Goal: Task Accomplishment & Management: Complete application form

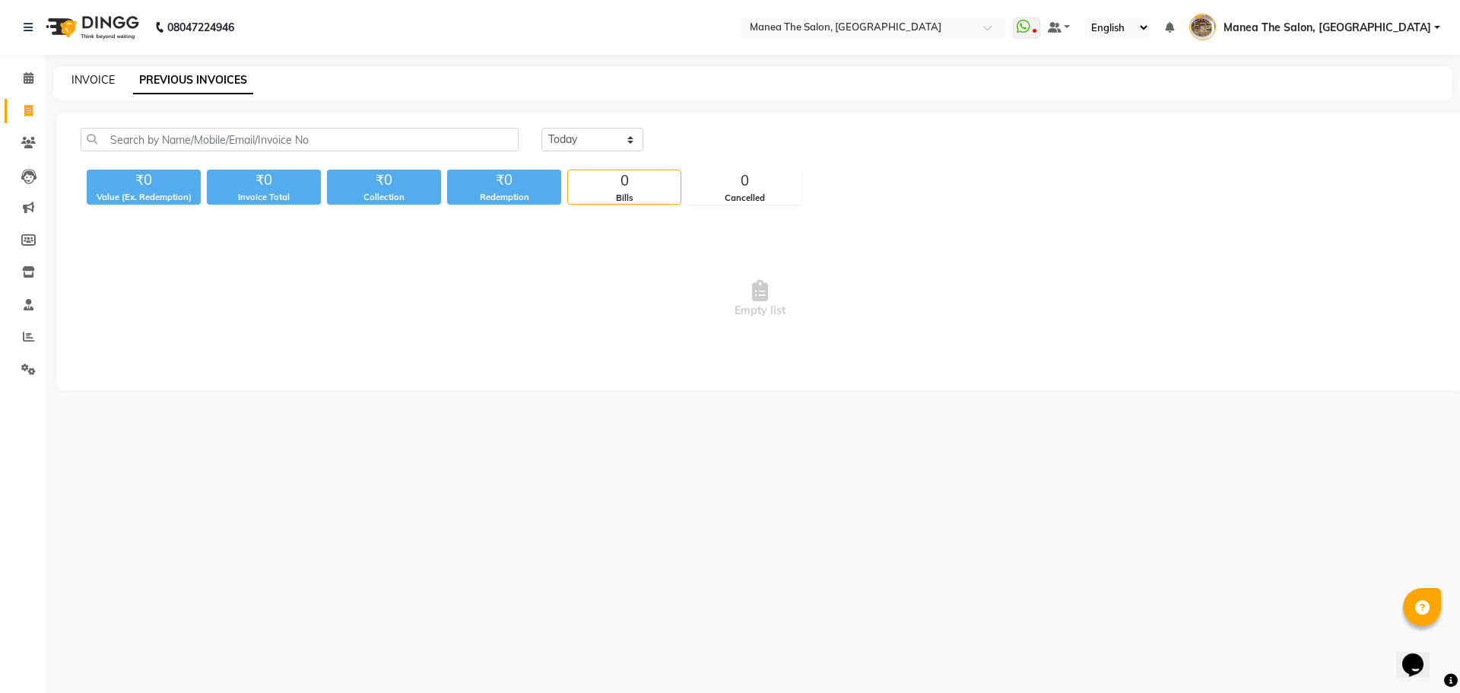
click at [94, 84] on link "INVOICE" at bounding box center [92, 80] width 43 height 14
select select "service"
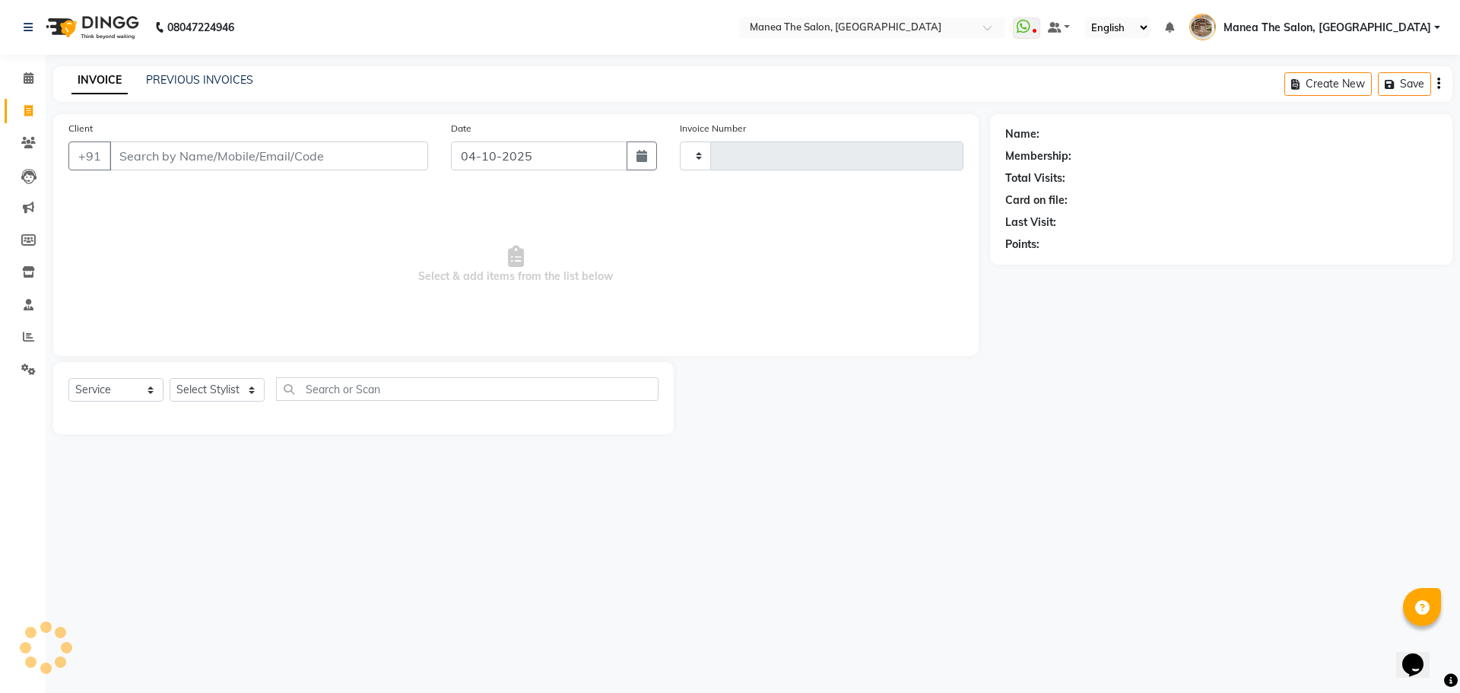
type input "2634"
select select "7287"
click at [1053, 522] on div "08047224946 Select Location × Manea The Salon, Kanuru WhatsApp Status ✕ Status:…" at bounding box center [730, 346] width 1460 height 693
click at [183, 80] on link "PREVIOUS INVOICES" at bounding box center [199, 80] width 107 height 14
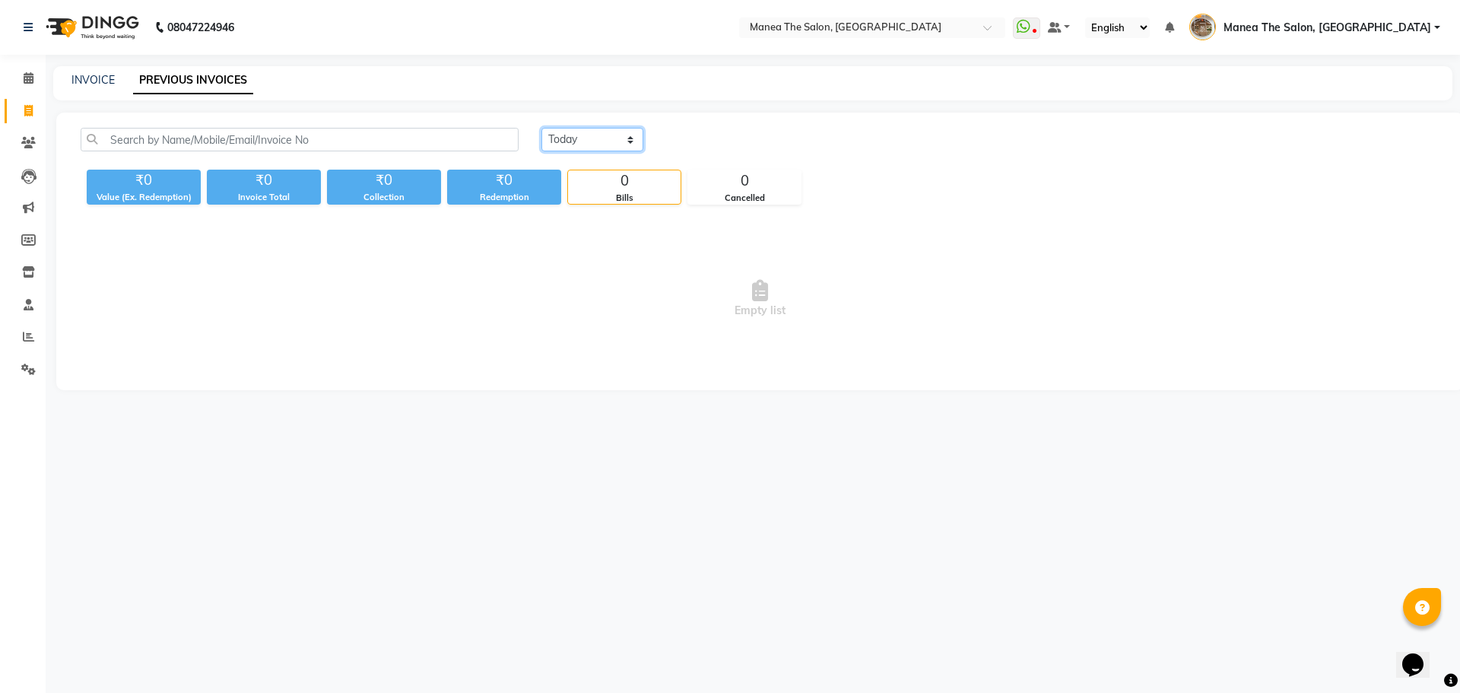
click at [589, 140] on select "Today Yesterday Custom Range" at bounding box center [592, 140] width 102 height 24
click at [541, 128] on select "Today Yesterday Custom Range" at bounding box center [592, 140] width 102 height 24
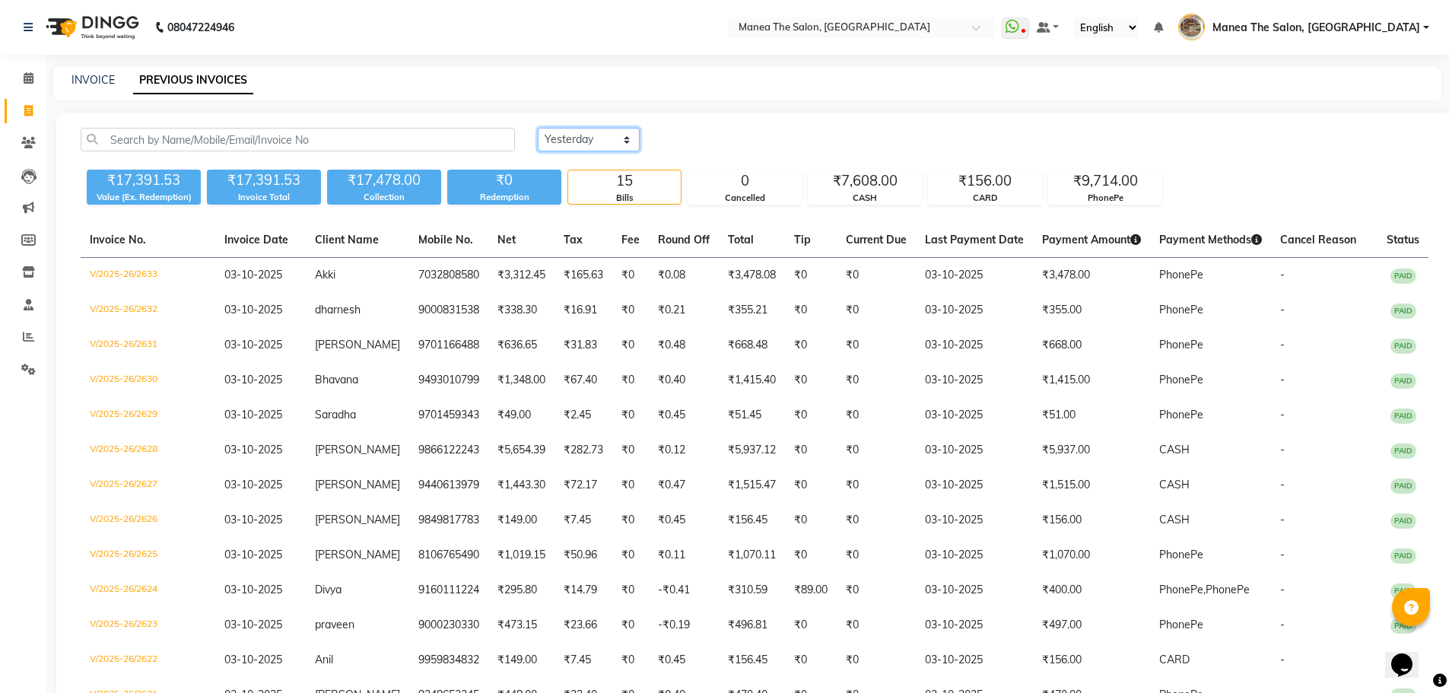
click at [572, 140] on select "Today Yesterday Custom Range" at bounding box center [589, 140] width 102 height 24
select select "today"
click at [538, 128] on select "Today Yesterday Custom Range" at bounding box center [589, 140] width 102 height 24
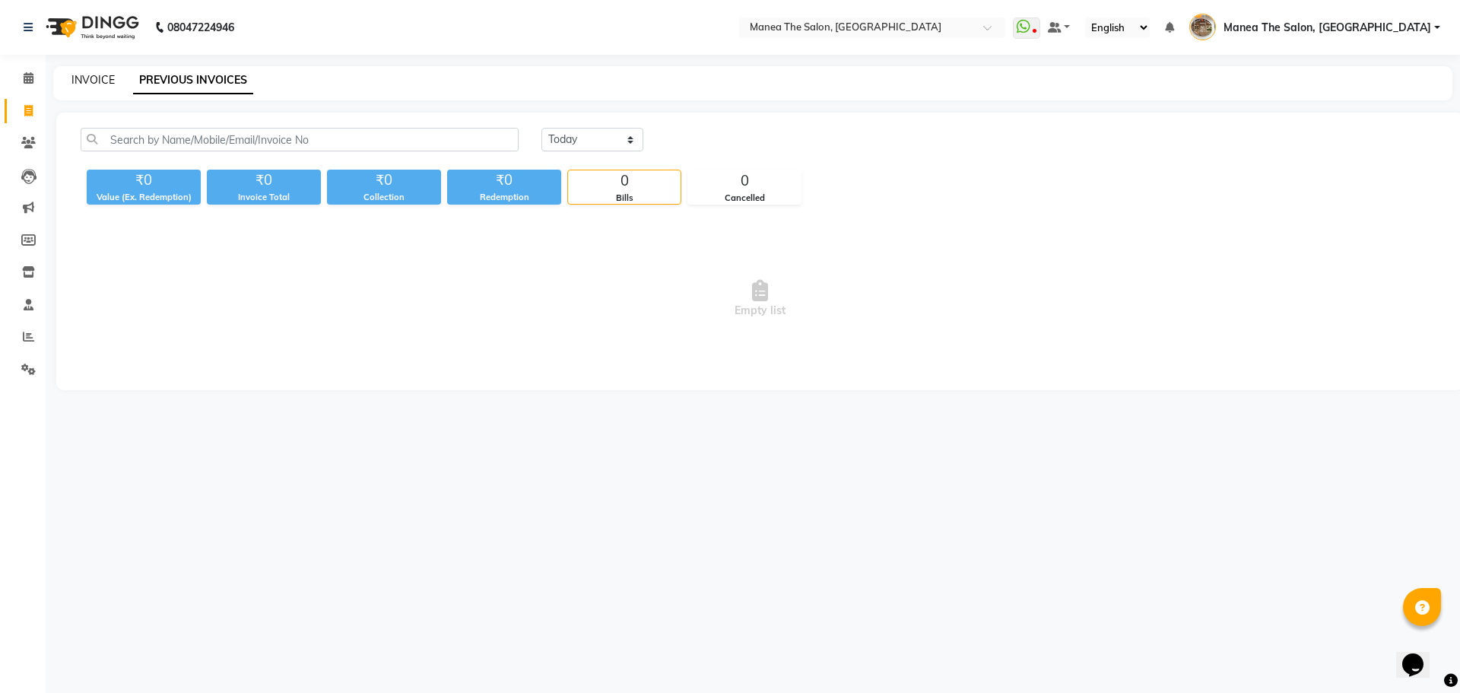
click at [98, 83] on link "INVOICE" at bounding box center [92, 80] width 43 height 14
select select "service"
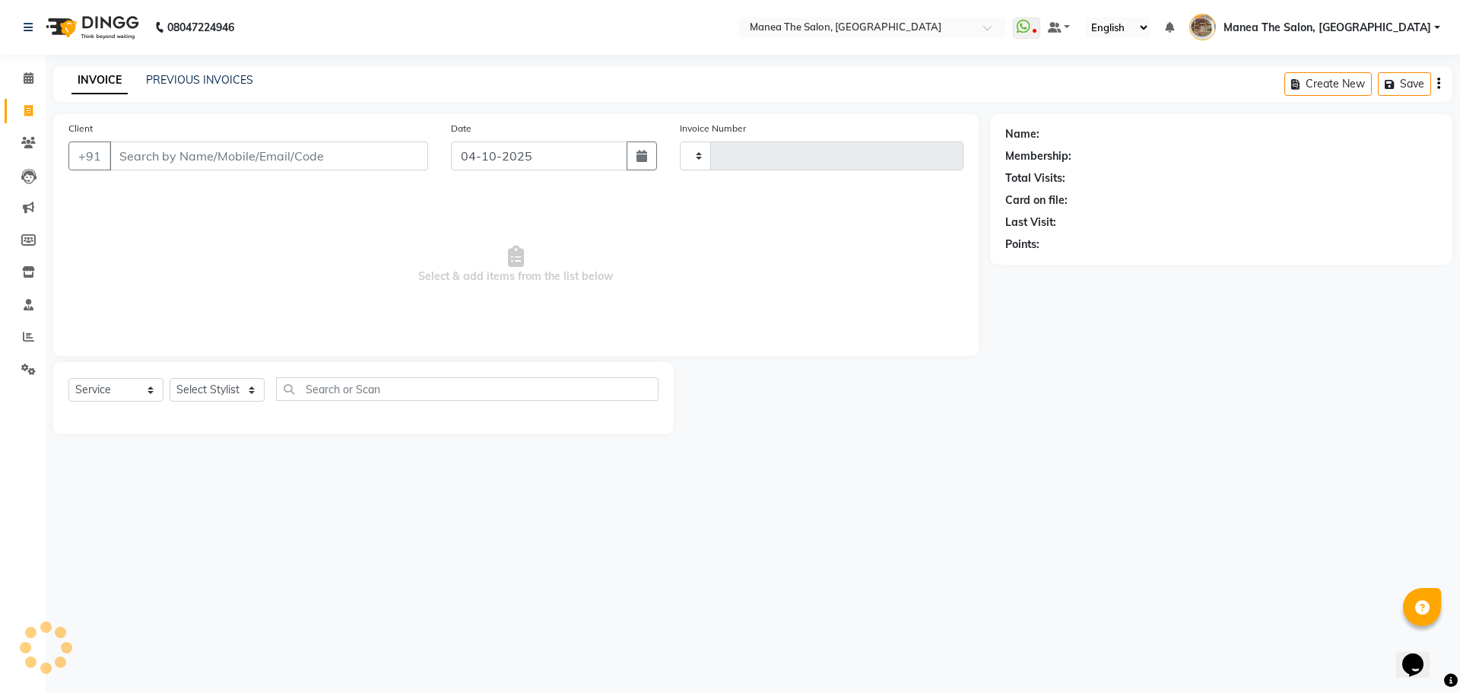
type input "2634"
select select "7287"
click at [1139, 503] on div "08047224946 Select Location × Manea The Salon, Kanuru WhatsApp Status ✕ Status:…" at bounding box center [730, 346] width 1460 height 693
drag, startPoint x: 182, startPoint y: 63, endPoint x: 183, endPoint y: 78, distance: 15.3
click at [183, 70] on div "08047224946 Select Location × Manea The Salon, Kanuru WhatsApp Status ✕ Status:…" at bounding box center [730, 346] width 1460 height 693
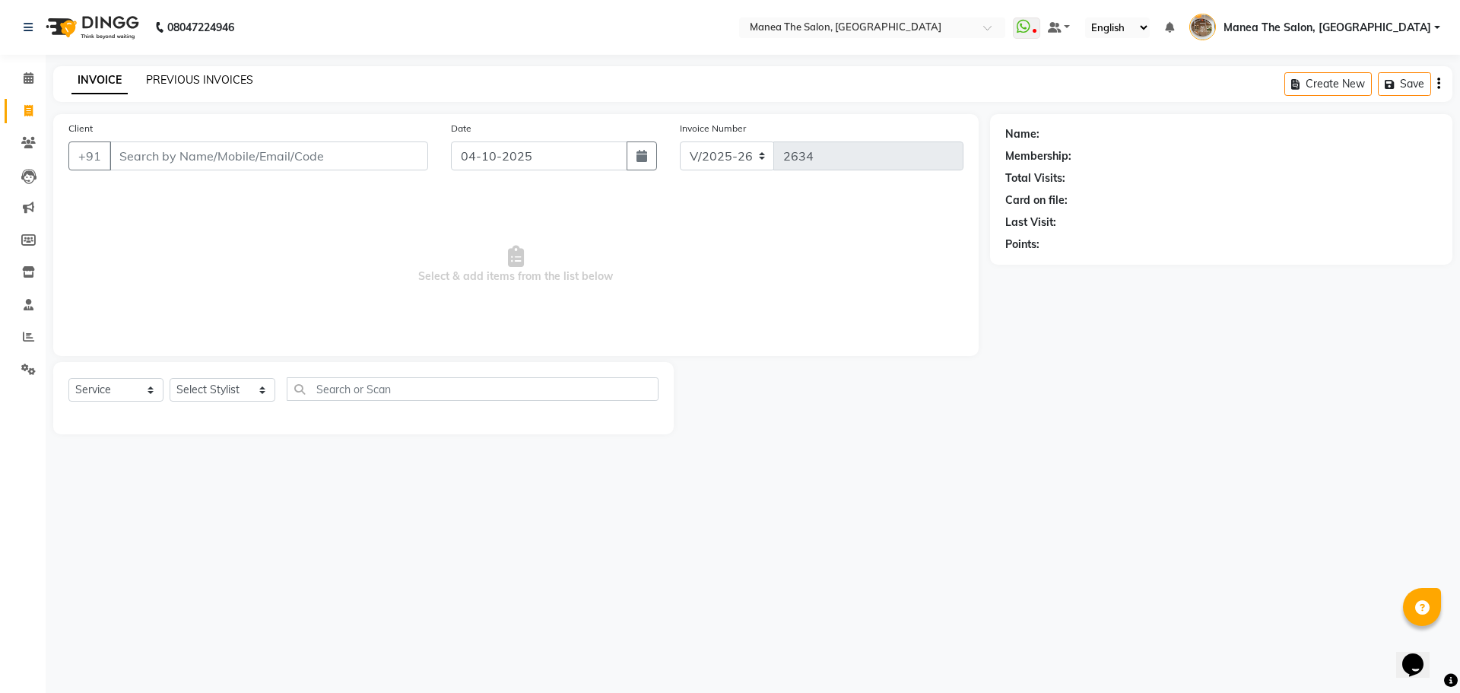
click at [184, 82] on link "PREVIOUS INVOICES" at bounding box center [199, 80] width 107 height 14
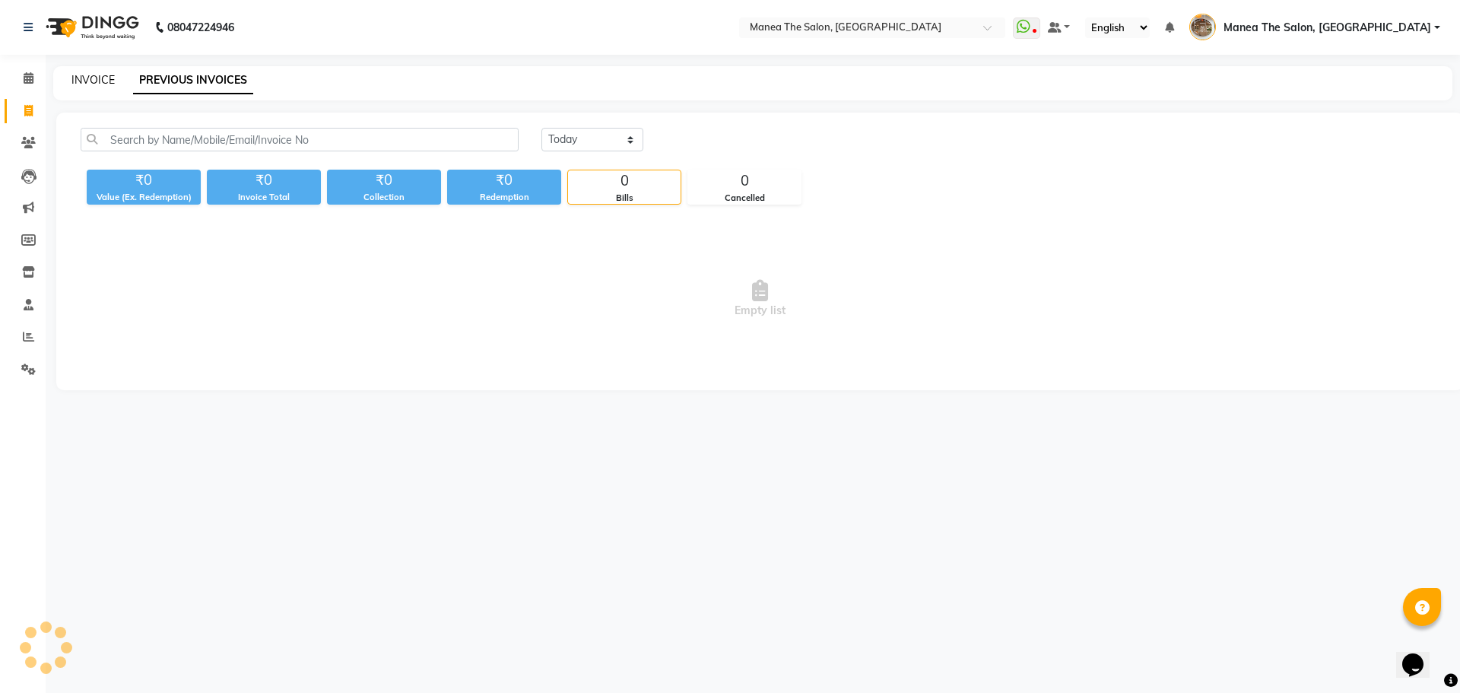
click at [91, 83] on link "INVOICE" at bounding box center [92, 80] width 43 height 14
select select "service"
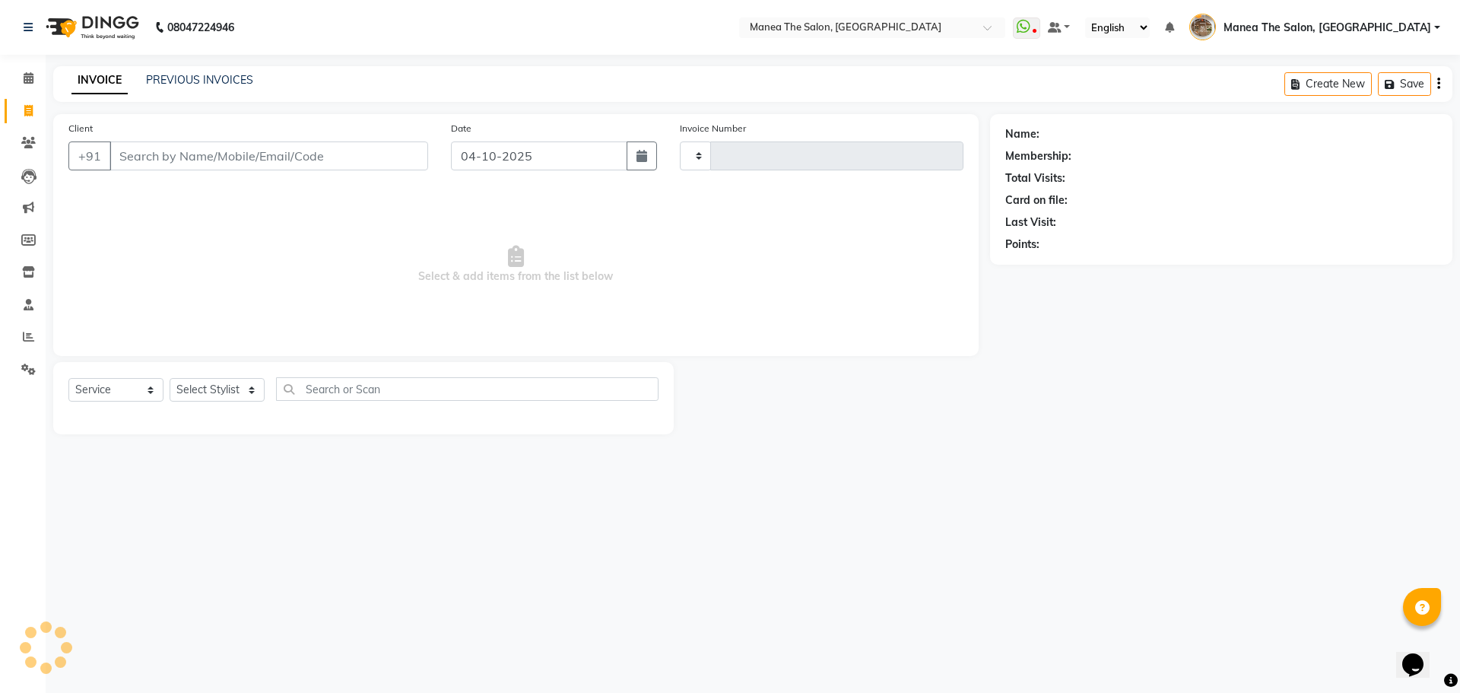
type input "2634"
select select "7287"
click at [188, 83] on link "PREVIOUS INVOICES" at bounding box center [199, 80] width 107 height 14
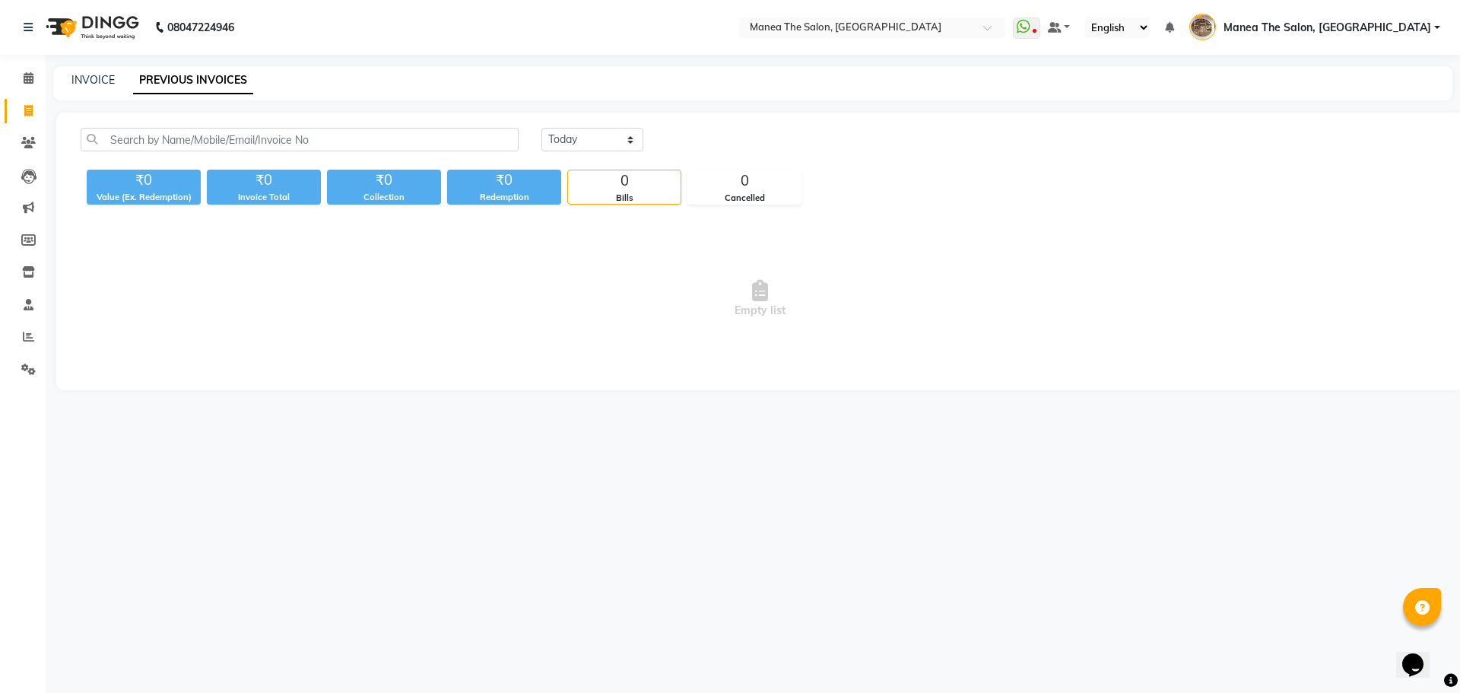
click at [593, 153] on div "Today Yesterday Custom Range" at bounding box center [990, 146] width 921 height 36
click at [602, 136] on select "Today Yesterday Custom Range" at bounding box center [592, 140] width 102 height 24
select select "yesterday"
click at [541, 128] on select "Today Yesterday Custom Range" at bounding box center [592, 140] width 102 height 24
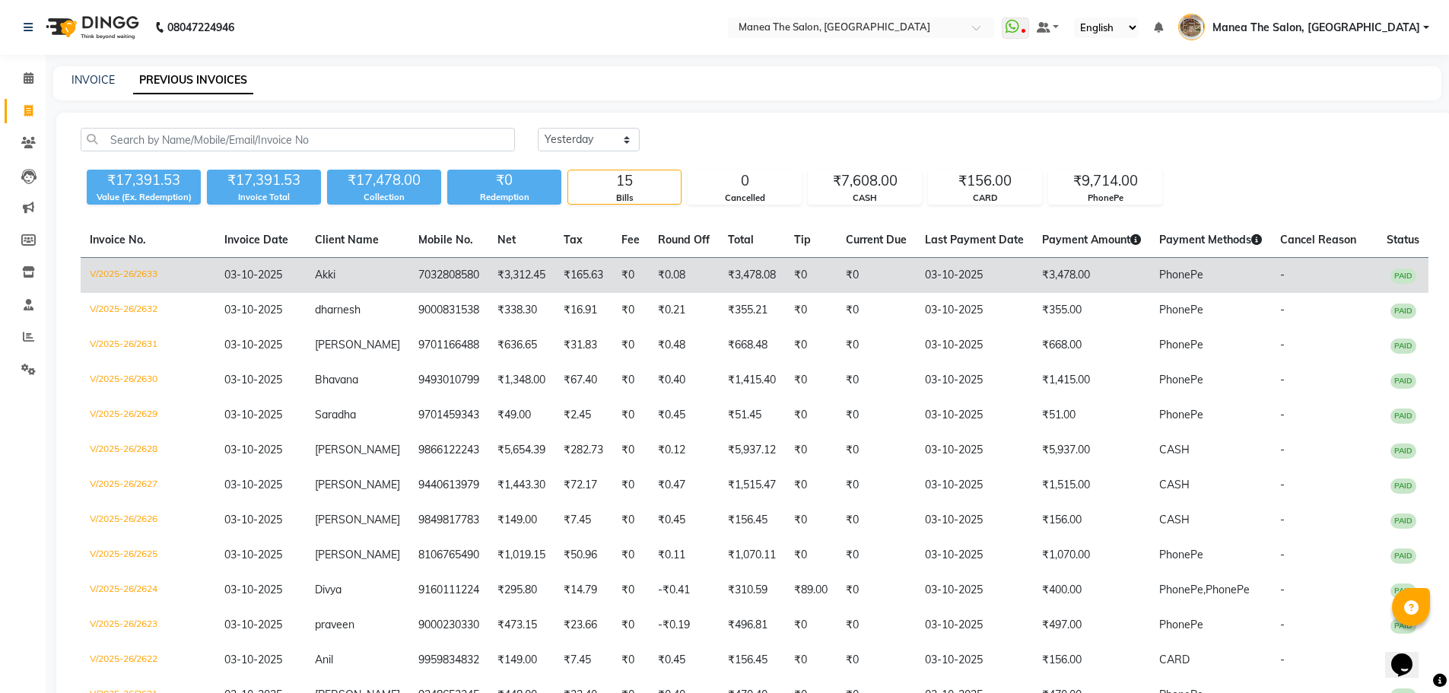
click at [525, 279] on td "₹3,312.45" at bounding box center [521, 276] width 66 height 36
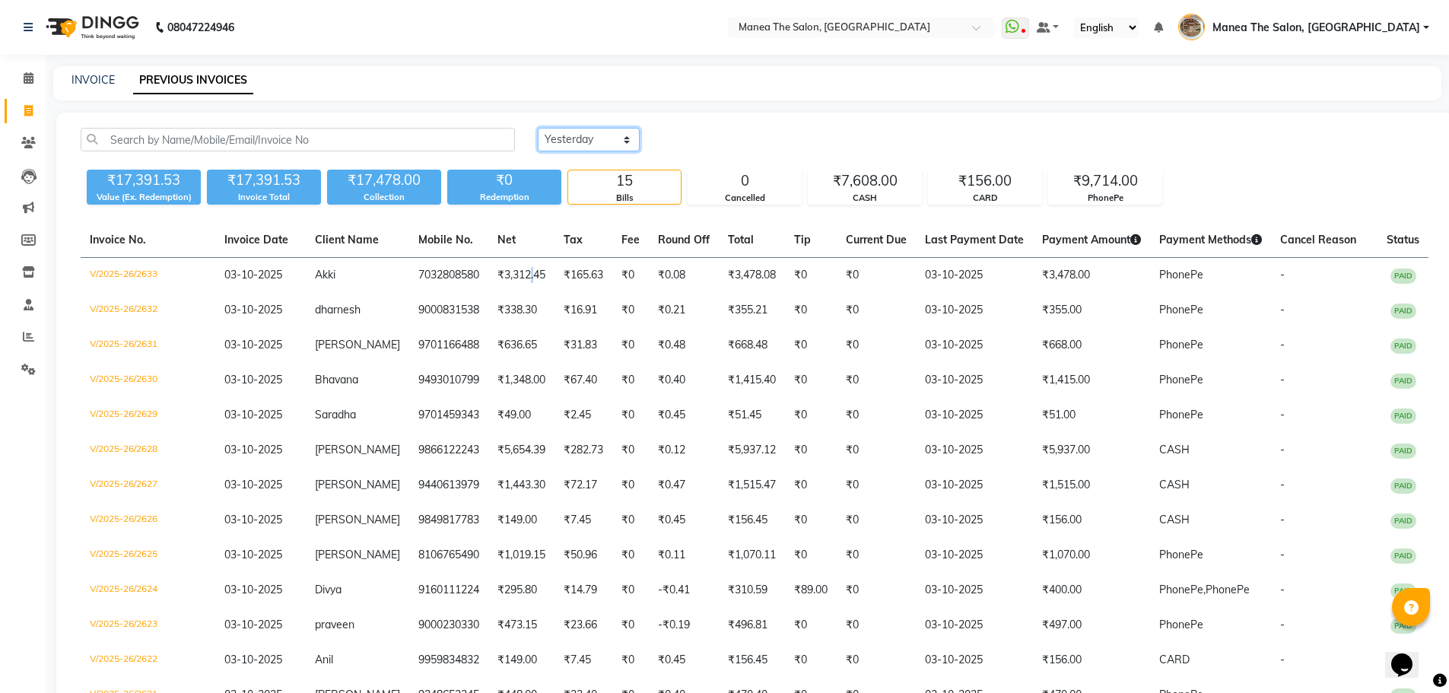
click at [568, 132] on select "Today Yesterday Custom Range" at bounding box center [589, 140] width 102 height 24
click at [754, 113] on div "Today Yesterday Custom Range ₹17,391.53 Value (Ex. Redemption) ₹17,391.53 Invoi…" at bounding box center [754, 478] width 1396 height 730
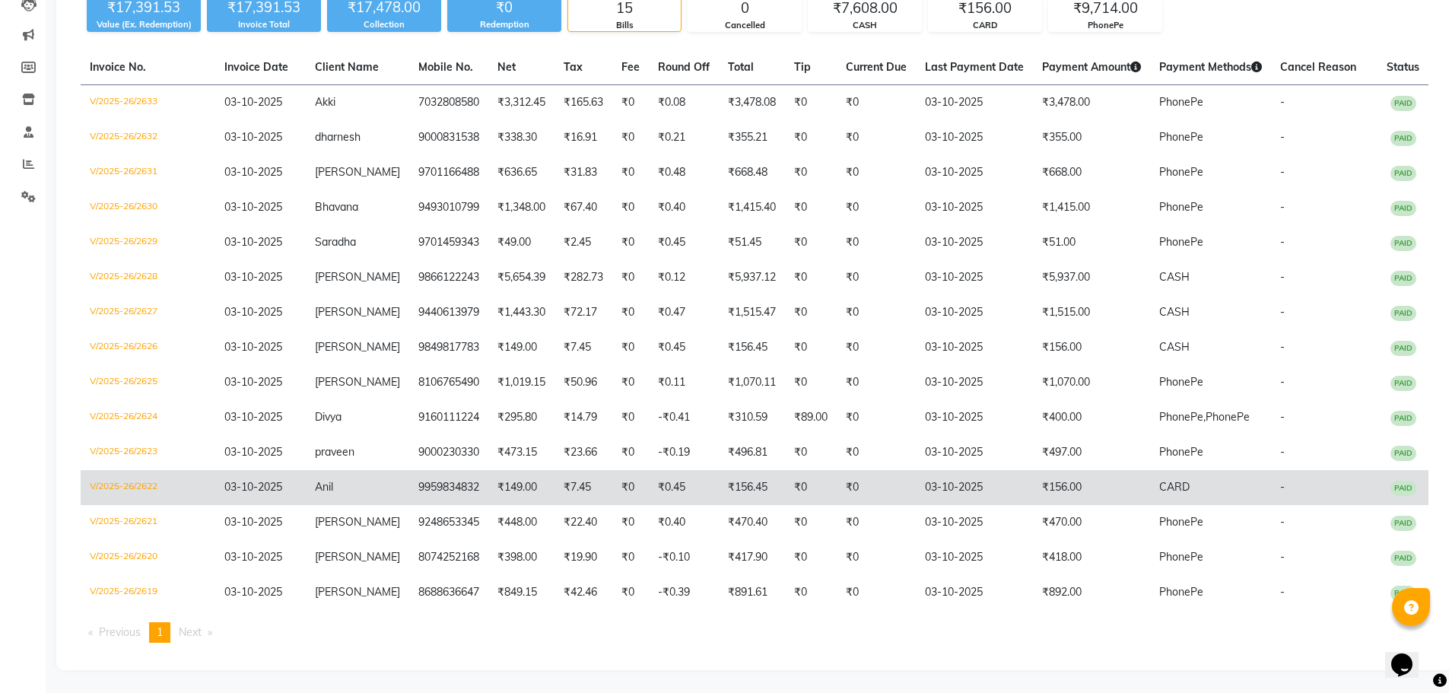
scroll to position [188, 0]
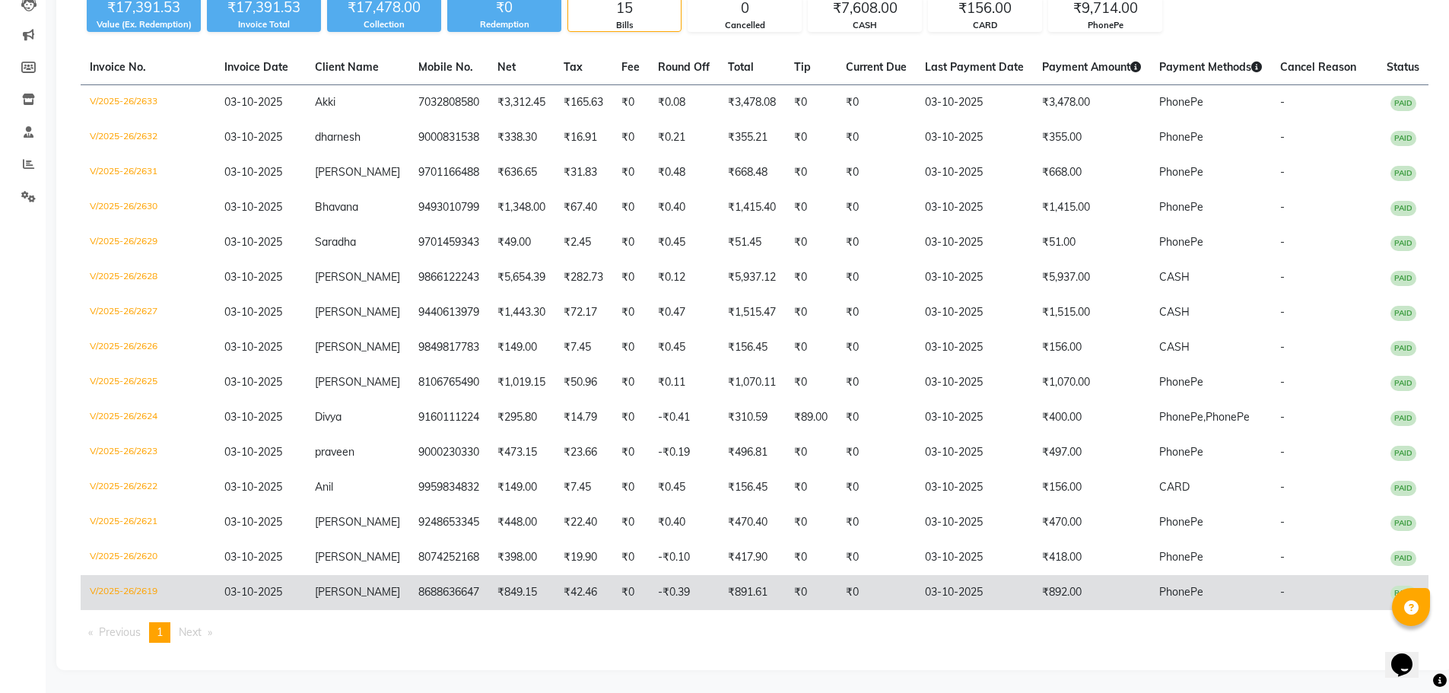
click at [342, 588] on span "Haneesh" at bounding box center [357, 592] width 85 height 14
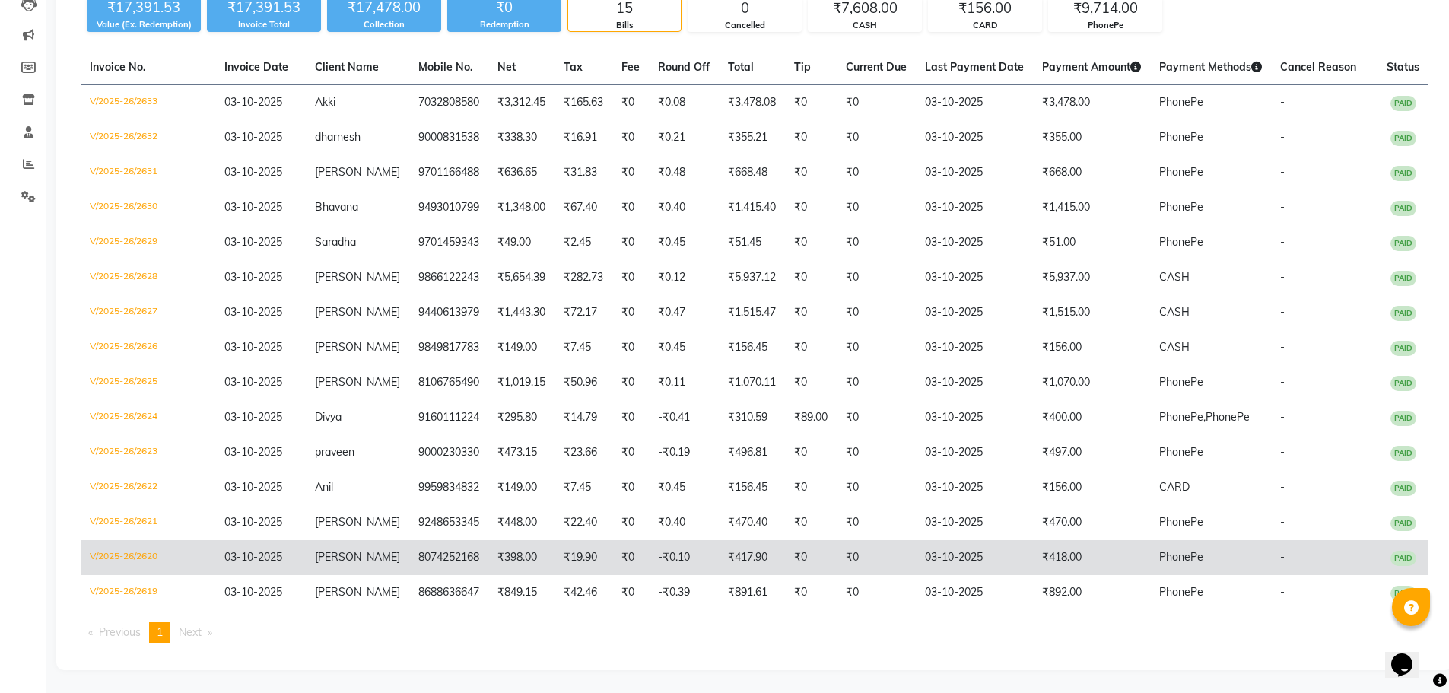
click at [529, 554] on td "₹398.00" at bounding box center [521, 557] width 66 height 35
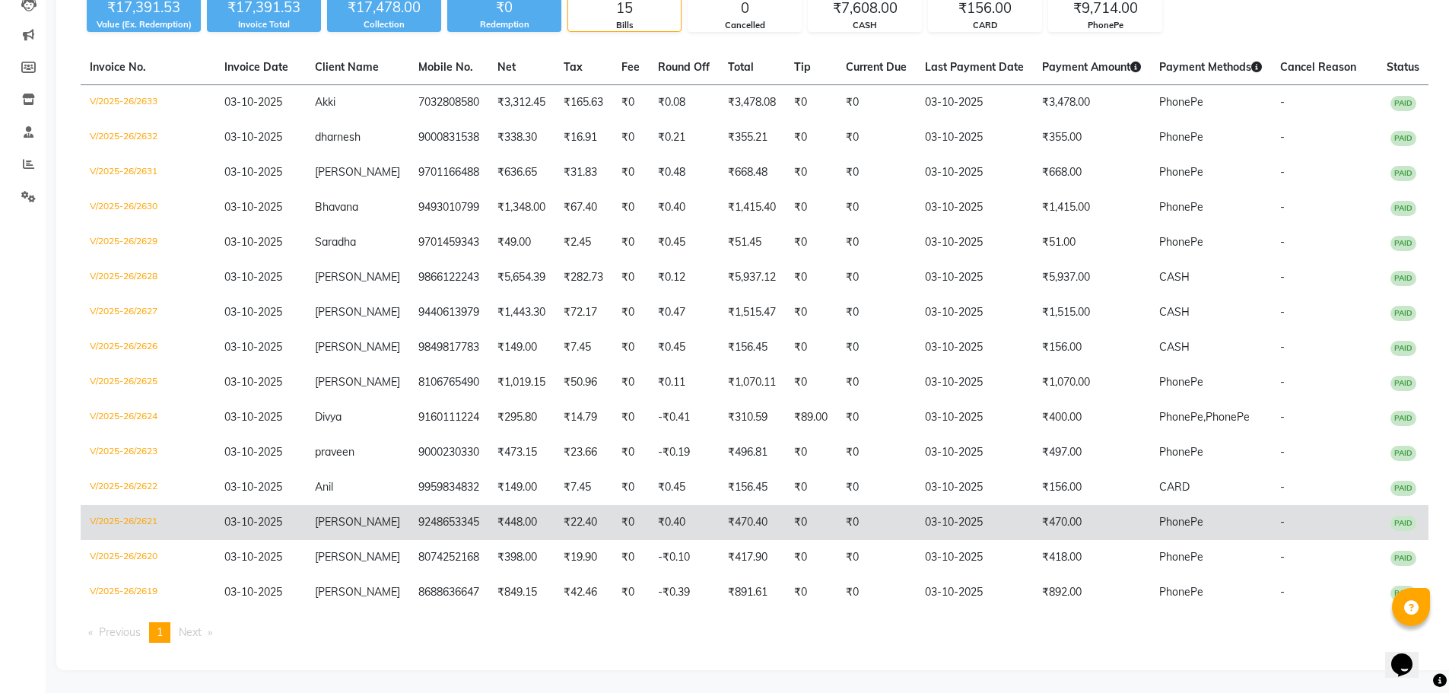
click at [387, 526] on td "[PERSON_NAME]" at bounding box center [357, 522] width 103 height 35
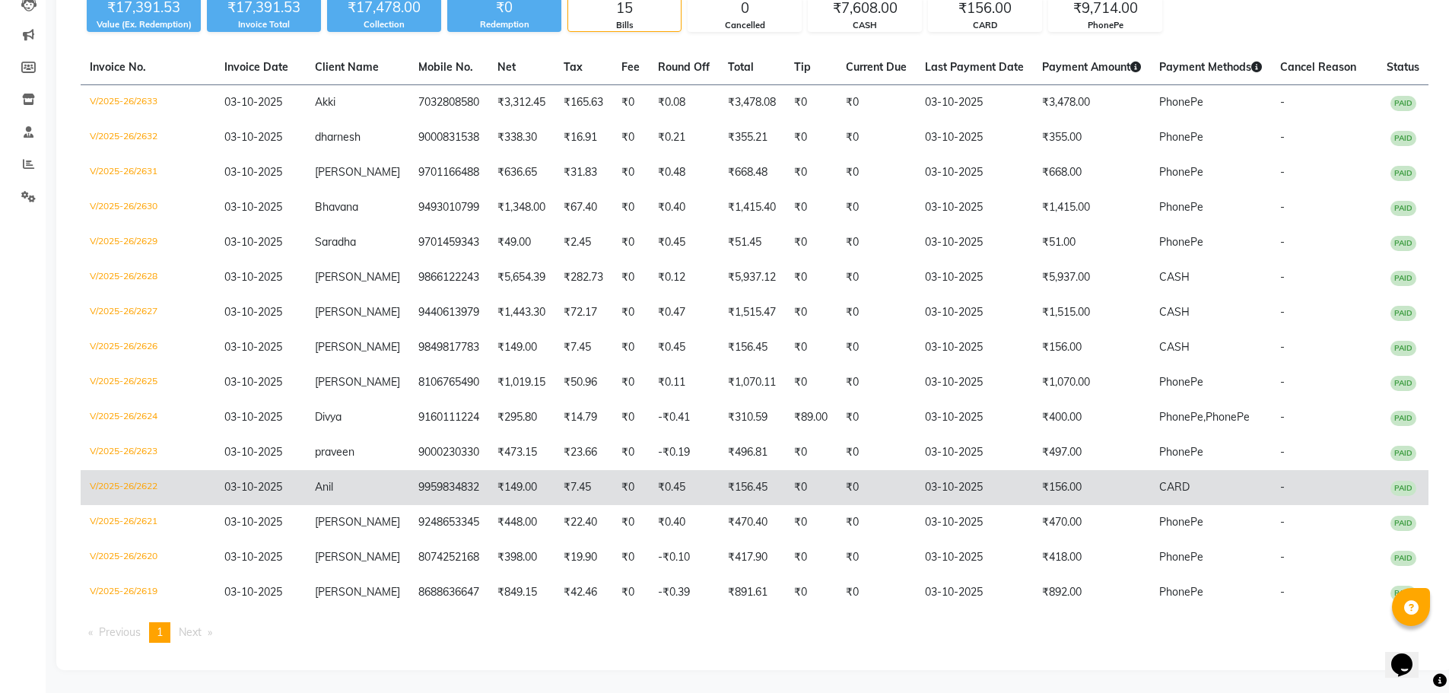
click at [488, 485] on td "₹149.00" at bounding box center [521, 487] width 66 height 35
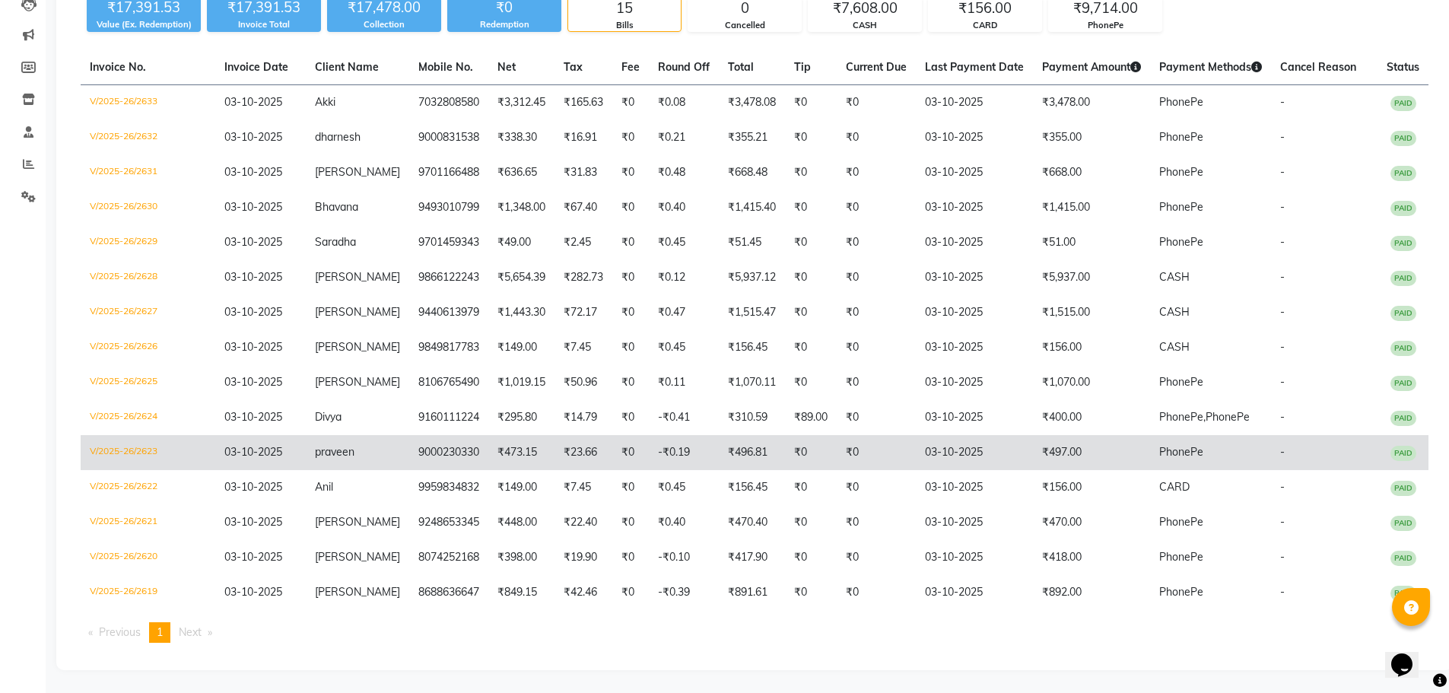
click at [443, 456] on td "9000230330" at bounding box center [448, 452] width 79 height 35
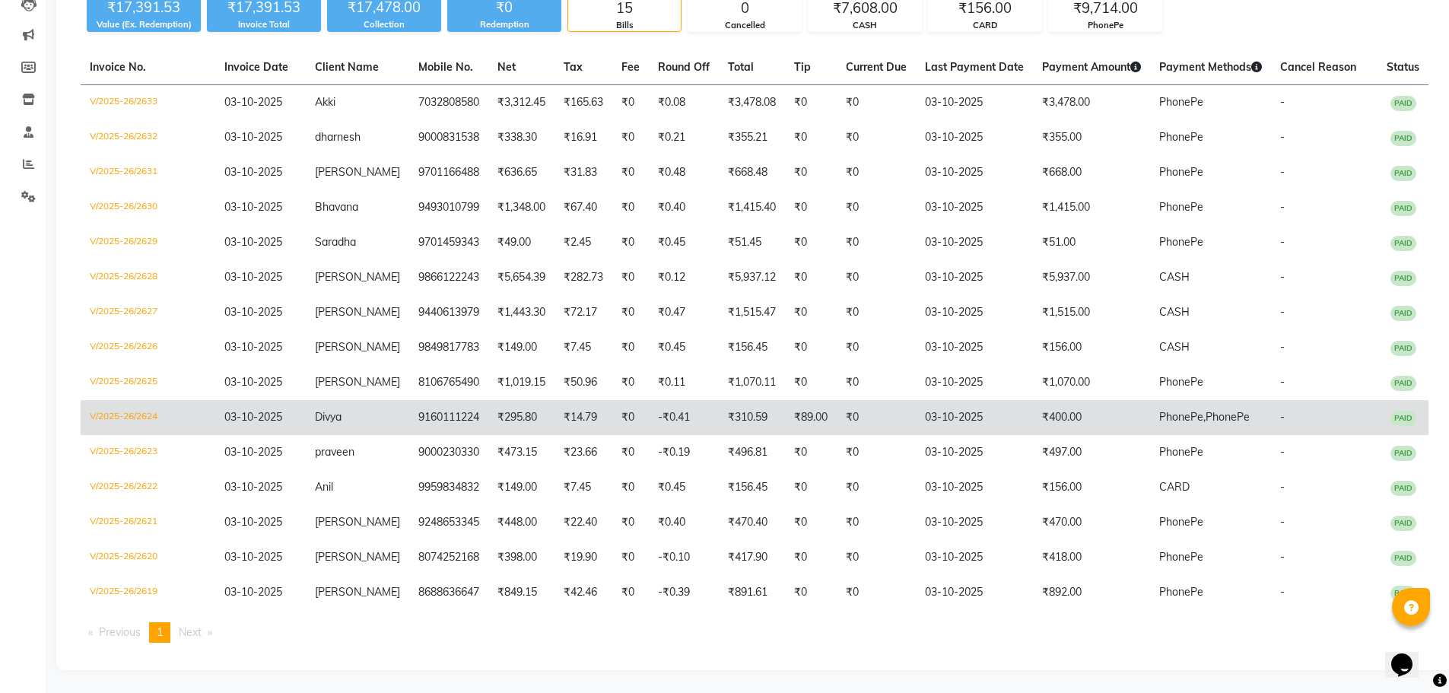
click at [557, 409] on td "₹14.79" at bounding box center [583, 417] width 58 height 35
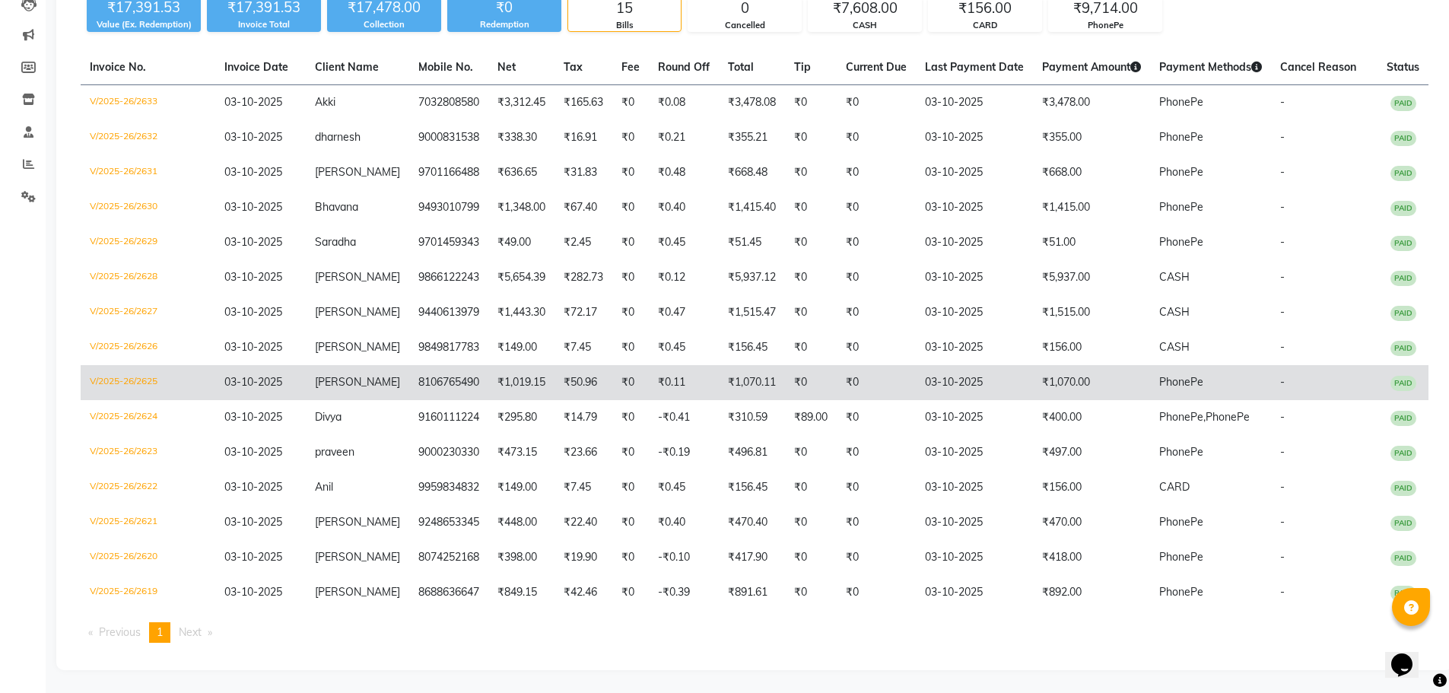
click at [367, 370] on td "Shanthi" at bounding box center [357, 382] width 103 height 35
click at [318, 388] on span "Shanthi" at bounding box center [357, 382] width 85 height 14
click at [488, 388] on td "₹1,019.15" at bounding box center [521, 382] width 66 height 35
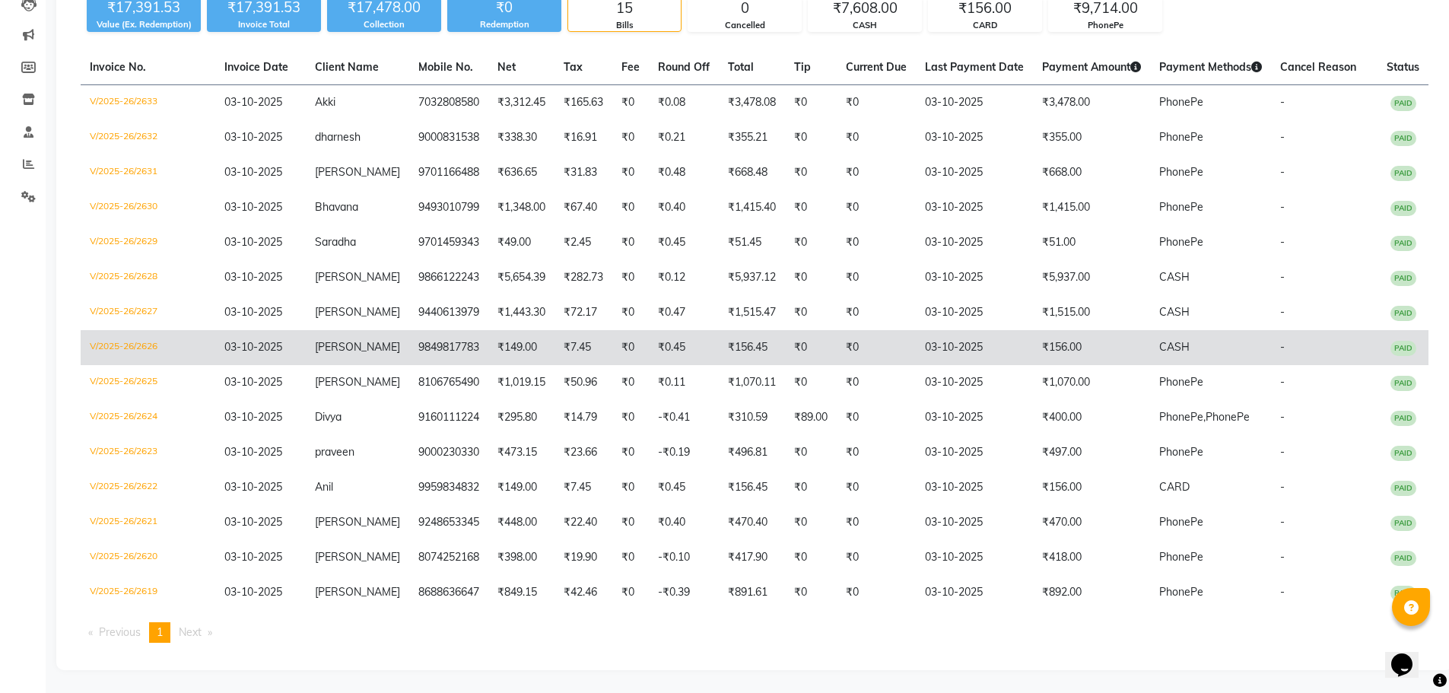
click at [507, 340] on td "₹149.00" at bounding box center [521, 347] width 66 height 35
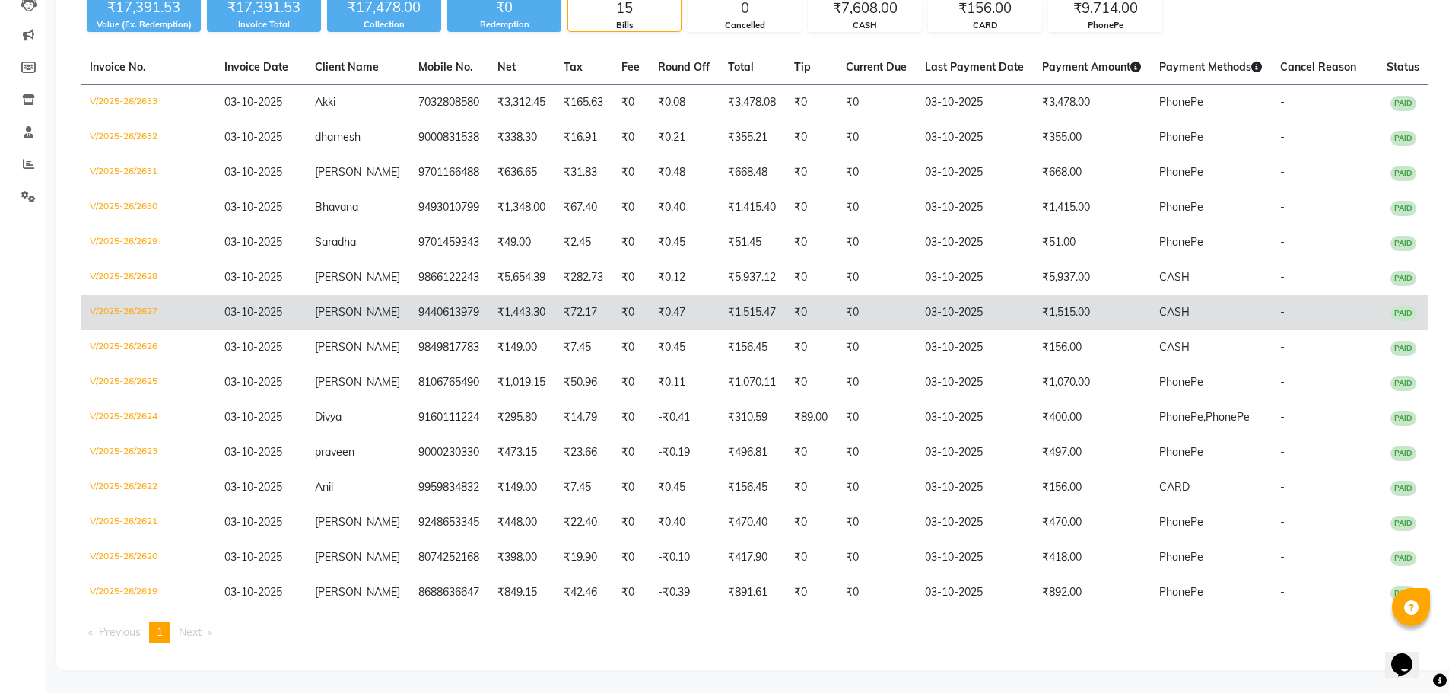
click at [424, 323] on td "9440613979" at bounding box center [448, 312] width 79 height 35
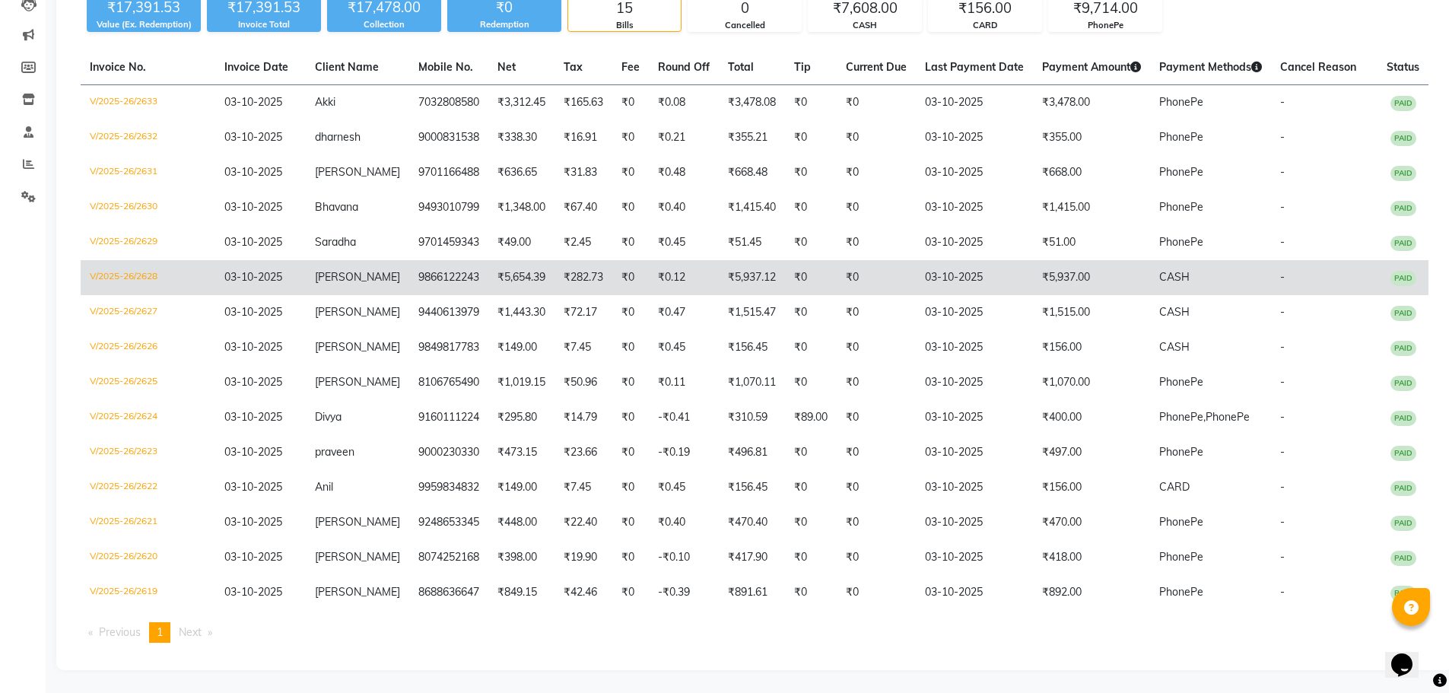
click at [462, 284] on td "9866122243" at bounding box center [448, 277] width 79 height 35
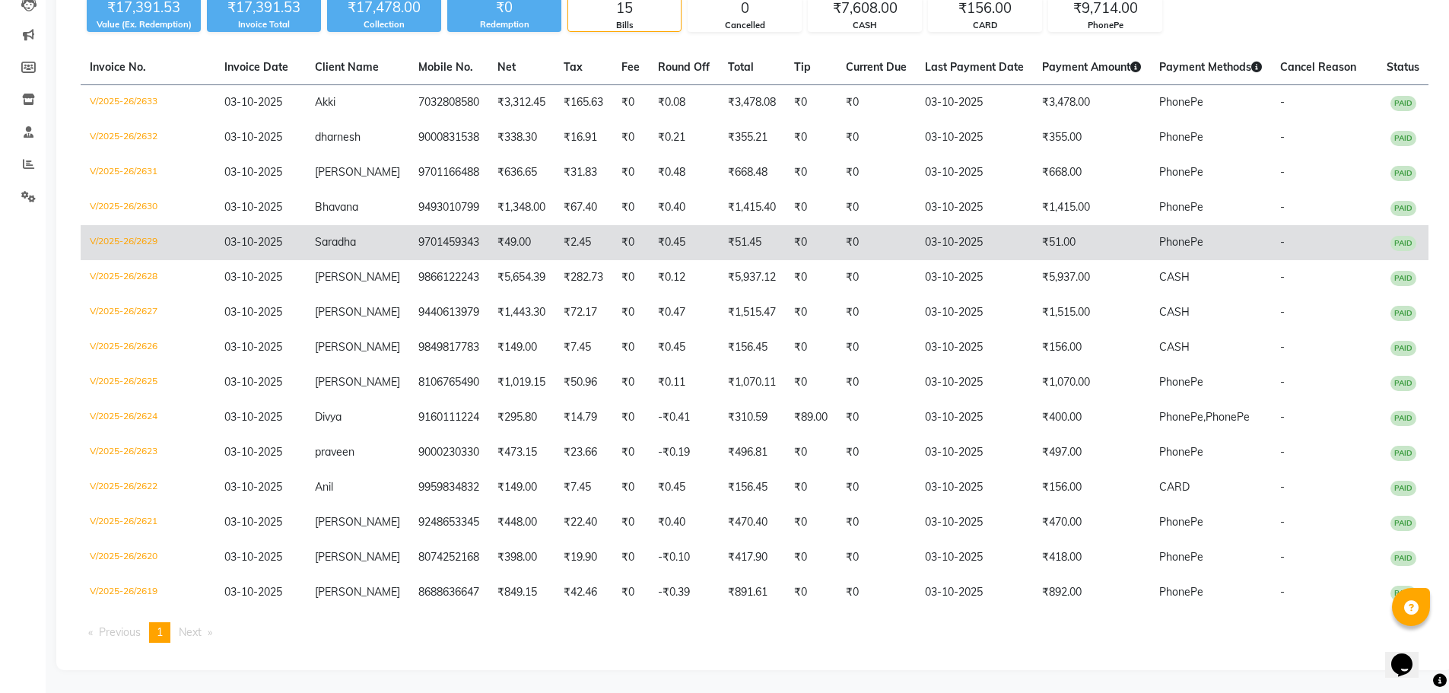
click at [458, 225] on td "9701459343" at bounding box center [448, 242] width 79 height 35
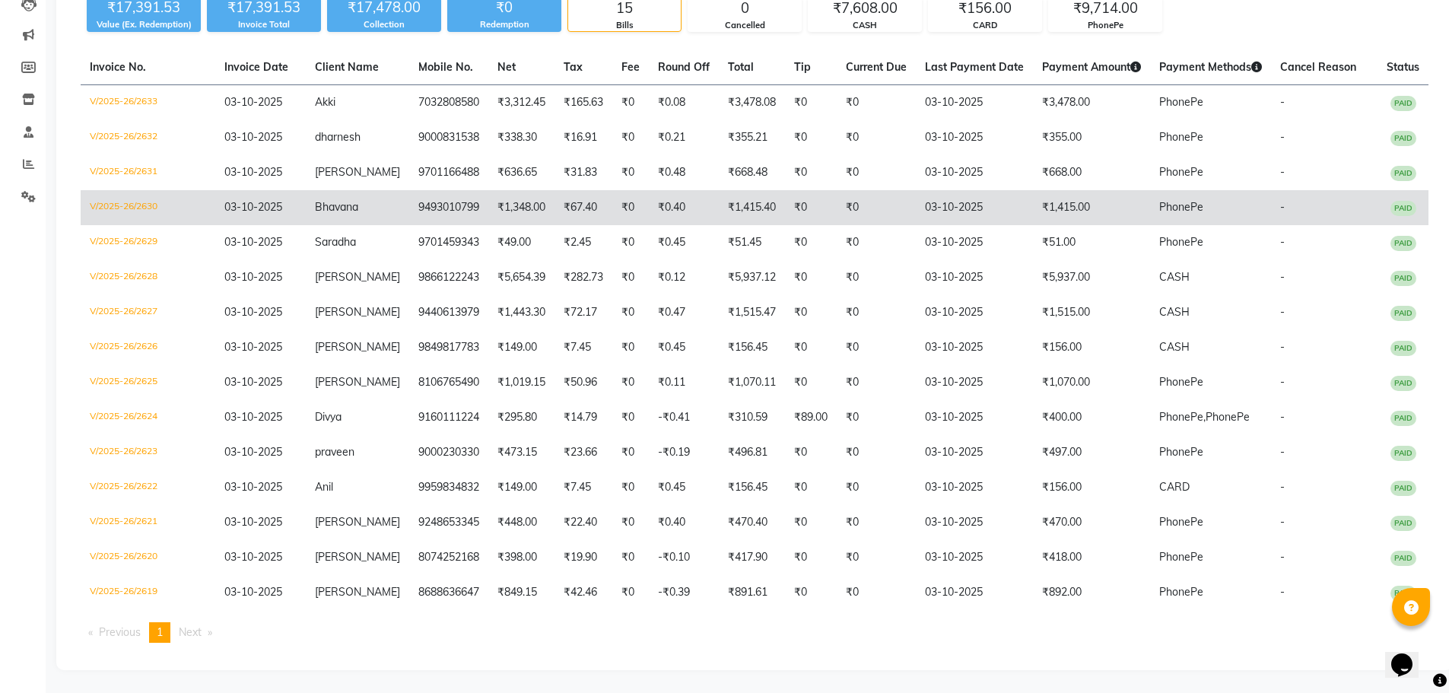
click at [592, 201] on td "₹67.40" at bounding box center [583, 207] width 58 height 35
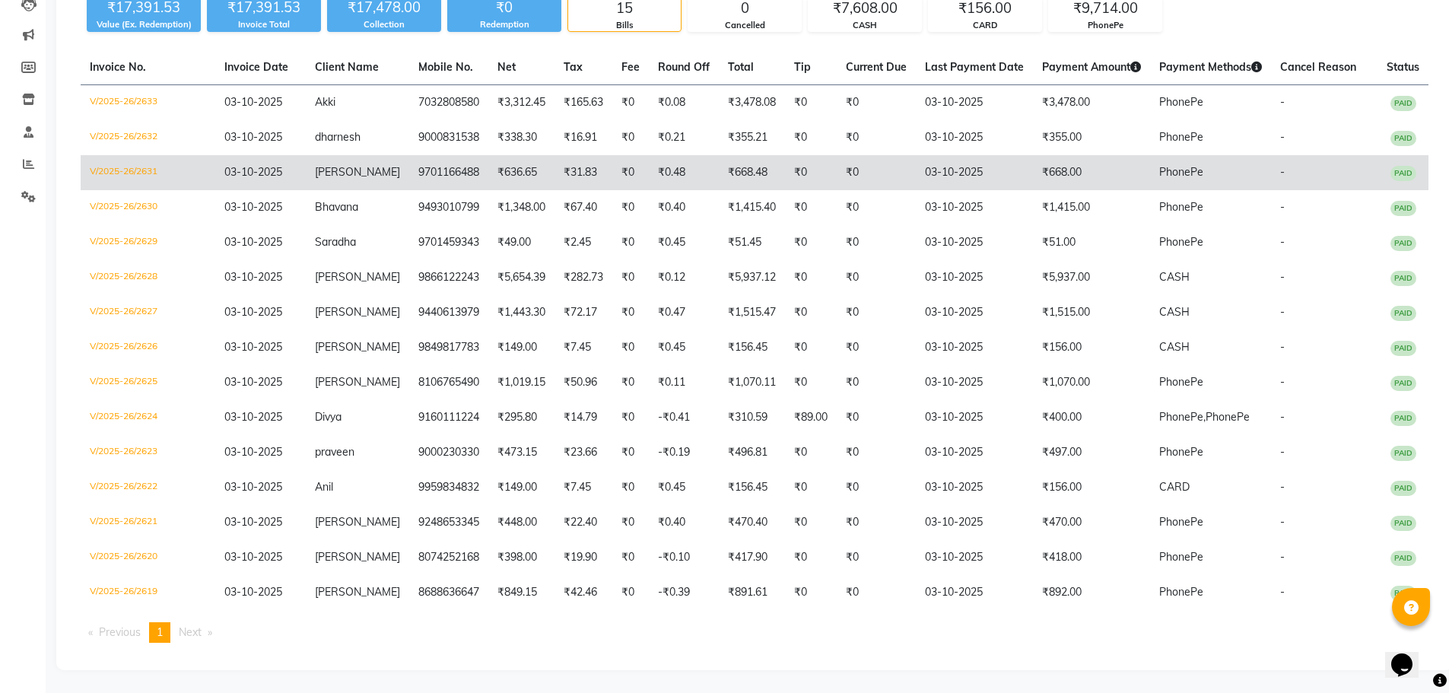
click at [468, 162] on td "9701166488" at bounding box center [448, 172] width 79 height 35
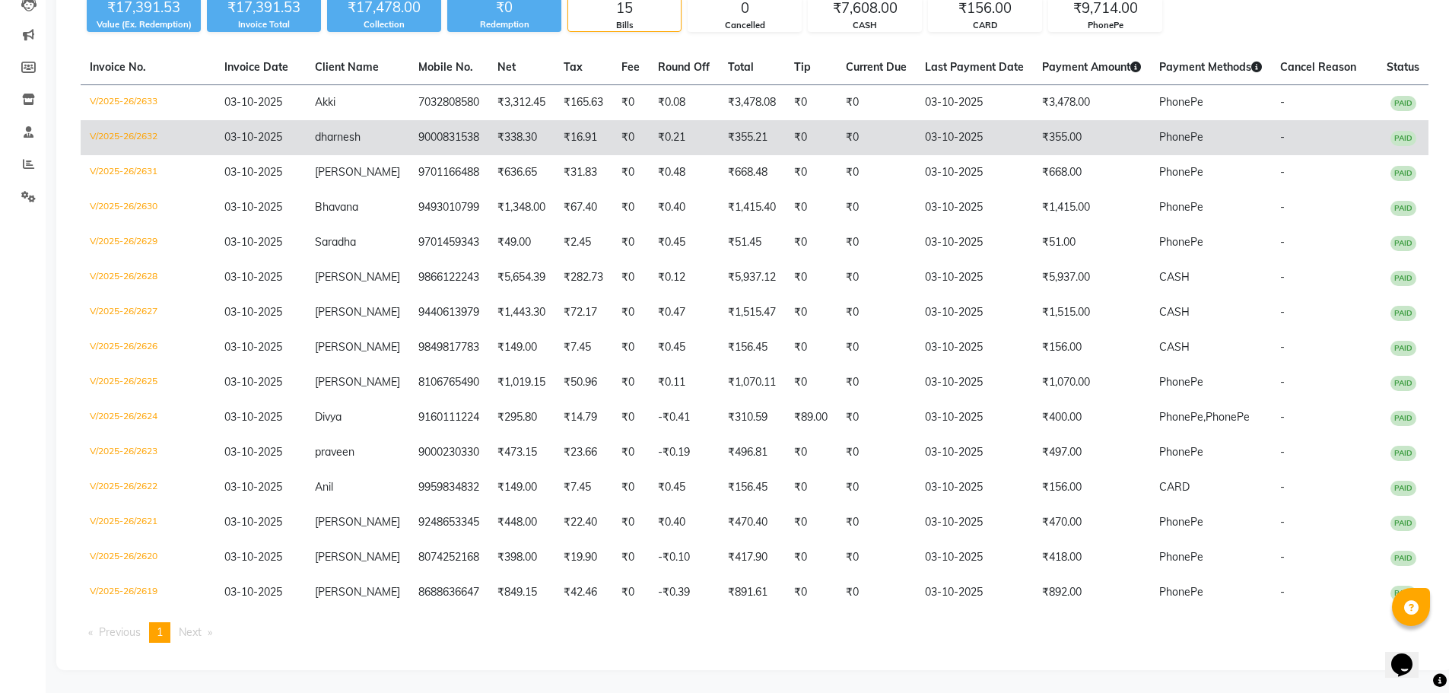
click at [456, 127] on td "9000831538" at bounding box center [448, 137] width 79 height 35
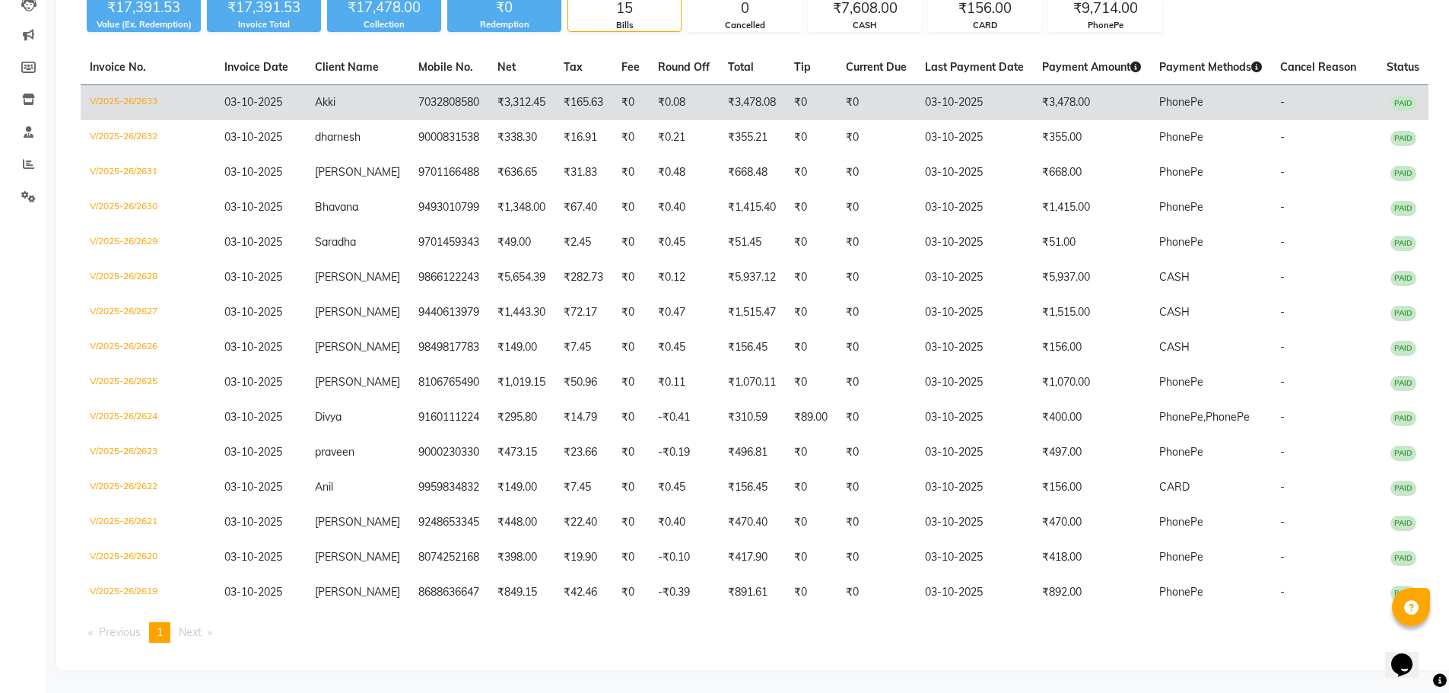
click at [427, 87] on td "7032808580" at bounding box center [448, 103] width 79 height 36
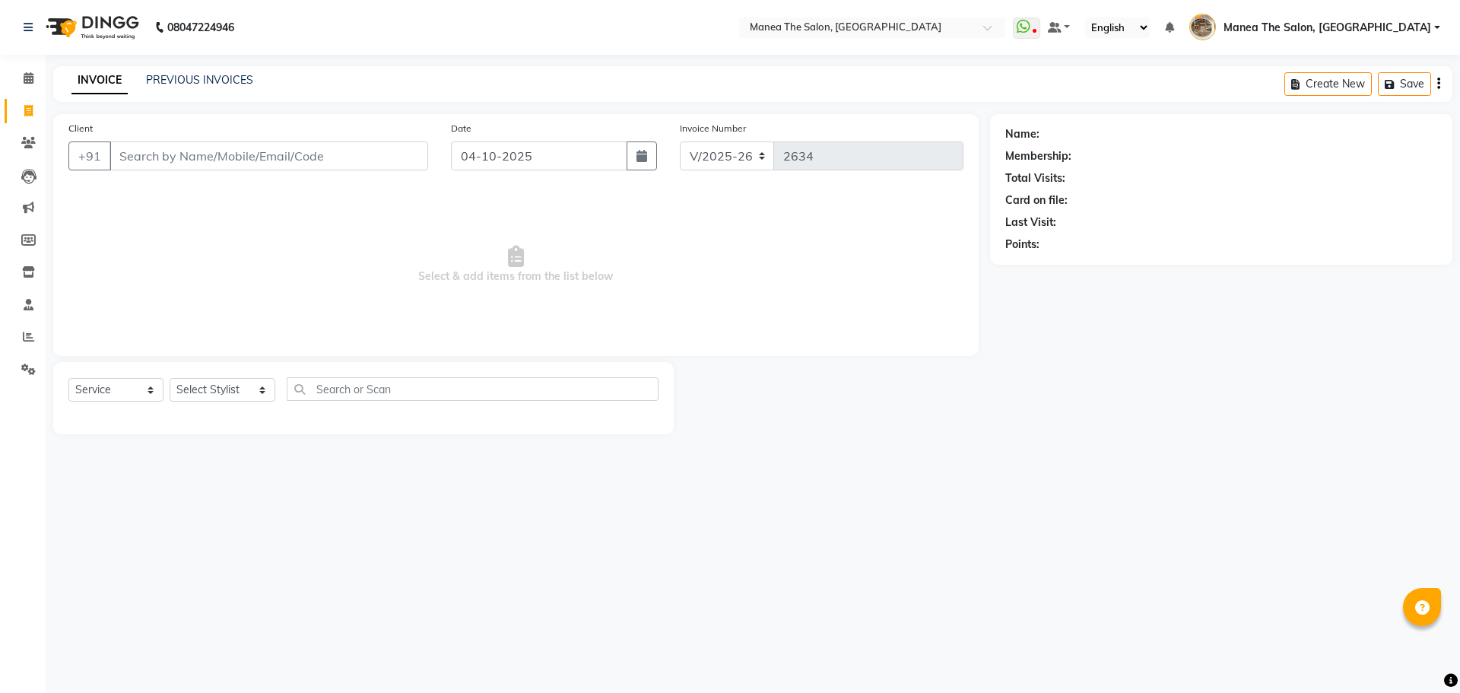
select select "7287"
select select "service"
click at [227, 374] on div "Select Service Product Membership Package Voucher Prepaid Gift Card Select Styl…" at bounding box center [363, 398] width 621 height 72
drag, startPoint x: 202, startPoint y: 405, endPoint x: 210, endPoint y: 381, distance: 25.5
click at [202, 404] on div "Select Service Product Membership Package Voucher Prepaid Gift Card Select Styl…" at bounding box center [363, 395] width 590 height 36
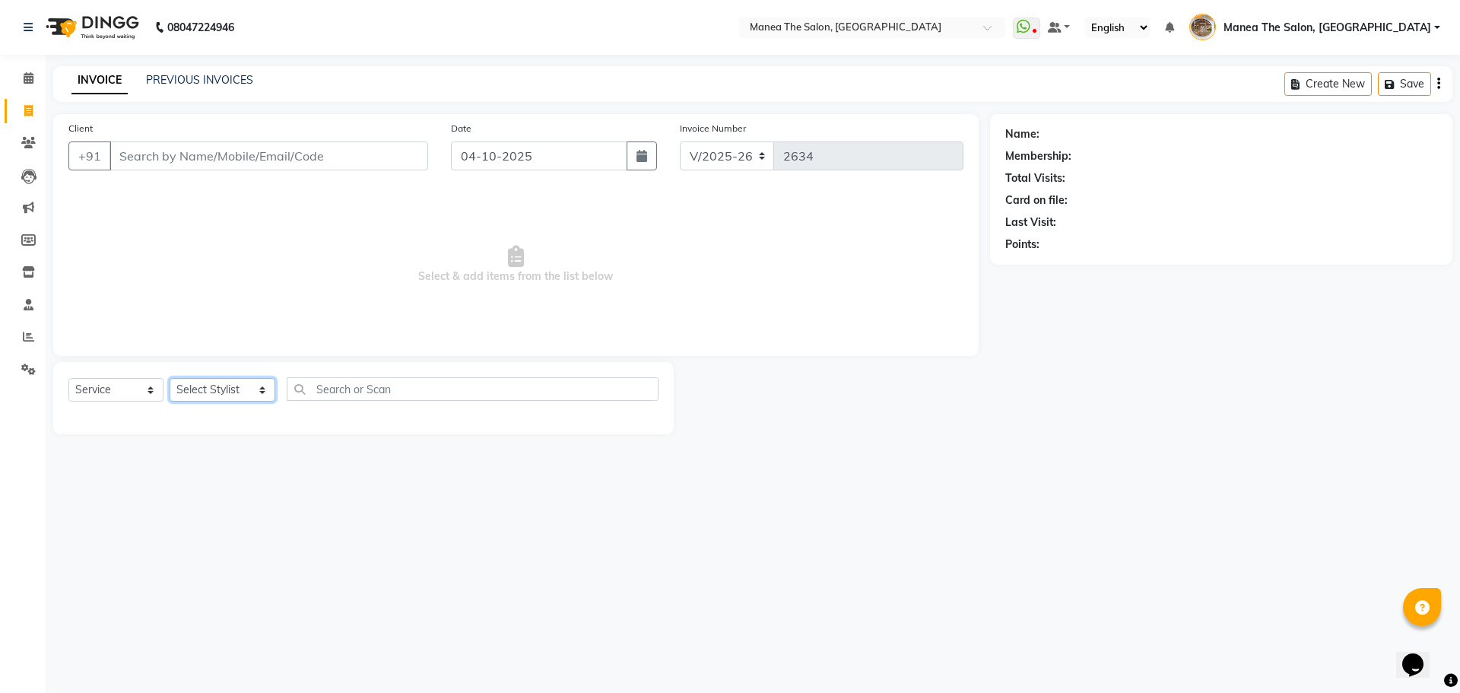
click at [210, 381] on select "Select Stylist Faizan shaik Front Office Kaif Madhavi Mocharla Ramalakshmi Pelu…" at bounding box center [223, 390] width 106 height 24
select select "63195"
click at [170, 378] on select "Select Stylist Faizan shaik Front Office Kaif Madhavi Mocharla Ramalakshmi Pelu…" at bounding box center [223, 390] width 106 height 24
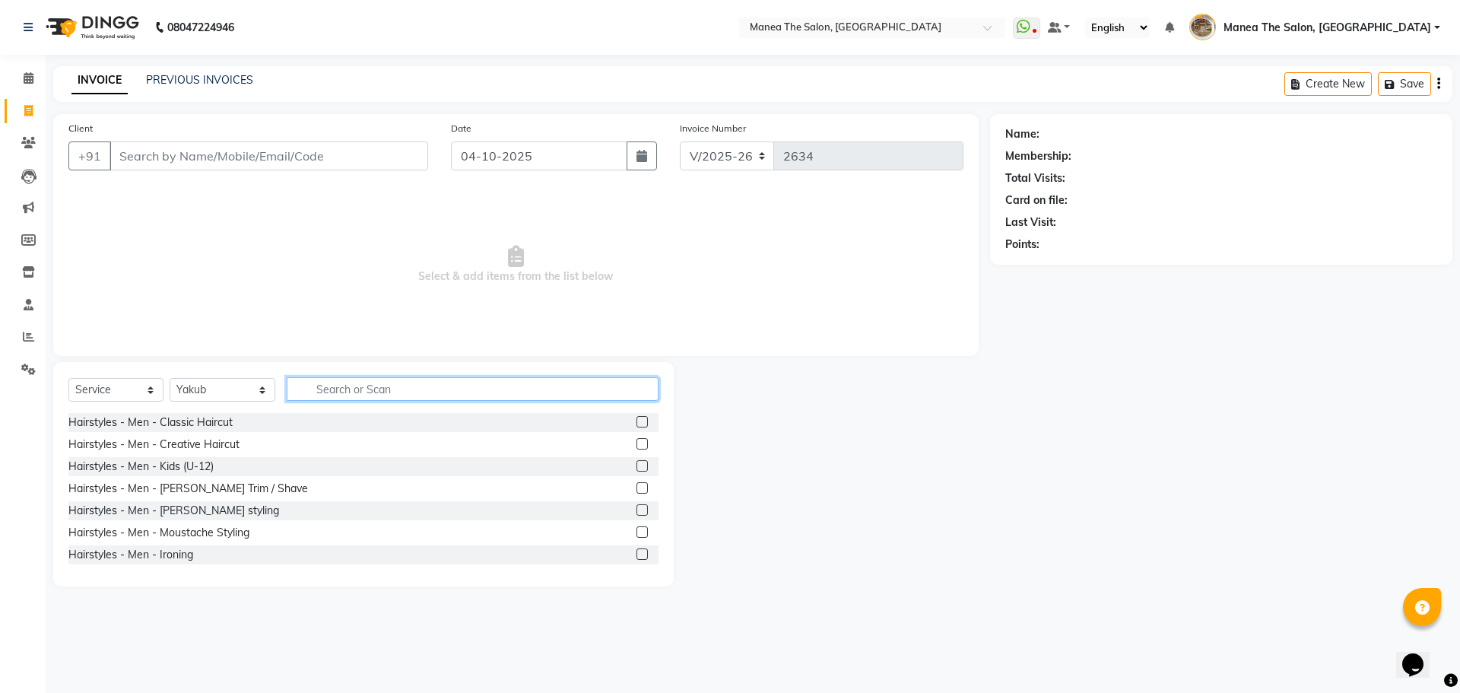
click at [352, 394] on input "text" at bounding box center [473, 389] width 372 height 24
click at [637, 491] on label at bounding box center [642, 487] width 11 height 11
click at [637, 491] on input "checkbox" at bounding box center [642, 489] width 10 height 10
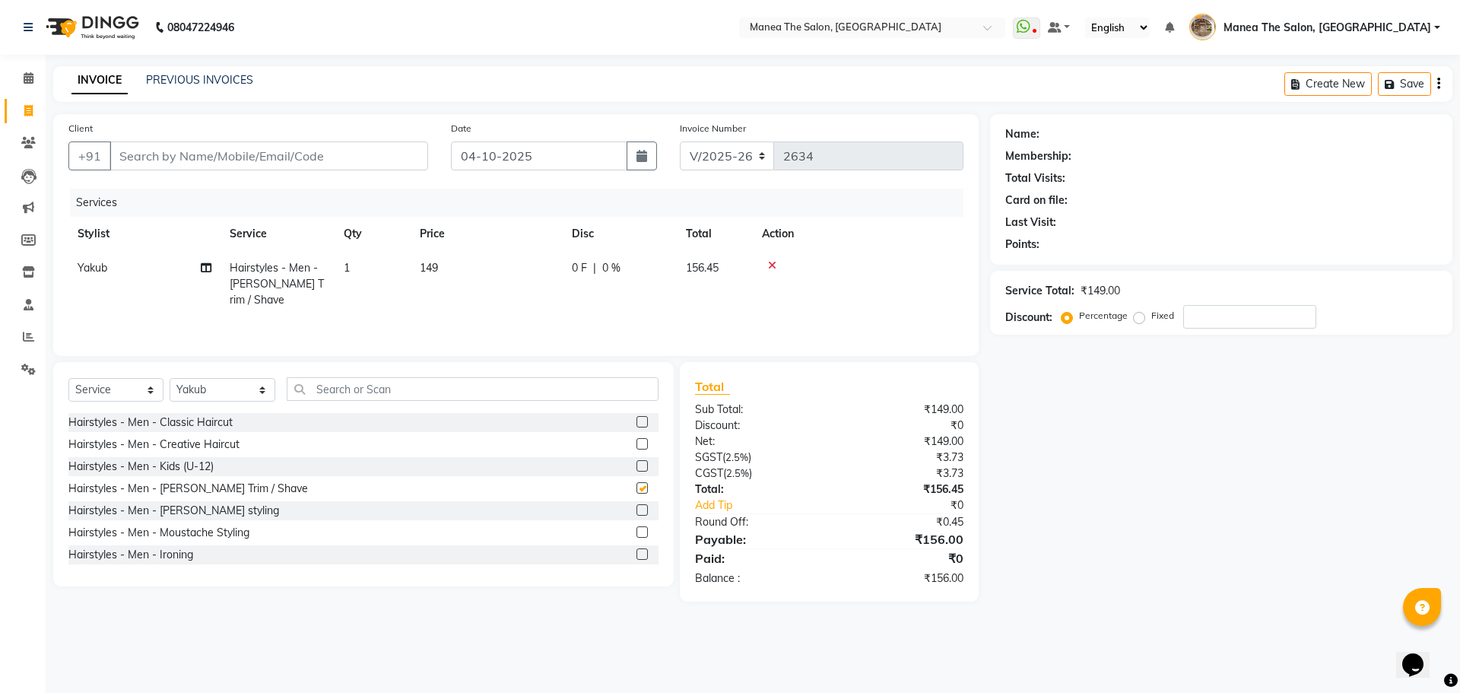
checkbox input "false"
click at [386, 157] on input "Client" at bounding box center [269, 155] width 319 height 29
type input "6"
type input "0"
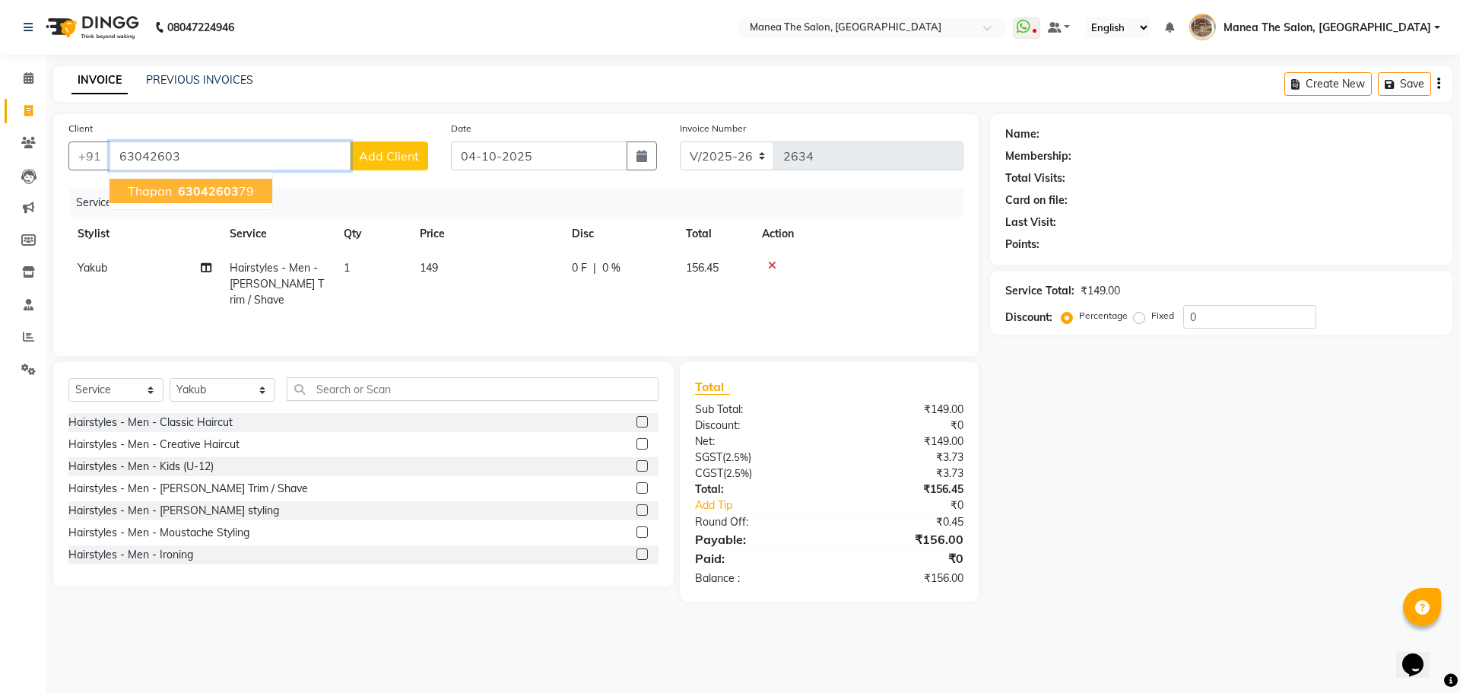
click at [198, 186] on span "63042603" at bounding box center [208, 190] width 61 height 15
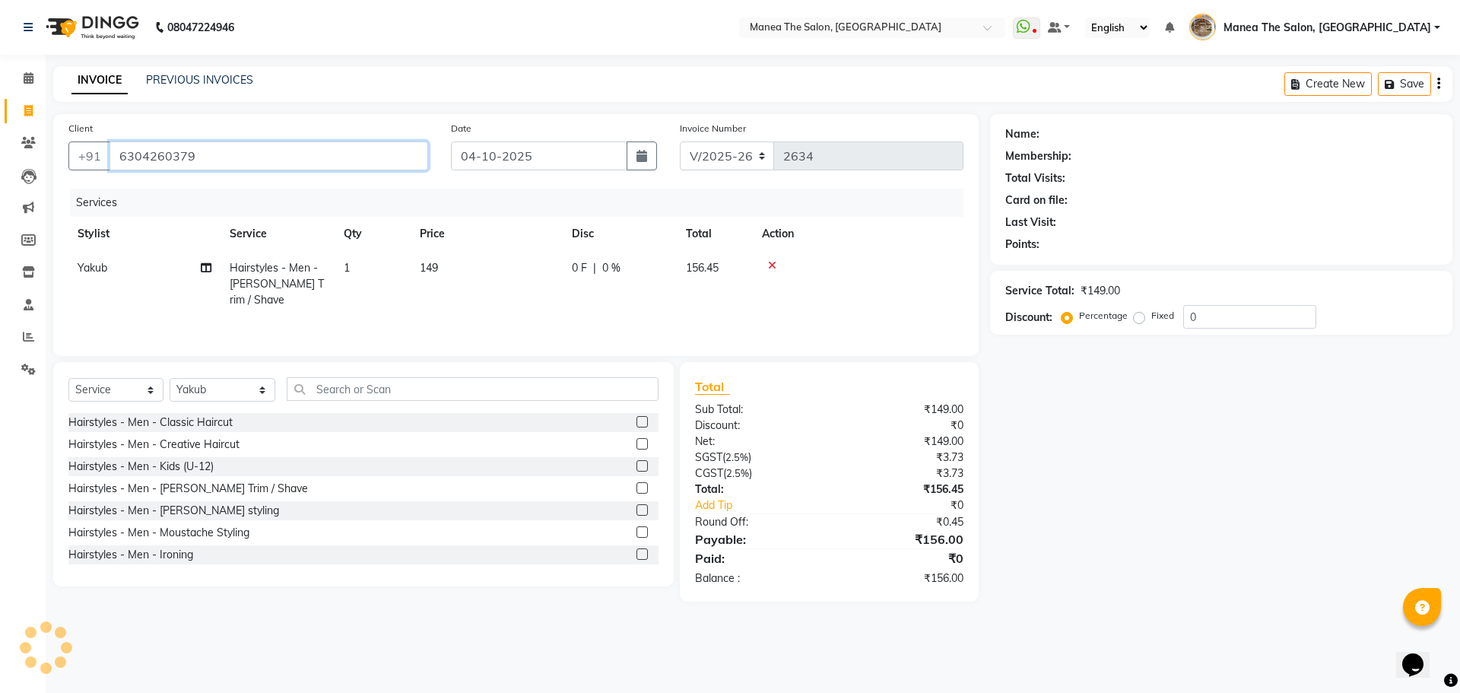
type input "6304260379"
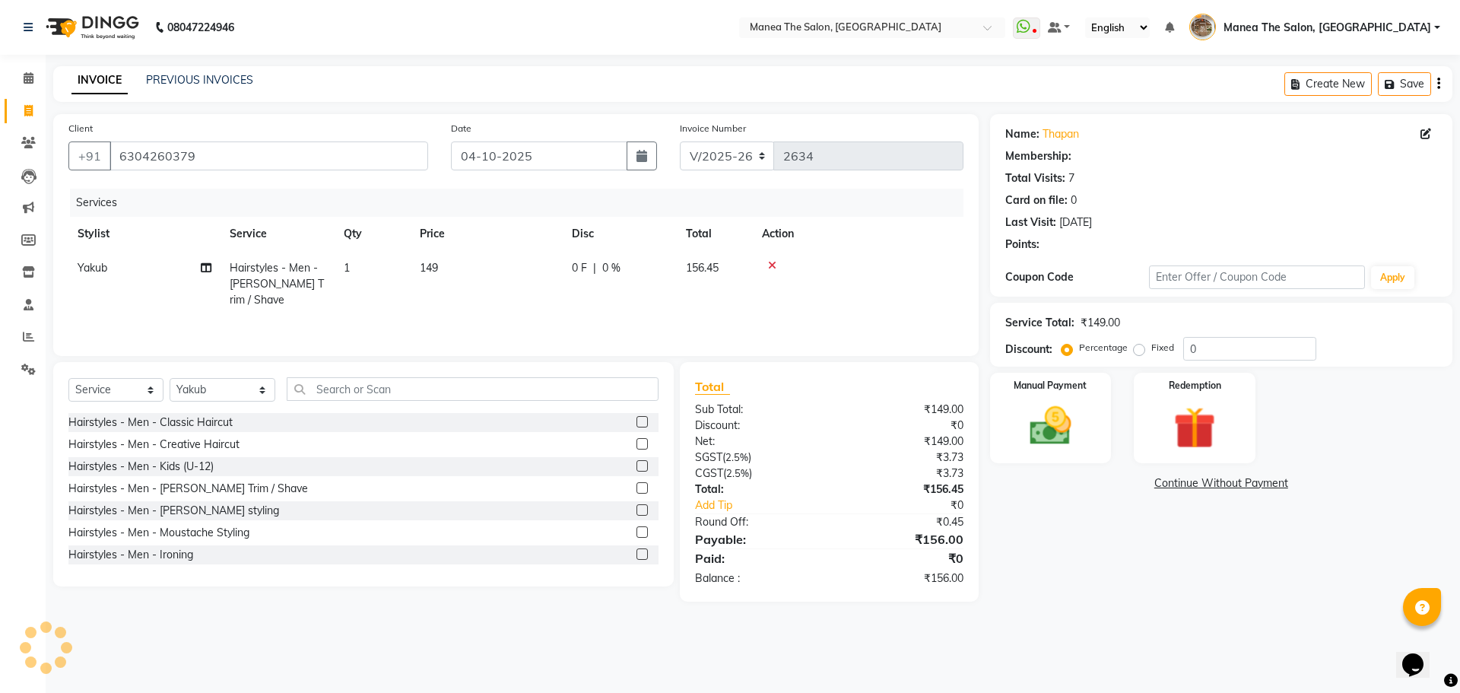
select select "1: Object"
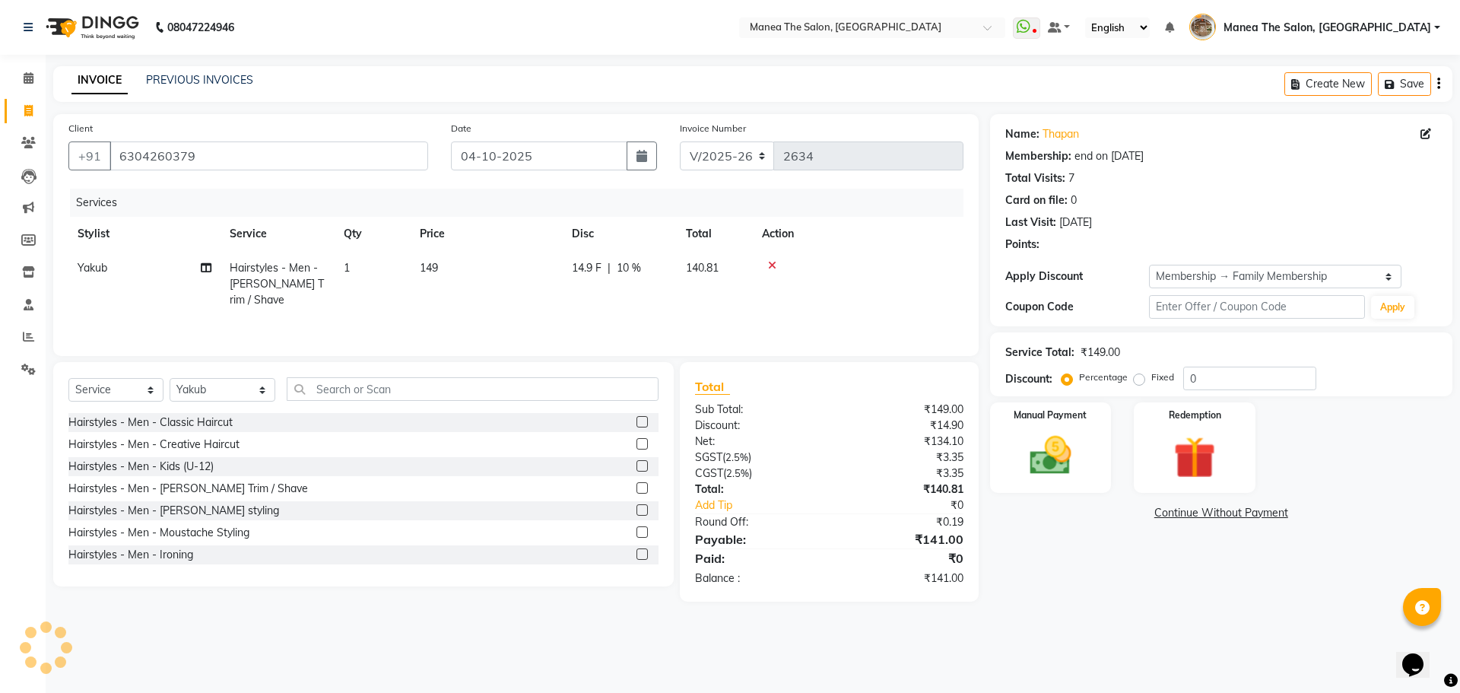
type input "10"
click at [1000, 602] on main "INVOICE PREVIOUS INVOICES Create New Save Client +91 6304260379 Date 04-10-2025…" at bounding box center [753, 345] width 1415 height 558
click at [1079, 476] on img at bounding box center [1050, 455] width 71 height 50
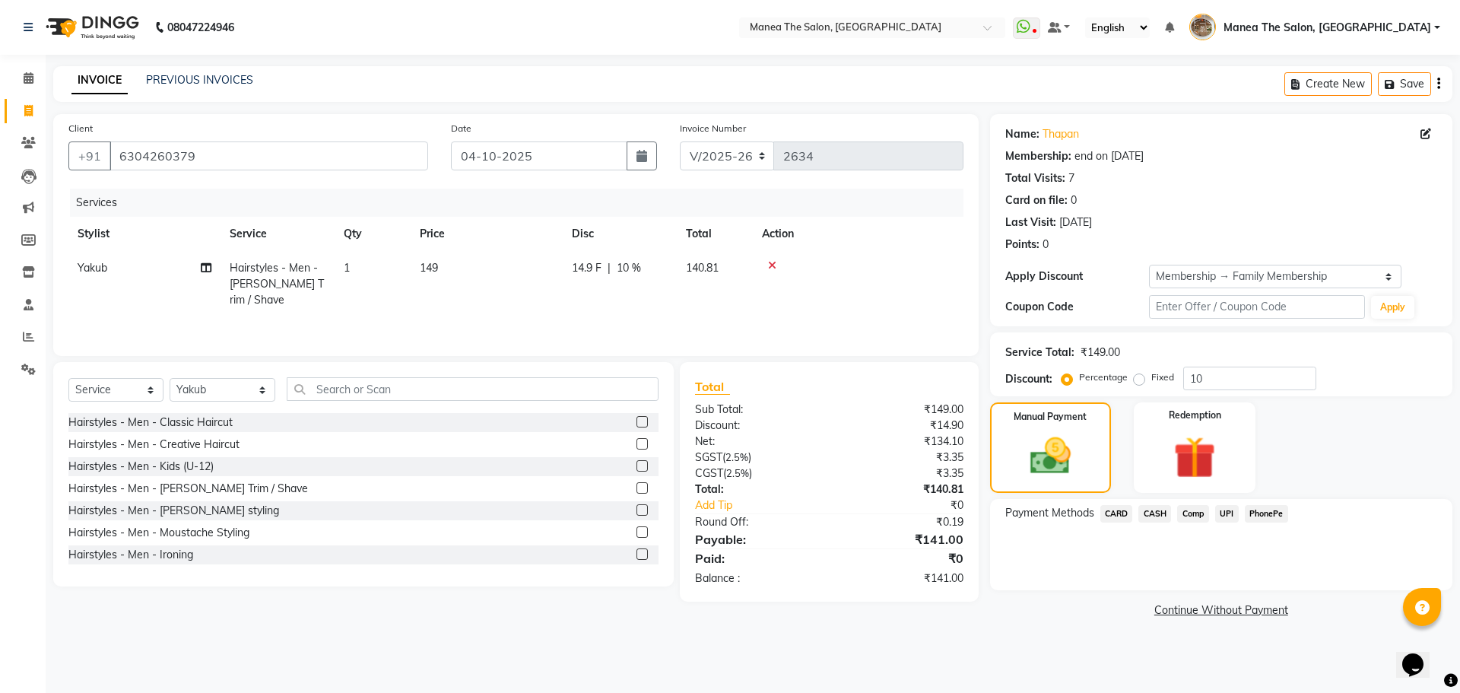
click at [1264, 513] on span "PhonePe" at bounding box center [1266, 513] width 43 height 17
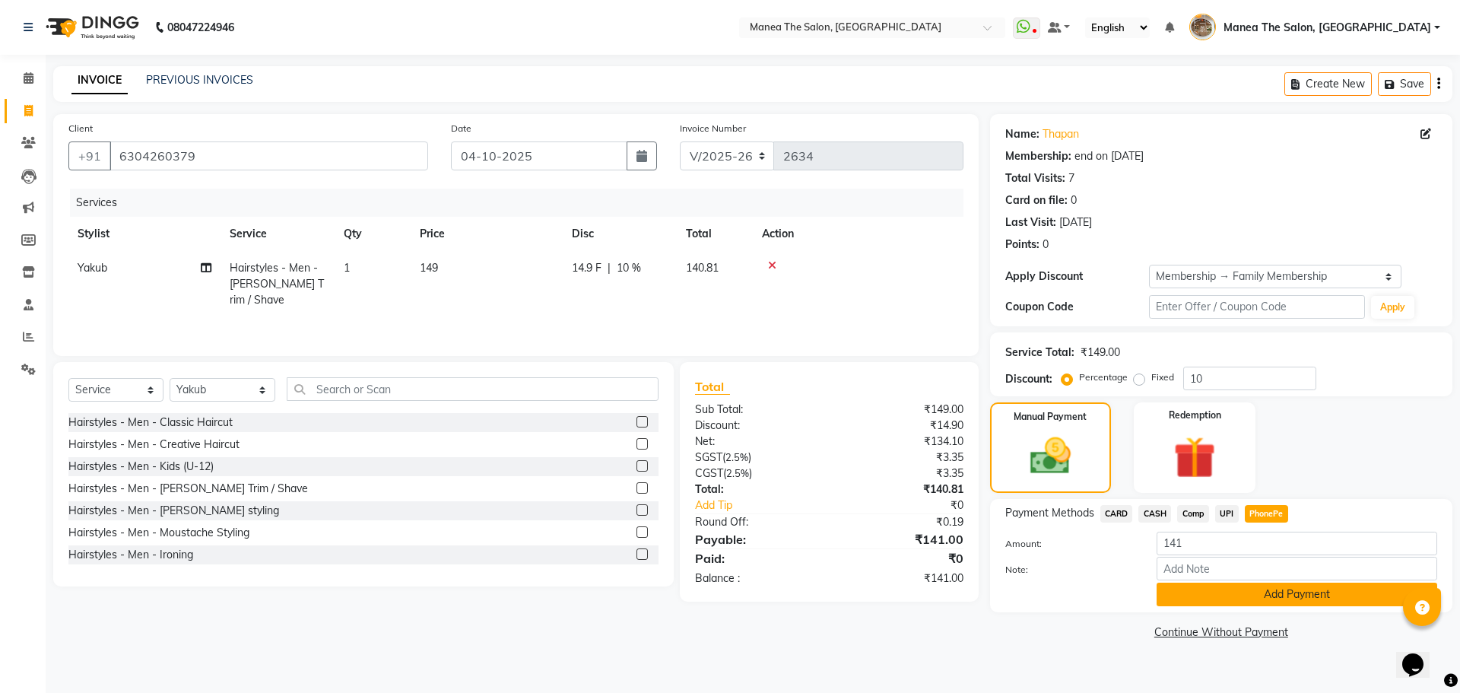
click at [1175, 594] on button "Add Payment" at bounding box center [1297, 595] width 281 height 24
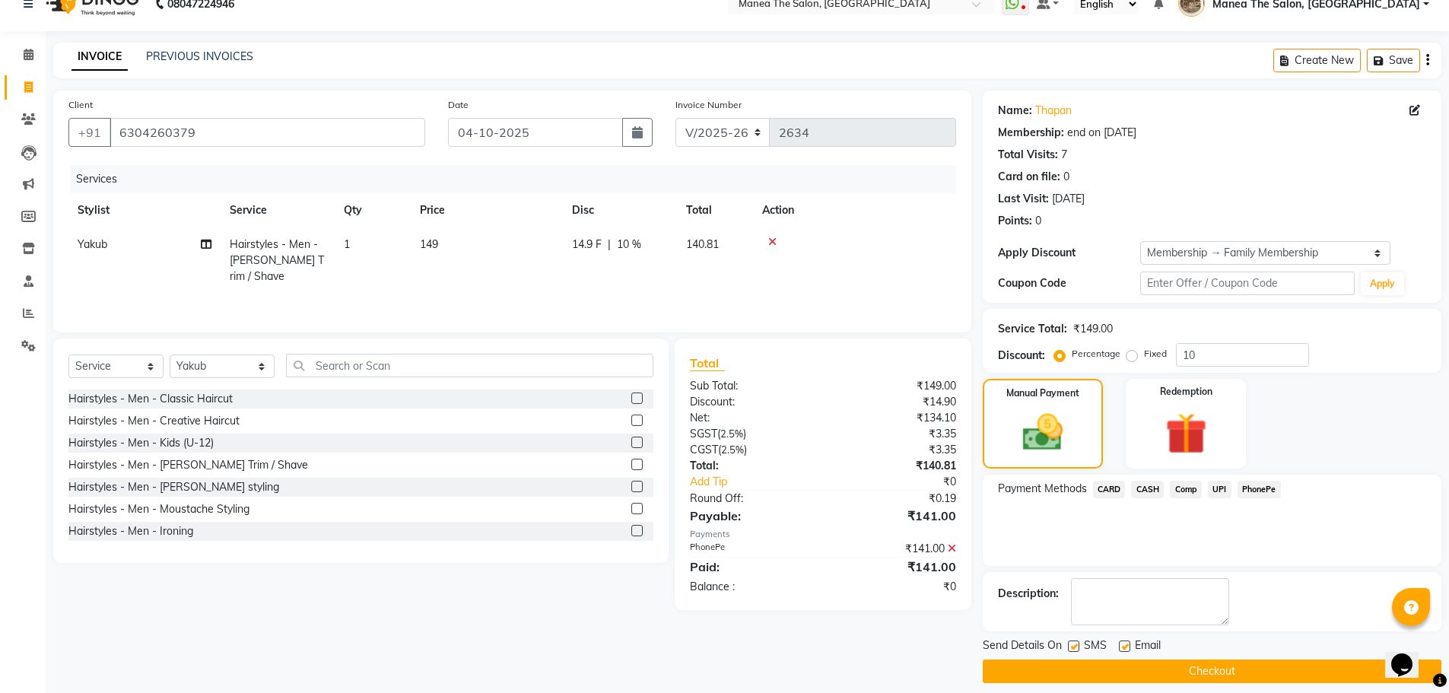
scroll to position [37, 0]
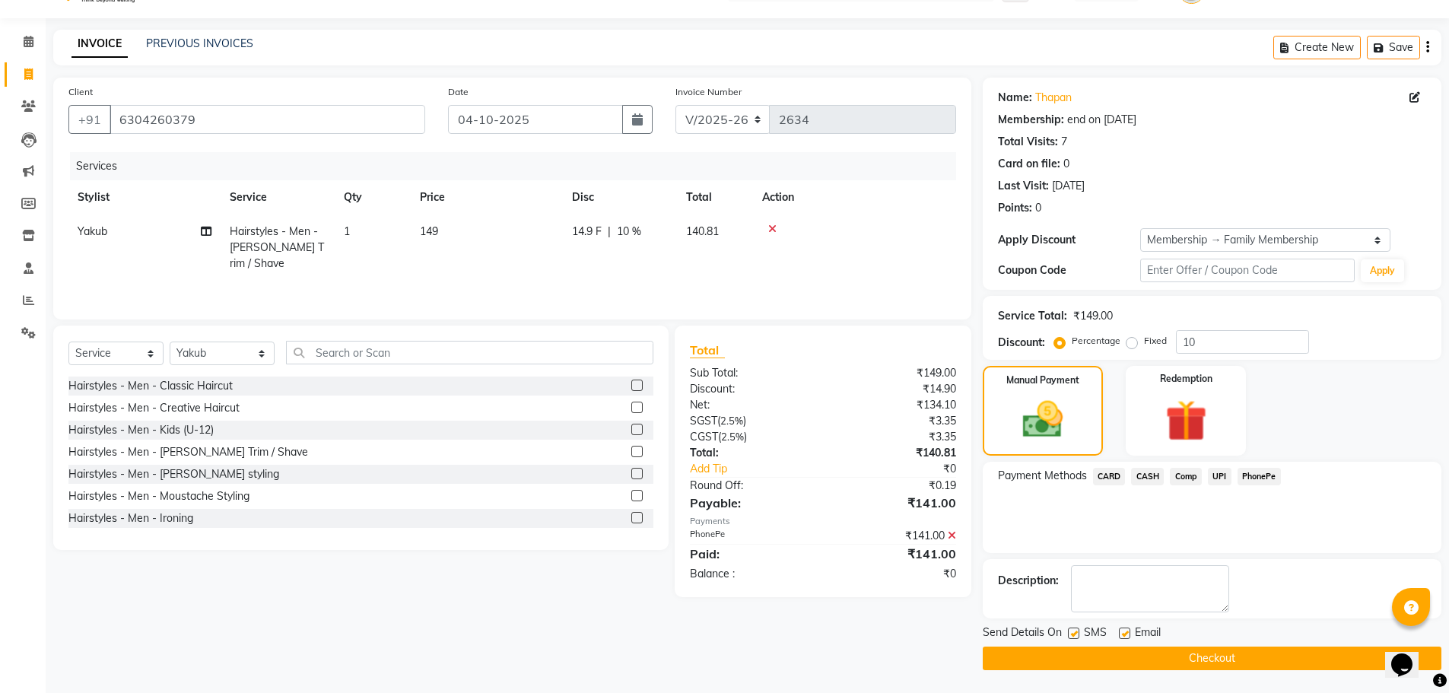
click at [1305, 649] on button "Checkout" at bounding box center [1212, 658] width 459 height 24
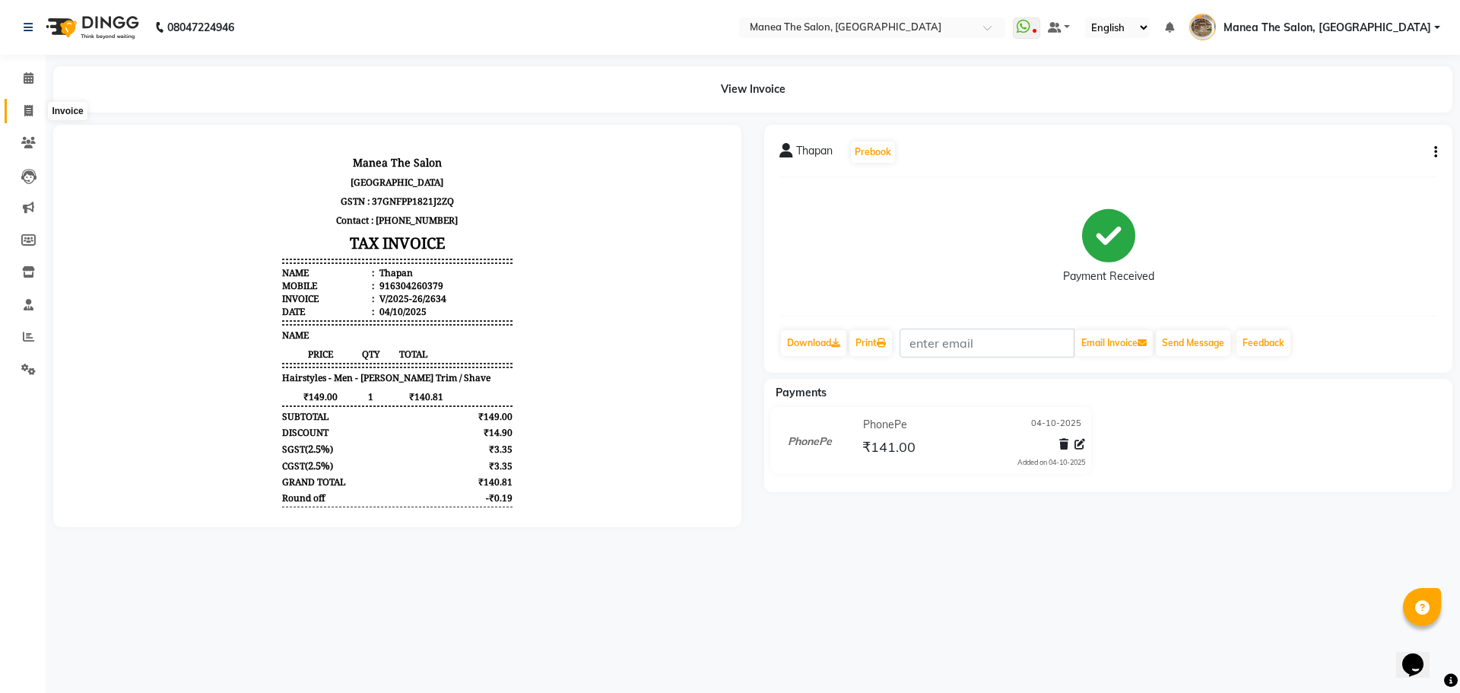
click at [31, 108] on icon at bounding box center [28, 110] width 8 height 11
select select "service"
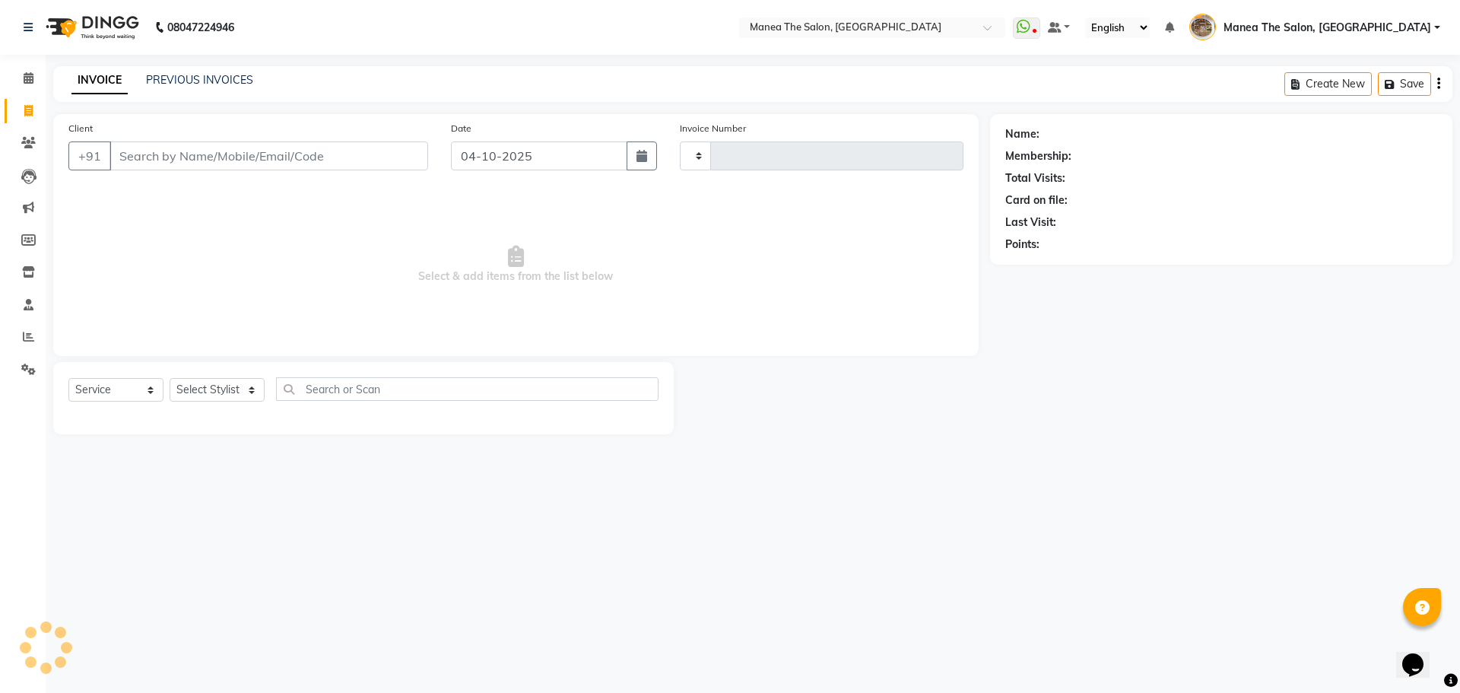
type input "2635"
select select "7287"
click at [224, 157] on input "Client" at bounding box center [269, 155] width 319 height 29
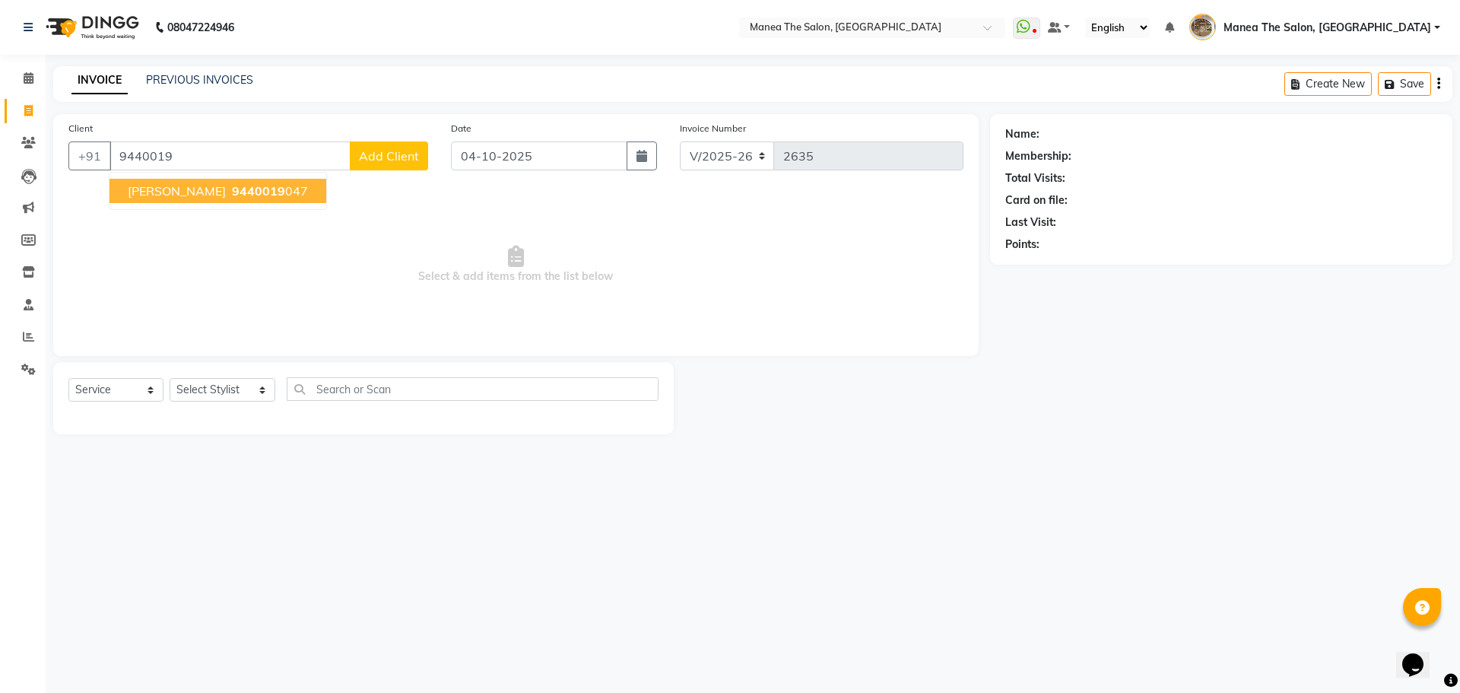
click at [232, 187] on span "9440019" at bounding box center [258, 190] width 53 height 15
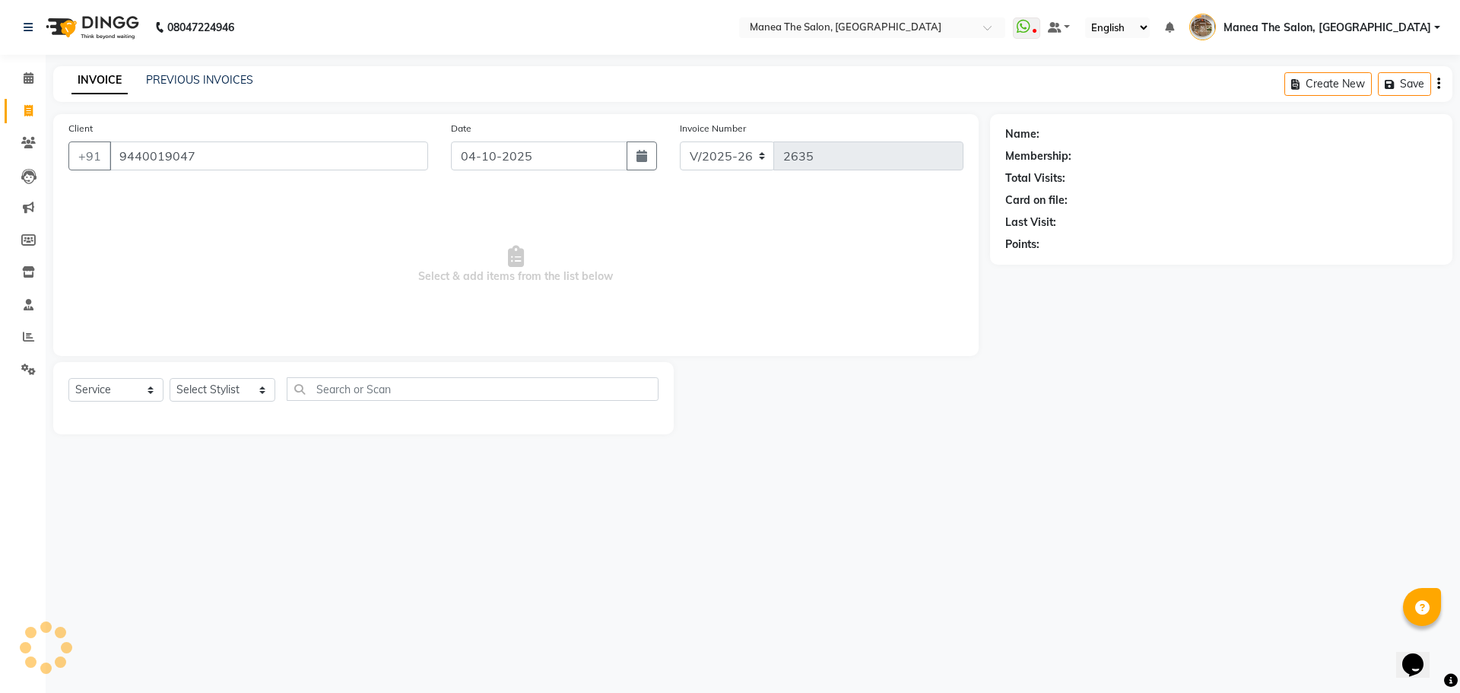
type input "9440019047"
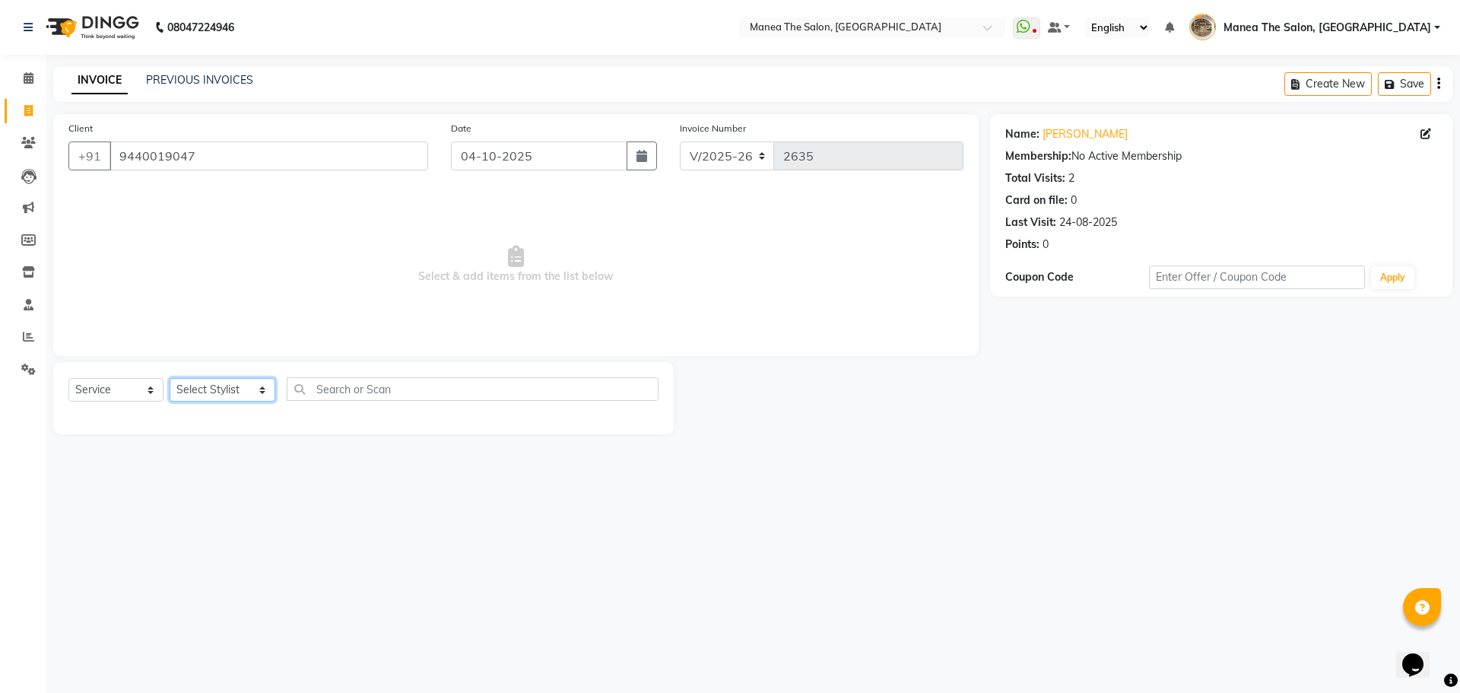
drag, startPoint x: 238, startPoint y: 387, endPoint x: 237, endPoint y: 401, distance: 13.8
click at [238, 387] on select "Select Stylist Faizan shaik Front Office Kaif Madhavi Mocharla Ramalakshmi Pelu…" at bounding box center [223, 390] width 106 height 24
select select "70149"
click at [170, 378] on select "Select Stylist Faizan shaik Front Office Kaif Madhavi Mocharla Ramalakshmi Pelu…" at bounding box center [223, 390] width 106 height 24
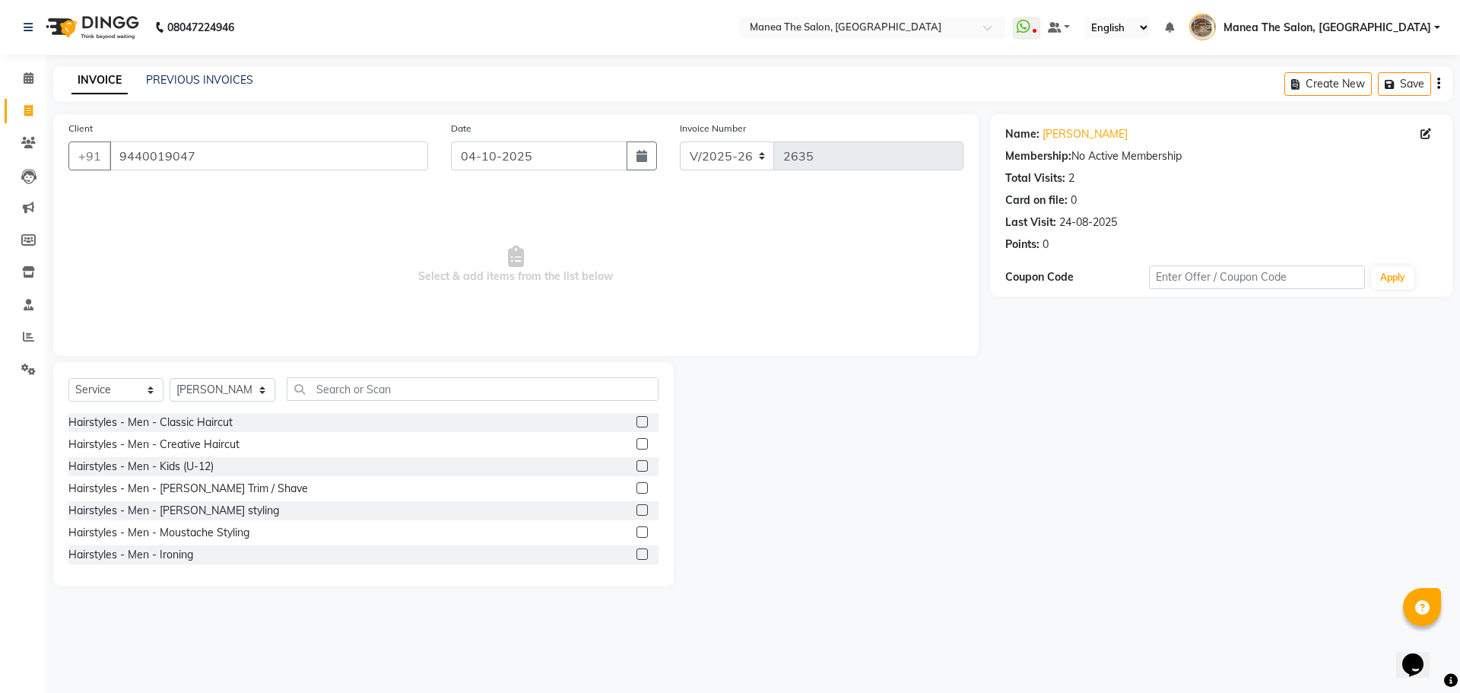
click at [637, 421] on label at bounding box center [642, 421] width 11 height 11
click at [637, 421] on input "checkbox" at bounding box center [642, 423] width 10 height 10
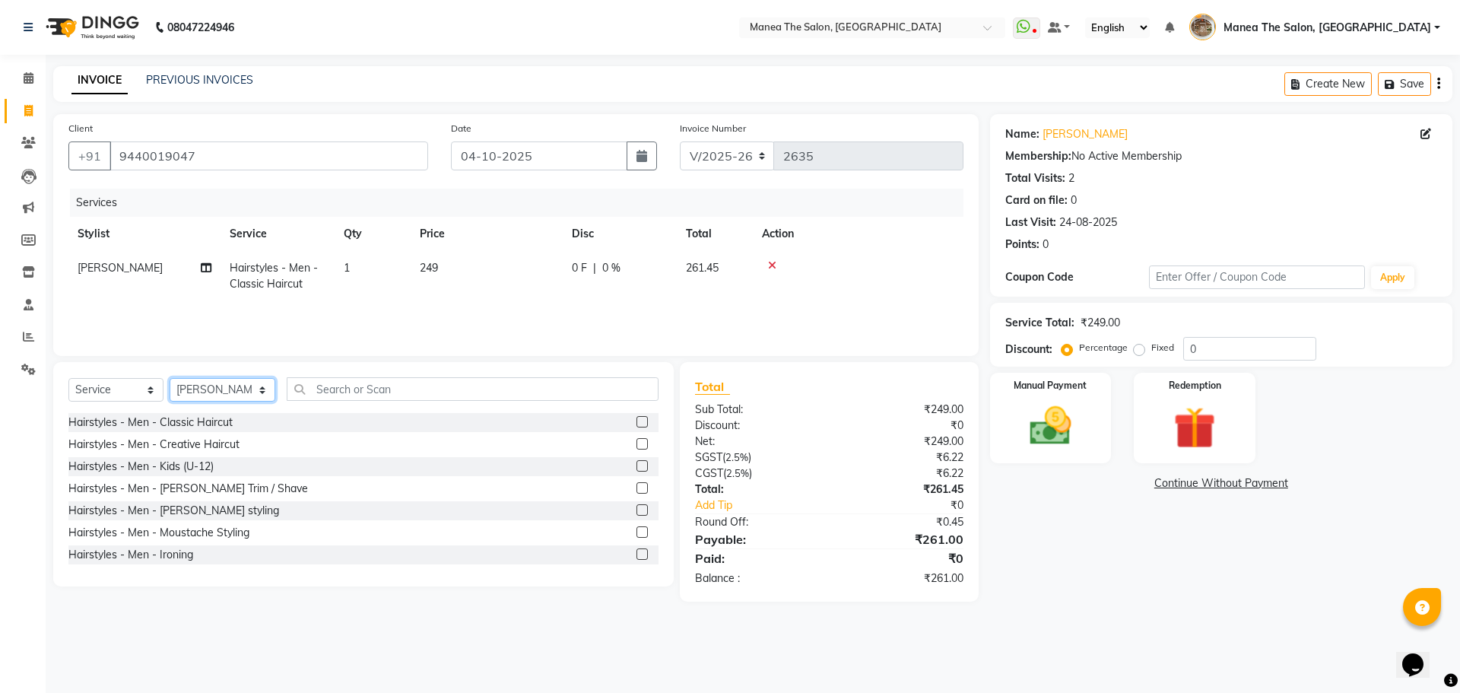
checkbox input "false"
drag, startPoint x: 244, startPoint y: 385, endPoint x: 241, endPoint y: 399, distance: 14.0
click at [244, 385] on select "Select Stylist Faizan shaik Front Office Kaif Madhavi Mocharla Ramalakshmi Pelu…" at bounding box center [223, 390] width 106 height 24
select select "63195"
click at [170, 378] on select "Select Stylist Faizan shaik Front Office Kaif Madhavi Mocharla Ramalakshmi Pelu…" at bounding box center [223, 390] width 106 height 24
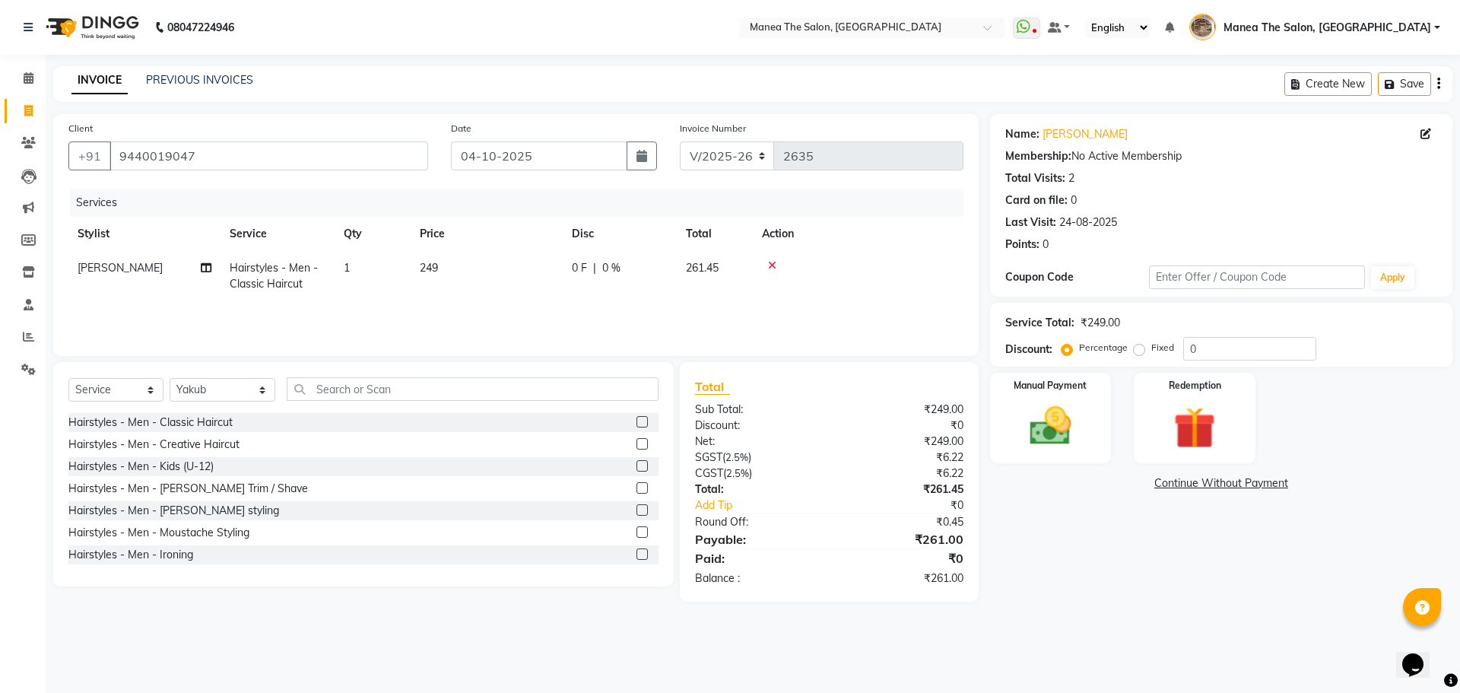
click at [637, 421] on label at bounding box center [642, 421] width 11 height 11
click at [637, 421] on input "checkbox" at bounding box center [642, 423] width 10 height 10
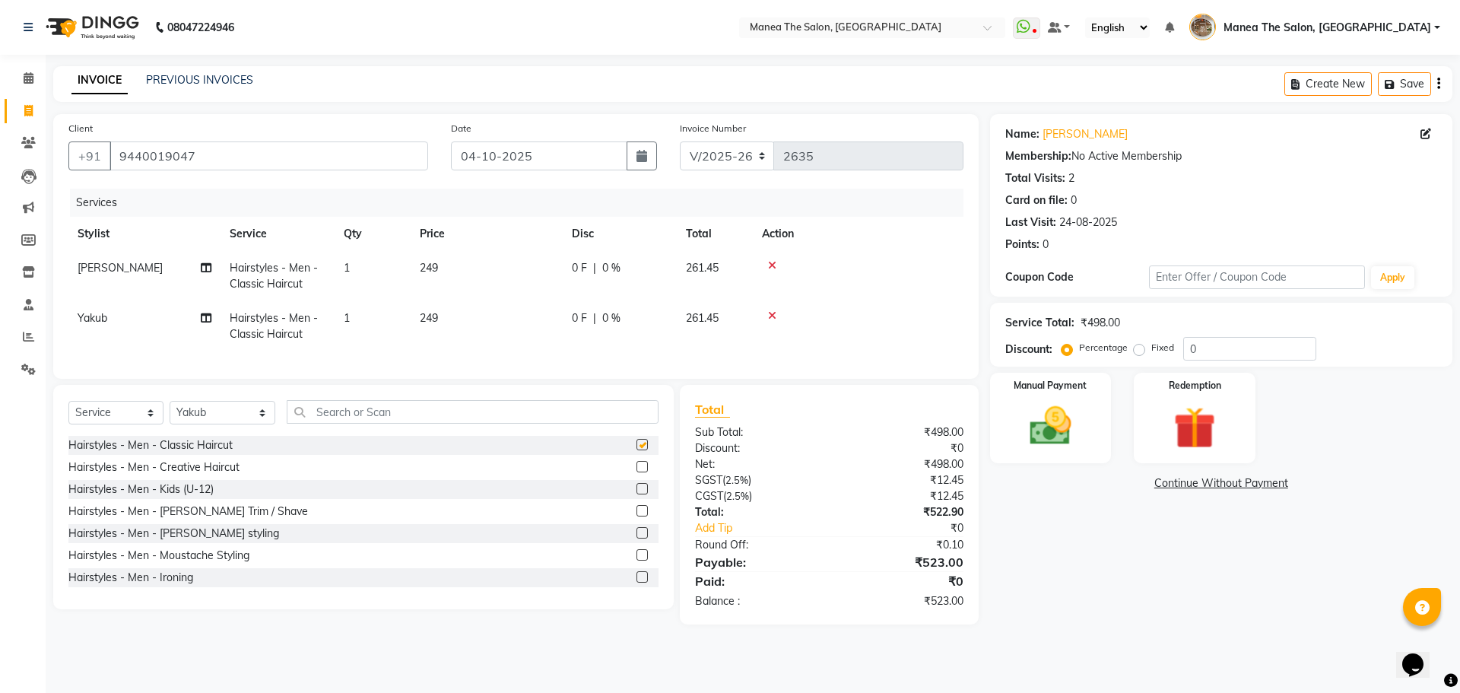
checkbox input "false"
click at [1099, 431] on div "Manual Payment" at bounding box center [1050, 418] width 126 height 94
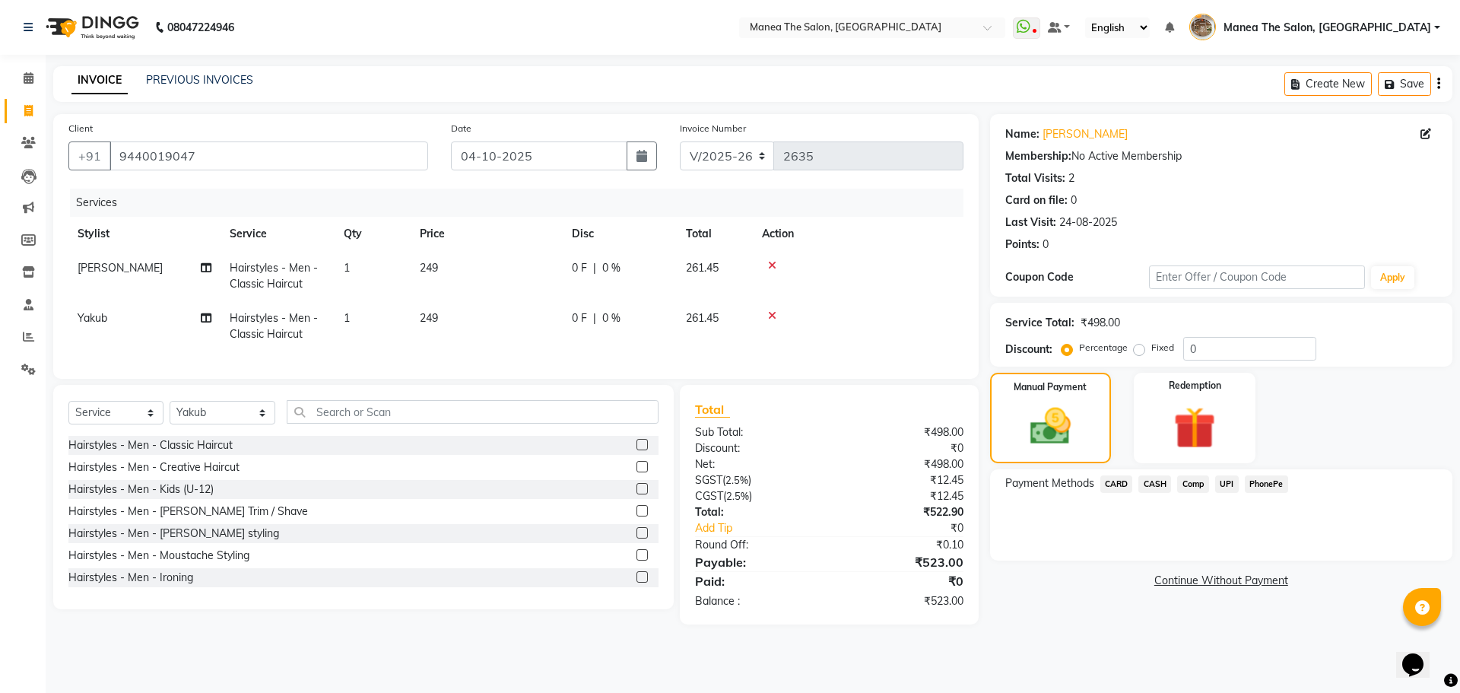
click at [1151, 486] on span "CASH" at bounding box center [1155, 483] width 33 height 17
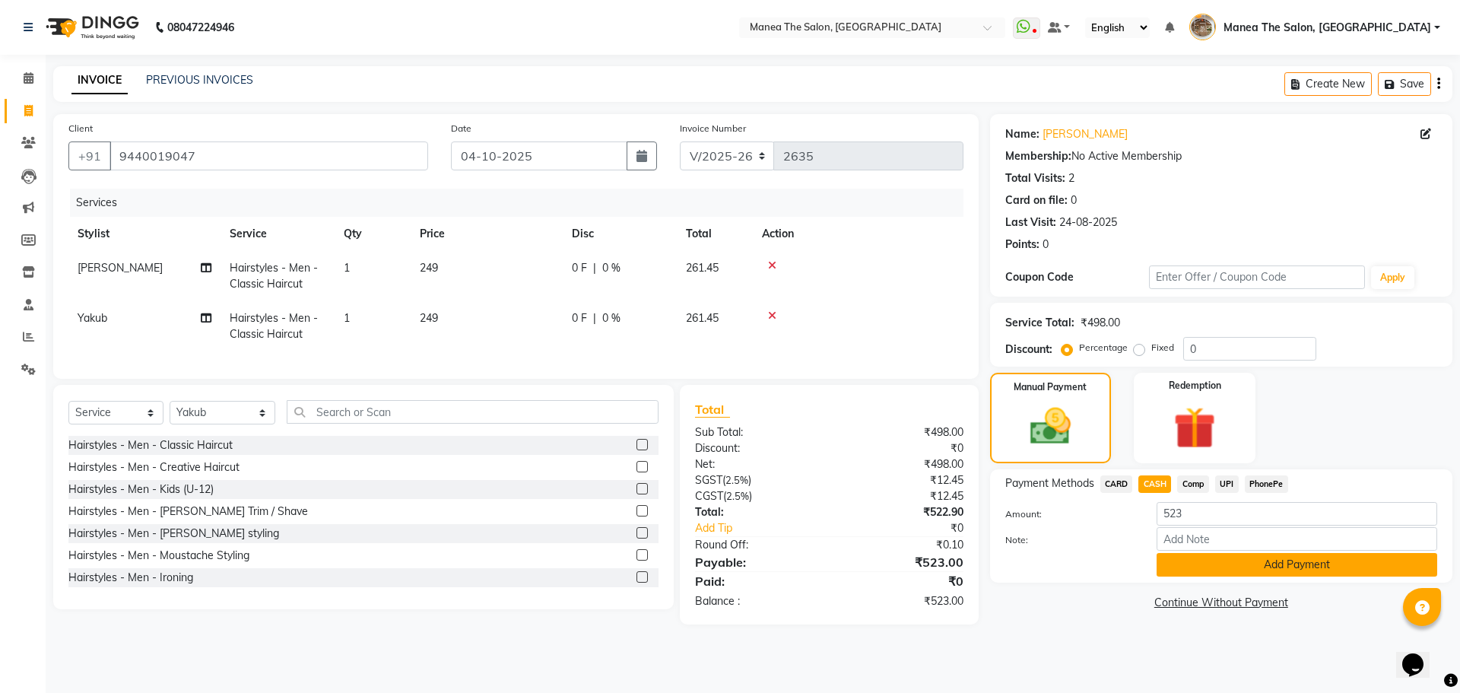
click at [1221, 560] on button "Add Payment" at bounding box center [1297, 565] width 281 height 24
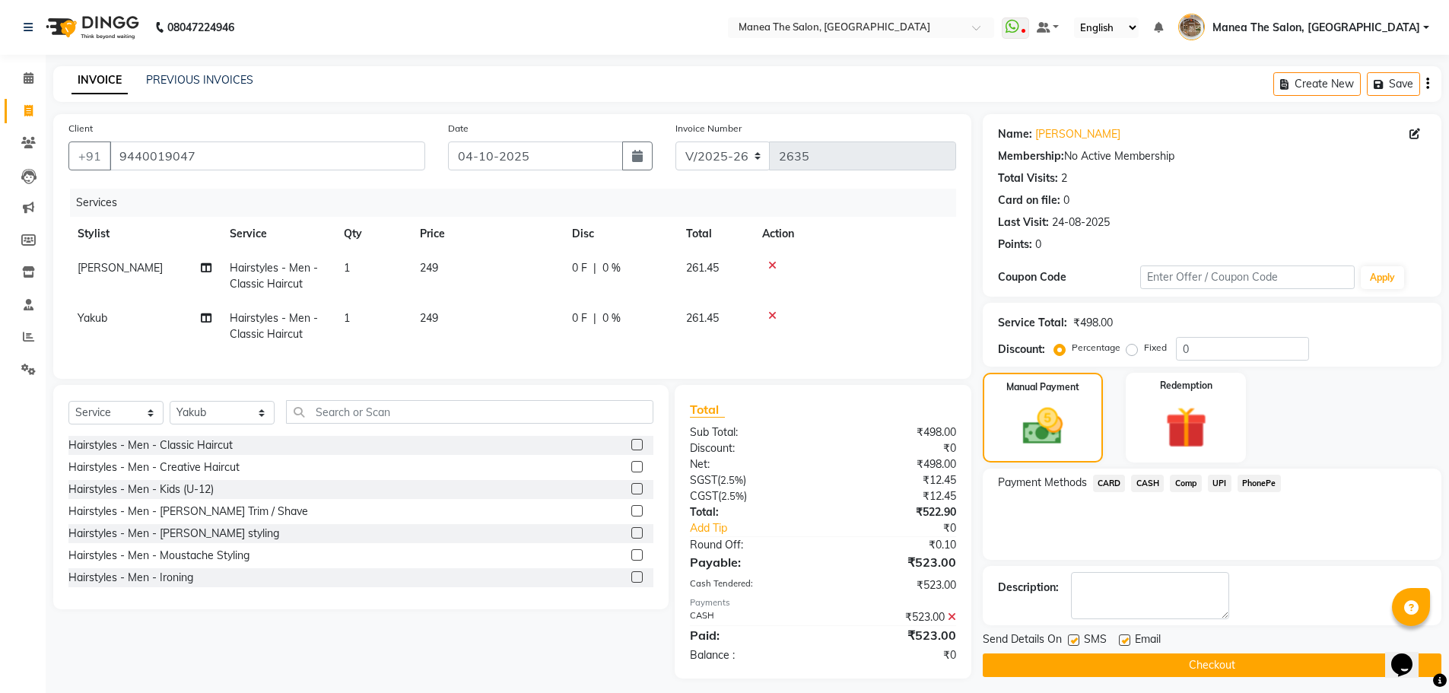
scroll to position [20, 0]
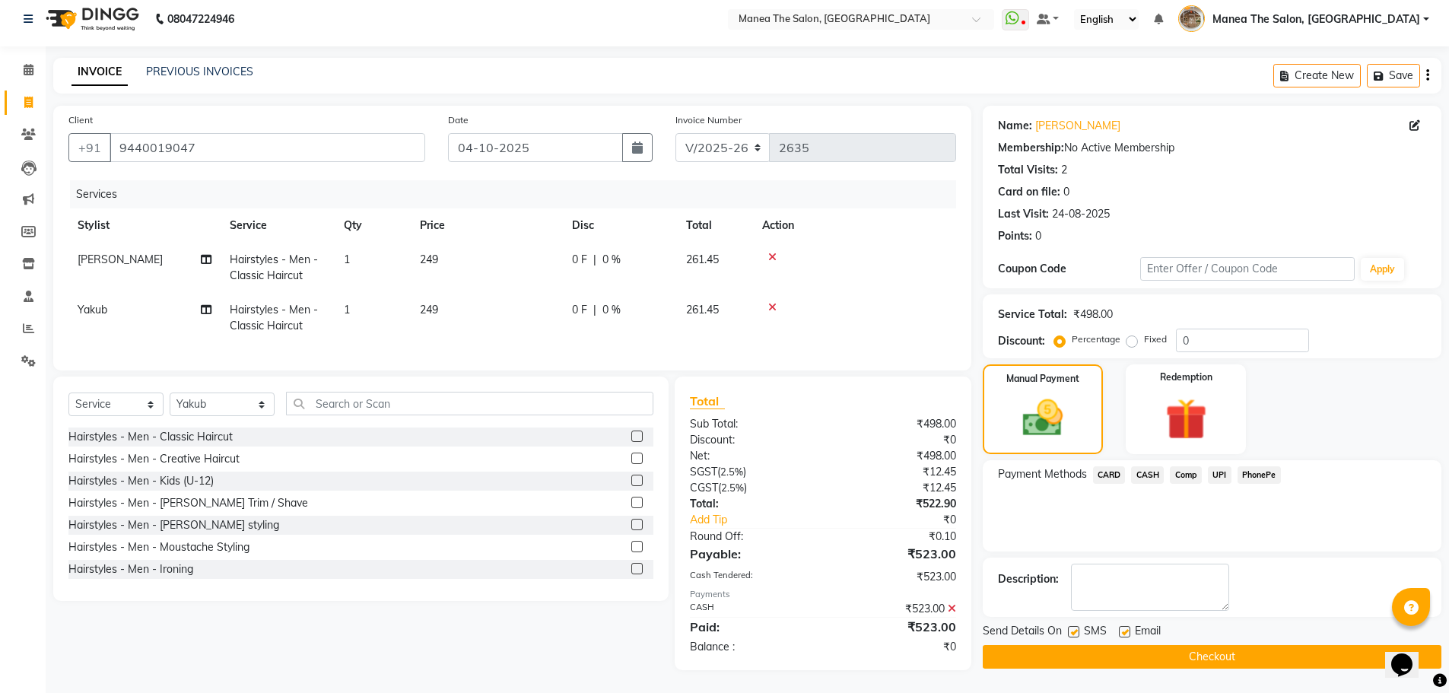
click at [1208, 652] on button "Checkout" at bounding box center [1212, 657] width 459 height 24
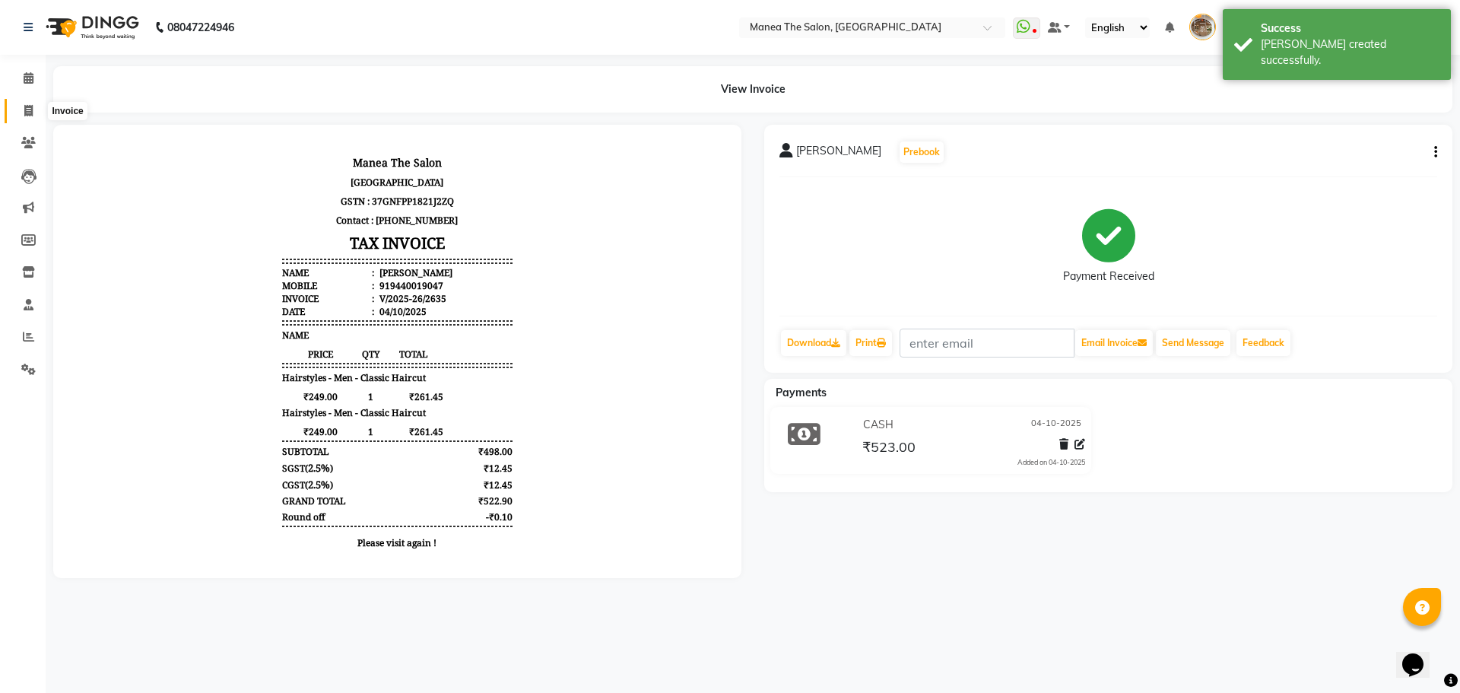
click at [25, 113] on icon at bounding box center [28, 110] width 8 height 11
select select "service"
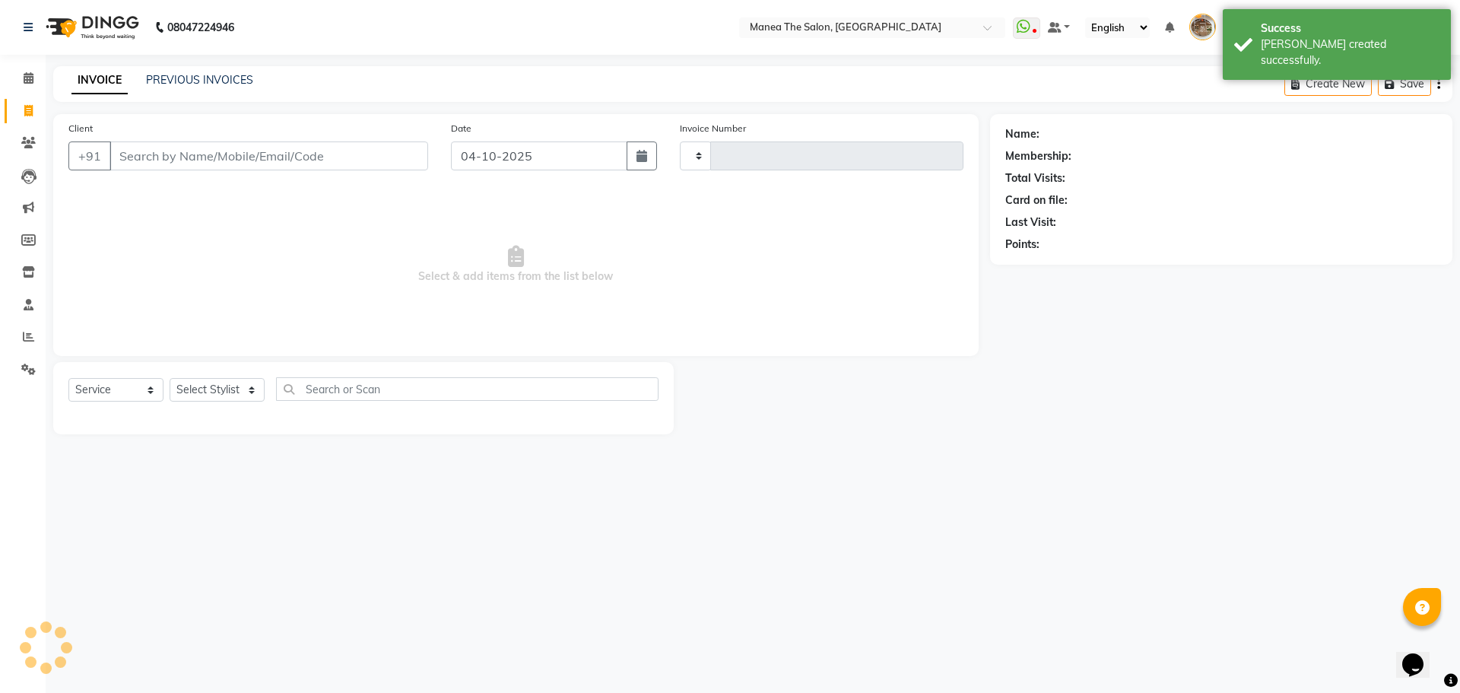
type input "2636"
select select "7287"
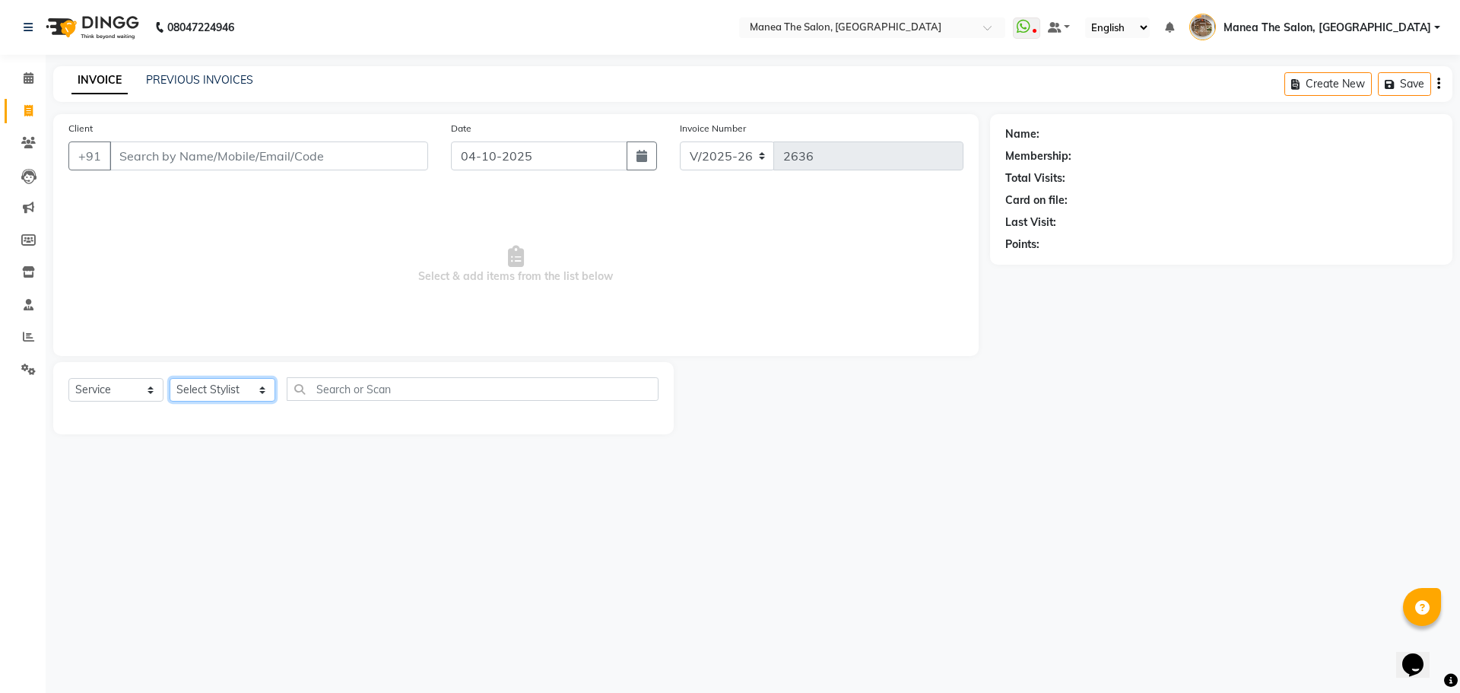
click at [224, 395] on select "Select Stylist [PERSON_NAME] Front Office Kaif [PERSON_NAME] [PERSON_NAME] Pelu…" at bounding box center [223, 390] width 106 height 24
select select "62386"
click at [170, 378] on select "Select Stylist [PERSON_NAME] Front Office Kaif [PERSON_NAME] [PERSON_NAME] Pelu…" at bounding box center [223, 390] width 106 height 24
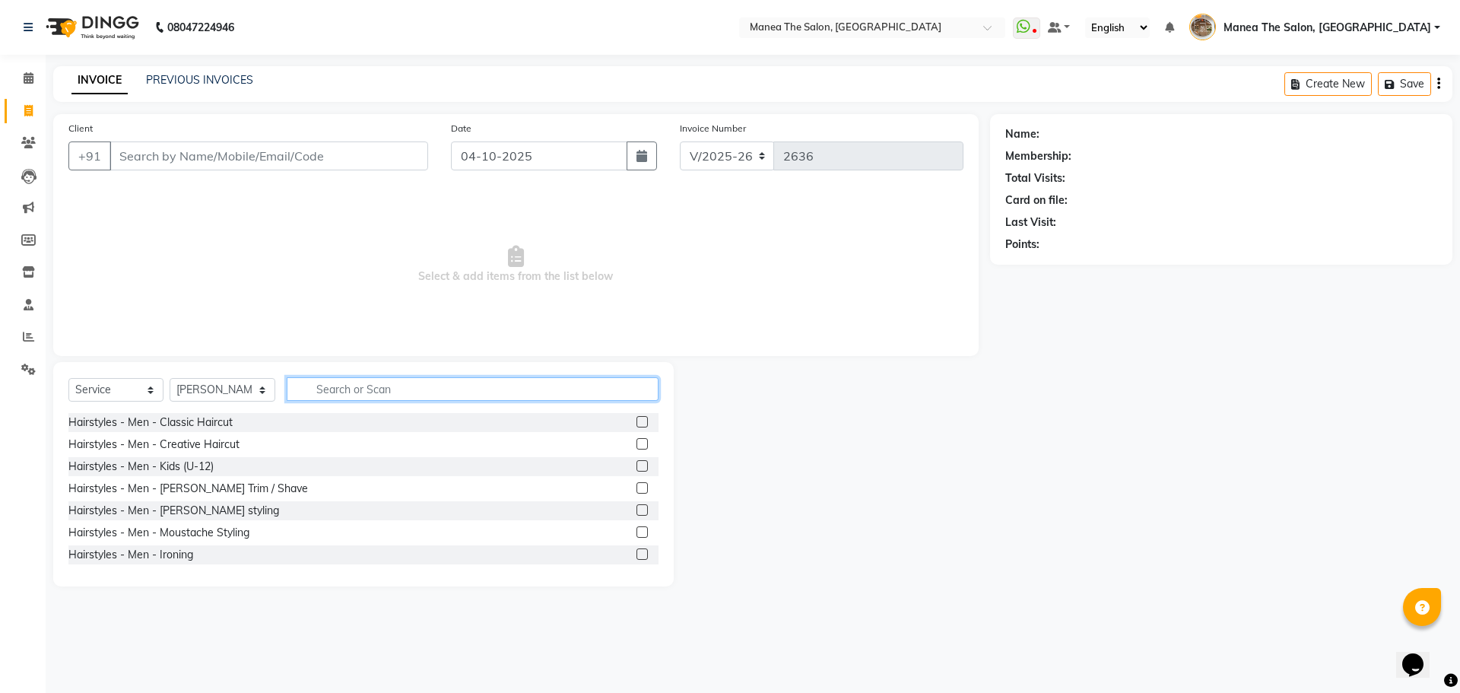
click at [339, 394] on input "text" at bounding box center [473, 389] width 372 height 24
click at [622, 392] on input "text" at bounding box center [473, 389] width 372 height 24
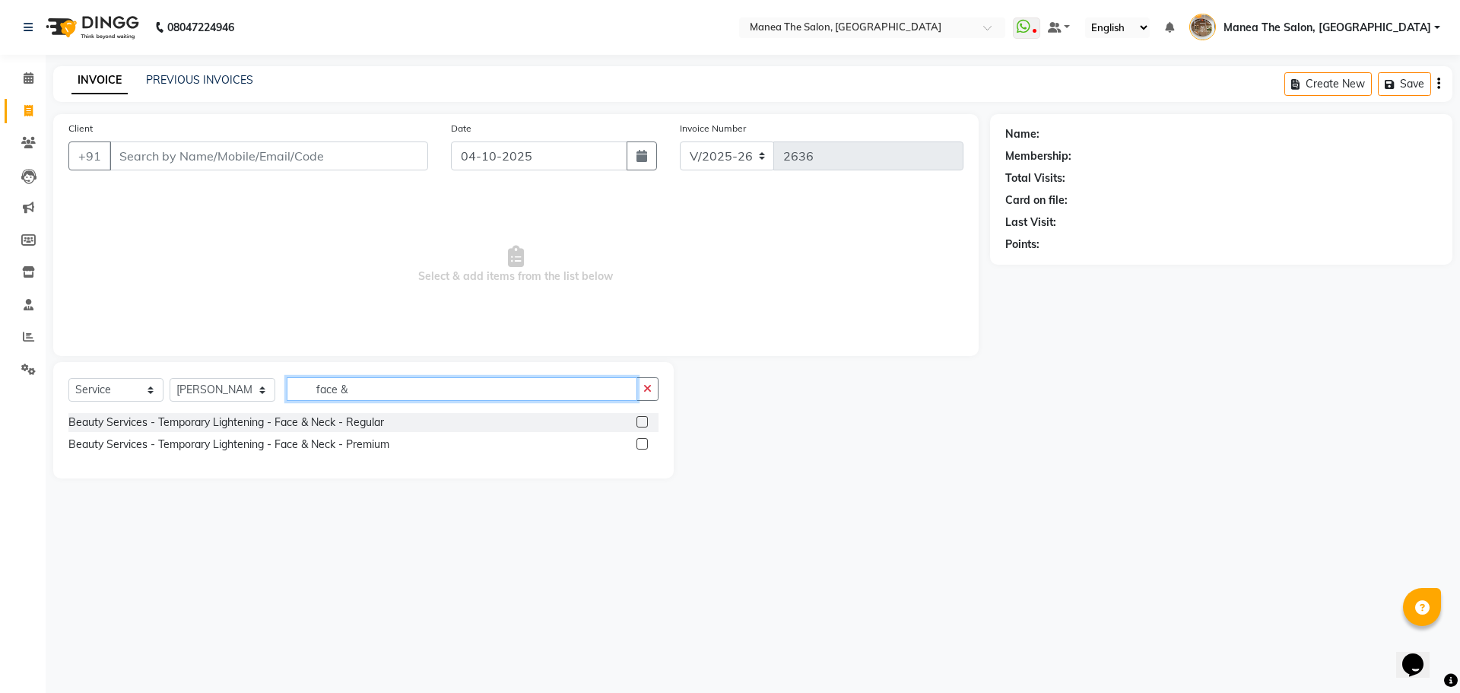
type input "face &"
click at [645, 443] on label at bounding box center [642, 443] width 11 height 11
click at [645, 443] on input "checkbox" at bounding box center [642, 445] width 10 height 10
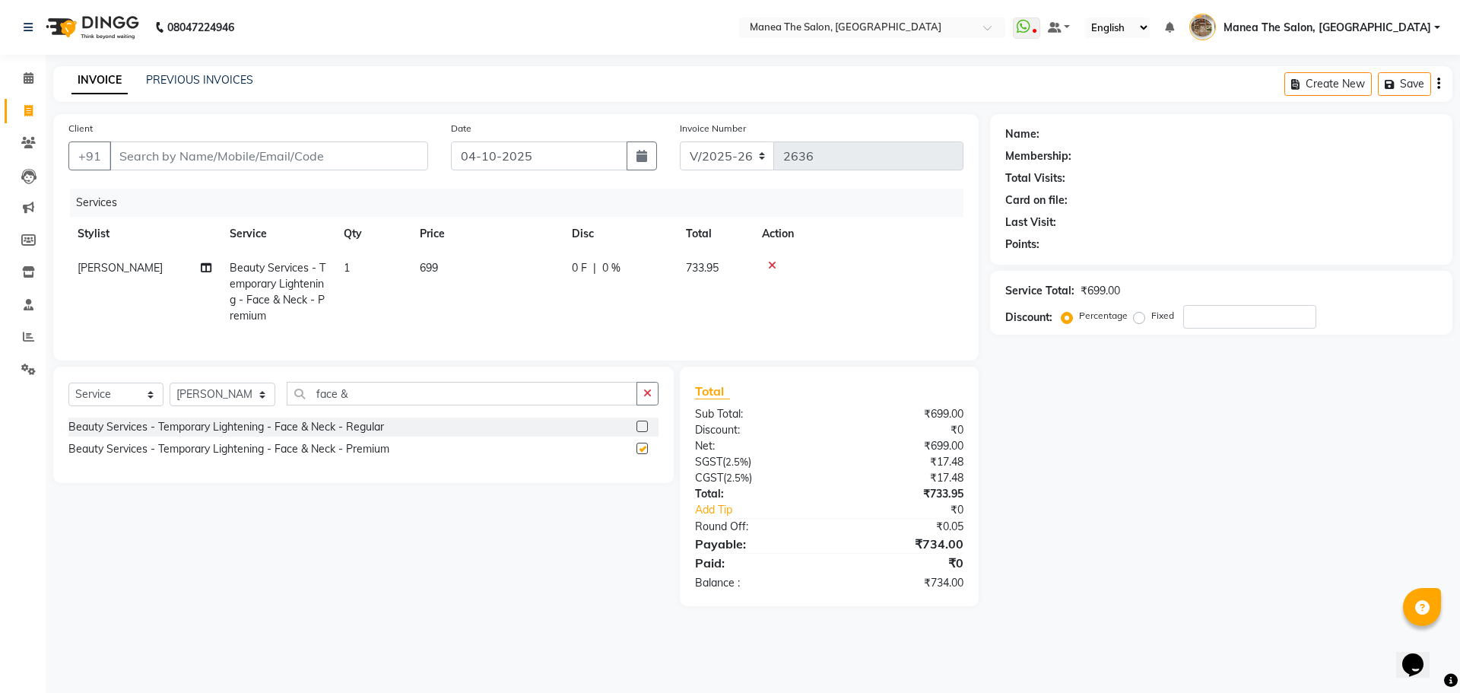
checkbox input "false"
drag, startPoint x: 342, startPoint y: 407, endPoint x: 308, endPoint y: 416, distance: 35.4
click at [307, 405] on input "face &" at bounding box center [462, 394] width 351 height 24
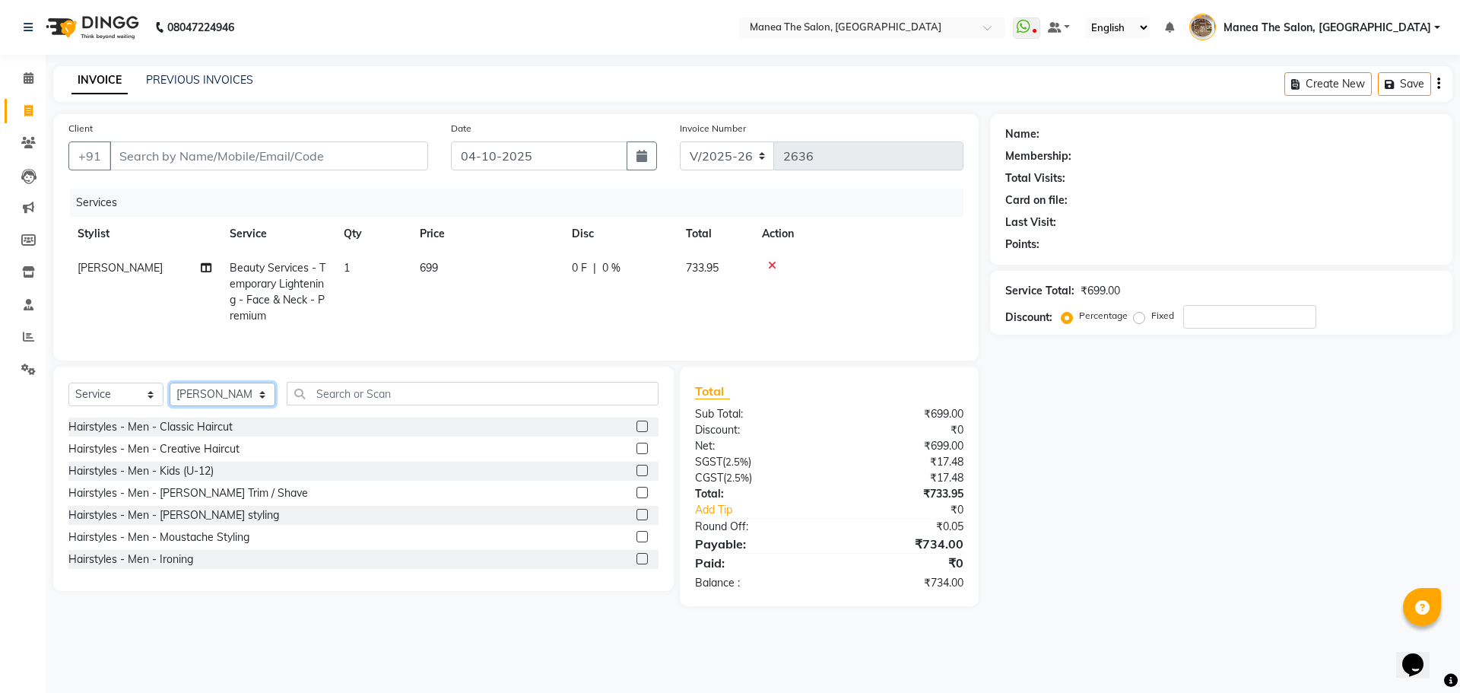
drag, startPoint x: 228, startPoint y: 405, endPoint x: 221, endPoint y: 414, distance: 11.9
click at [227, 405] on select "Select Stylist [PERSON_NAME] Front Office Kaif [PERSON_NAME] [PERSON_NAME] Pelu…" at bounding box center [223, 395] width 106 height 24
select select "70149"
click at [170, 394] on select "Select Stylist [PERSON_NAME] Front Office Kaif [PERSON_NAME] [PERSON_NAME] Pelu…" at bounding box center [223, 395] width 106 height 24
click at [315, 405] on input "text" at bounding box center [473, 394] width 372 height 24
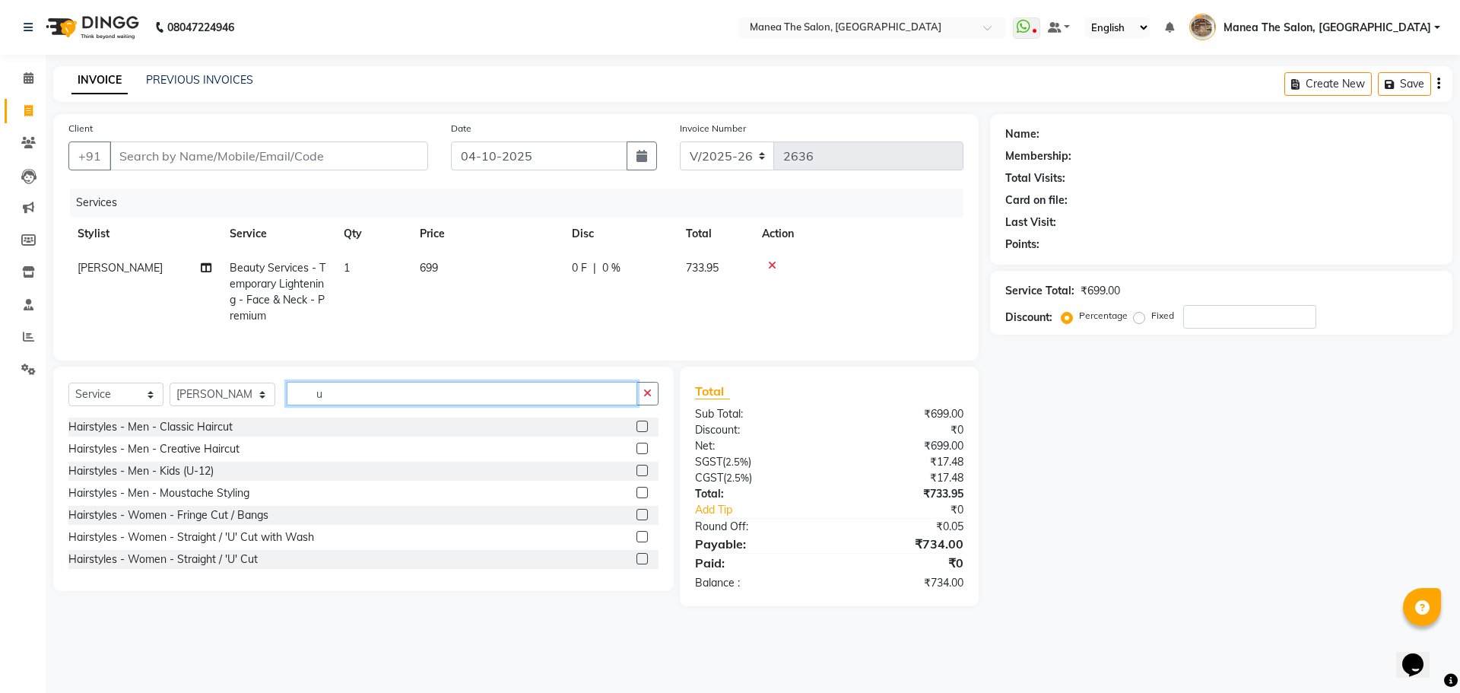
type input "u"
click at [637, 542] on label at bounding box center [642, 536] width 11 height 11
click at [637, 542] on input "checkbox" at bounding box center [642, 537] width 10 height 10
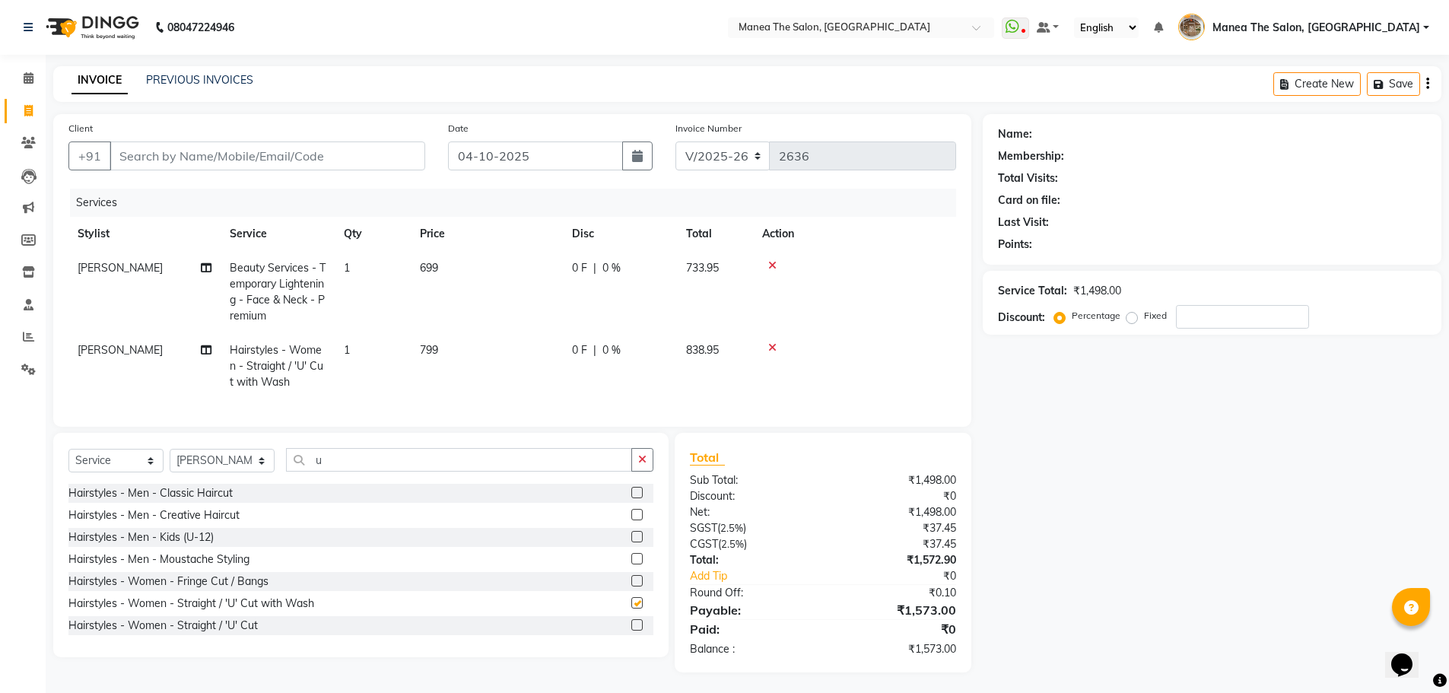
checkbox input "false"
click at [336, 472] on input "u" at bounding box center [459, 460] width 346 height 24
type input "u"
drag, startPoint x: 232, startPoint y: 474, endPoint x: 223, endPoint y: 480, distance: 11.0
click at [232, 472] on select "Select Stylist [PERSON_NAME] Front Office Kaif [PERSON_NAME] [PERSON_NAME] Pelu…" at bounding box center [222, 461] width 105 height 24
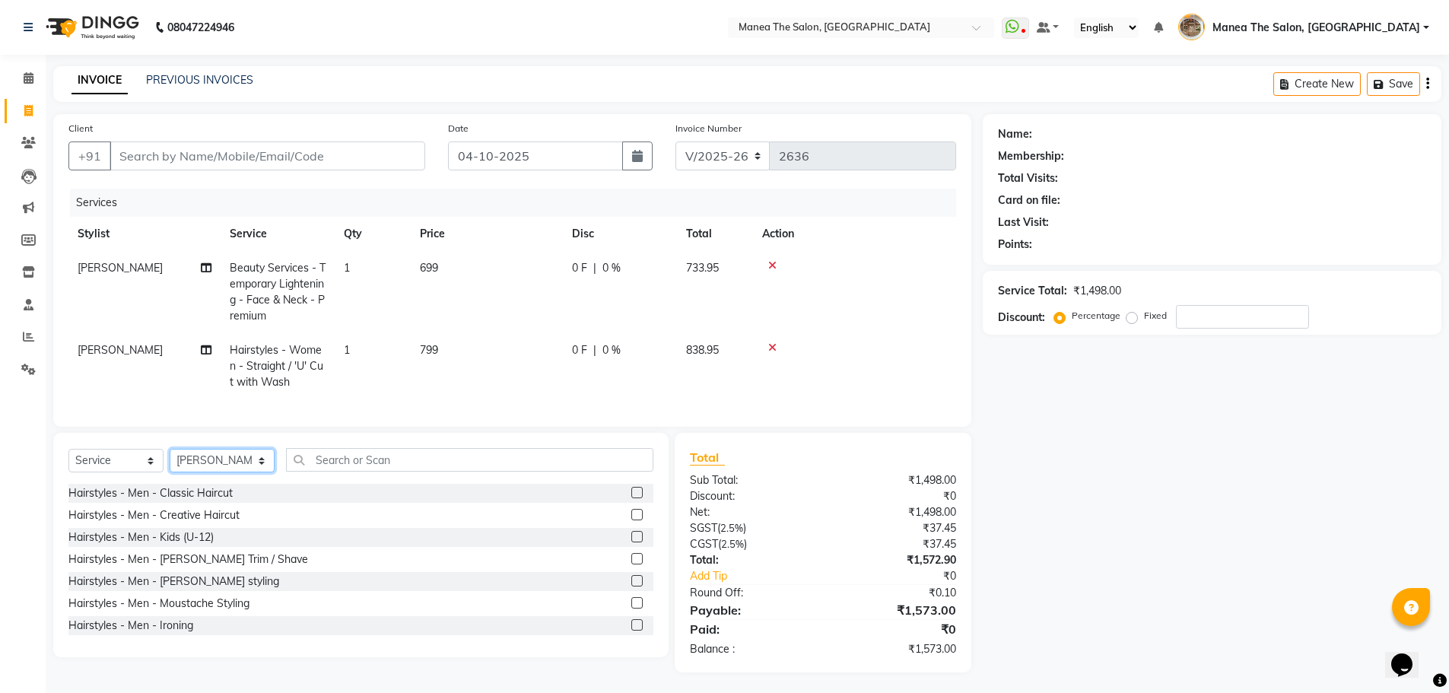
select select "63309"
click at [170, 460] on select "Select Stylist [PERSON_NAME] Front Office Kaif [PERSON_NAME] [PERSON_NAME] Pelu…" at bounding box center [222, 461] width 105 height 24
click at [631, 498] on label at bounding box center [636, 492] width 11 height 11
click at [631, 498] on input "checkbox" at bounding box center [636, 493] width 10 height 10
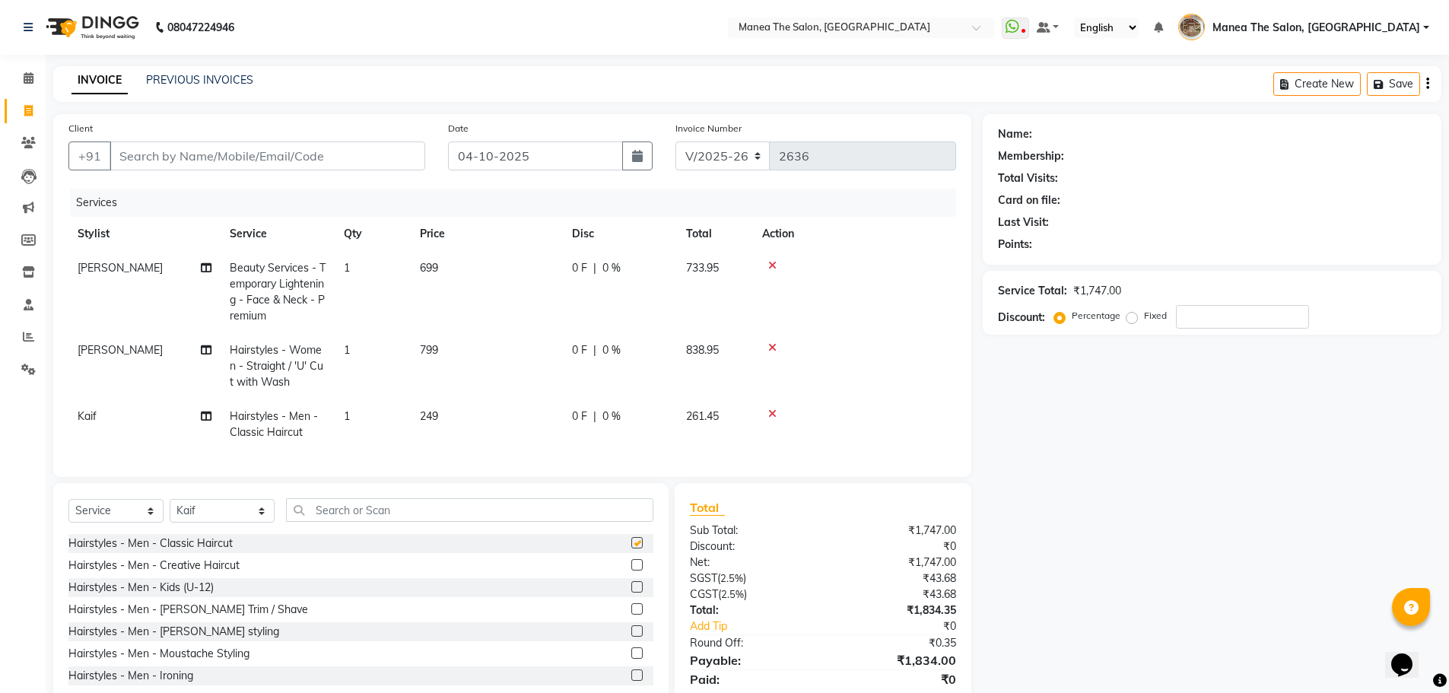
checkbox input "false"
click at [631, 615] on label at bounding box center [636, 608] width 11 height 11
click at [631, 615] on input "checkbox" at bounding box center [636, 610] width 10 height 10
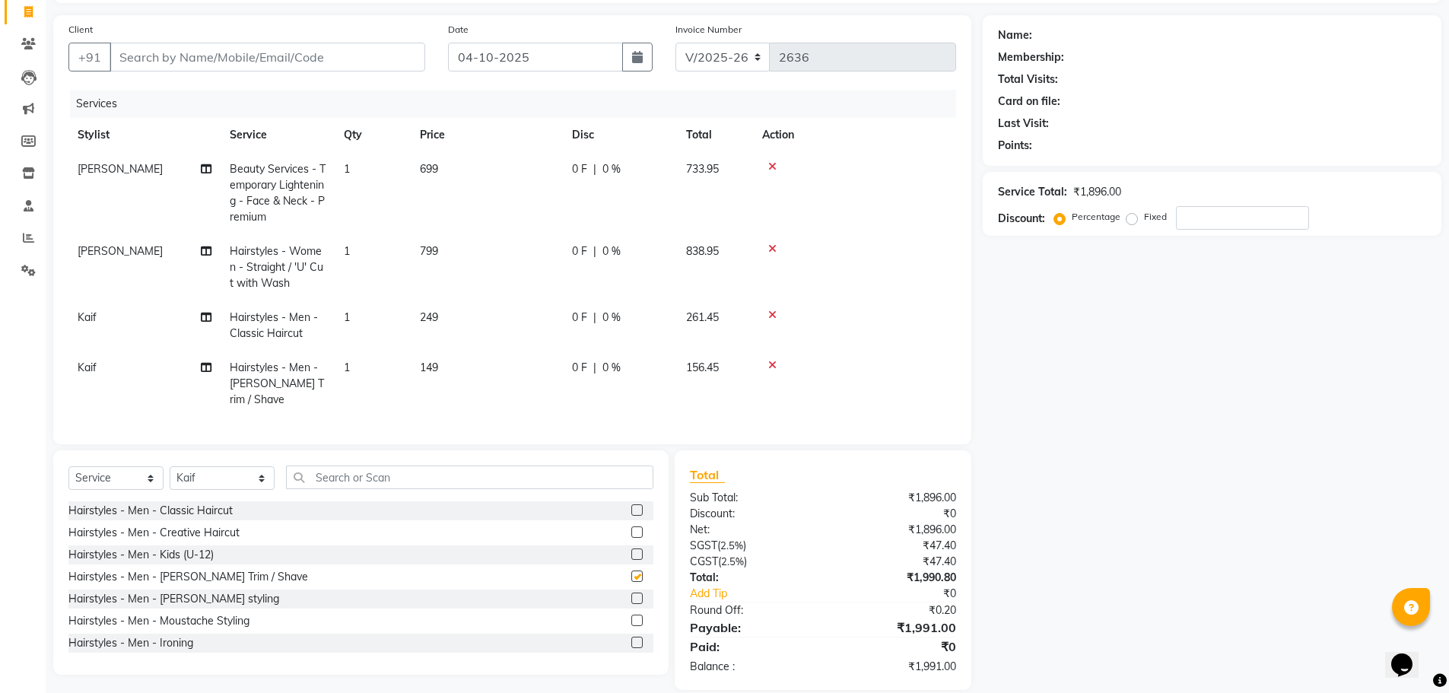
checkbox input "false"
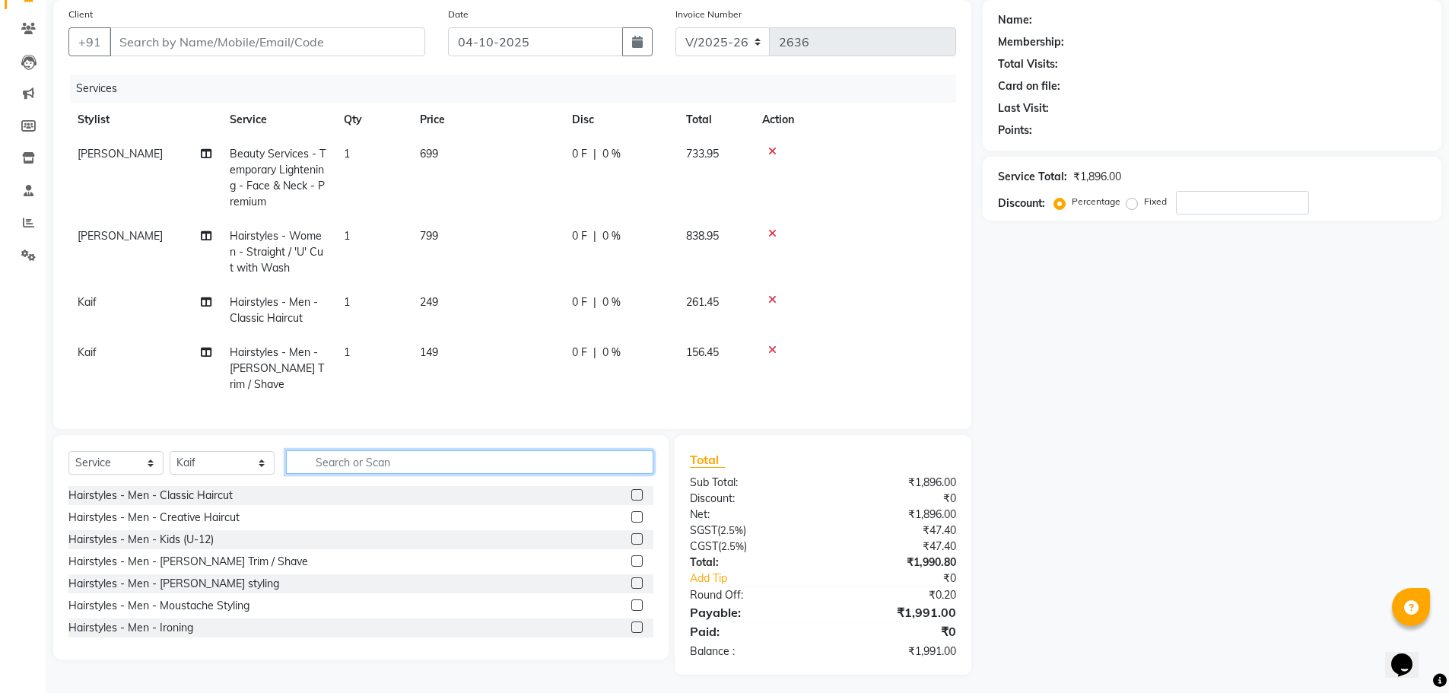
click at [332, 457] on input "text" at bounding box center [469, 462] width 367 height 24
type input "amm"
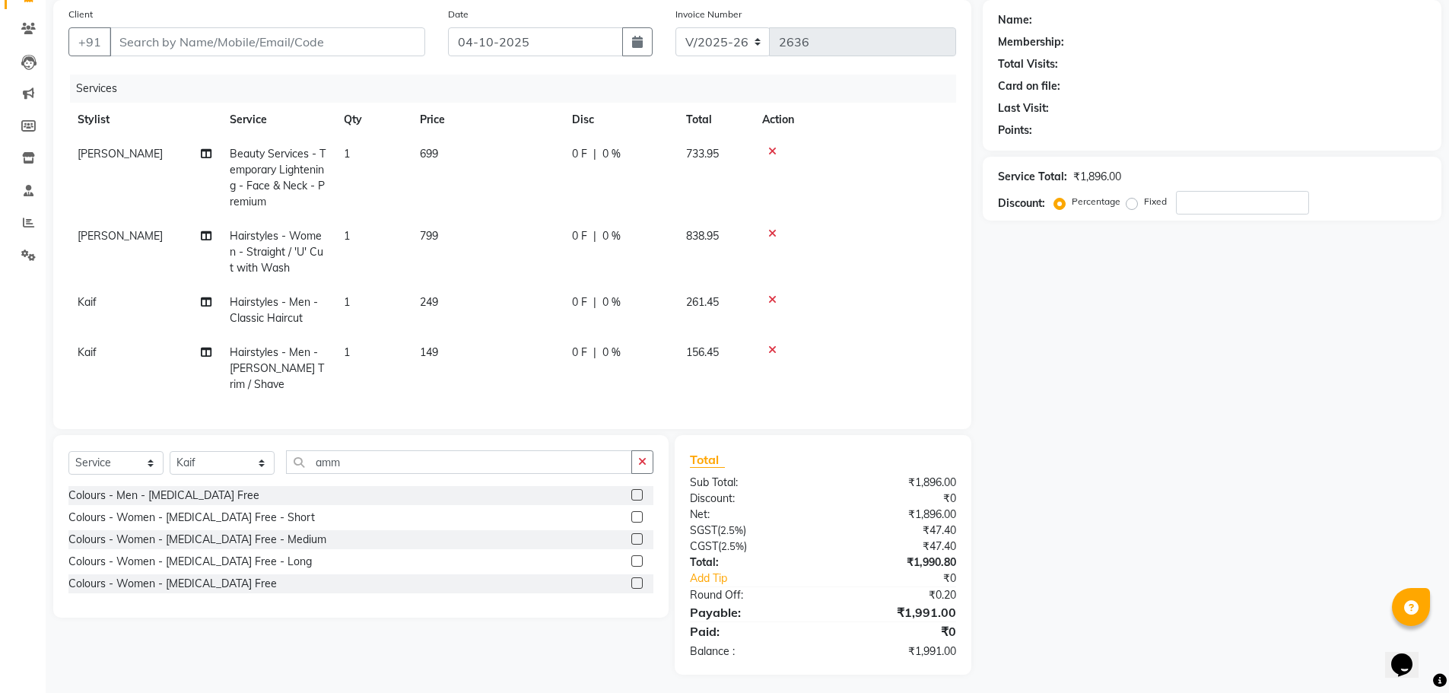
click at [637, 490] on label at bounding box center [636, 494] width 11 height 11
click at [637, 491] on input "checkbox" at bounding box center [636, 496] width 10 height 10
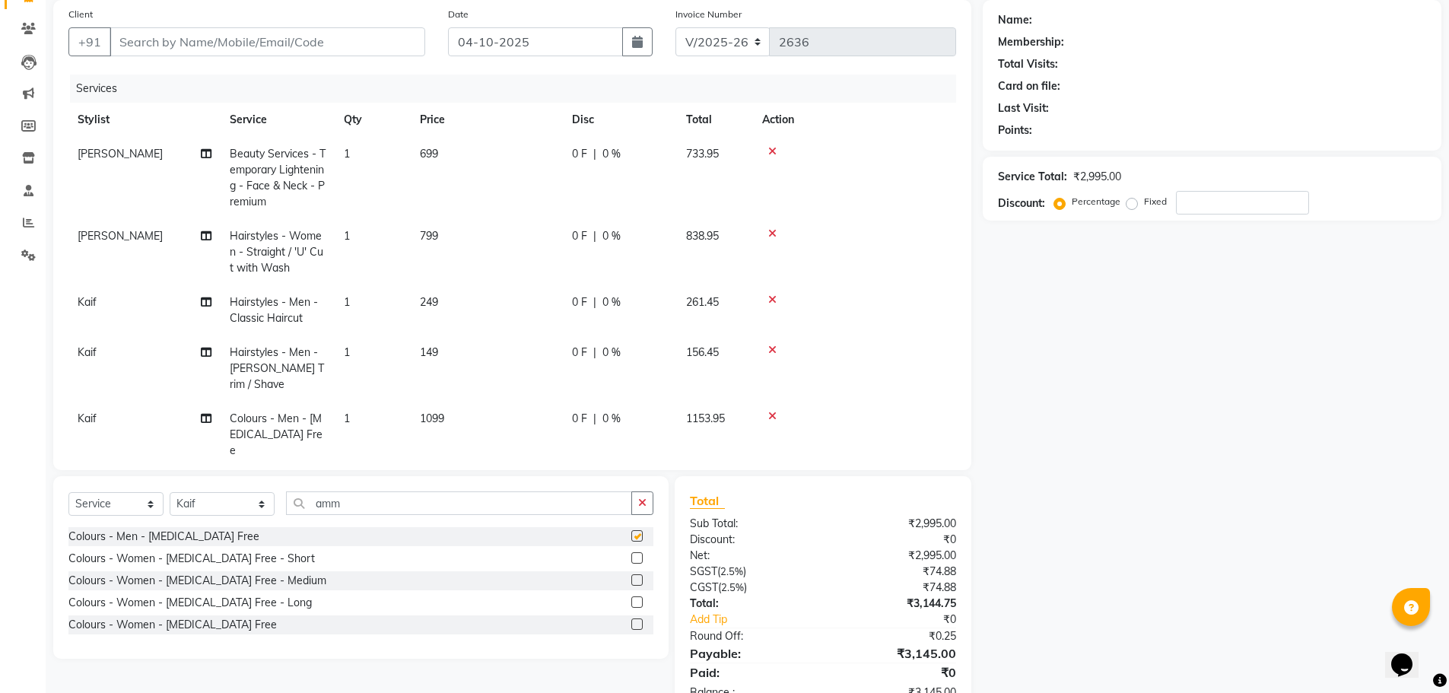
checkbox input "false"
drag, startPoint x: 341, startPoint y: 505, endPoint x: 294, endPoint y: 510, distance: 47.5
click at [294, 510] on input "amm" at bounding box center [459, 503] width 346 height 24
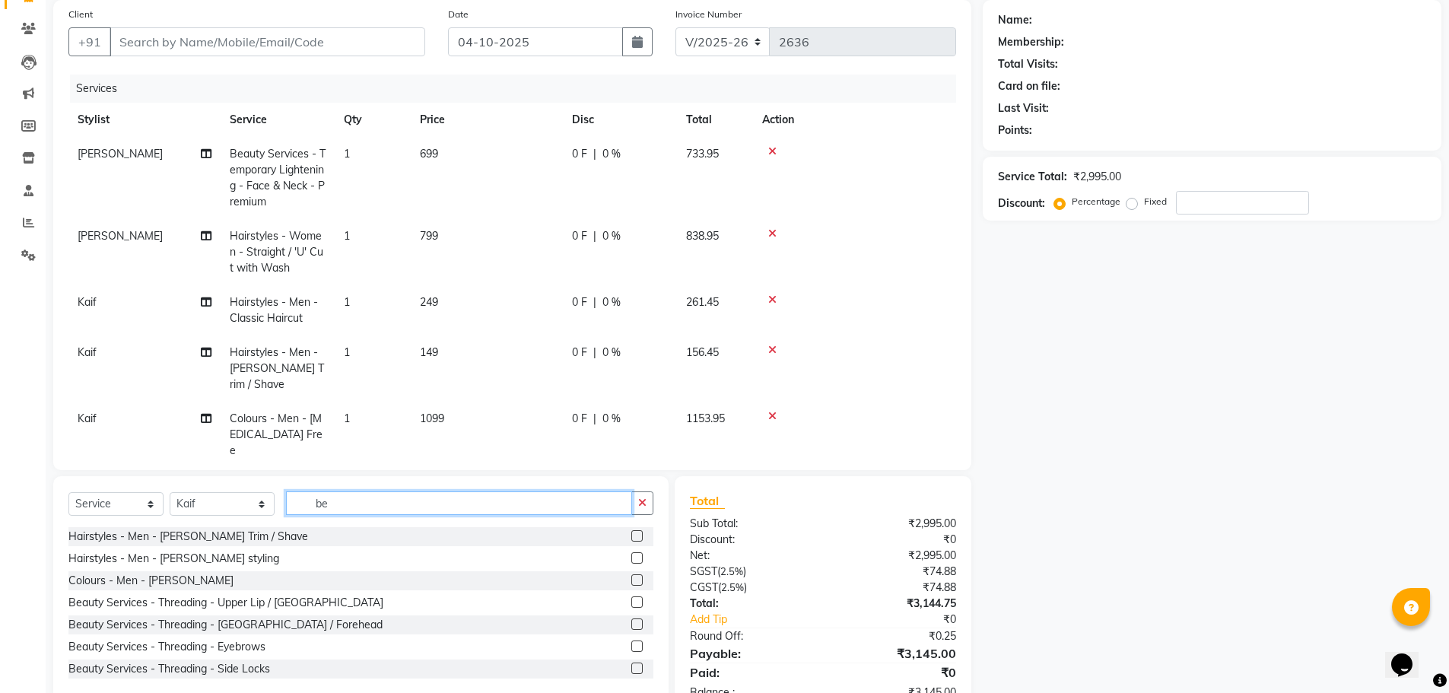
type input "be"
click at [631, 580] on label at bounding box center [636, 579] width 11 height 11
click at [631, 580] on input "checkbox" at bounding box center [636, 581] width 10 height 10
checkbox input "false"
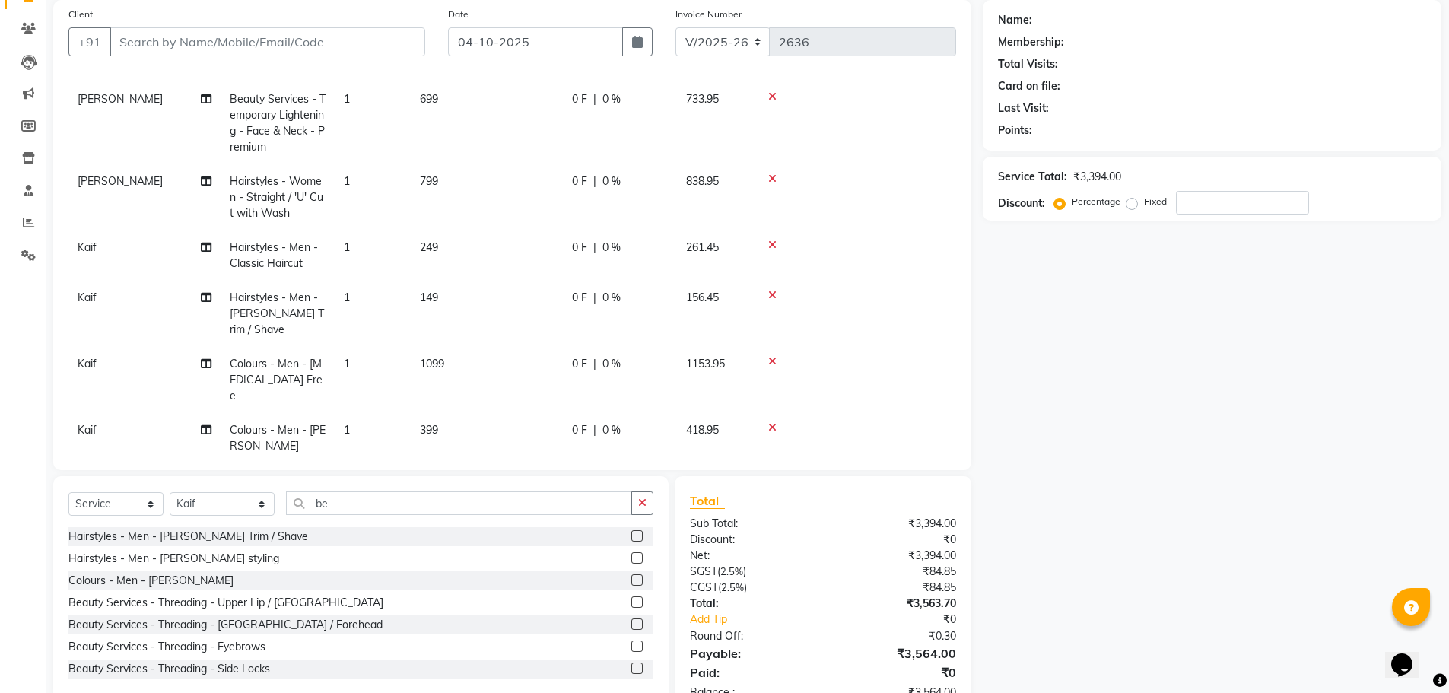
scroll to position [160, 0]
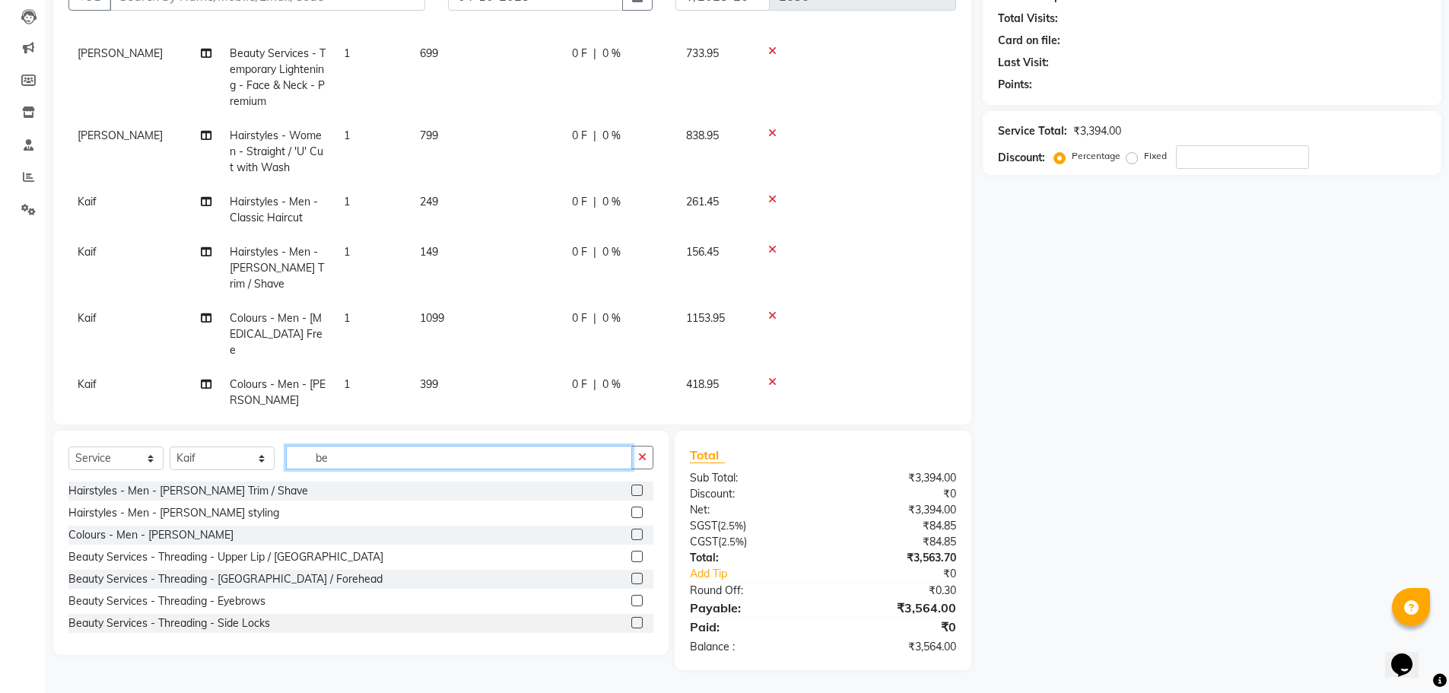
drag, startPoint x: 348, startPoint y: 459, endPoint x: 310, endPoint y: 475, distance: 42.2
click at [310, 475] on div "Select Service Product Membership Package Voucher Prepaid Gift Card Select Styl…" at bounding box center [360, 464] width 585 height 36
type input "b"
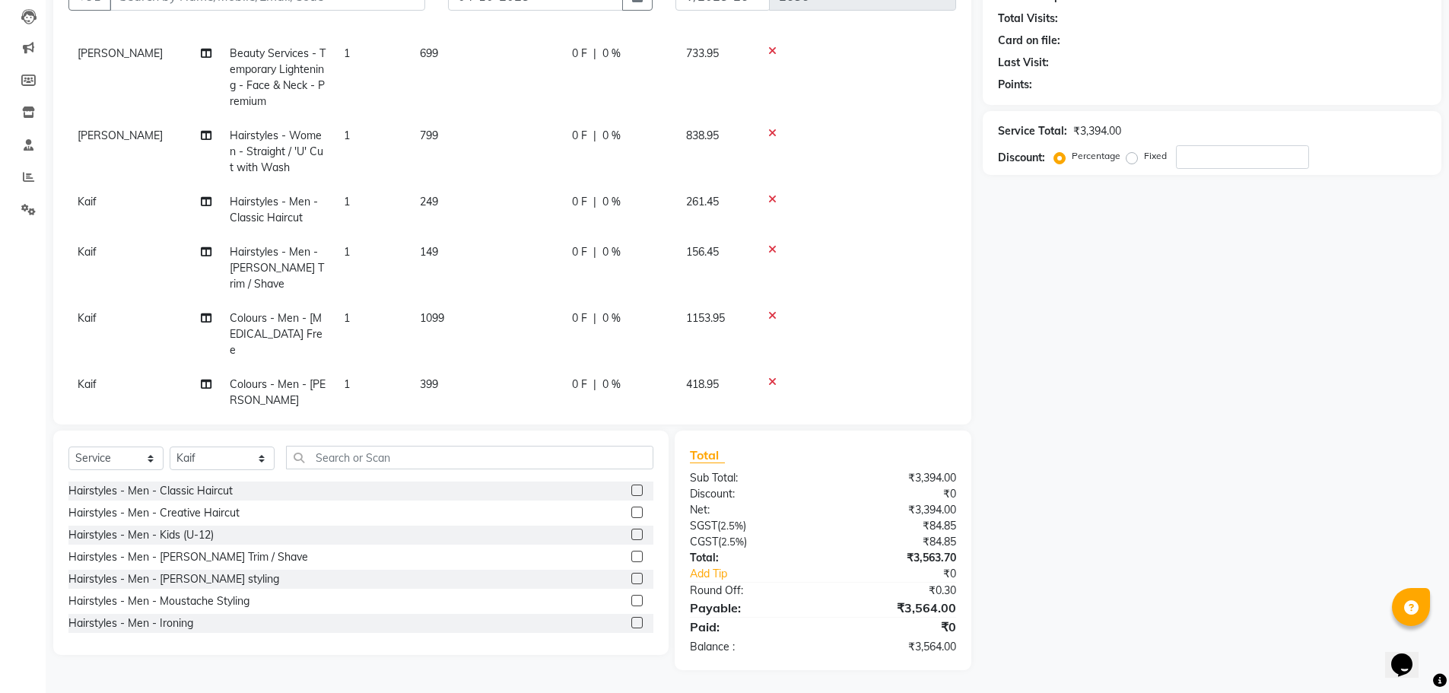
drag, startPoint x: 1121, startPoint y: 450, endPoint x: 1091, endPoint y: 513, distance: 69.1
click at [1120, 451] on div "Name: Membership: Total Visits: Card on file: Last Visit: Points: Service Total…" at bounding box center [1218, 312] width 470 height 716
click at [1253, 175] on div "Name: Membership: Total Visits: Card on file: Last Visit: Points: Service Total…" at bounding box center [1218, 312] width 470 height 716
click at [1247, 157] on input "number" at bounding box center [1242, 157] width 133 height 24
type input "10"
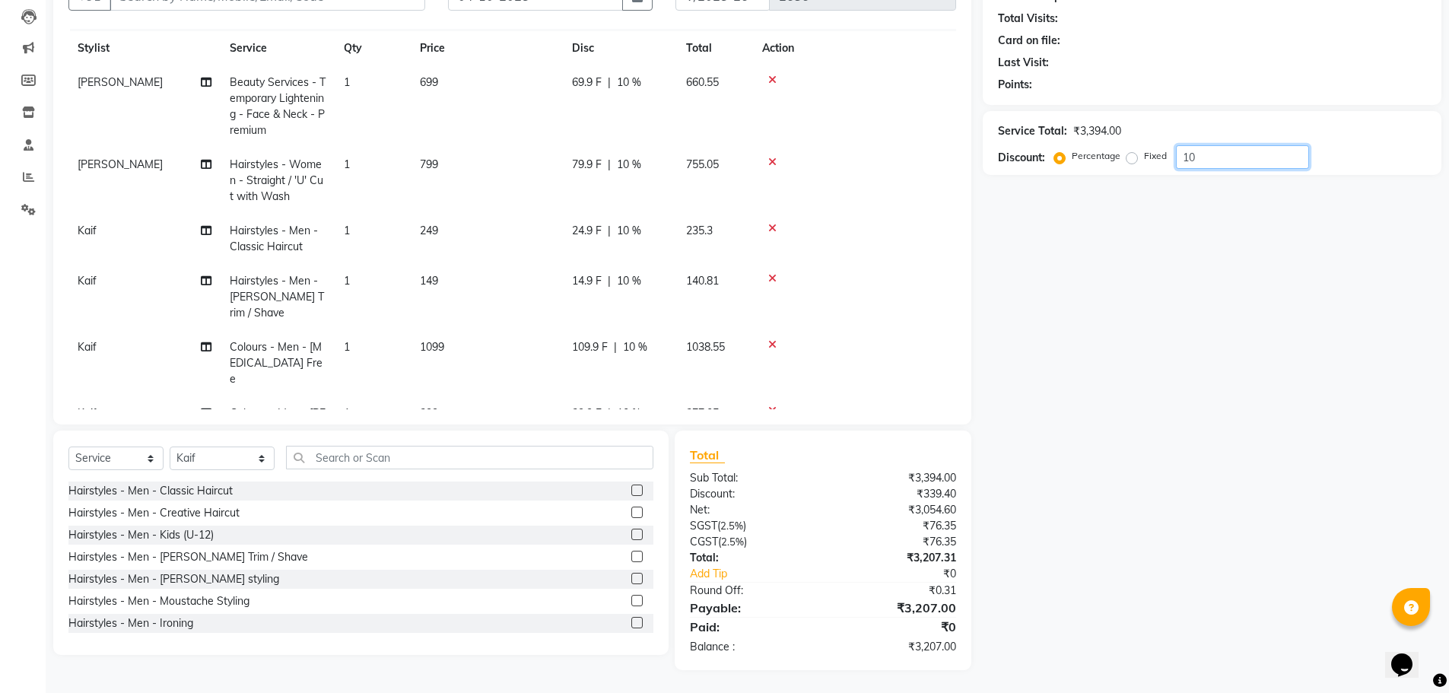
scroll to position [0, 0]
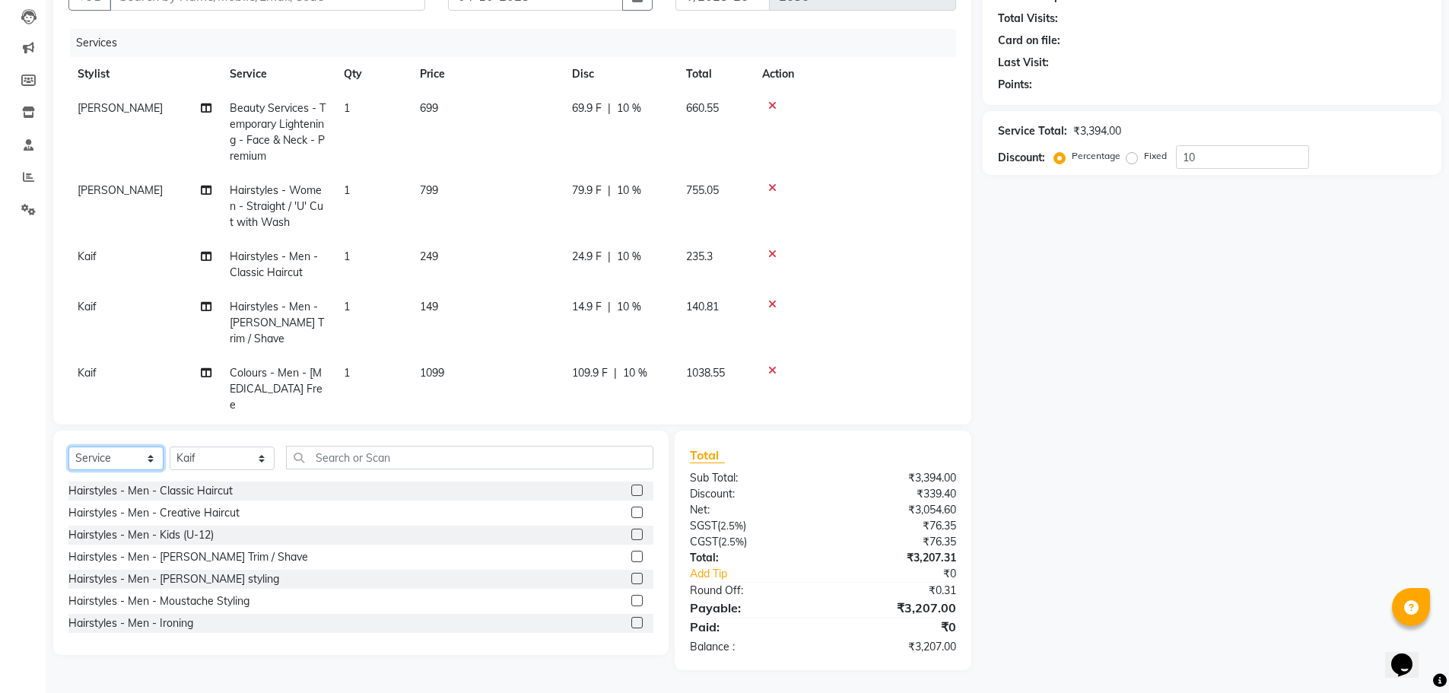
click at [117, 453] on select "Select Service Product Membership Package Voucher Prepaid Gift Card" at bounding box center [115, 458] width 95 height 24
select select "membership"
click at [68, 446] on select "Select Service Product Membership Package Voucher Prepaid Gift Card" at bounding box center [115, 458] width 95 height 24
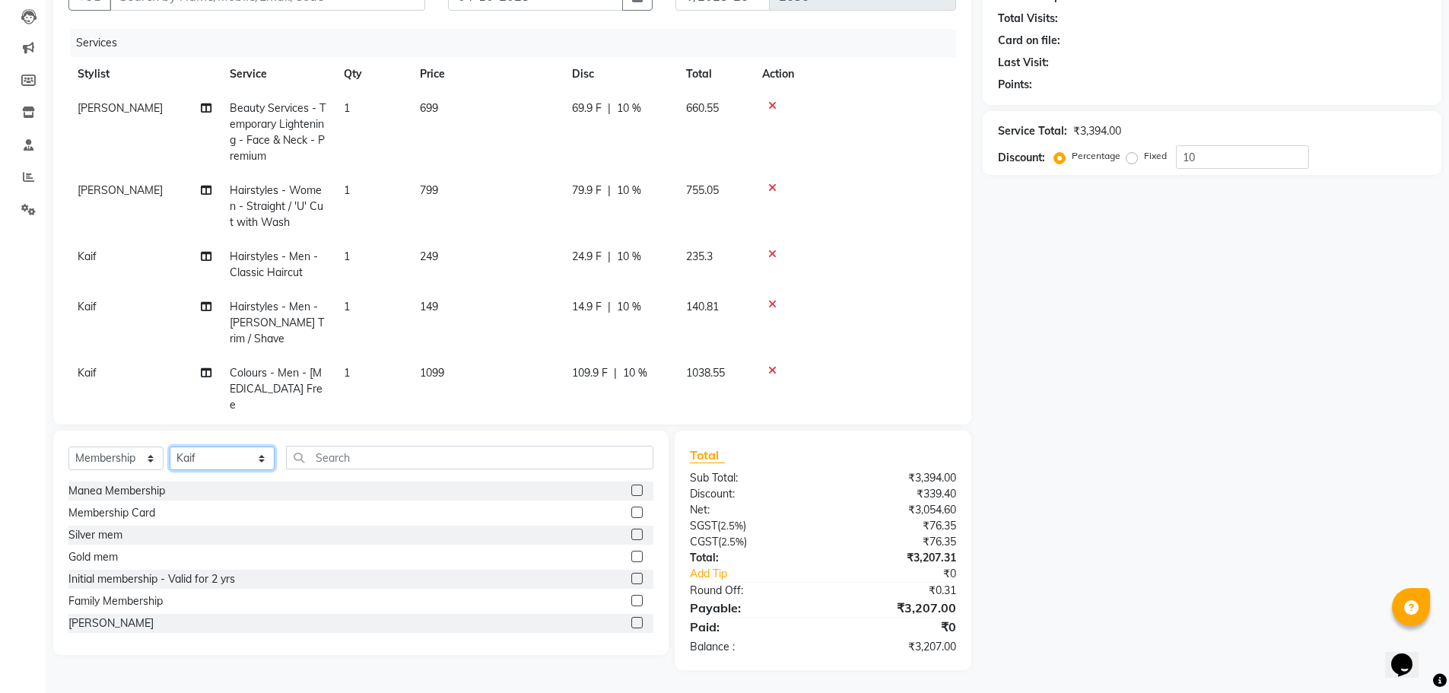
click at [198, 468] on select "Select Stylist [PERSON_NAME] Front Office Kaif [PERSON_NAME] [PERSON_NAME] Pelu…" at bounding box center [222, 458] width 105 height 24
select select "70149"
click at [170, 446] on select "Select Stylist [PERSON_NAME] Front Office Kaif [PERSON_NAME] [PERSON_NAME] Pelu…" at bounding box center [222, 458] width 105 height 24
click at [631, 508] on label at bounding box center [636, 512] width 11 height 11
click at [631, 508] on input "checkbox" at bounding box center [636, 513] width 10 height 10
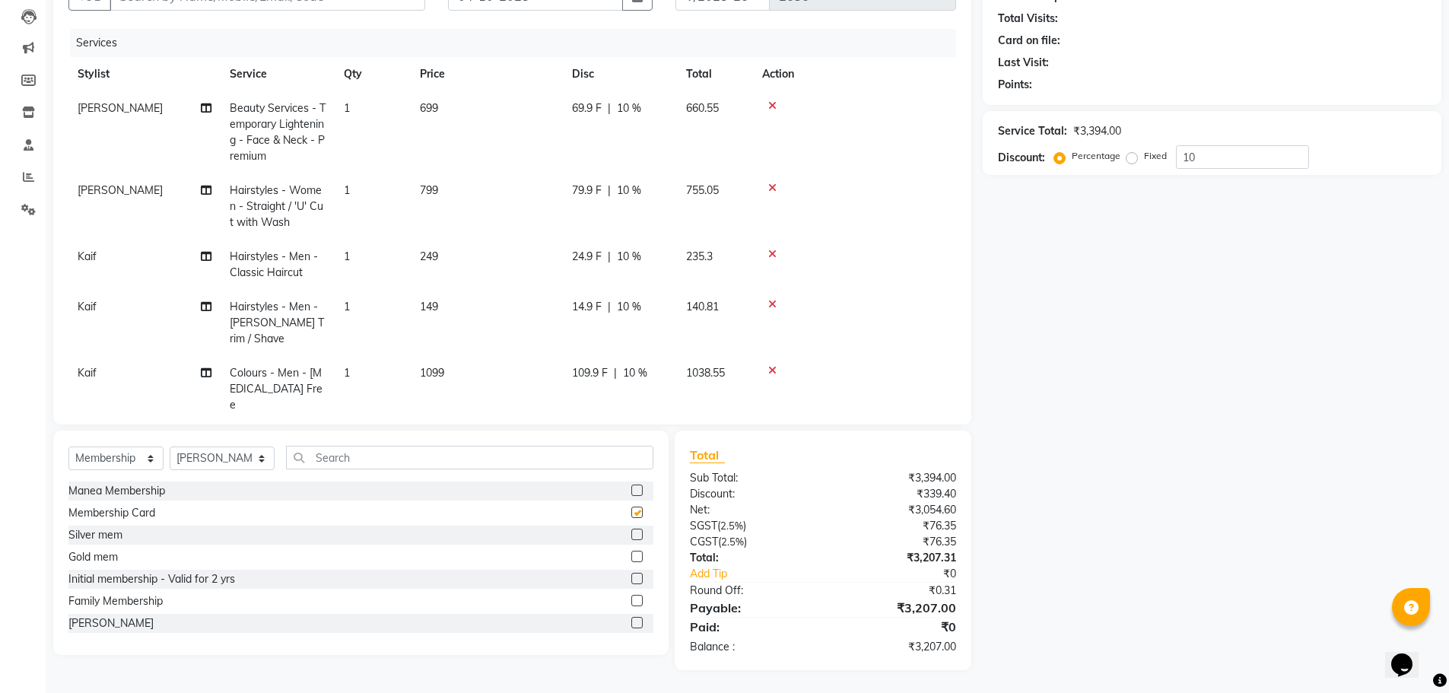
select select "select"
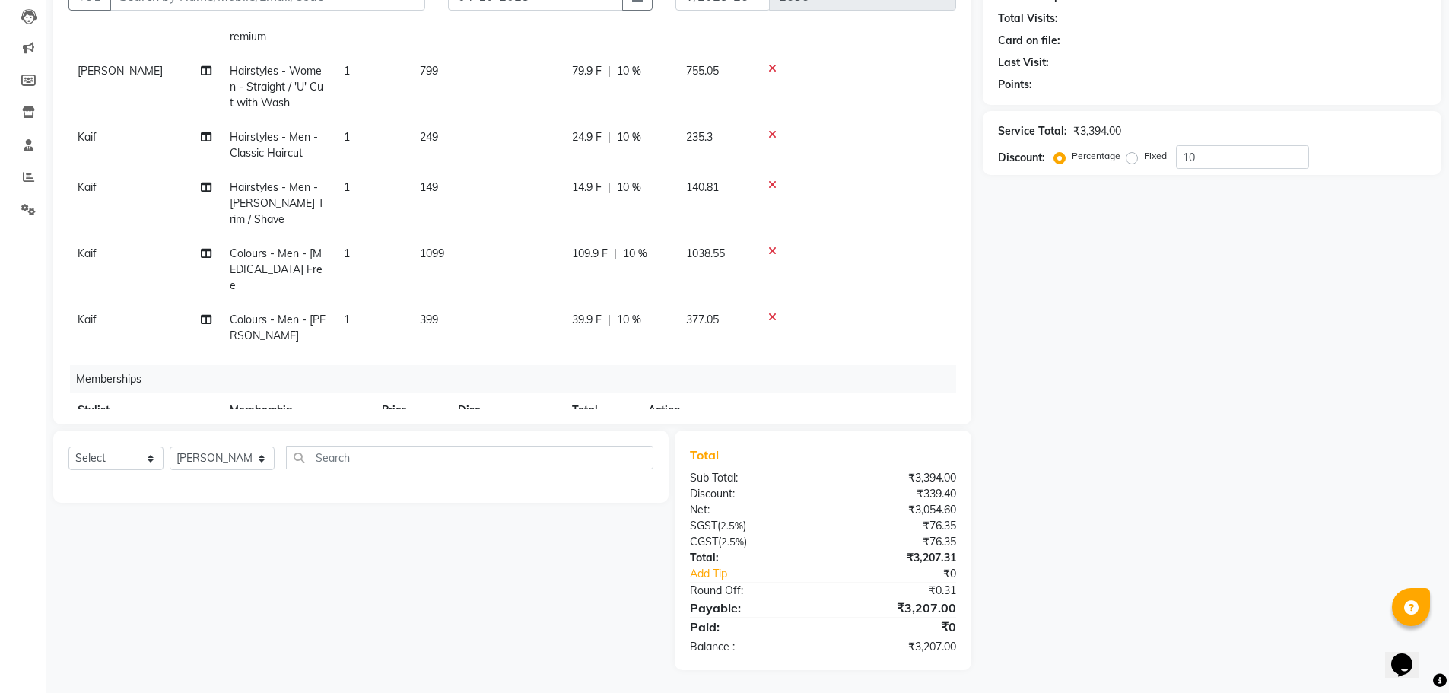
scroll to position [164, 0]
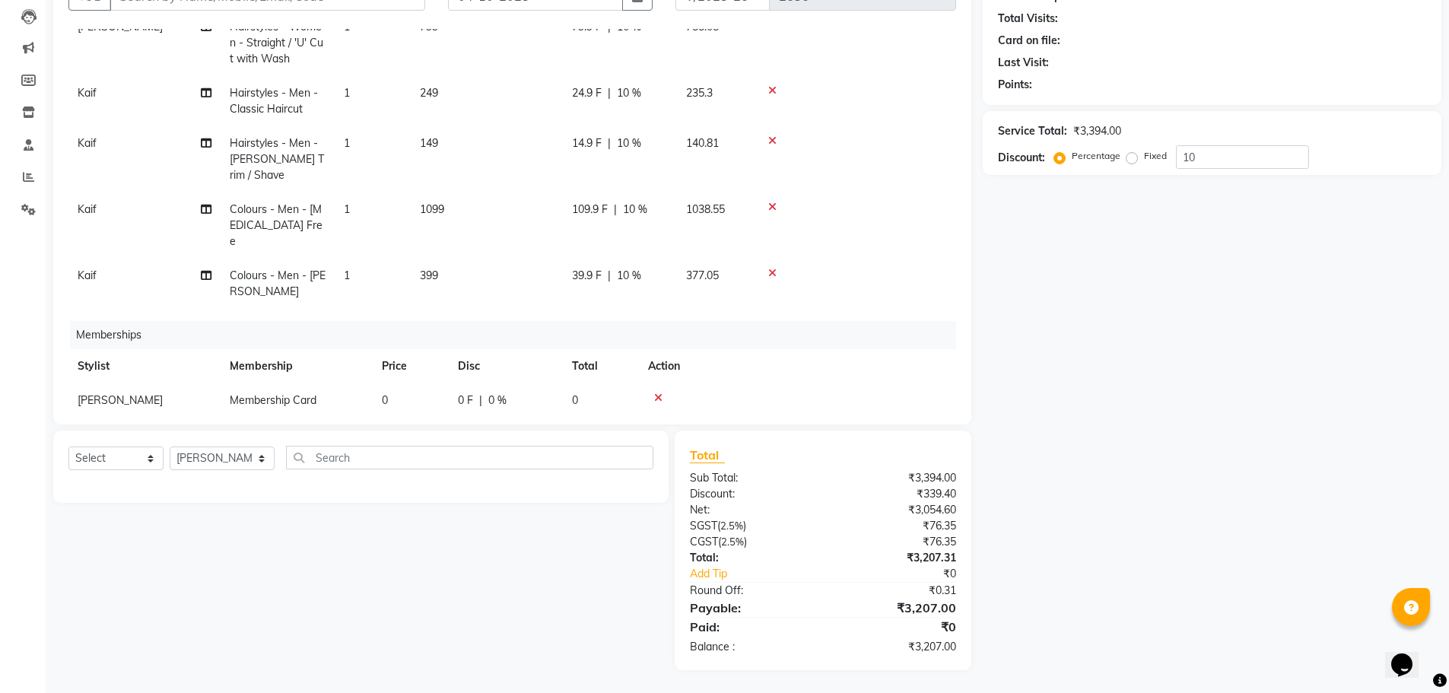
click at [401, 383] on td "0" at bounding box center [411, 400] width 76 height 34
click at [451, 392] on input "0" at bounding box center [444, 404] width 58 height 24
type input "500"
drag, startPoint x: 1078, startPoint y: 498, endPoint x: 1026, endPoint y: 465, distance: 61.6
click at [1080, 496] on div "Name: Membership: Total Visits: Card on file: Last Visit: Points: Service Total…" at bounding box center [1218, 312] width 470 height 716
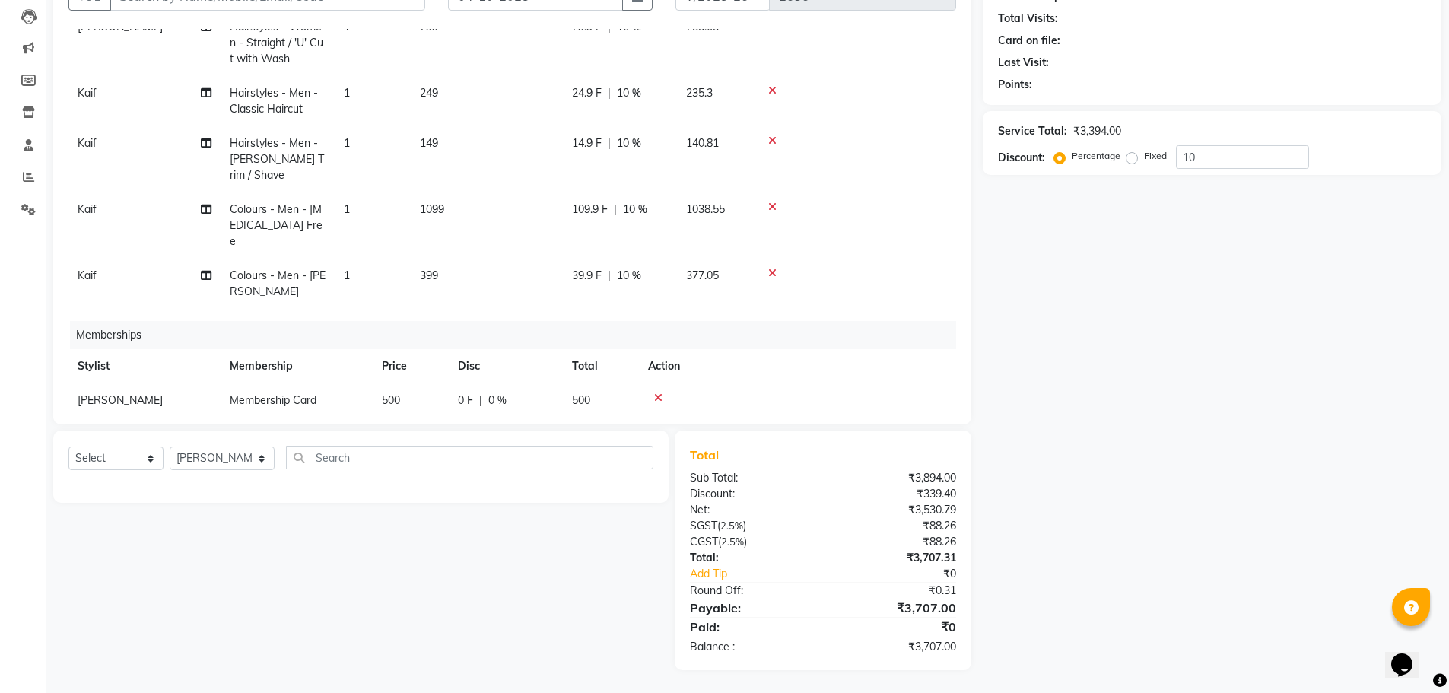
drag, startPoint x: 1097, startPoint y: 494, endPoint x: 1086, endPoint y: 500, distance: 12.3
click at [1097, 493] on div "Name: Membership: Total Visits: Card on file: Last Visit: Points: Service Total…" at bounding box center [1218, 312] width 470 height 716
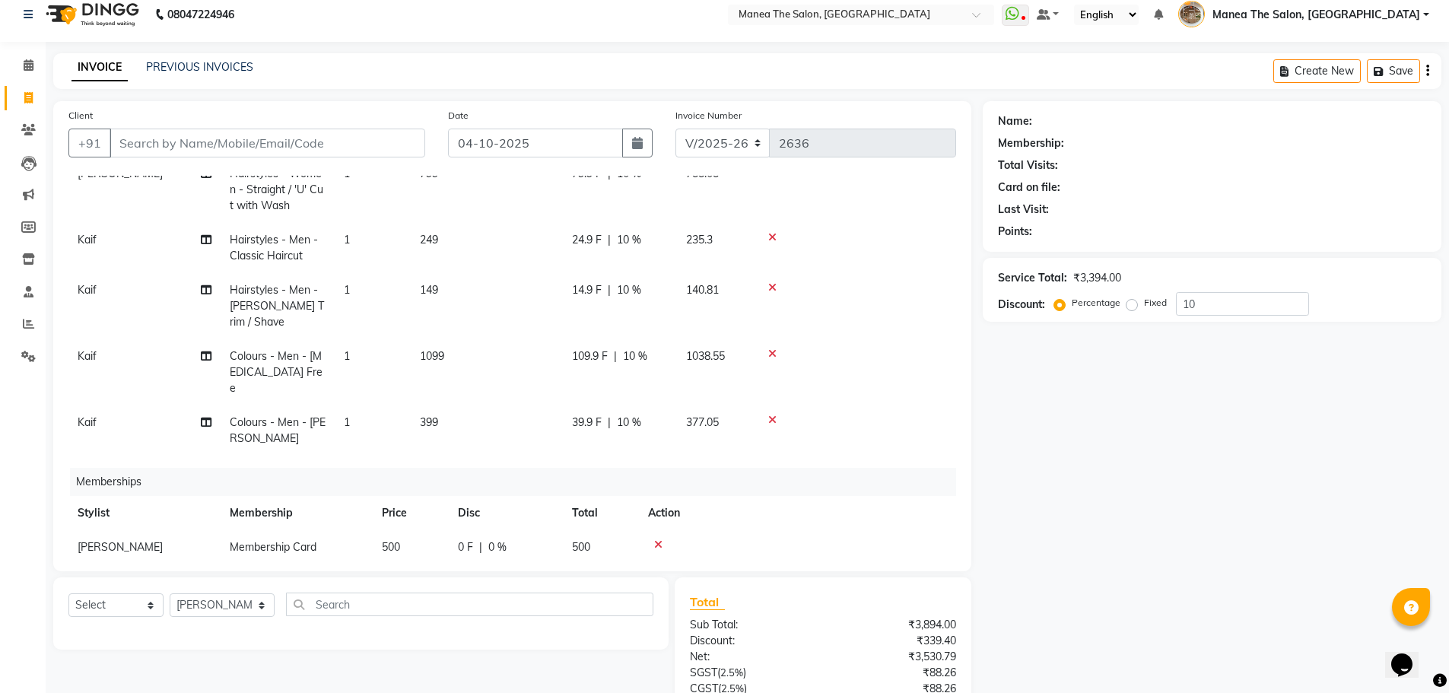
scroll to position [0, 0]
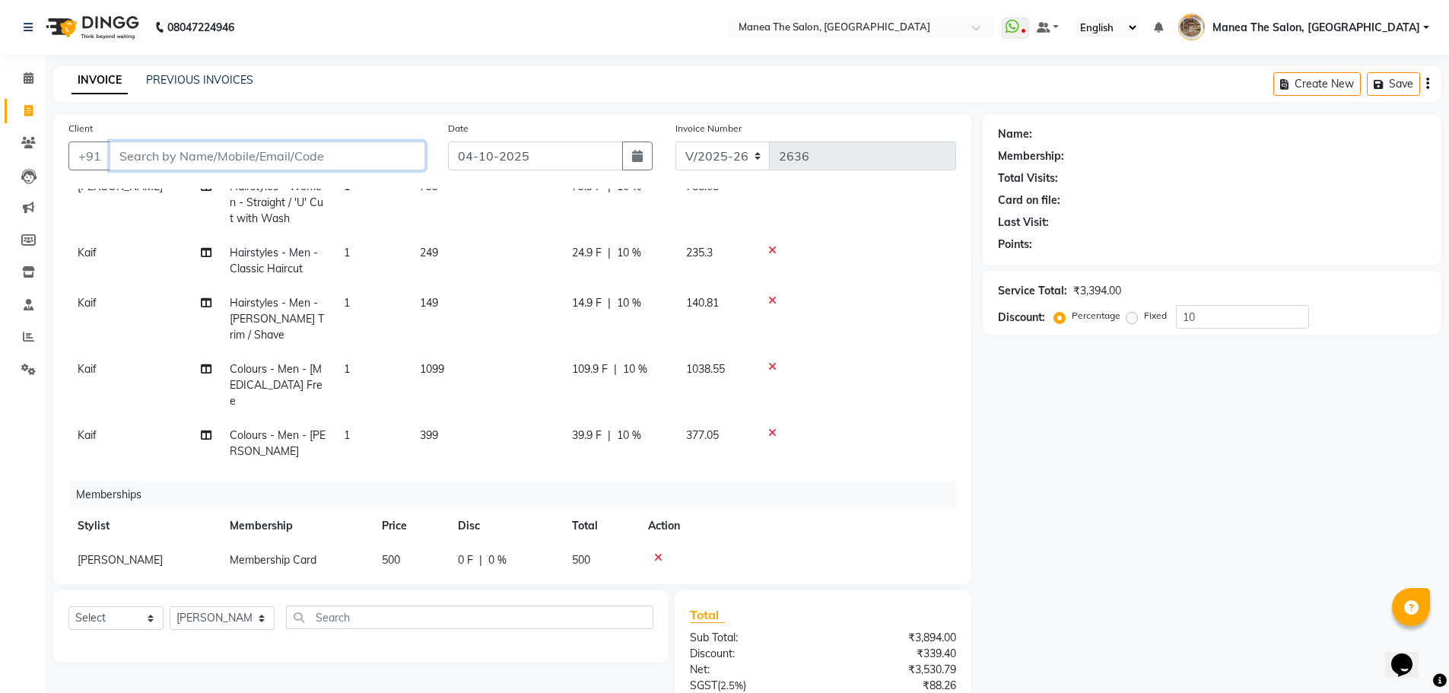
click at [376, 167] on input "Client" at bounding box center [268, 155] width 316 height 29
type input "9"
type input "0"
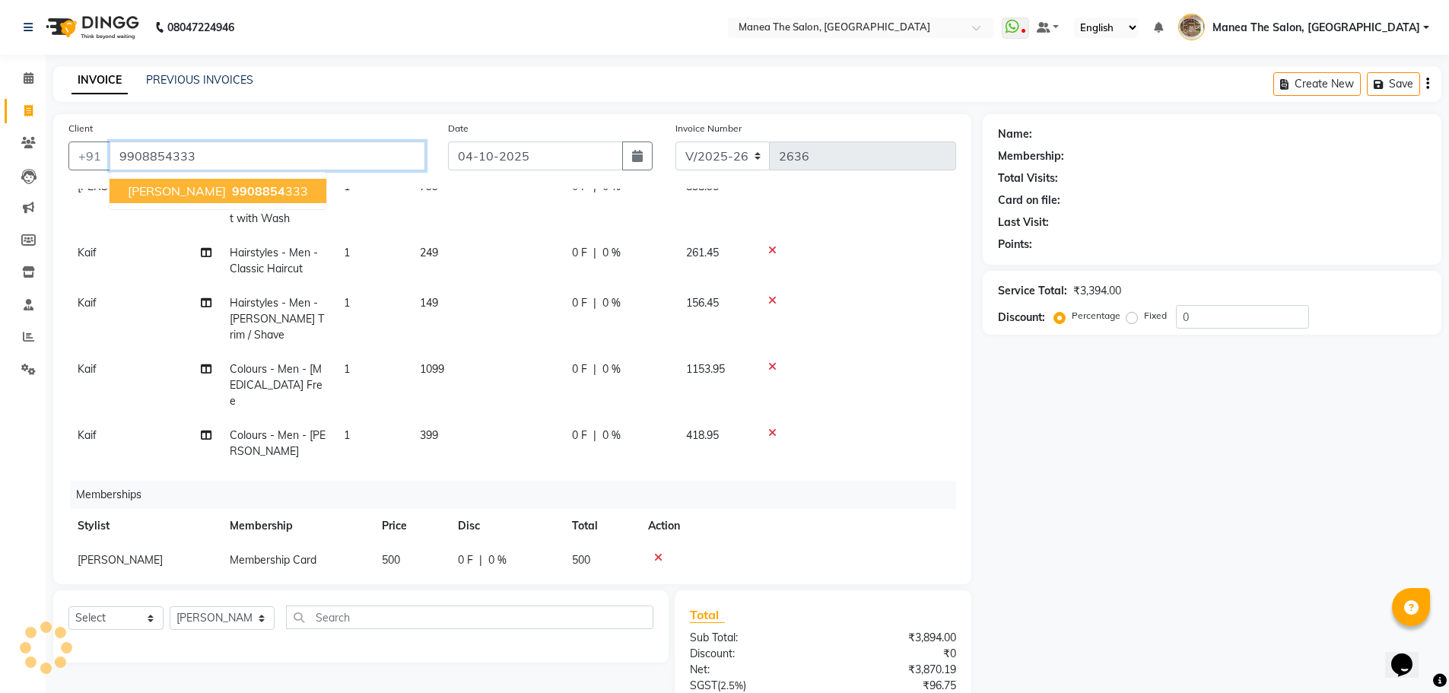
type input "9908854333"
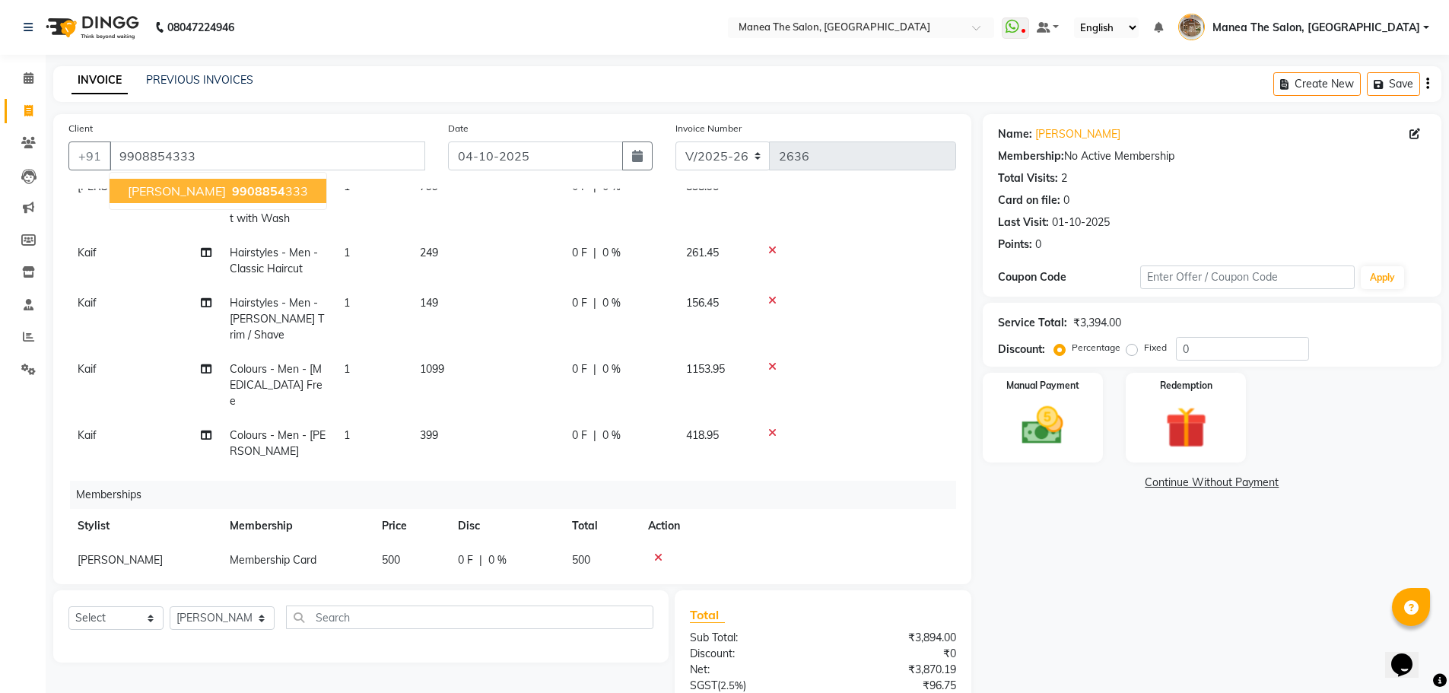
click at [232, 192] on span "9908854" at bounding box center [258, 190] width 53 height 15
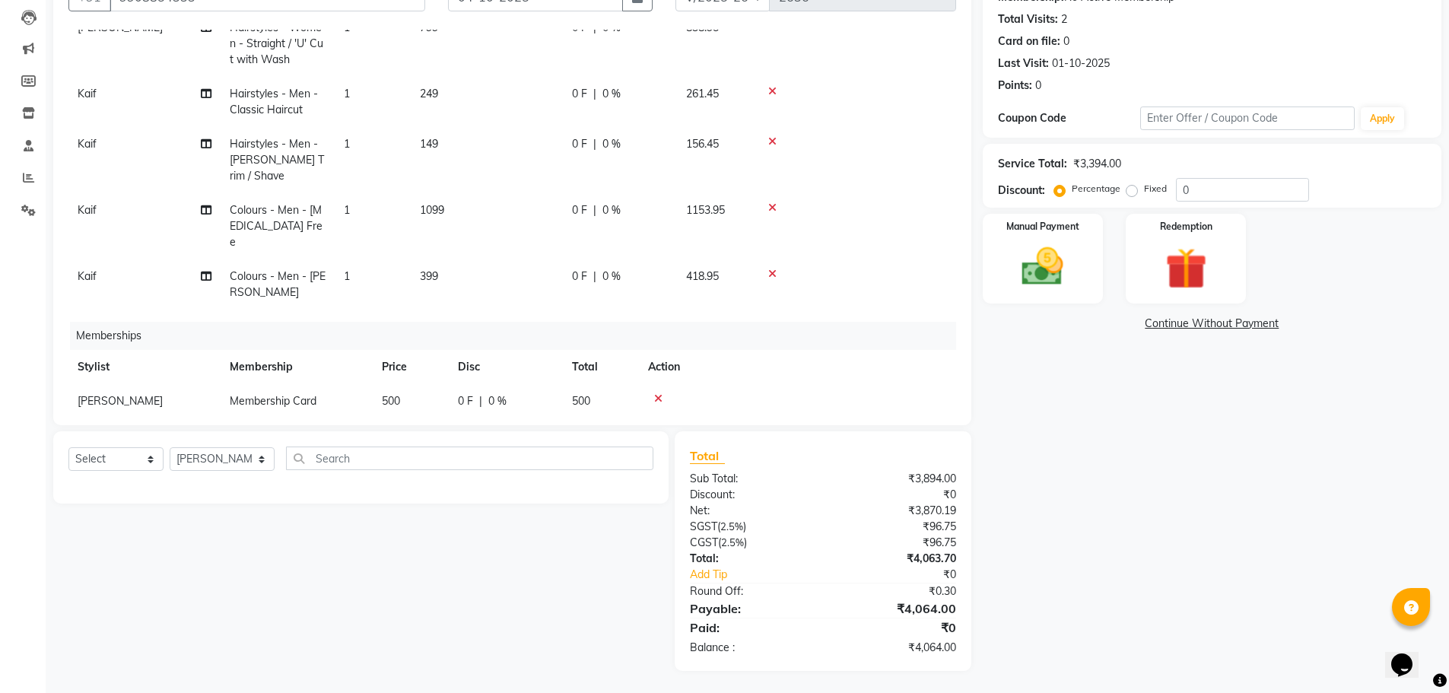
scroll to position [160, 0]
click at [122, 459] on select "Select Service Product Package Voucher Prepaid Gift Card" at bounding box center [115, 458] width 95 height 24
select select "product"
click at [68, 446] on select "Select Service Product Package Voucher Prepaid Gift Card" at bounding box center [115, 458] width 95 height 24
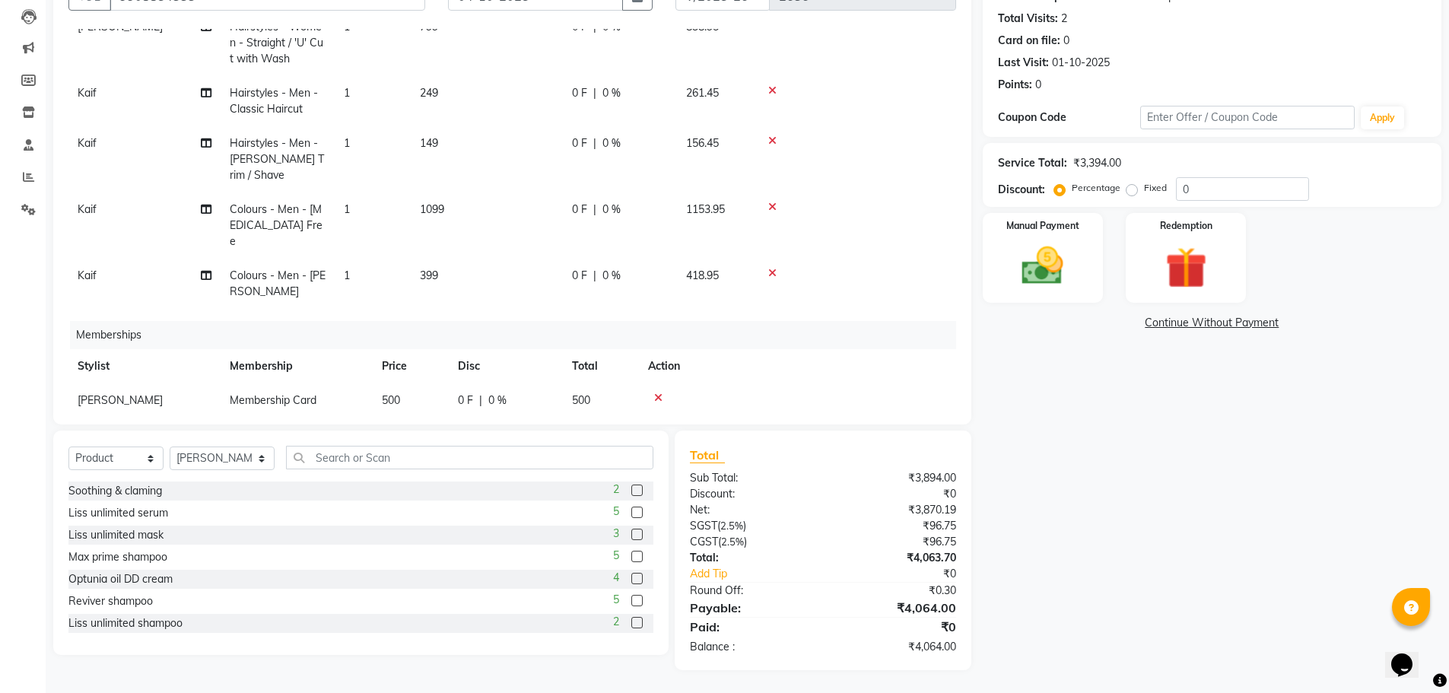
click at [631, 516] on label at bounding box center [636, 512] width 11 height 11
click at [631, 516] on input "checkbox" at bounding box center [636, 513] width 10 height 10
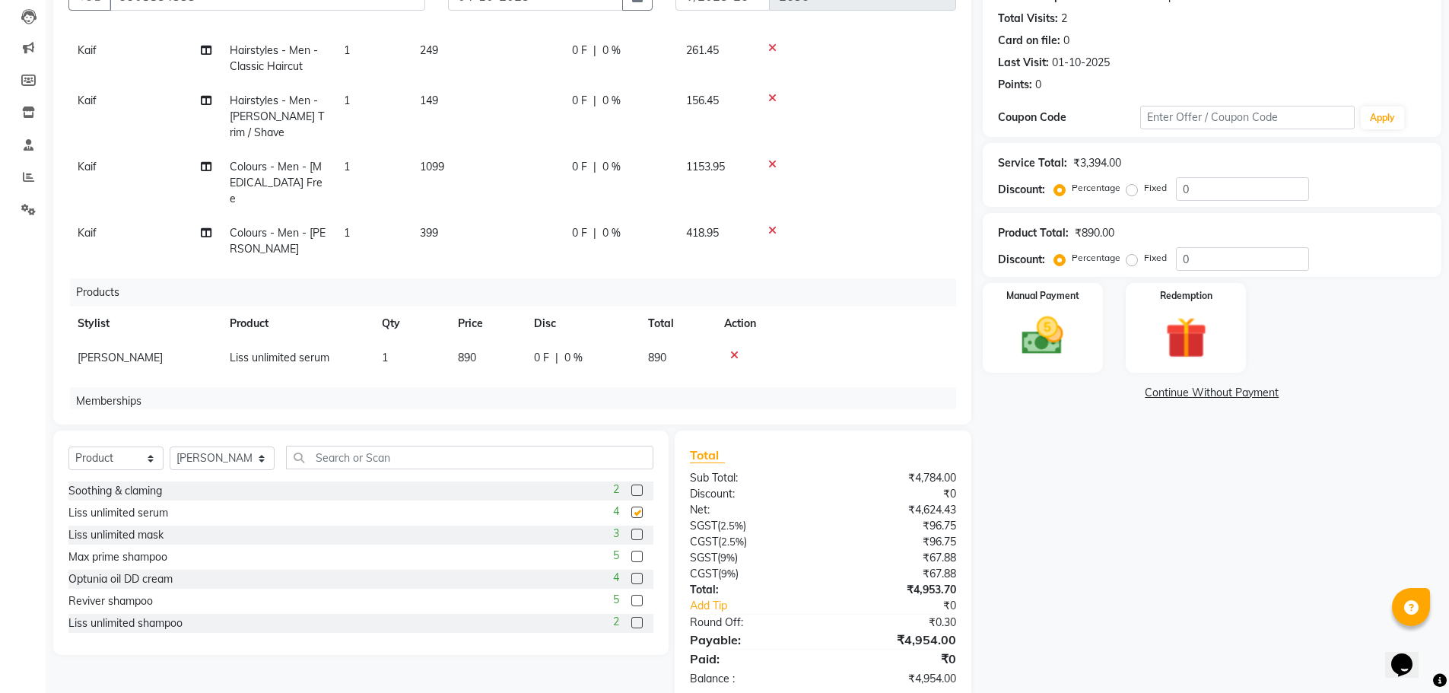
checkbox input "false"
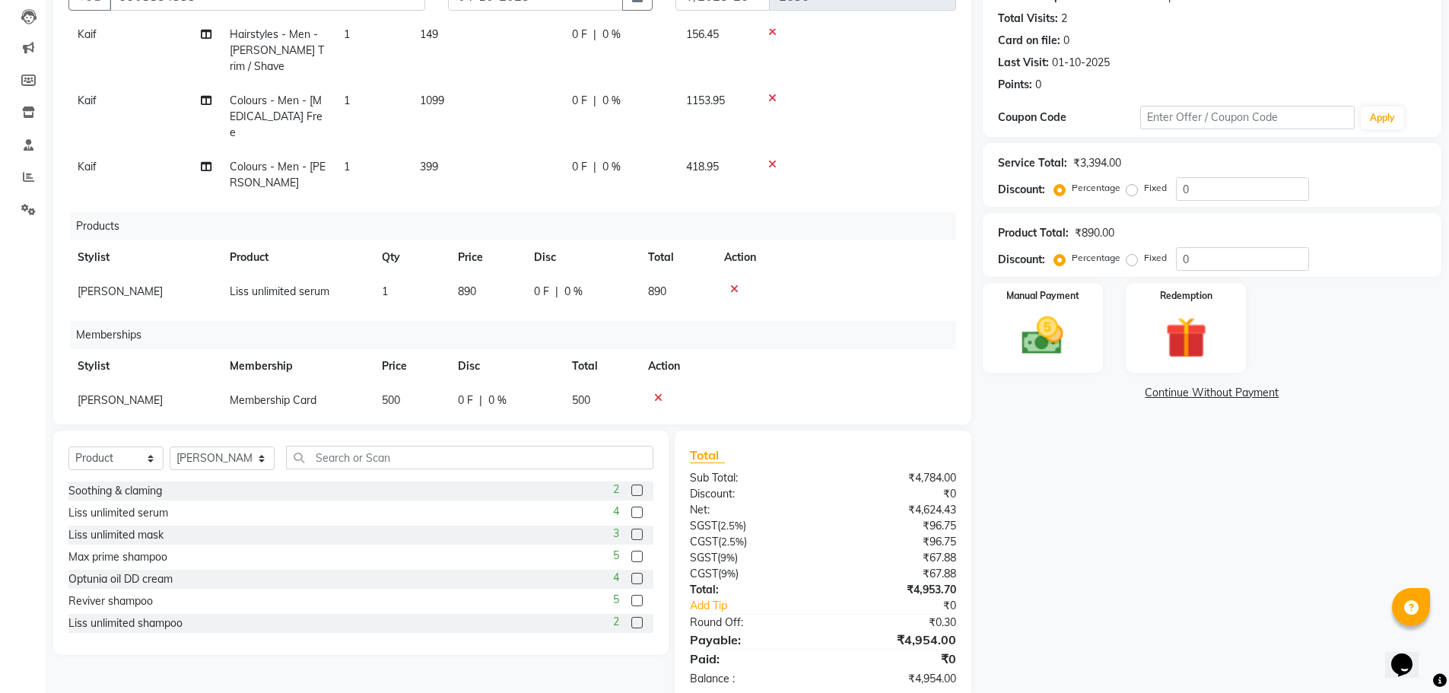
click at [402, 275] on td "1" at bounding box center [411, 292] width 76 height 34
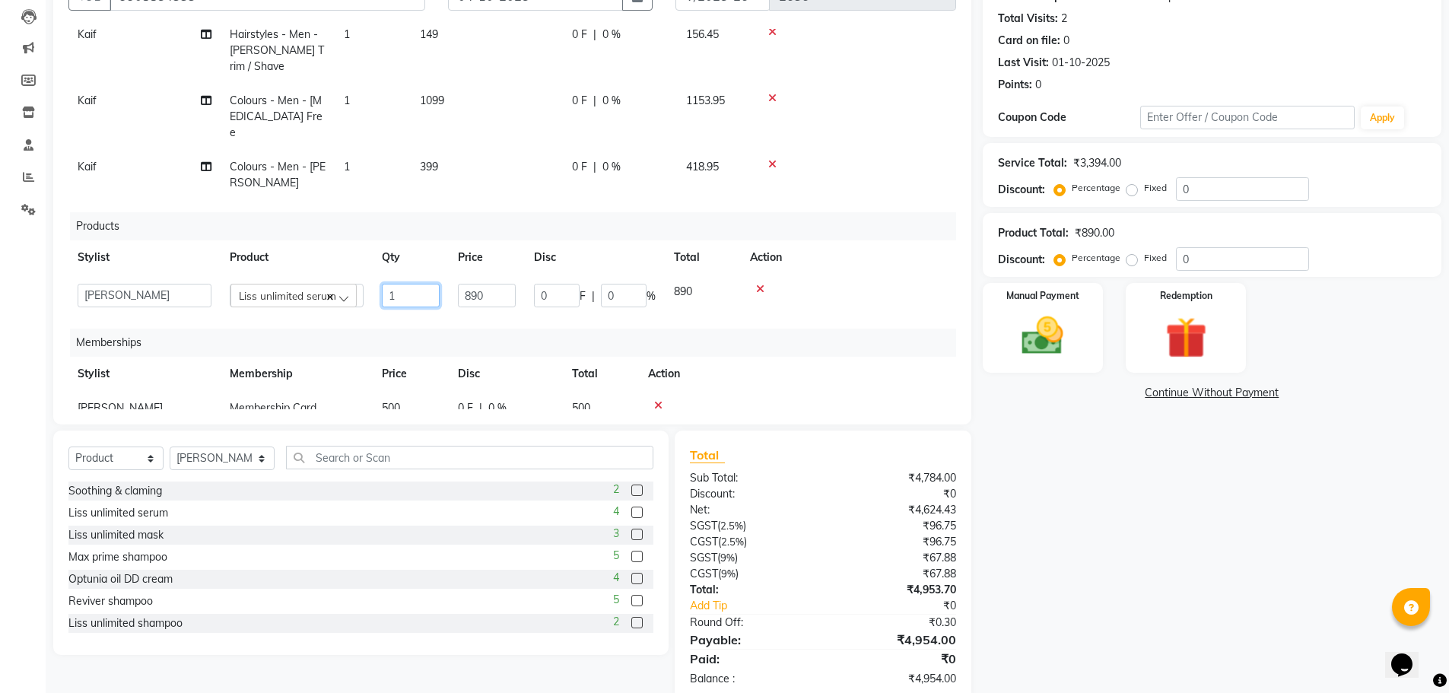
click at [422, 284] on input "1" at bounding box center [411, 296] width 58 height 24
type input "2"
drag, startPoint x: 1116, startPoint y: 569, endPoint x: 1084, endPoint y: 556, distance: 34.5
click at [1116, 567] on div "Name: Nagaraju Membership: No Active Membership Total Visits: 2 Card on file: 0…" at bounding box center [1218, 328] width 470 height 748
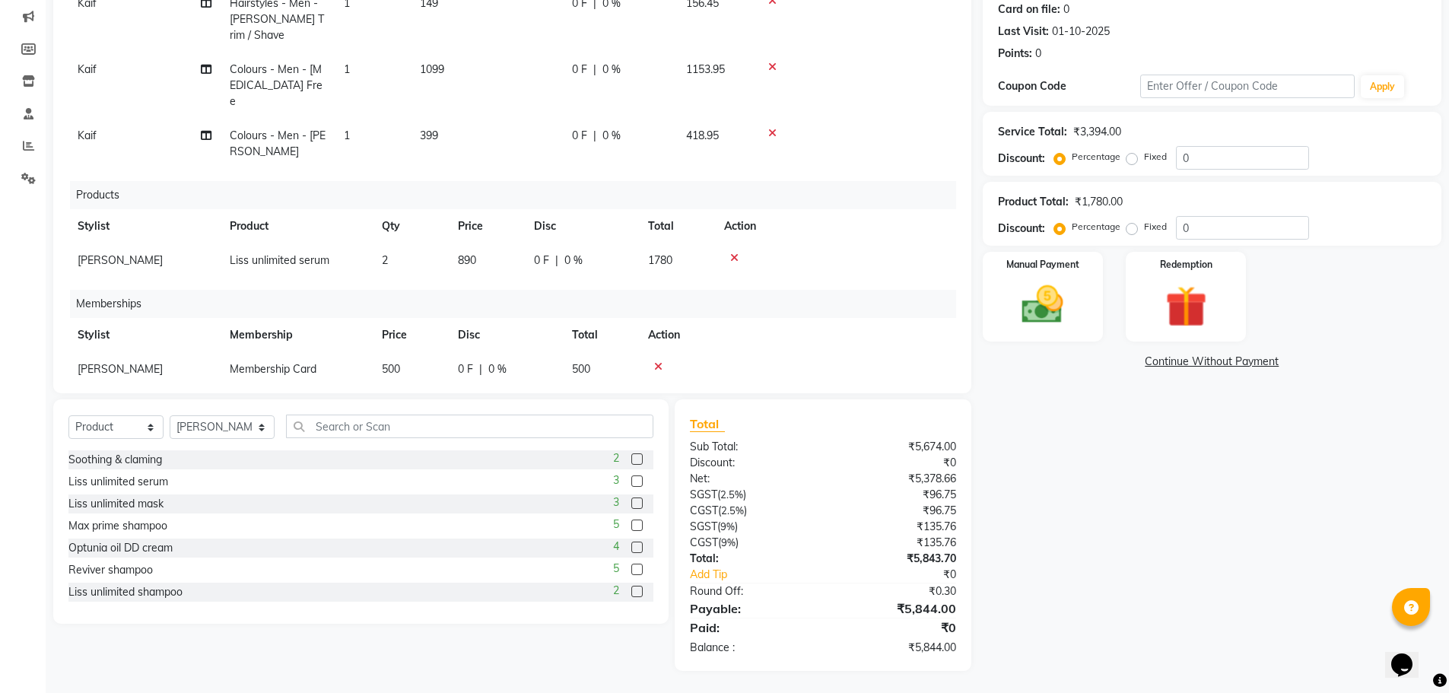
scroll to position [192, 0]
click at [1037, 298] on img at bounding box center [1043, 303] width 70 height 49
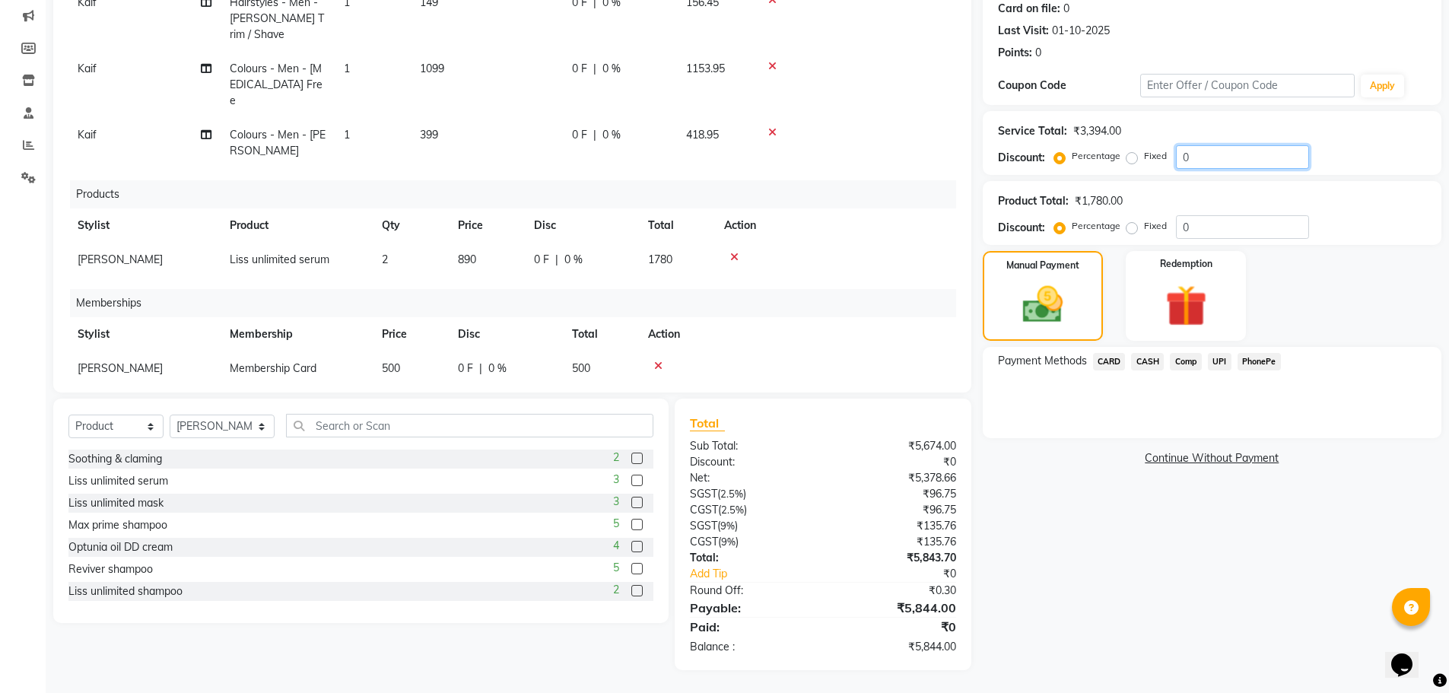
click at [1212, 166] on input "0" at bounding box center [1242, 157] width 133 height 24
click at [1097, 510] on div "Name: Nagaraju Membership: No Active Membership Total Visits: 2 Card on file: 0…" at bounding box center [1218, 296] width 470 height 748
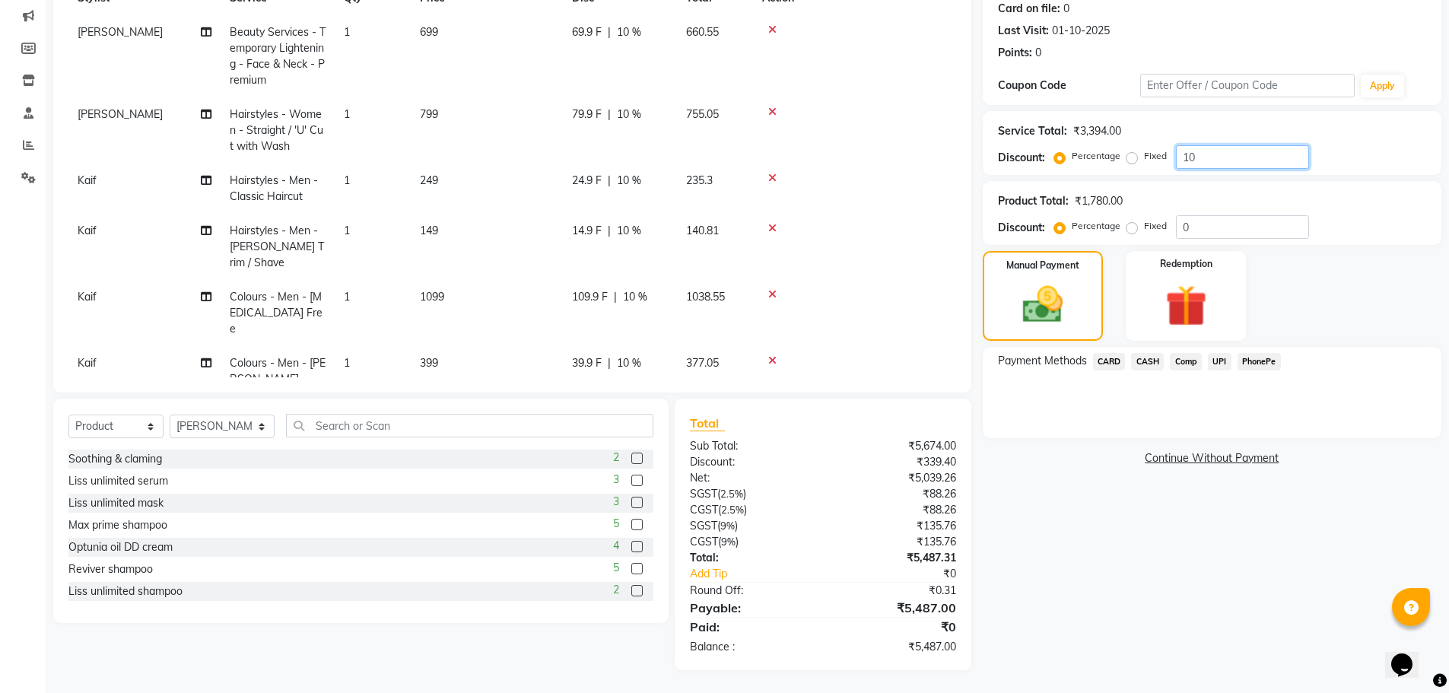
click at [1201, 154] on input "10" at bounding box center [1242, 157] width 133 height 24
click at [1172, 564] on div "Name: Nagaraju Membership: No Active Membership Total Visits: 2 Card on file: 0…" at bounding box center [1218, 296] width 470 height 748
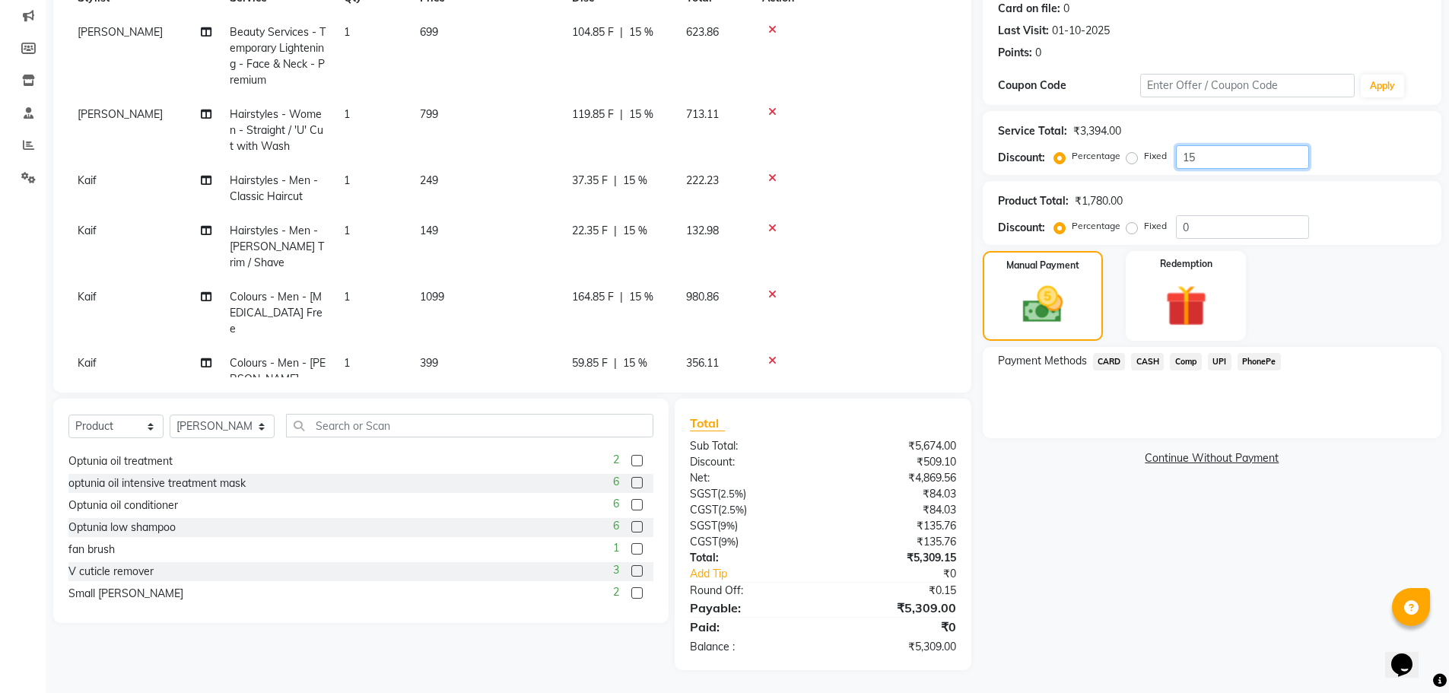
click at [1200, 161] on input "15" at bounding box center [1242, 157] width 133 height 24
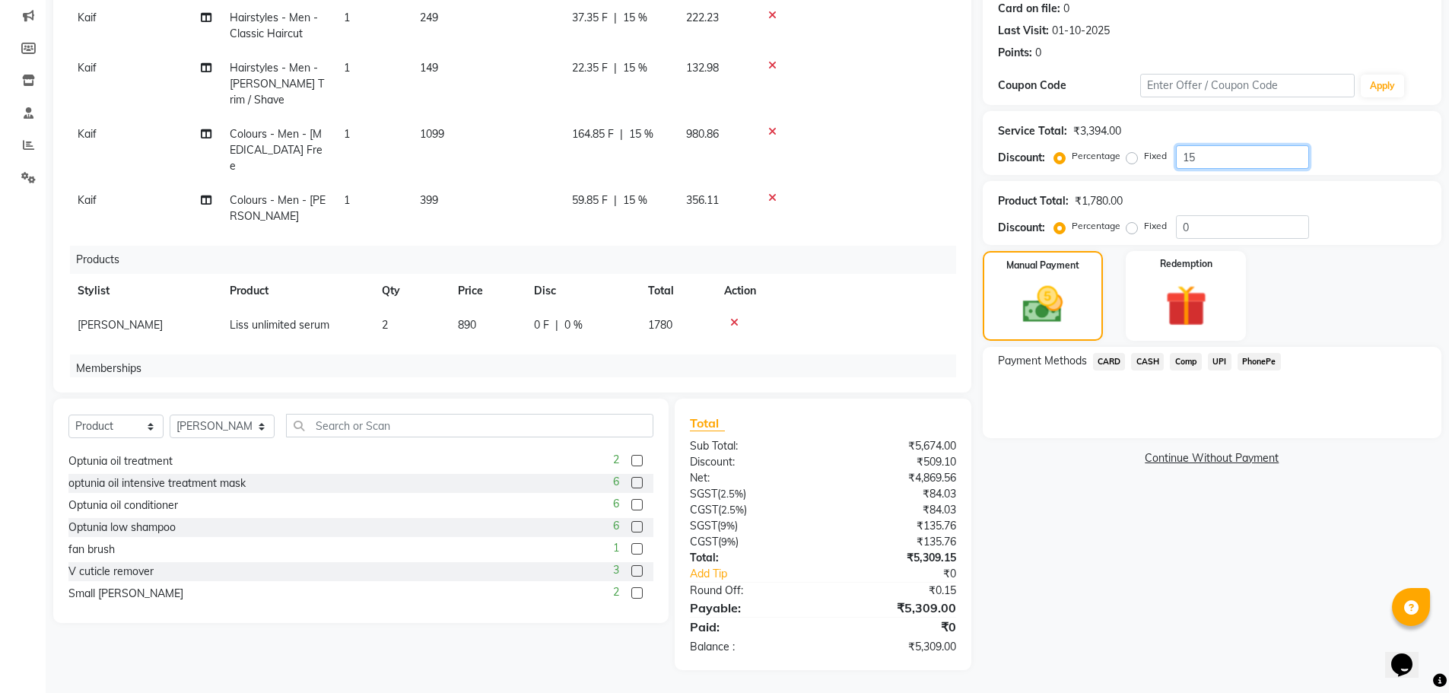
scroll to position [272, 0]
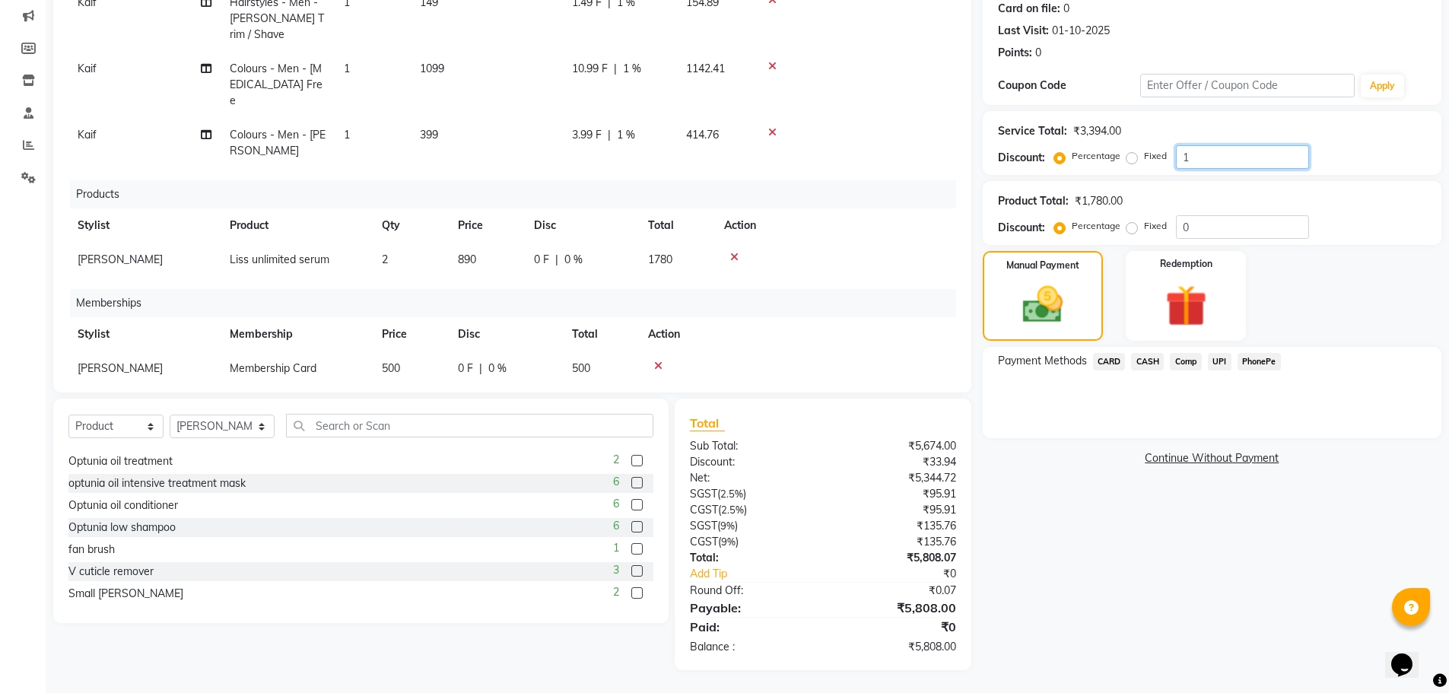
type input "15"
drag, startPoint x: 1123, startPoint y: 529, endPoint x: 976, endPoint y: 598, distance: 162.0
click at [1122, 529] on div "Name: Nagaraju Membership: No Active Membership Total Visits: 2 Card on file: 0…" at bounding box center [1218, 296] width 470 height 748
click at [1253, 366] on span "PhonePe" at bounding box center [1258, 361] width 43 height 17
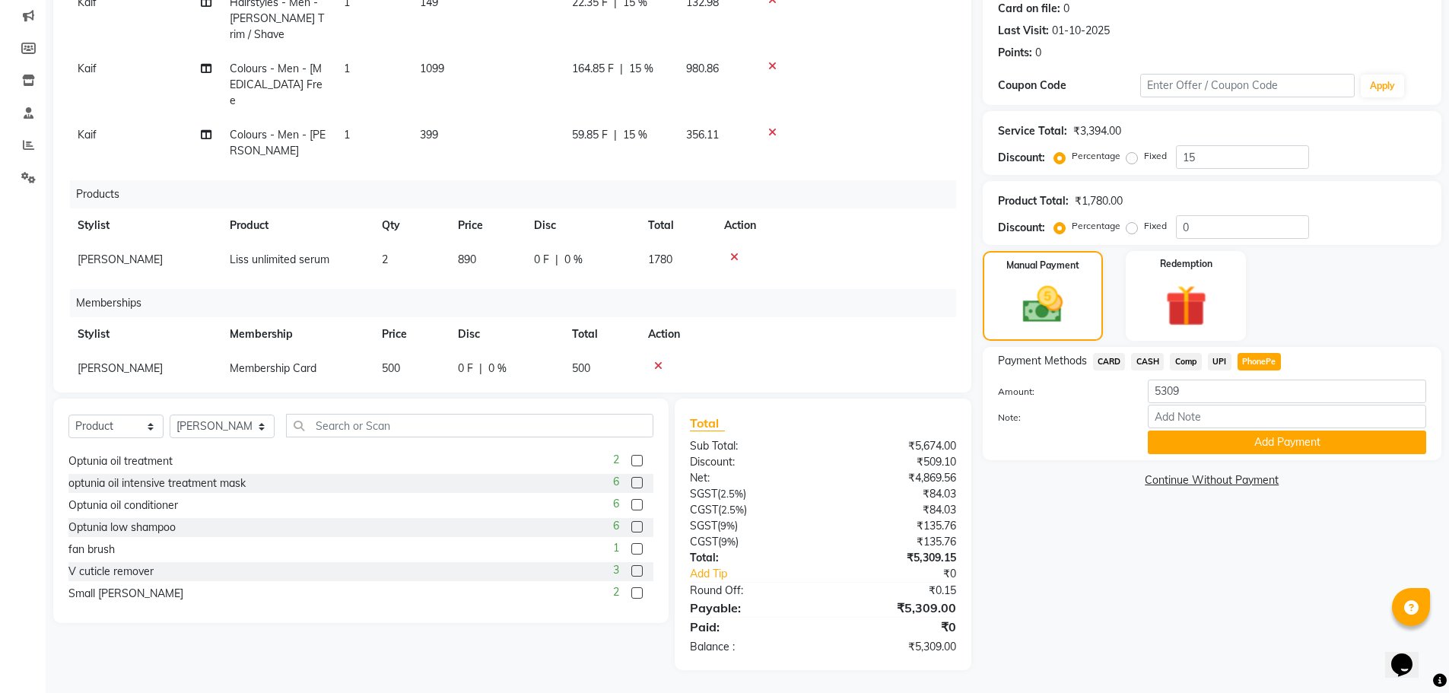
click at [1155, 362] on span "CASH" at bounding box center [1147, 361] width 33 height 17
click at [1199, 435] on button "Add Payment" at bounding box center [1287, 442] width 278 height 24
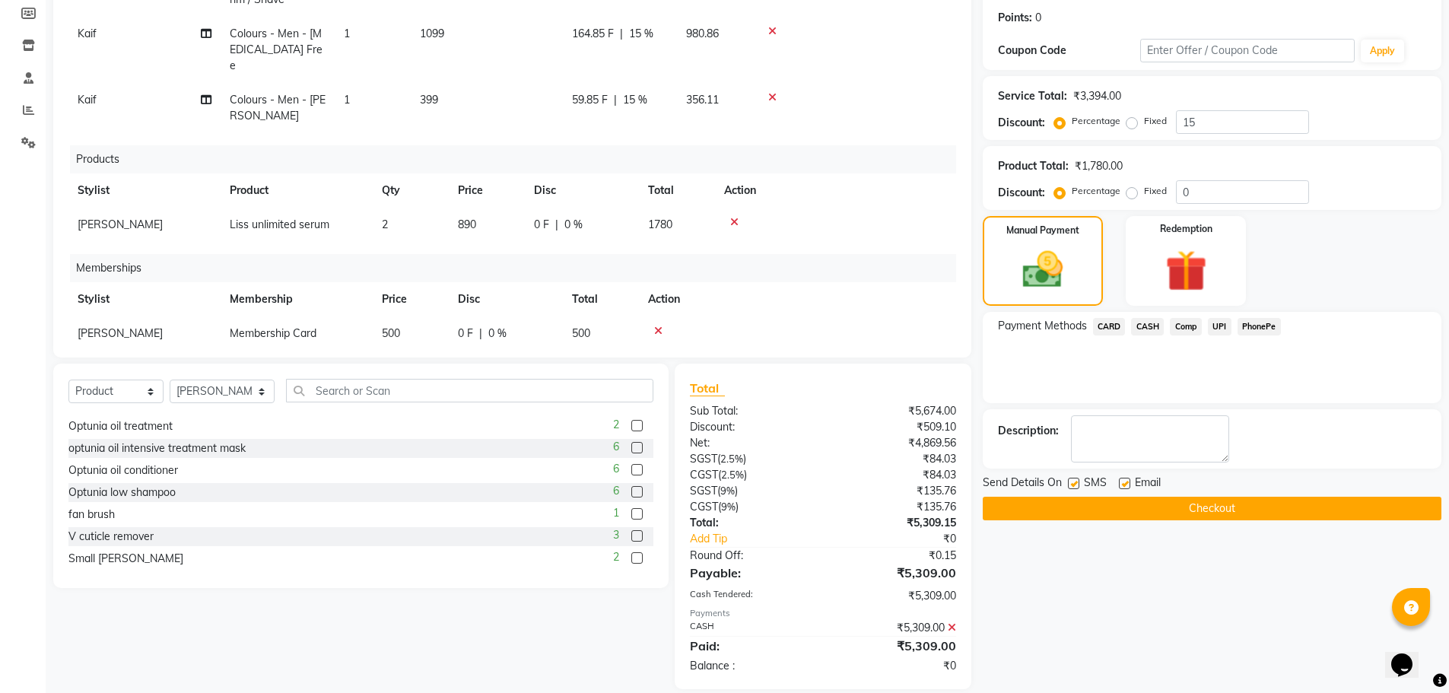
scroll to position [246, 0]
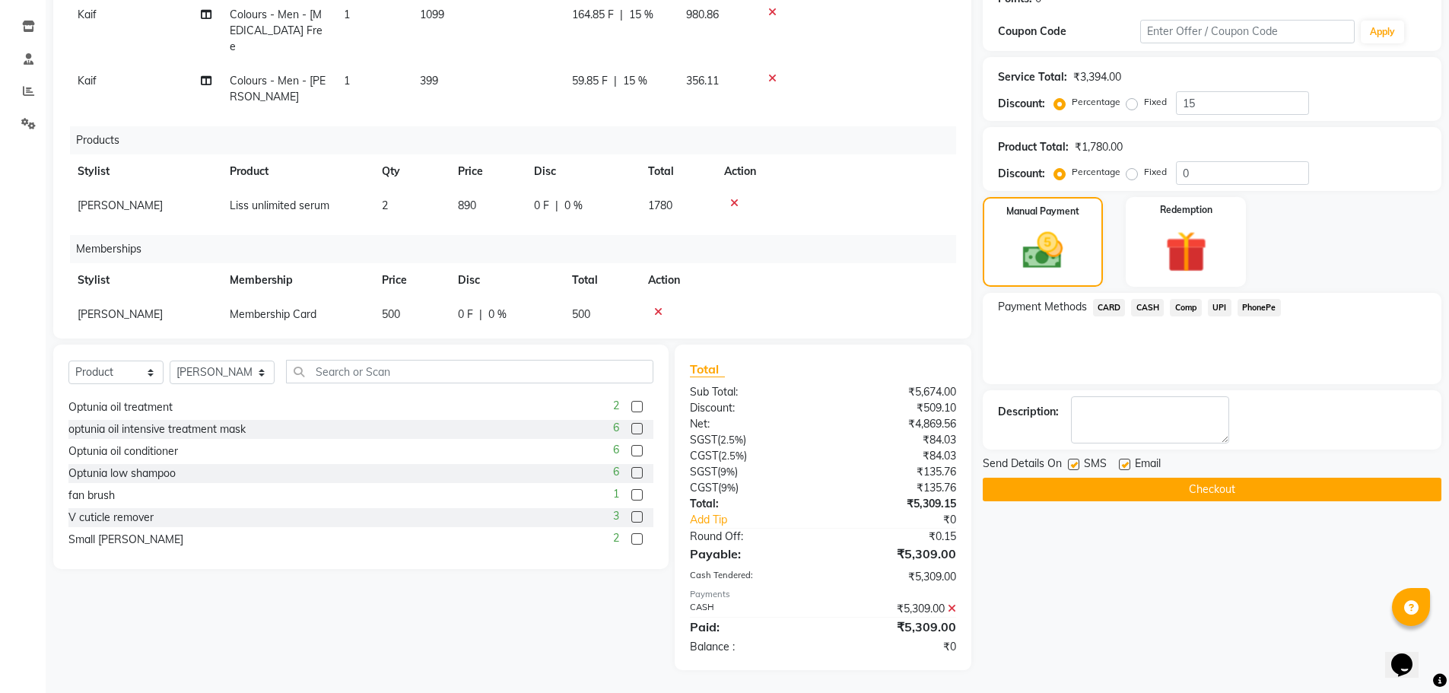
click at [1203, 493] on button "Checkout" at bounding box center [1212, 490] width 459 height 24
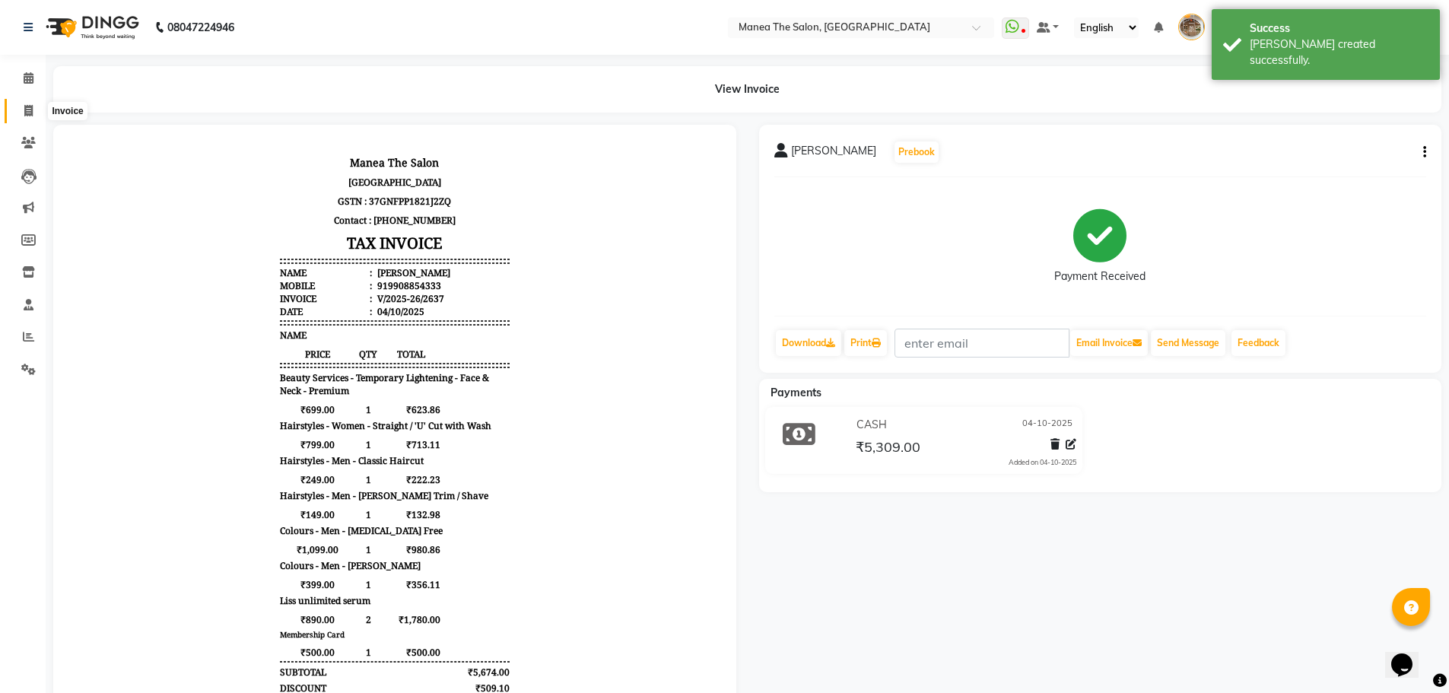
click at [22, 110] on span at bounding box center [28, 111] width 27 height 17
select select "7287"
select select "service"
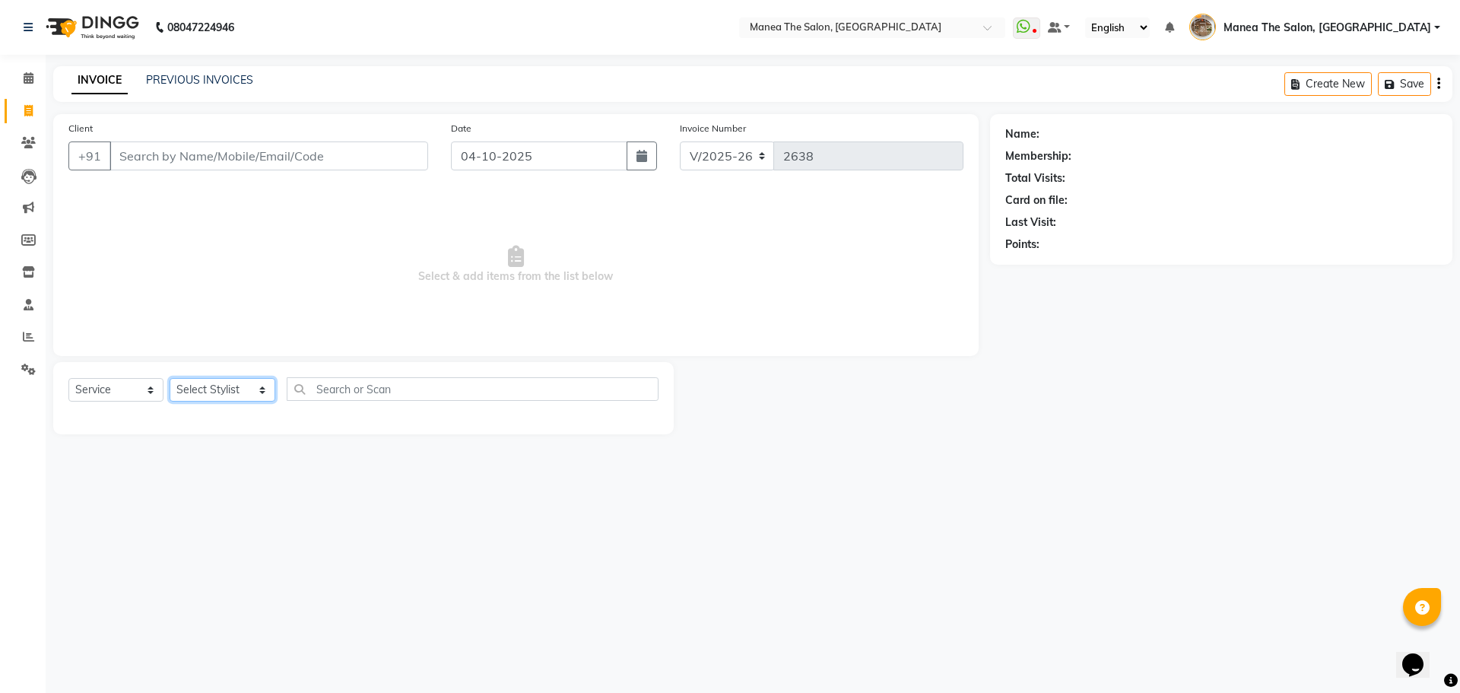
click at [225, 386] on select "Select Stylist [PERSON_NAME] Front Office Kaif [PERSON_NAME] [PERSON_NAME] Pelu…" at bounding box center [223, 390] width 106 height 24
click at [170, 378] on select "Select Stylist [PERSON_NAME] Front Office Kaif [PERSON_NAME] [PERSON_NAME] Pelu…" at bounding box center [223, 390] width 106 height 24
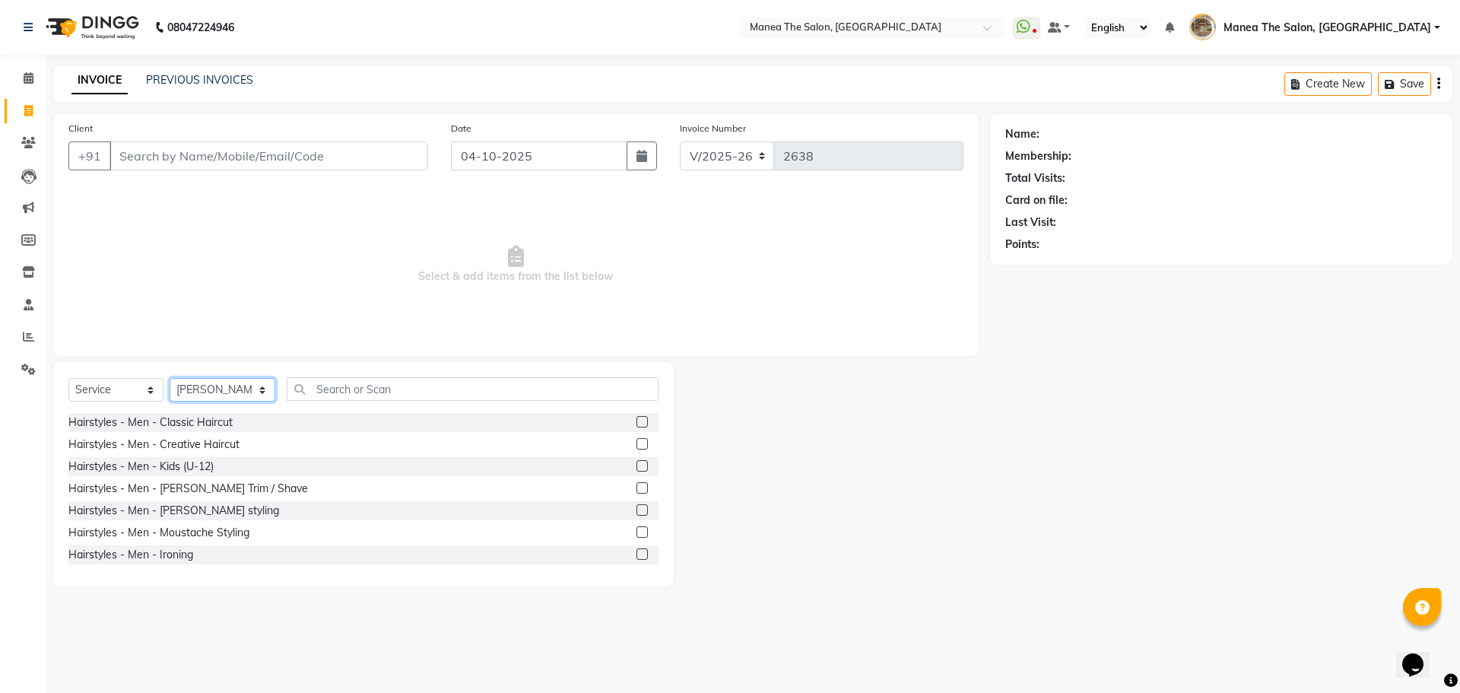
drag, startPoint x: 217, startPoint y: 391, endPoint x: 210, endPoint y: 400, distance: 11.4
click at [217, 392] on select "Select Stylist [PERSON_NAME] Front Office Kaif [PERSON_NAME] [PERSON_NAME] Pelu…" at bounding box center [223, 390] width 106 height 24
select select "62424"
click at [170, 378] on select "Select Stylist [PERSON_NAME] Front Office Kaif [PERSON_NAME] [PERSON_NAME] Pelu…" at bounding box center [223, 390] width 106 height 24
click at [395, 392] on input "text" at bounding box center [473, 389] width 372 height 24
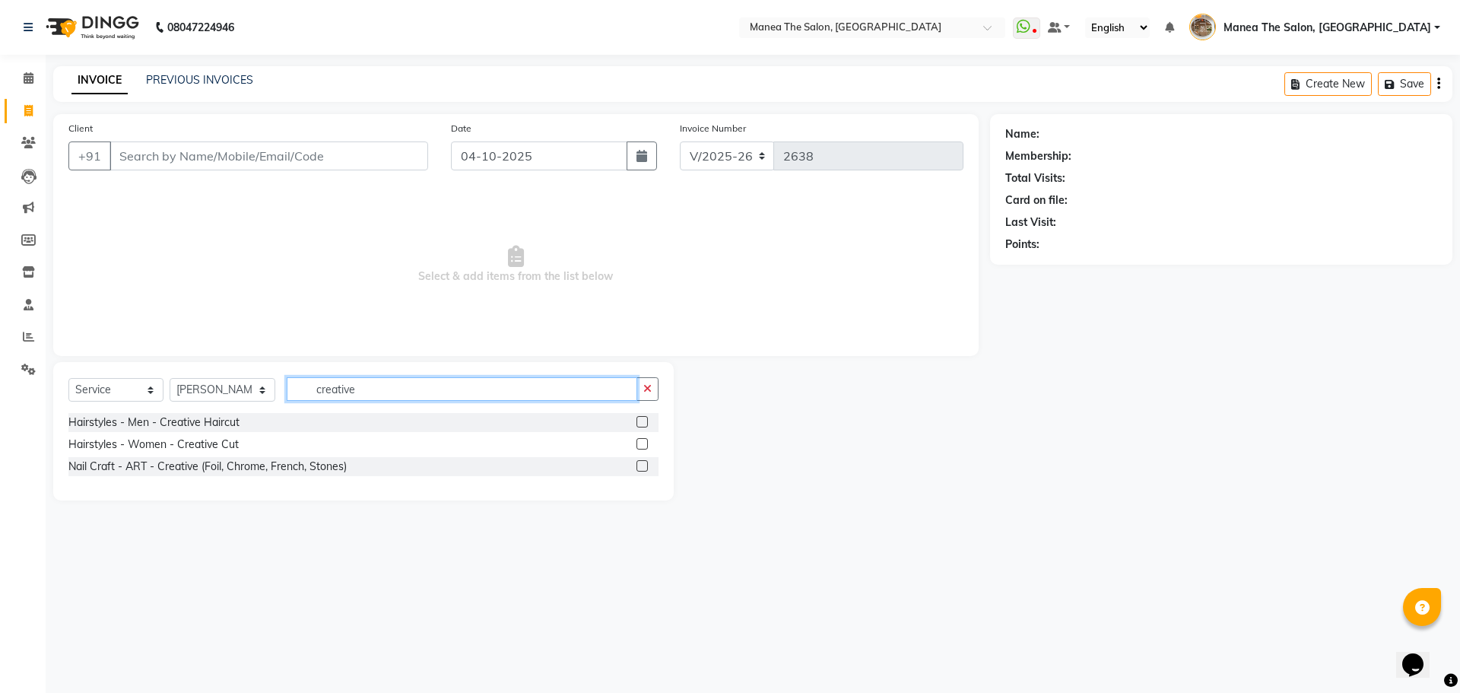
type input "creative"
click at [644, 447] on label at bounding box center [642, 443] width 11 height 11
click at [644, 447] on input "checkbox" at bounding box center [642, 445] width 10 height 10
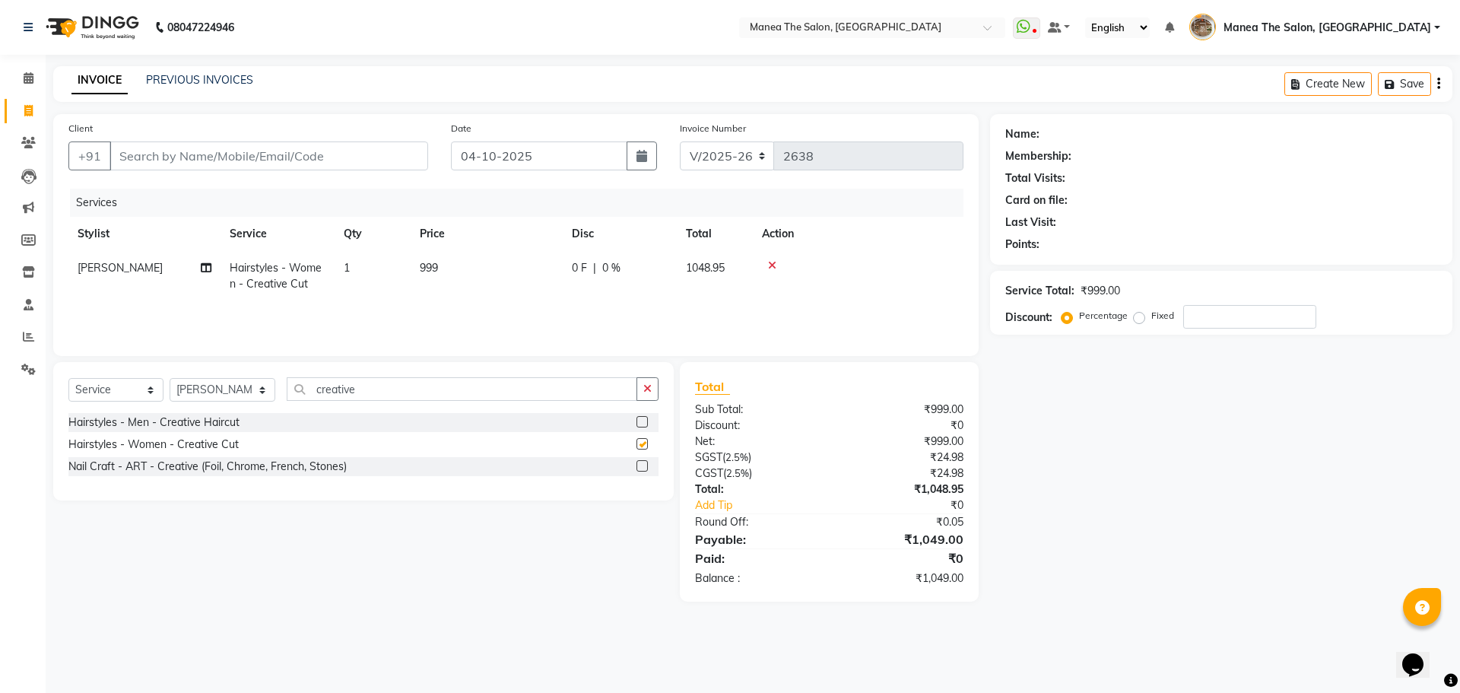
checkbox input "false"
click at [242, 152] on input "Client" at bounding box center [269, 155] width 319 height 29
type input "9"
type input "0"
type input "9959912226"
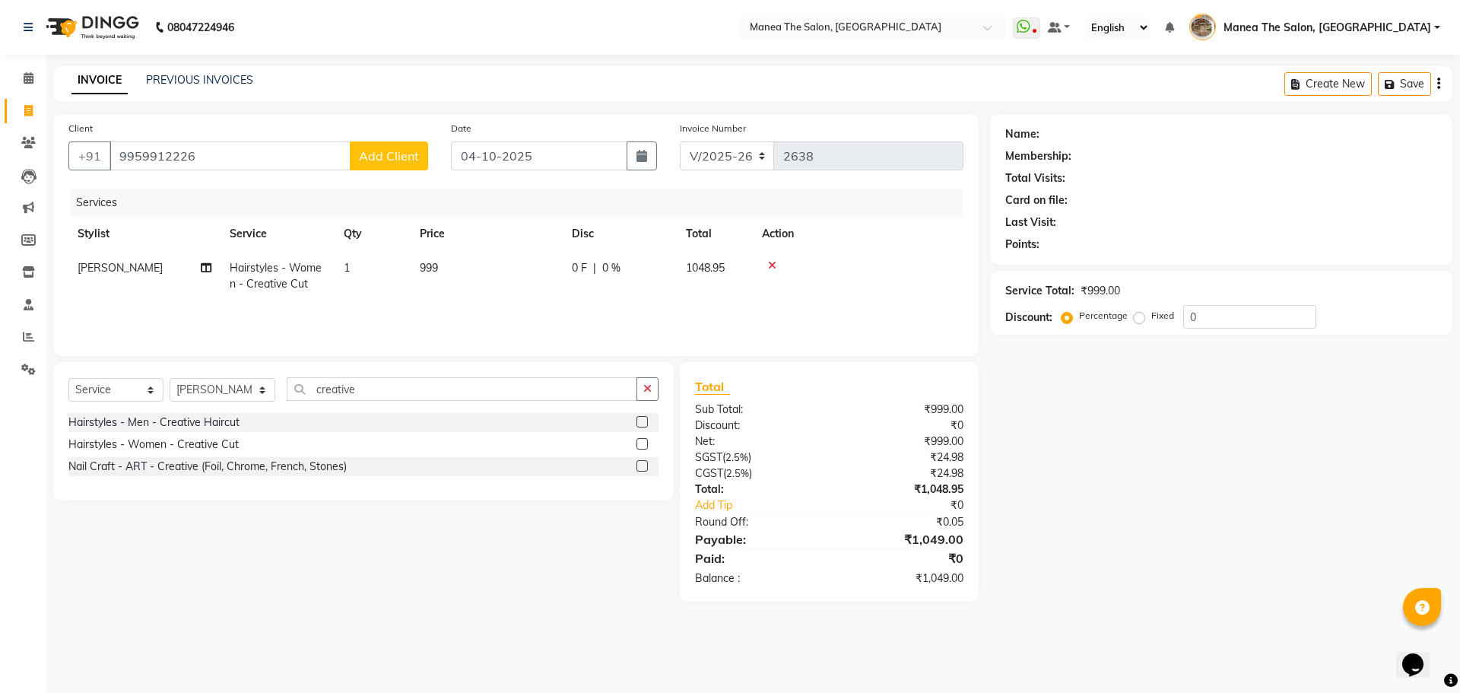
click at [402, 159] on span "Add Client" at bounding box center [389, 155] width 60 height 15
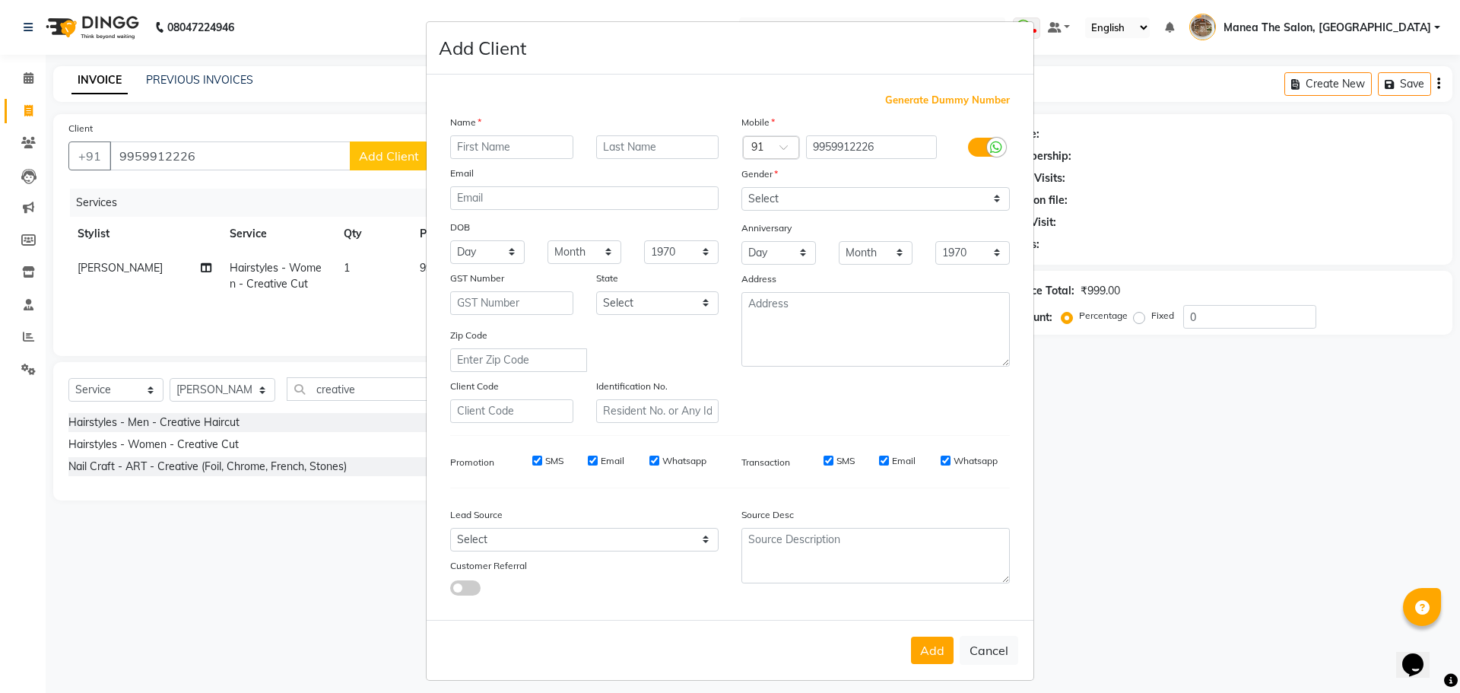
click at [516, 145] on input "text" at bounding box center [511, 147] width 123 height 24
type input "[PERSON_NAME]"
click at [777, 195] on select "Select [DEMOGRAPHIC_DATA] [DEMOGRAPHIC_DATA] Other Prefer Not To Say" at bounding box center [876, 199] width 268 height 24
select select "[DEMOGRAPHIC_DATA]"
click at [742, 187] on select "Select [DEMOGRAPHIC_DATA] [DEMOGRAPHIC_DATA] Other Prefer Not To Say" at bounding box center [876, 199] width 268 height 24
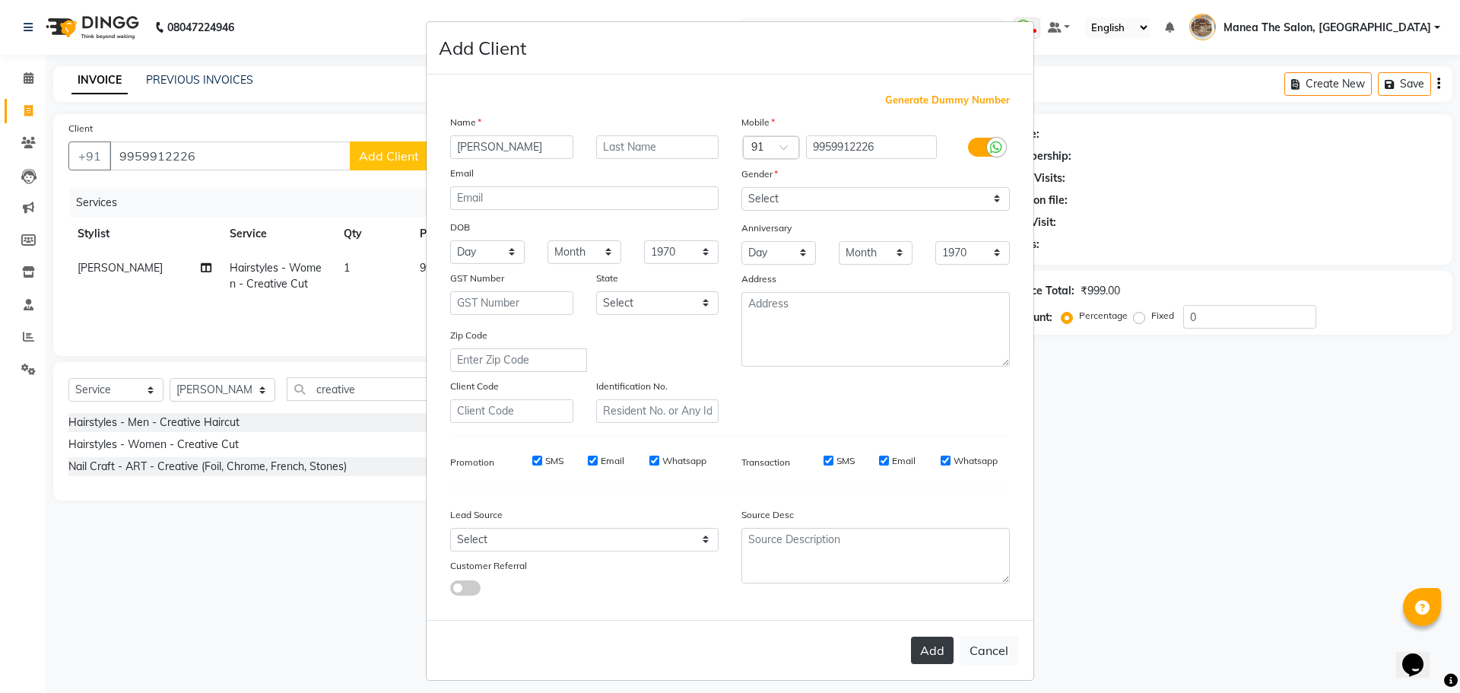
click at [937, 646] on button "Add" at bounding box center [932, 650] width 43 height 27
select select
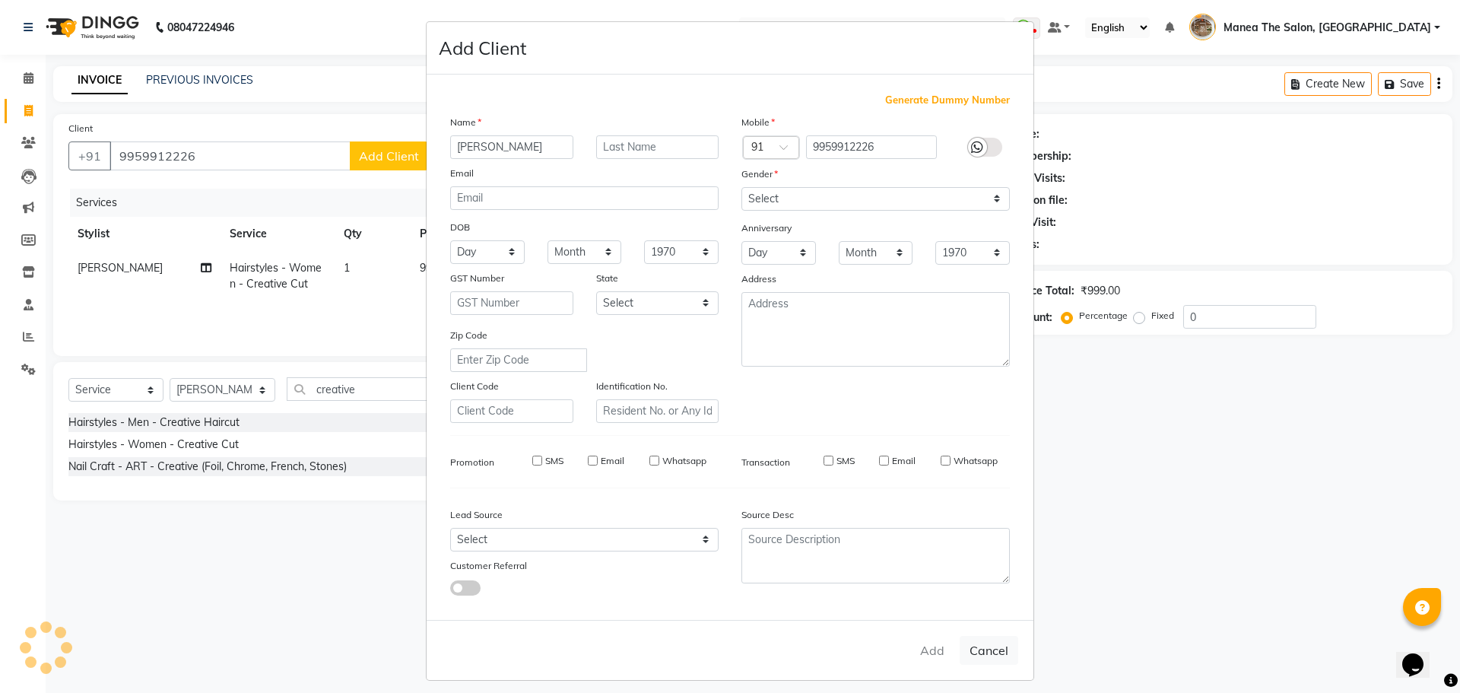
select select
checkbox input "false"
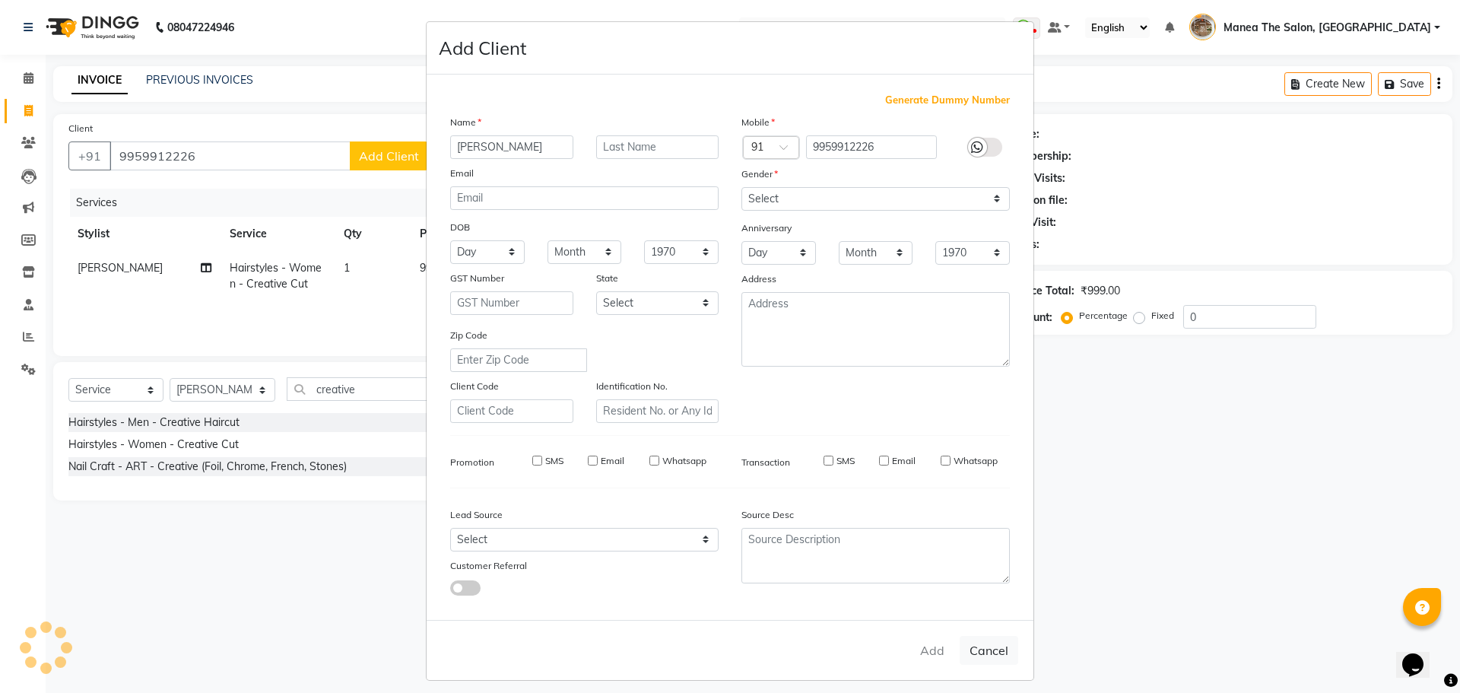
checkbox input "false"
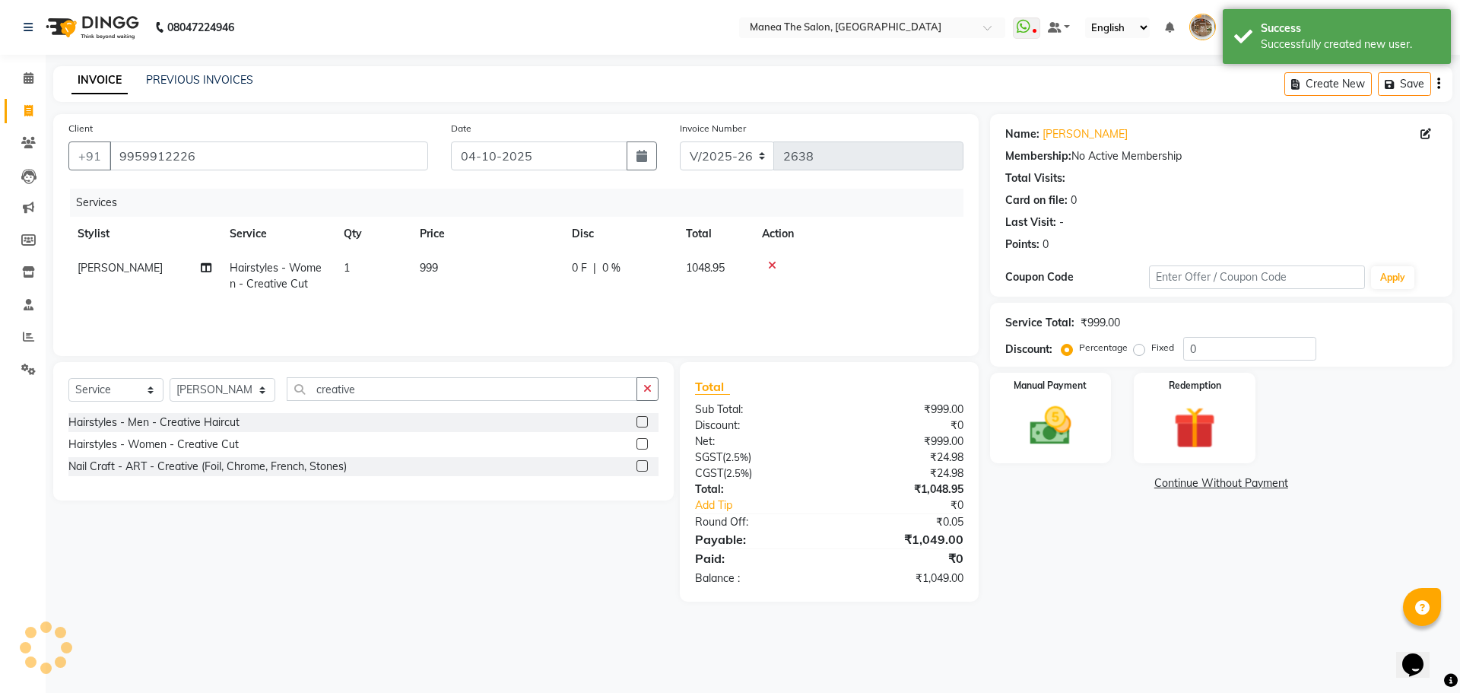
click at [1030, 593] on div "Name: Siva Kumar Membership: No Active Membership Total Visits: Card on file: 0…" at bounding box center [1227, 357] width 474 height 487
click at [1056, 441] on img at bounding box center [1050, 426] width 71 height 50
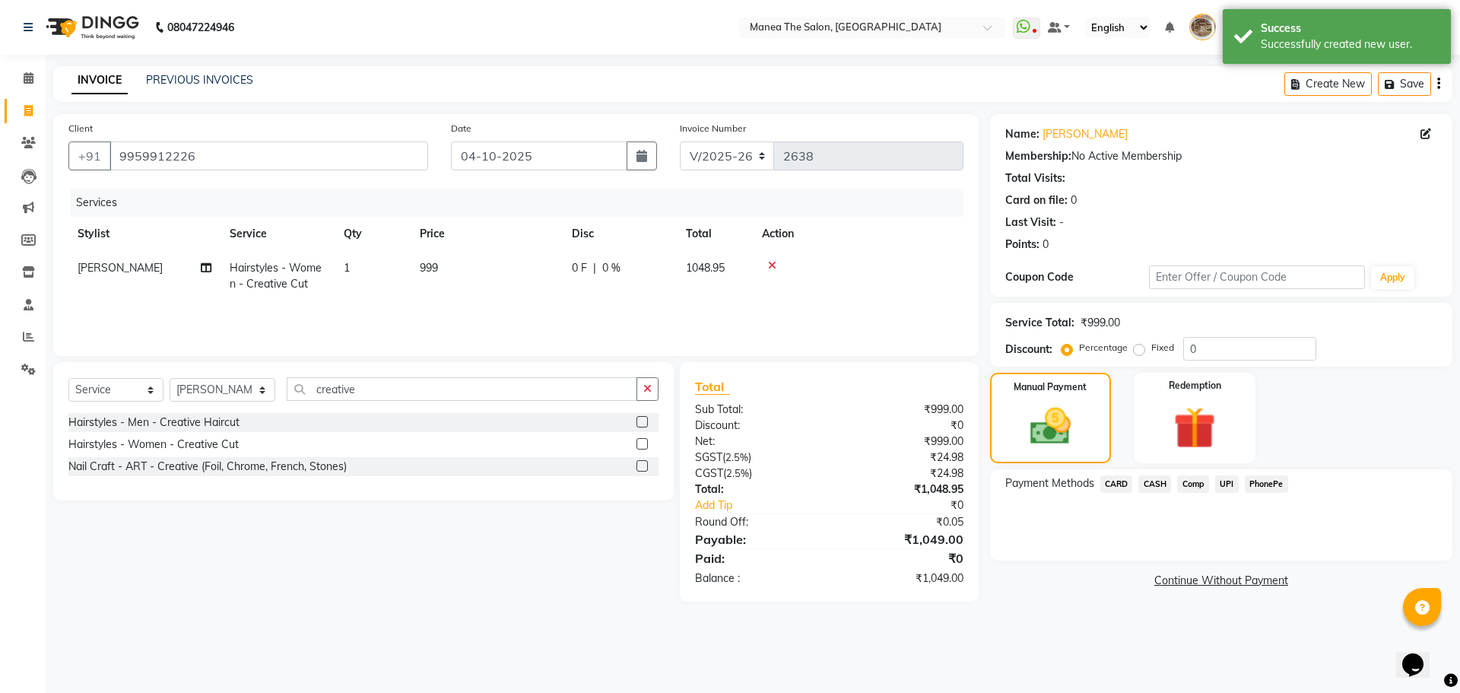
click at [1268, 483] on span "PhonePe" at bounding box center [1266, 483] width 43 height 17
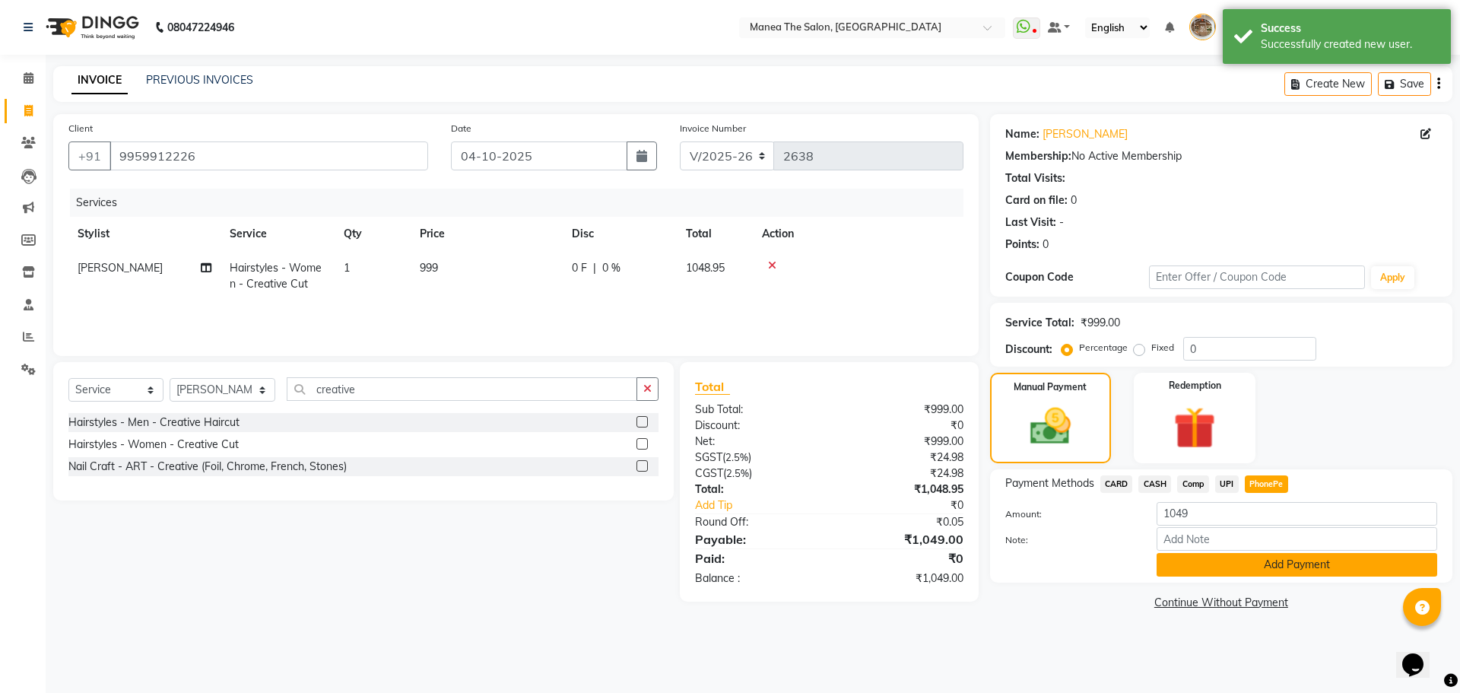
click at [1261, 569] on button "Add Payment" at bounding box center [1297, 565] width 281 height 24
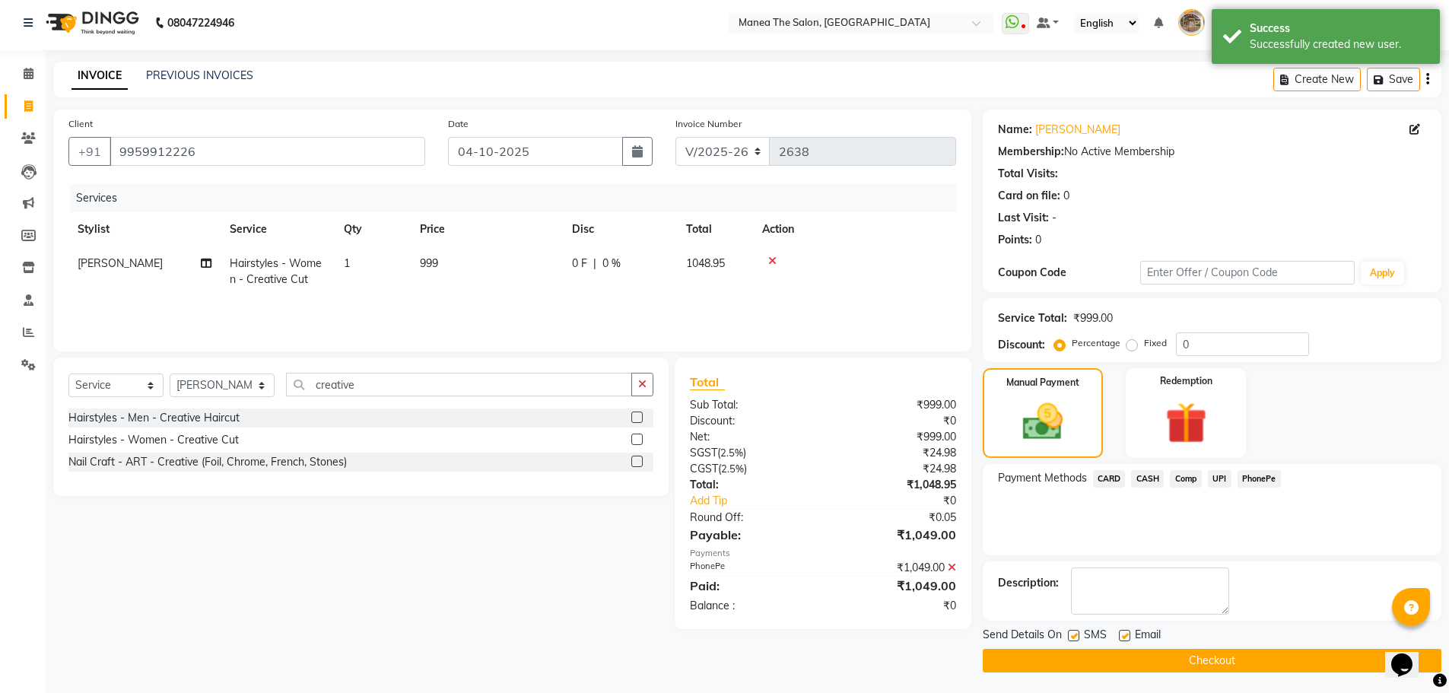
scroll to position [7, 0]
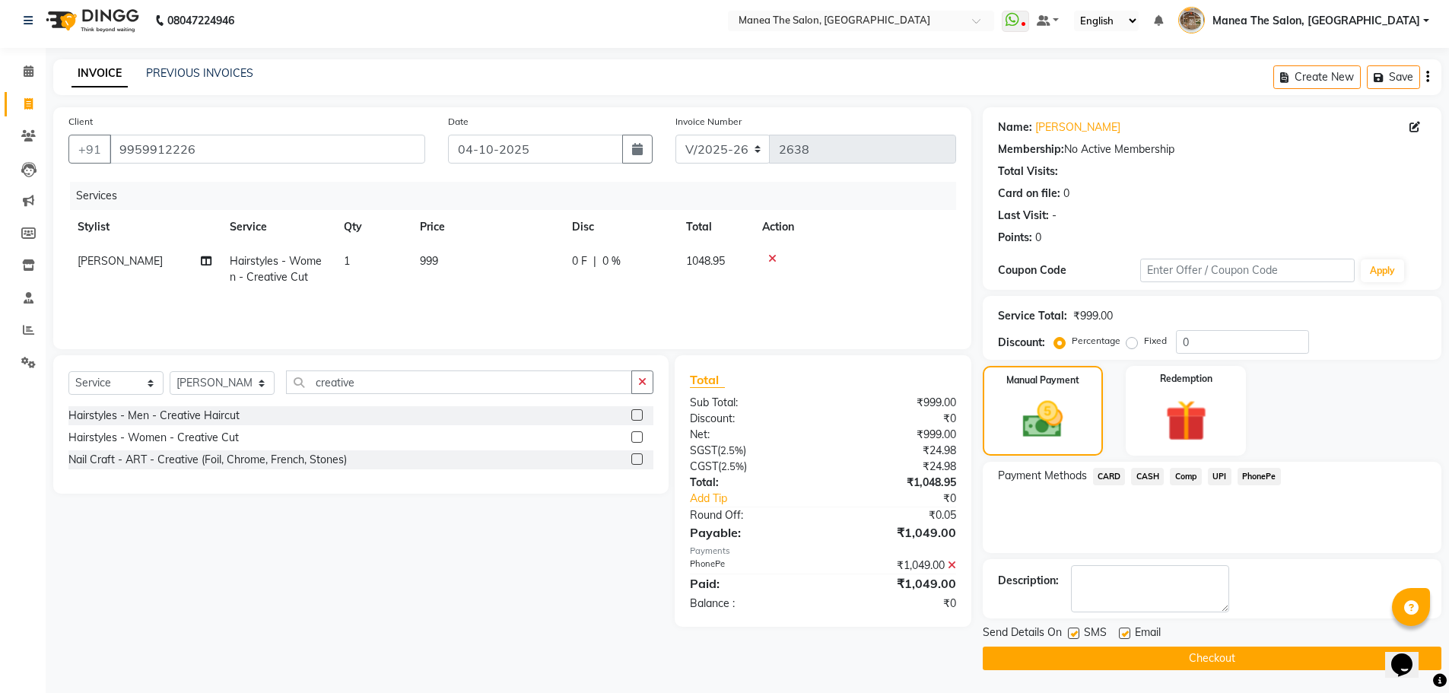
click at [1200, 665] on button "Checkout" at bounding box center [1212, 658] width 459 height 24
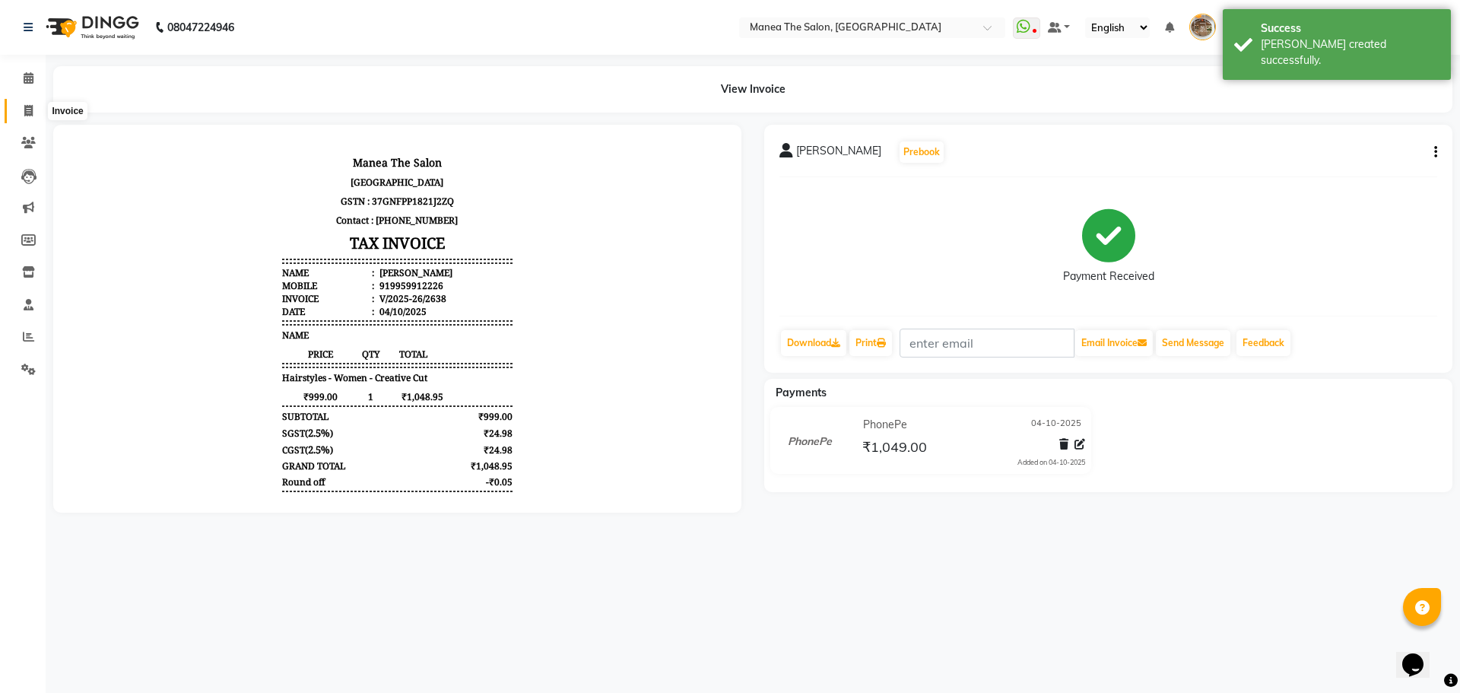
click at [33, 116] on icon at bounding box center [28, 110] width 8 height 11
select select "service"
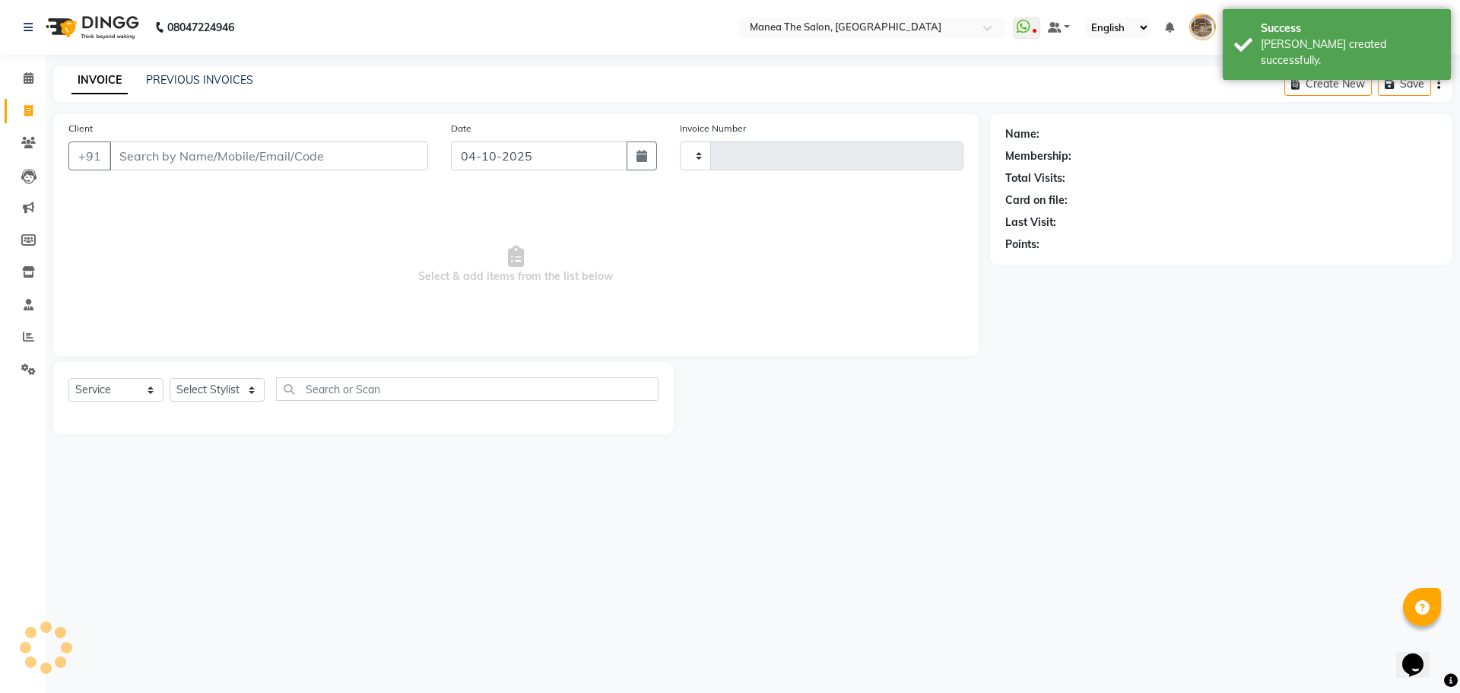
type input "2639"
select select "7287"
click at [173, 80] on link "PREVIOUS INVOICES" at bounding box center [199, 80] width 107 height 14
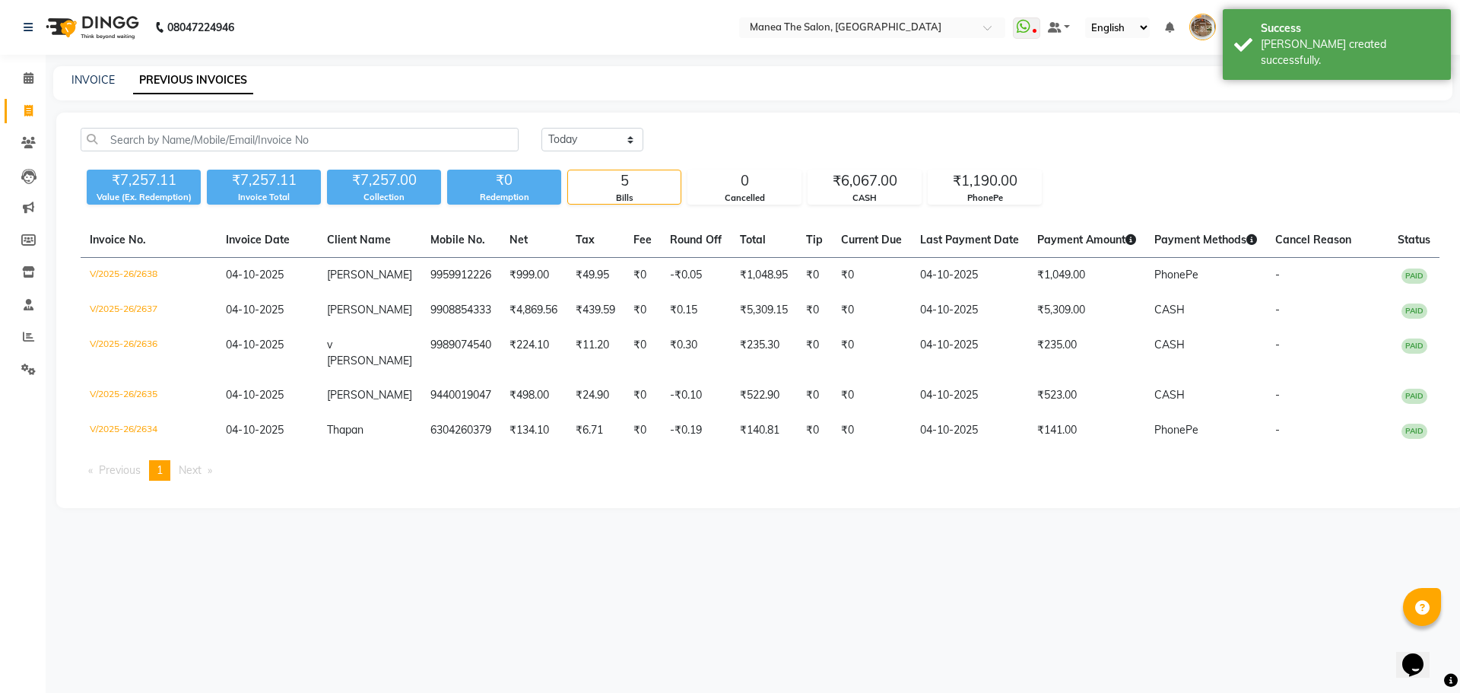
click at [715, 519] on div "08047224946 Select Location × Manea The Salon, Kanuru WhatsApp Status ✕ Status:…" at bounding box center [730, 346] width 1460 height 693
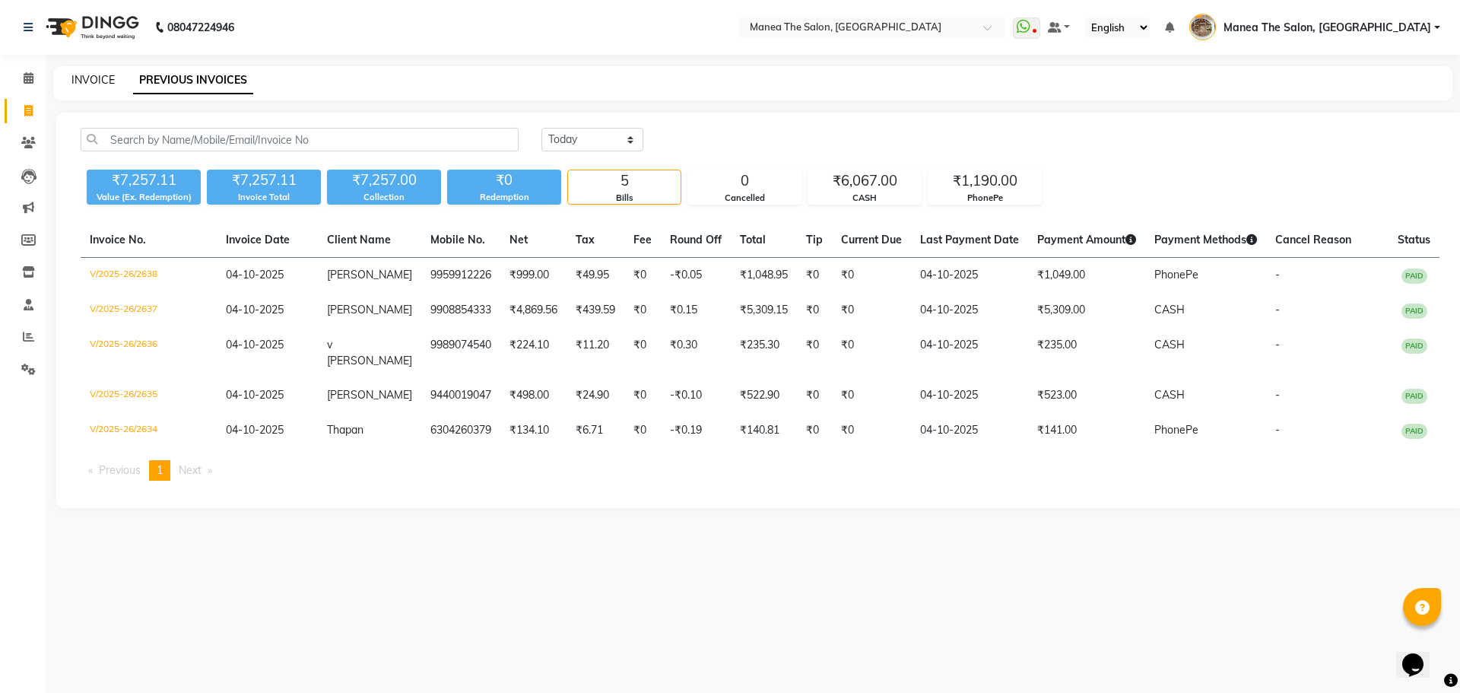
click at [106, 81] on link "INVOICE" at bounding box center [92, 80] width 43 height 14
select select "7287"
select select "service"
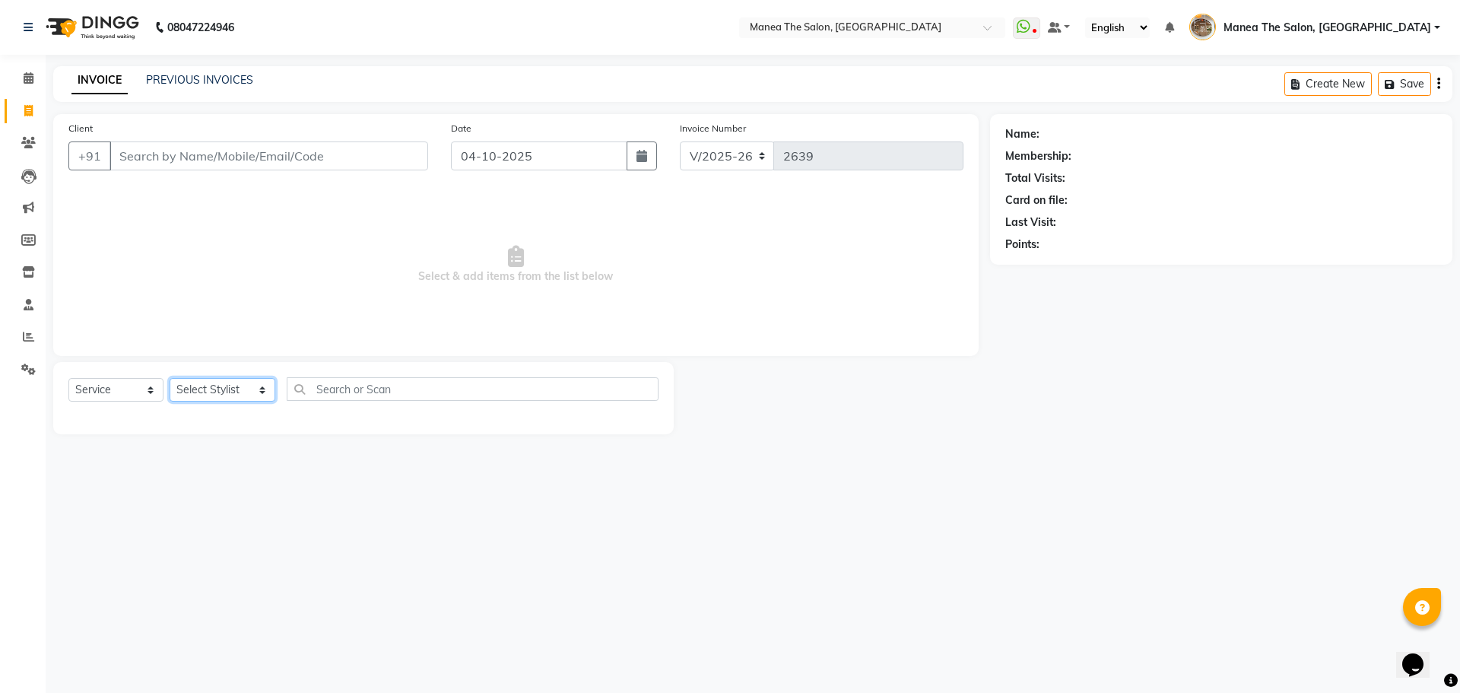
click at [217, 386] on select "Select Stylist [PERSON_NAME] Front Office Kaif [PERSON_NAME] [PERSON_NAME] Pelu…" at bounding box center [223, 390] width 106 height 24
click at [170, 378] on select "Select Stylist [PERSON_NAME] Front Office Kaif [PERSON_NAME] [PERSON_NAME] Pelu…" at bounding box center [223, 390] width 106 height 24
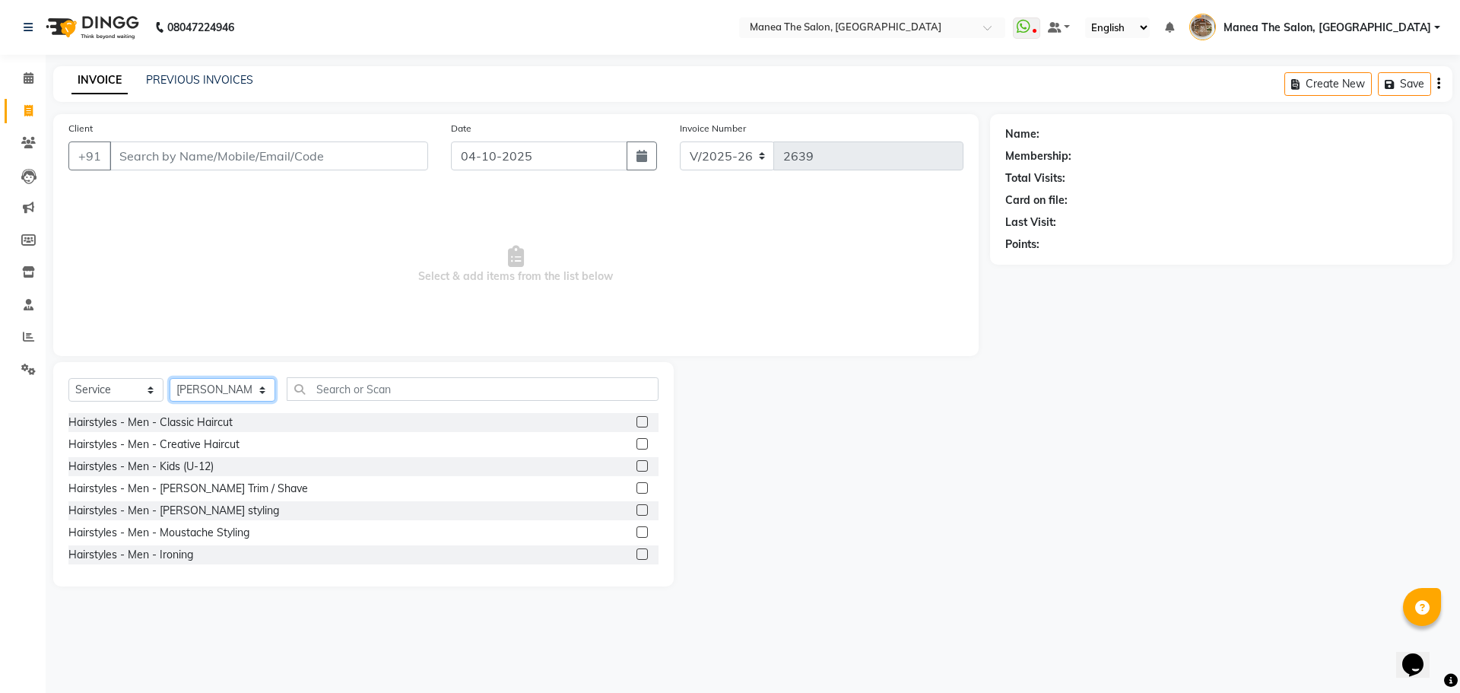
click at [211, 387] on select "Select Stylist [PERSON_NAME] Front Office Kaif [PERSON_NAME] [PERSON_NAME] Pelu…" at bounding box center [223, 390] width 106 height 24
select select "88212"
click at [170, 378] on select "Select Stylist [PERSON_NAME] Front Office Kaif [PERSON_NAME] [PERSON_NAME] Pelu…" at bounding box center [223, 390] width 106 height 24
click at [329, 389] on input "text" at bounding box center [473, 389] width 372 height 24
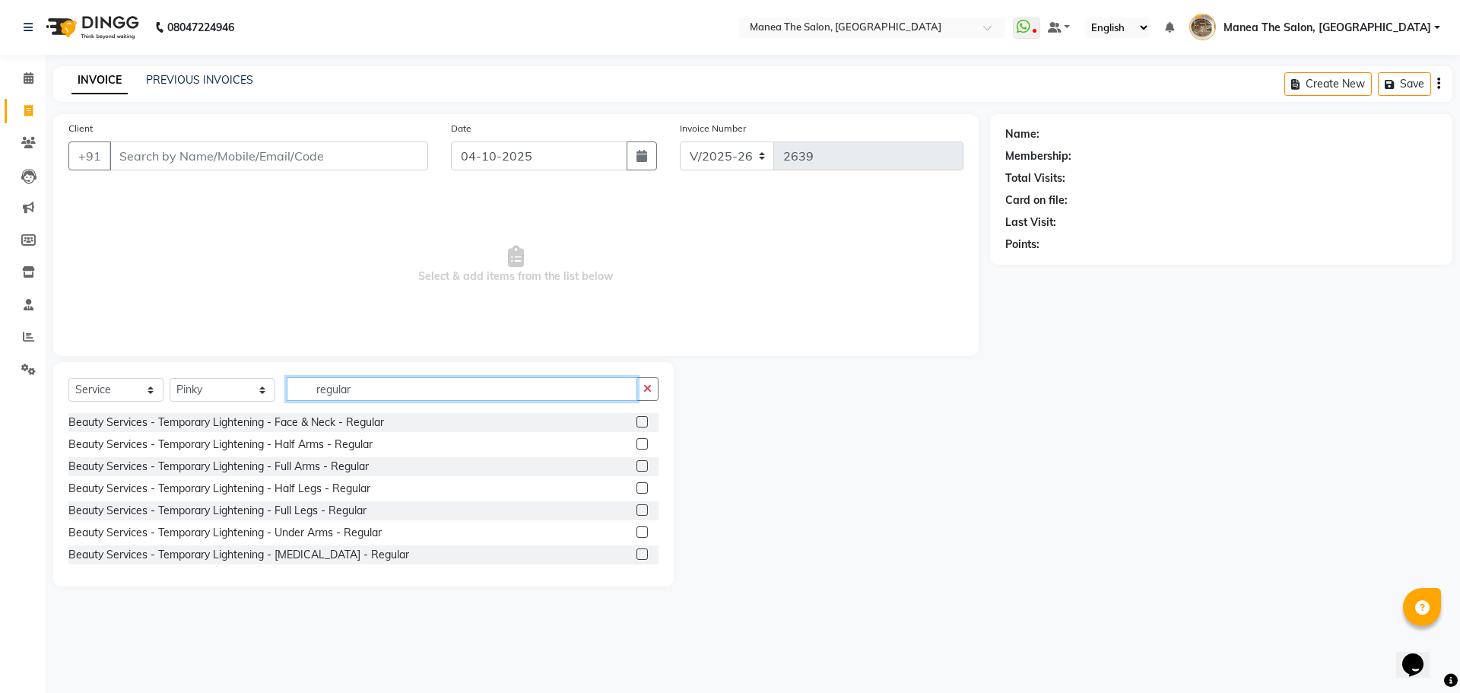
type input "regular"
click at [637, 421] on label at bounding box center [642, 421] width 11 height 11
click at [637, 421] on input "checkbox" at bounding box center [642, 423] width 10 height 10
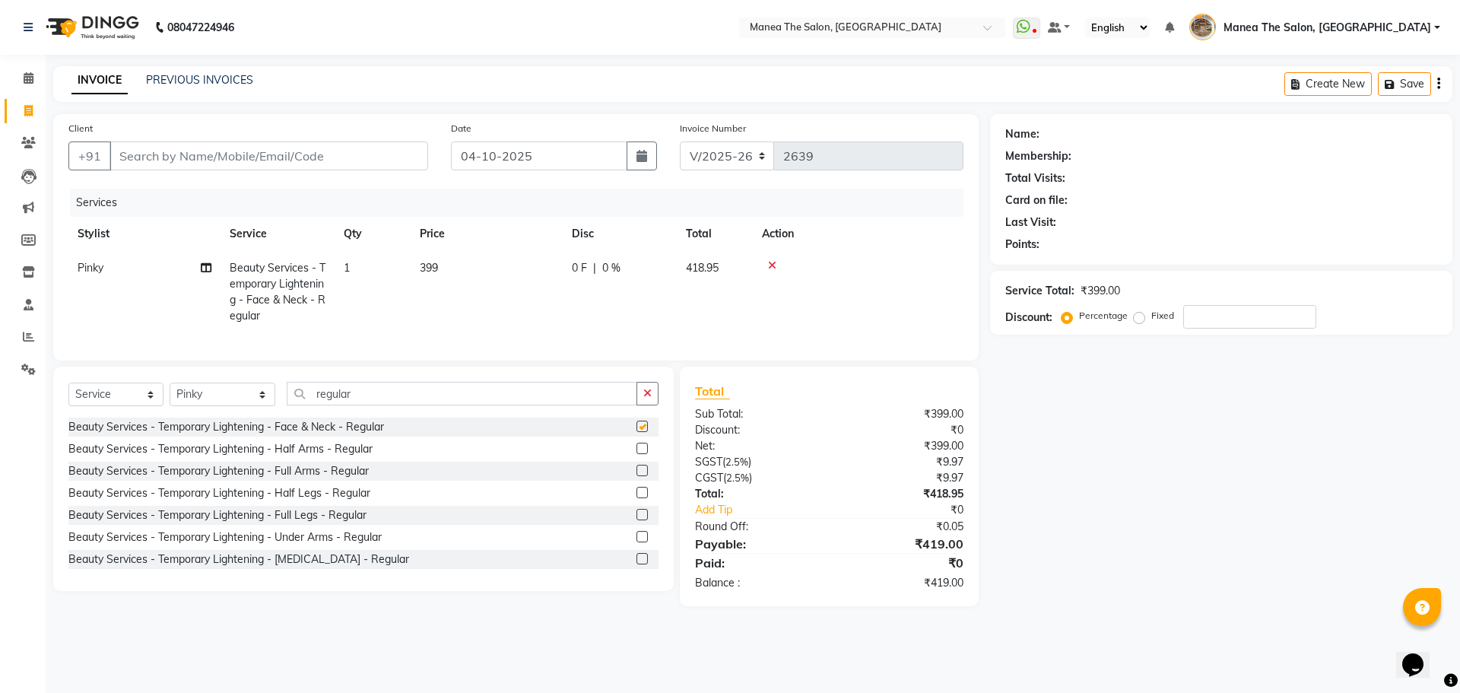
checkbox input "false"
drag, startPoint x: 348, startPoint y: 405, endPoint x: 305, endPoint y: 415, distance: 44.5
click at [305, 405] on input "regular" at bounding box center [462, 394] width 351 height 24
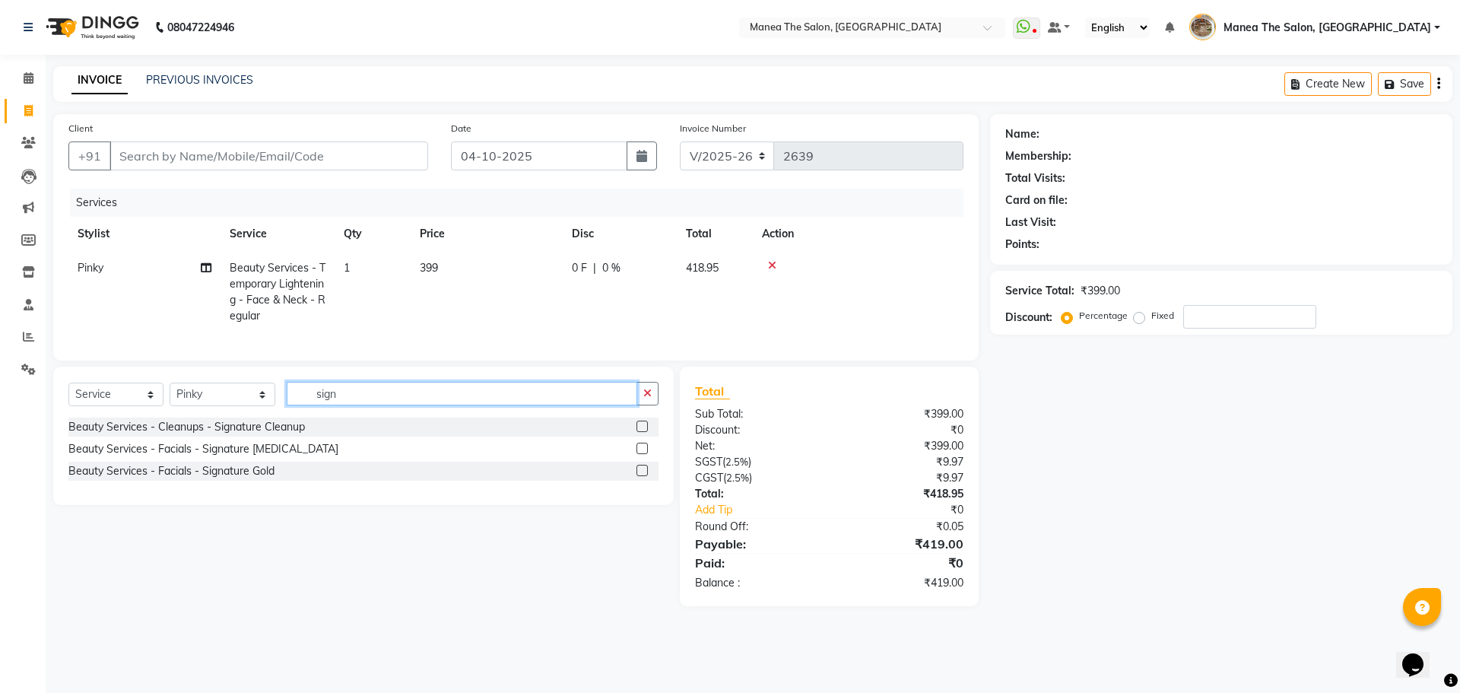
type input "sign"
click at [642, 432] on label at bounding box center [642, 426] width 11 height 11
click at [642, 432] on input "checkbox" at bounding box center [642, 427] width 10 height 10
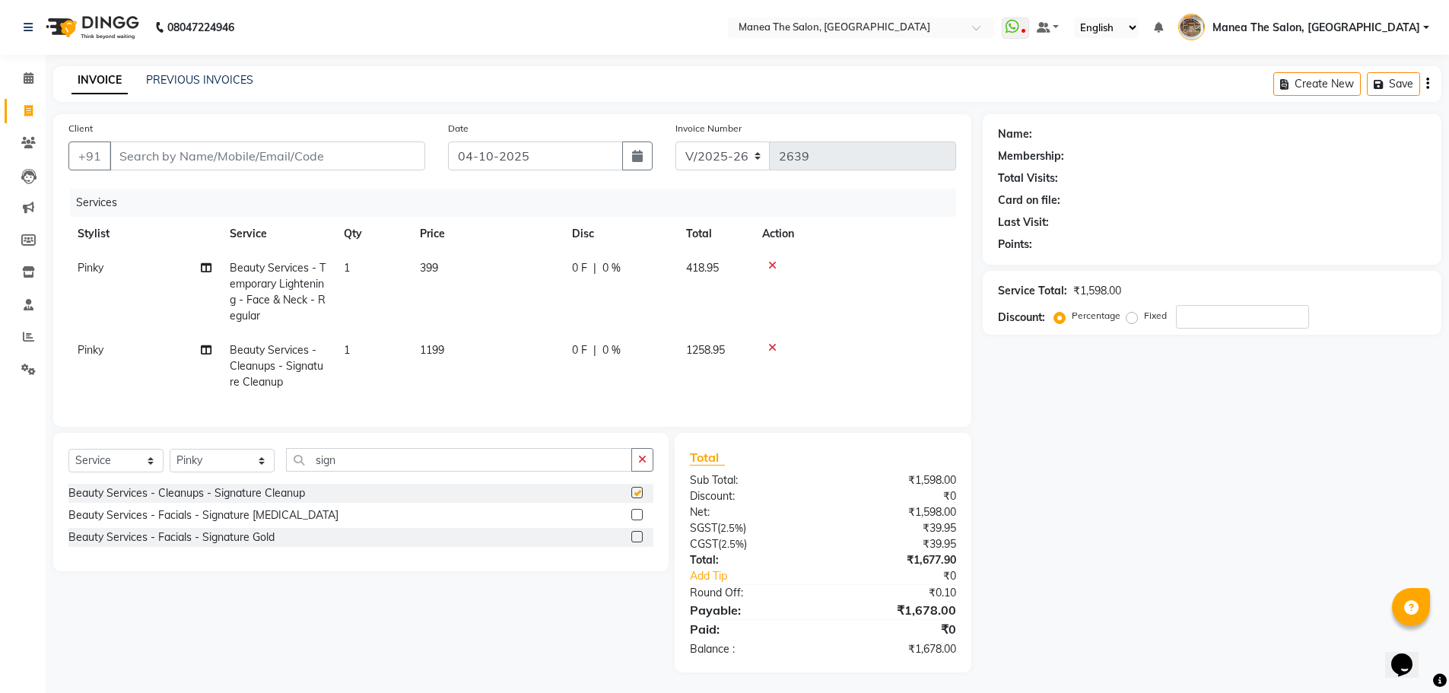
checkbox input "false"
drag, startPoint x: 350, startPoint y: 471, endPoint x: 244, endPoint y: 492, distance: 107.8
click at [244, 484] on div "Select Service Product Membership Package Voucher Prepaid Gift Card Select Styl…" at bounding box center [360, 466] width 585 height 36
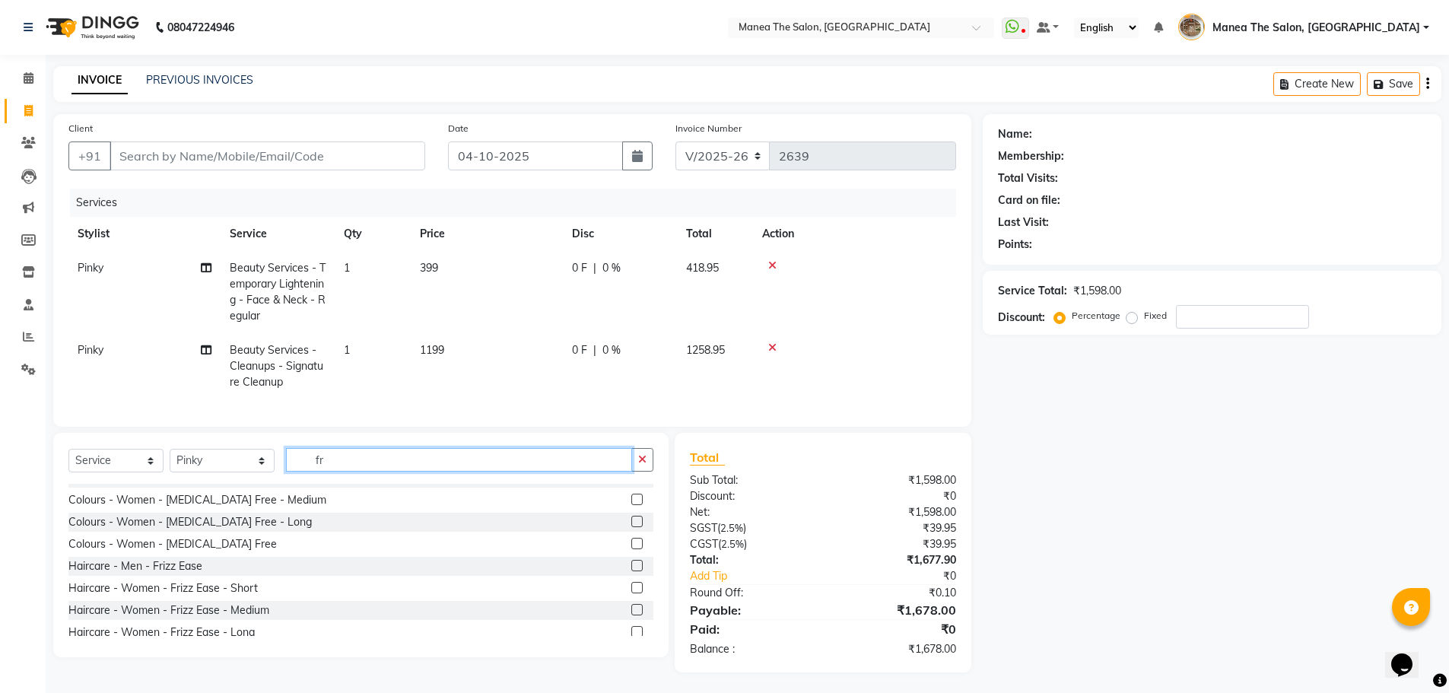
scroll to position [152, 0]
type input "fr"
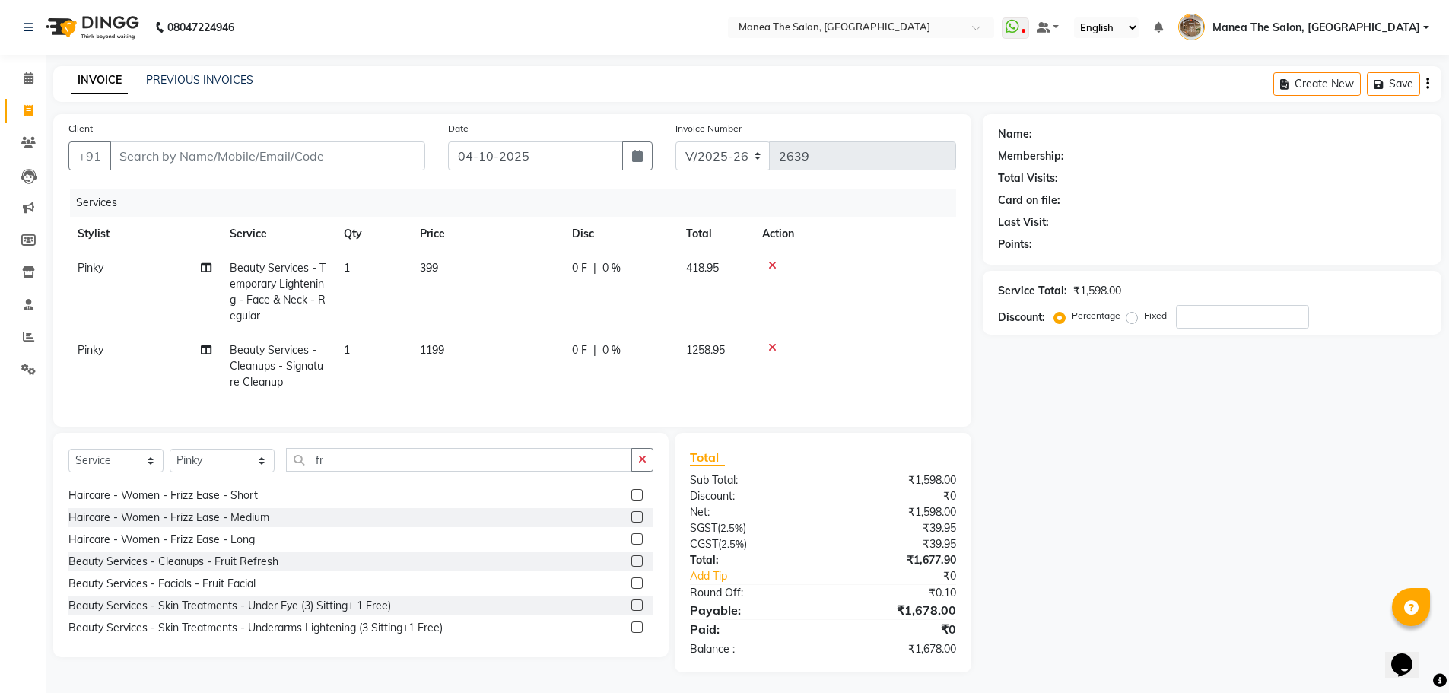
click at [631, 522] on label at bounding box center [636, 516] width 11 height 11
click at [631, 522] on input "checkbox" at bounding box center [636, 518] width 10 height 10
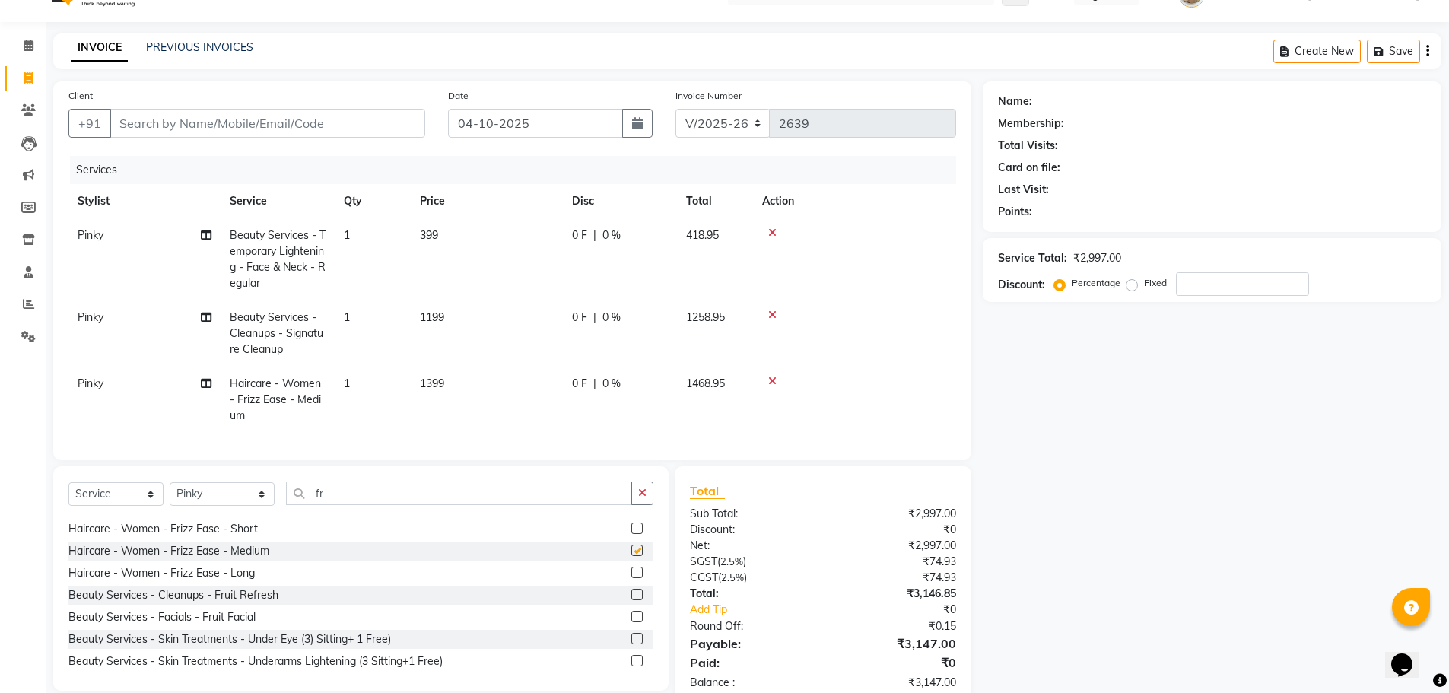
checkbox input "false"
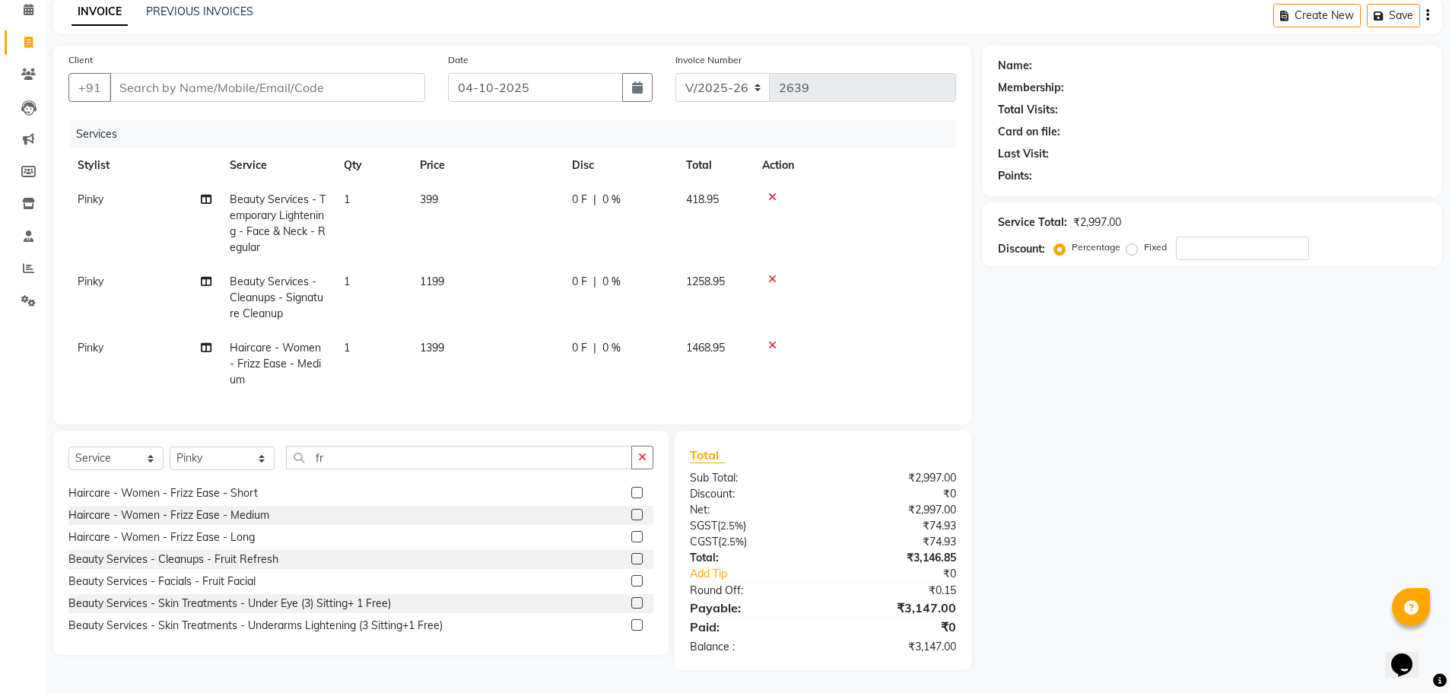
click at [1135, 470] on div "Name: Membership: Total Visits: Card on file: Last Visit: Points: Service Total…" at bounding box center [1218, 358] width 470 height 624
drag, startPoint x: 319, startPoint y: 461, endPoint x: 304, endPoint y: 461, distance: 14.5
click at [304, 461] on input "fr" at bounding box center [459, 458] width 346 height 24
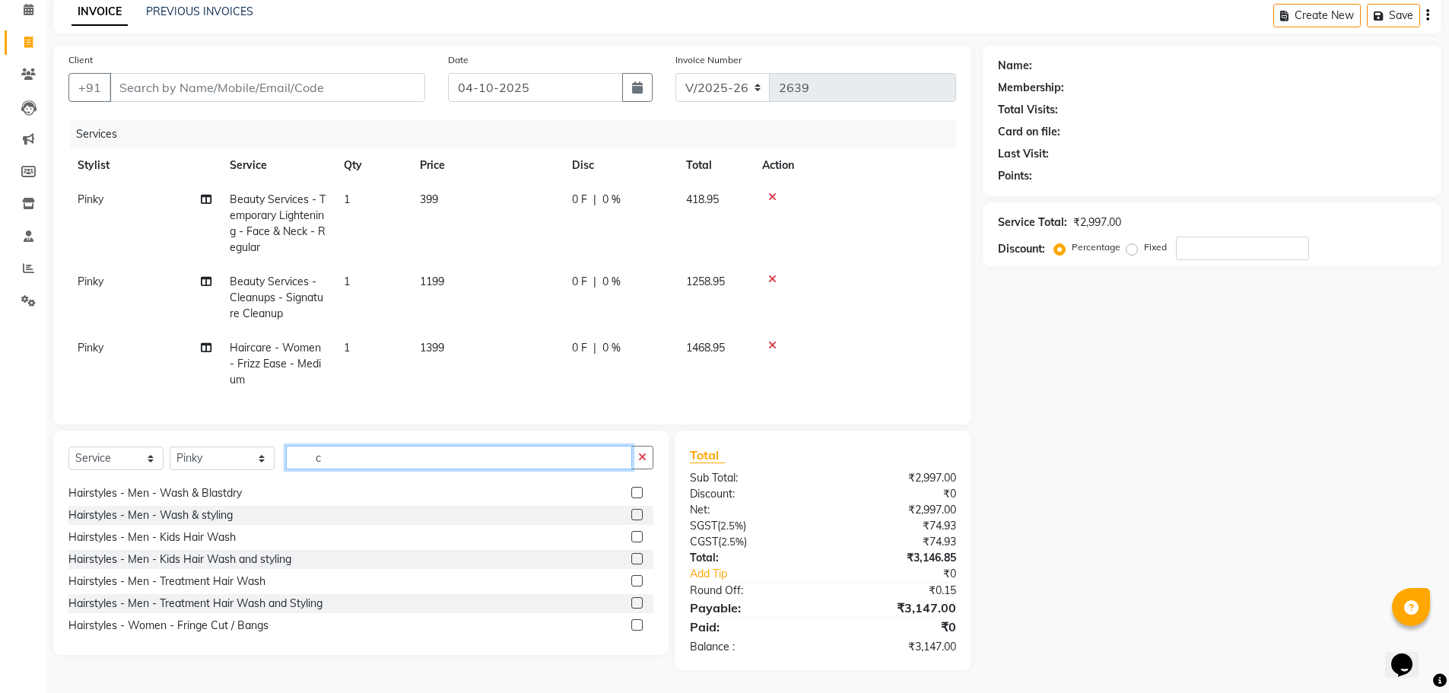
scroll to position [0, 0]
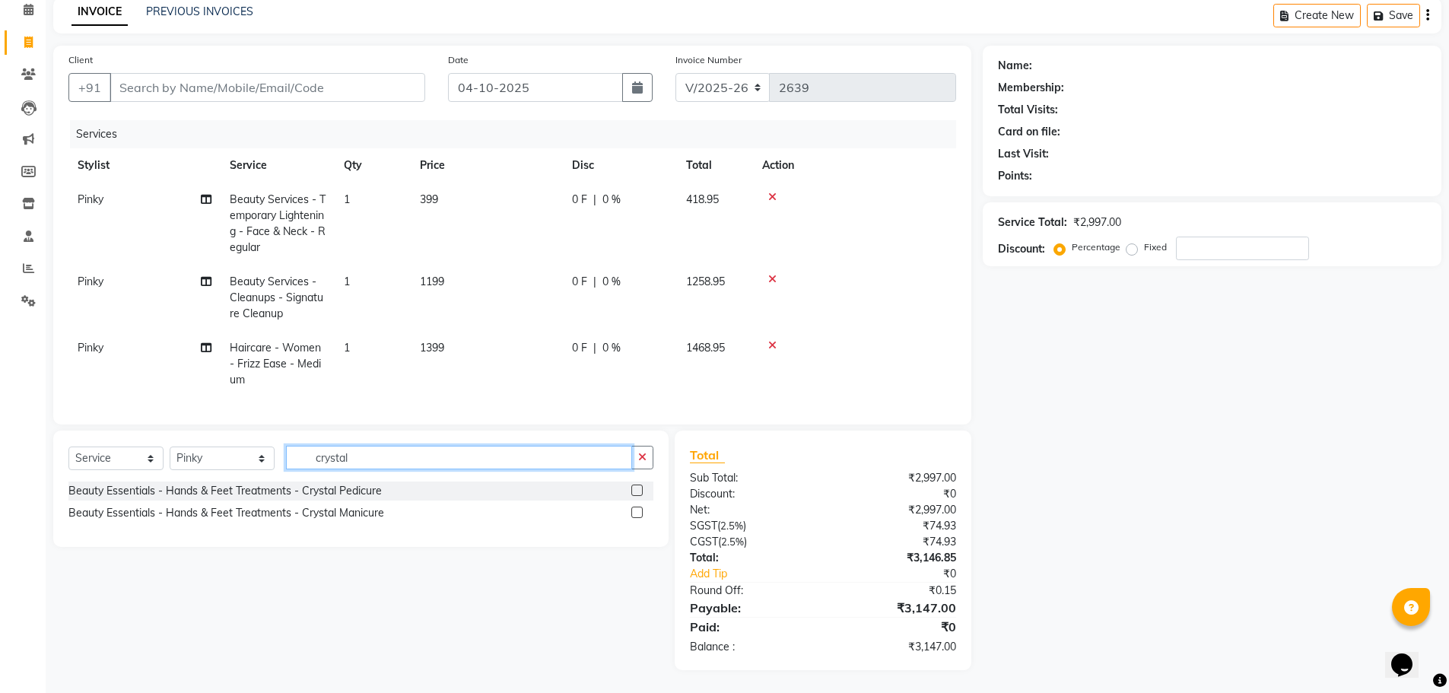
type input "crystal"
click at [633, 492] on label at bounding box center [636, 489] width 11 height 11
click at [633, 492] on input "checkbox" at bounding box center [636, 491] width 10 height 10
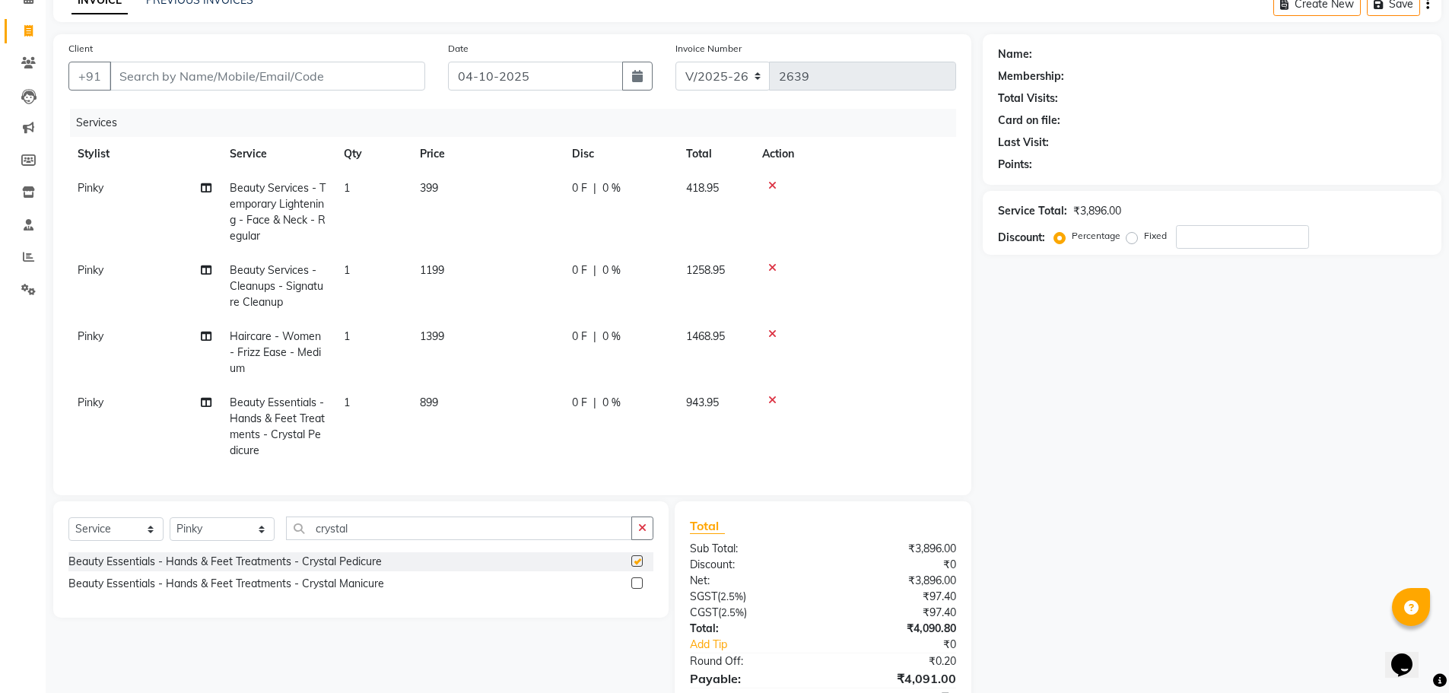
checkbox input "false"
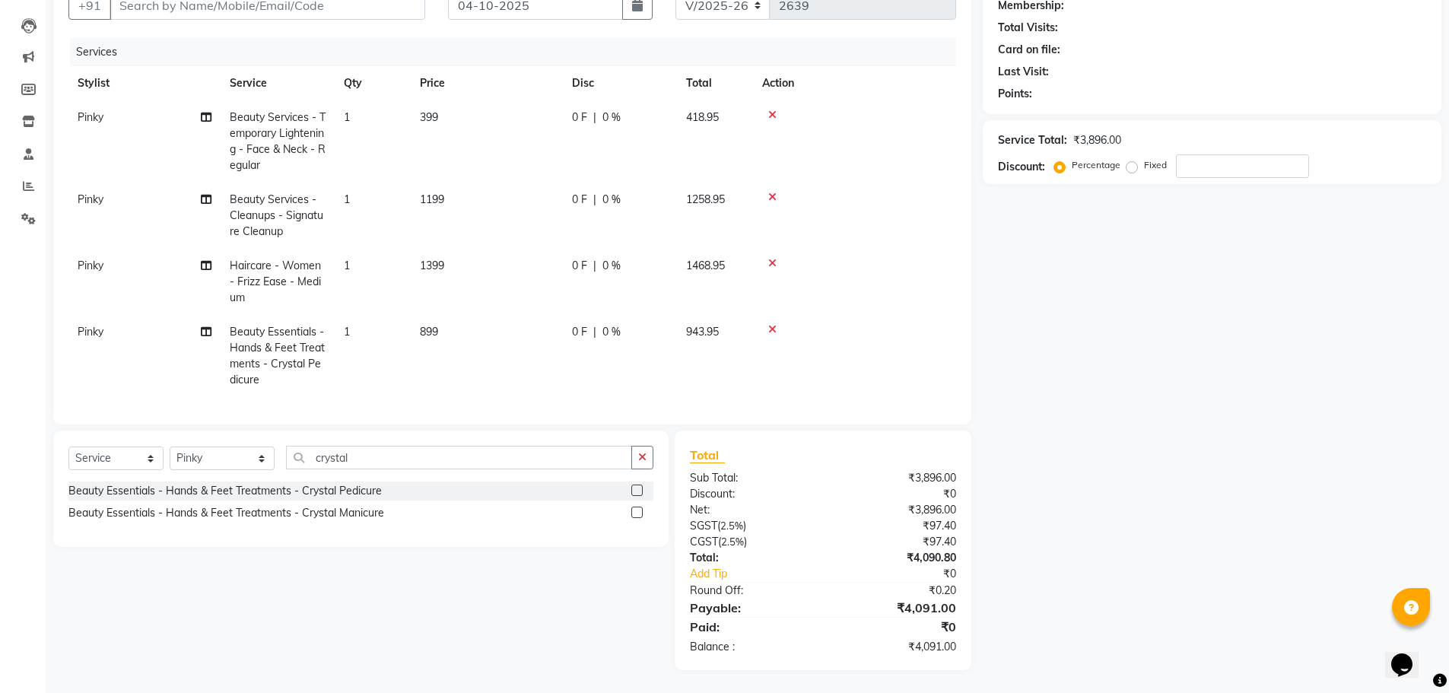
click at [1080, 392] on div "Name: Membership: Total Visits: Card on file: Last Visit: Points: Service Total…" at bounding box center [1218, 316] width 470 height 707
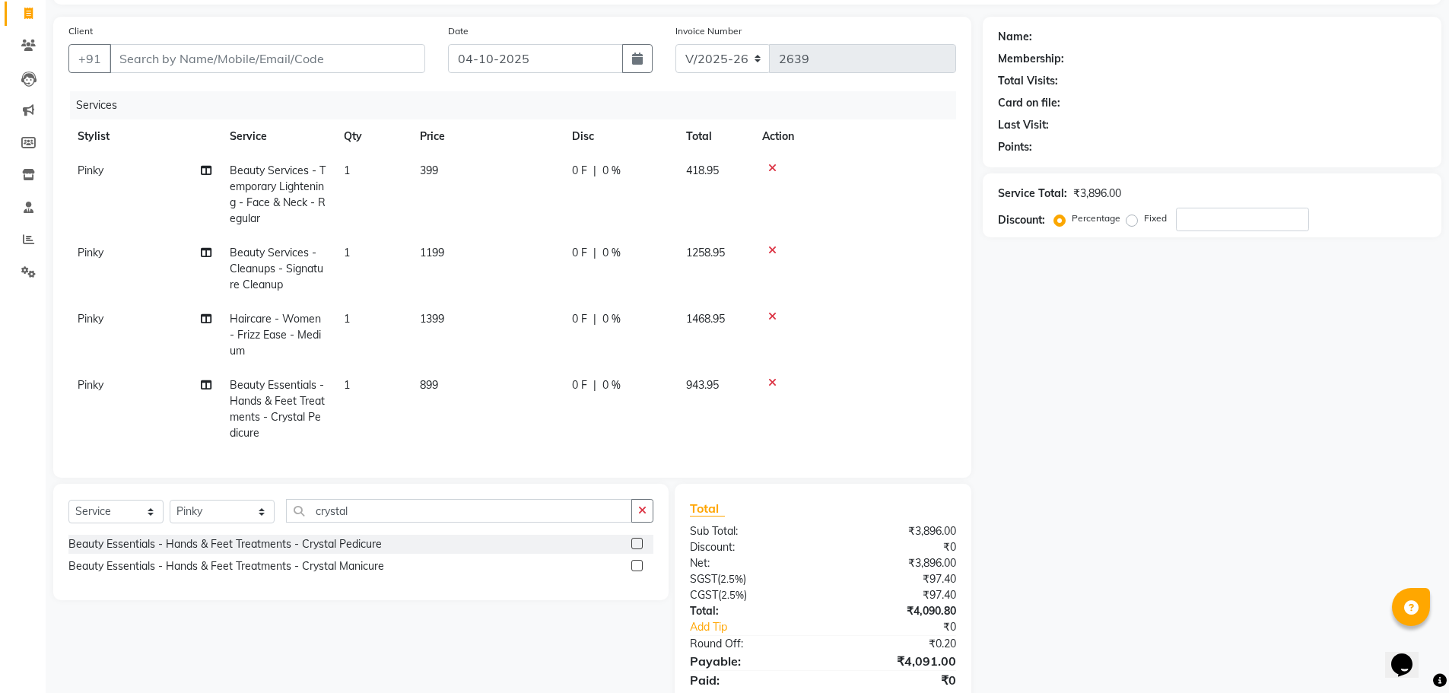
scroll to position [4, 0]
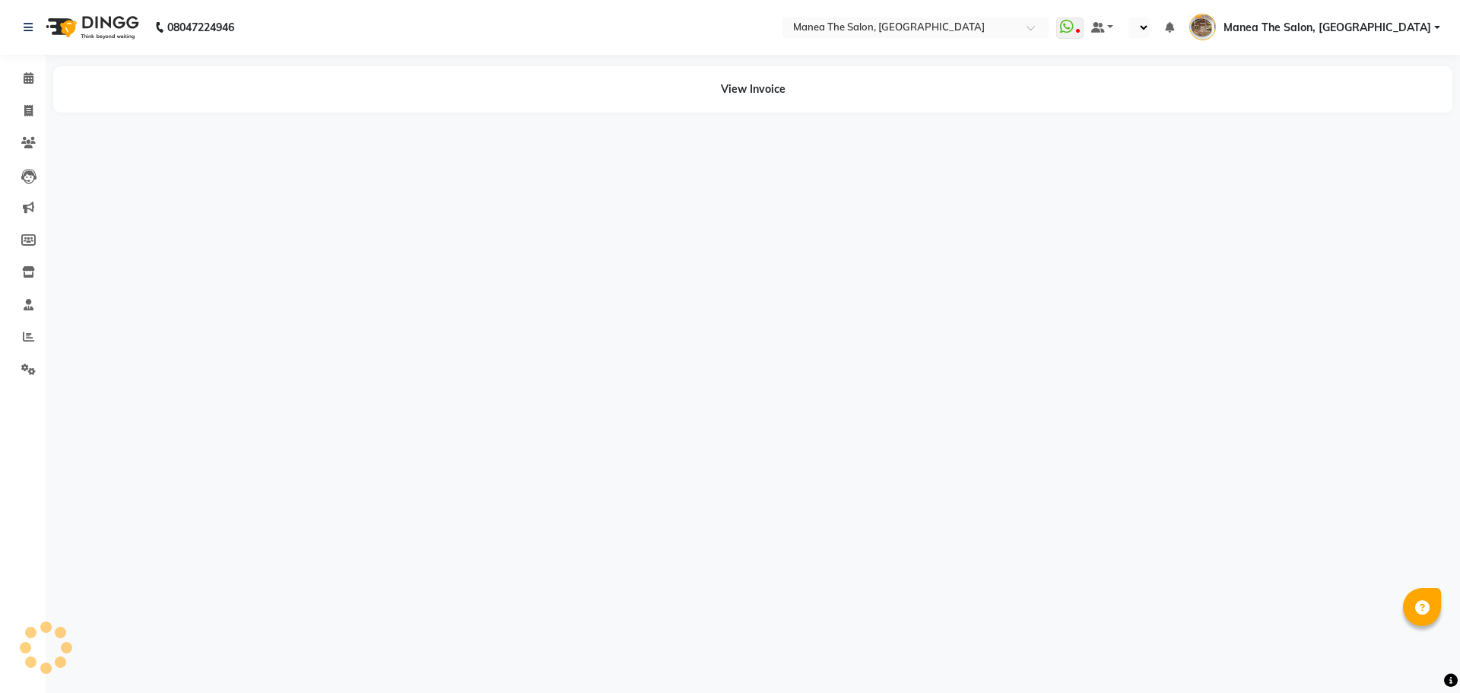
select select "en"
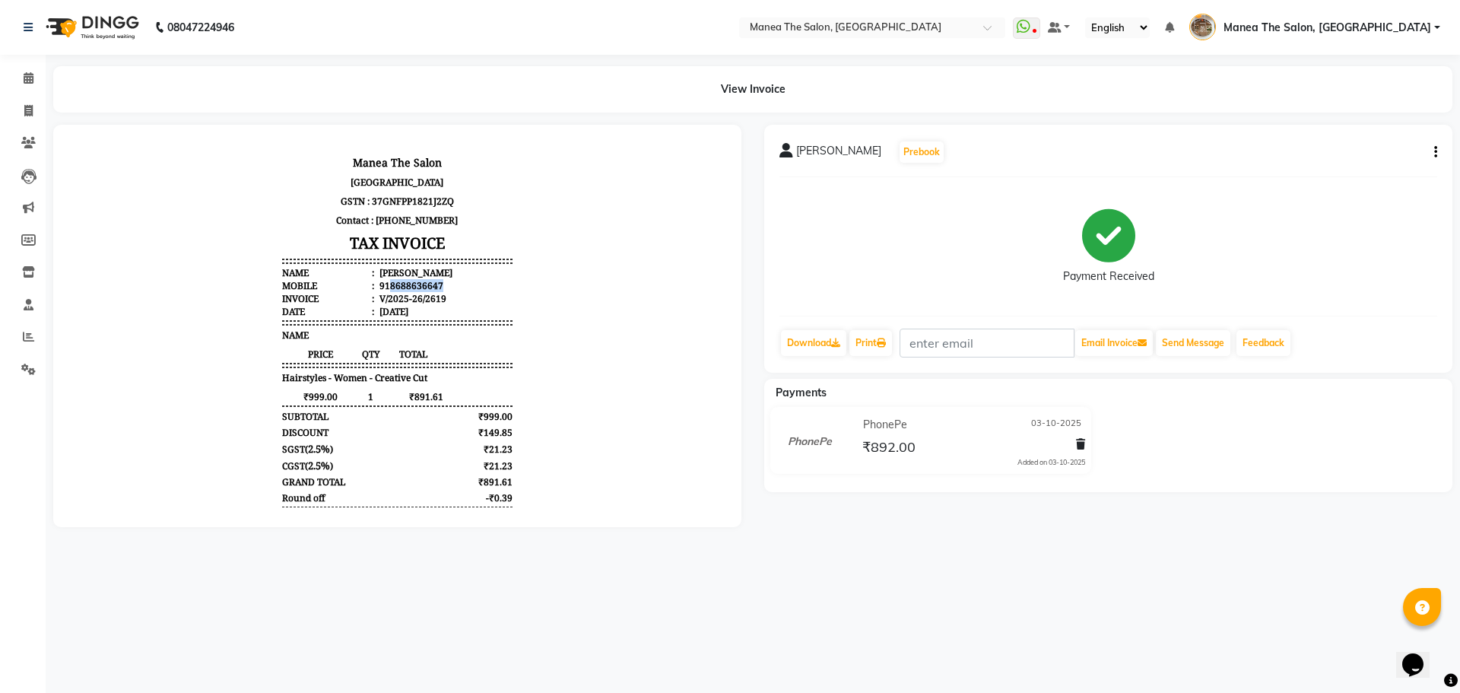
drag, startPoint x: 379, startPoint y: 286, endPoint x: 453, endPoint y: 285, distance: 74.5
click at [453, 285] on li "Mobile : 918688636647" at bounding box center [397, 285] width 230 height 13
copy div "8688636647"
click at [33, 116] on span at bounding box center [28, 111] width 27 height 17
select select "7287"
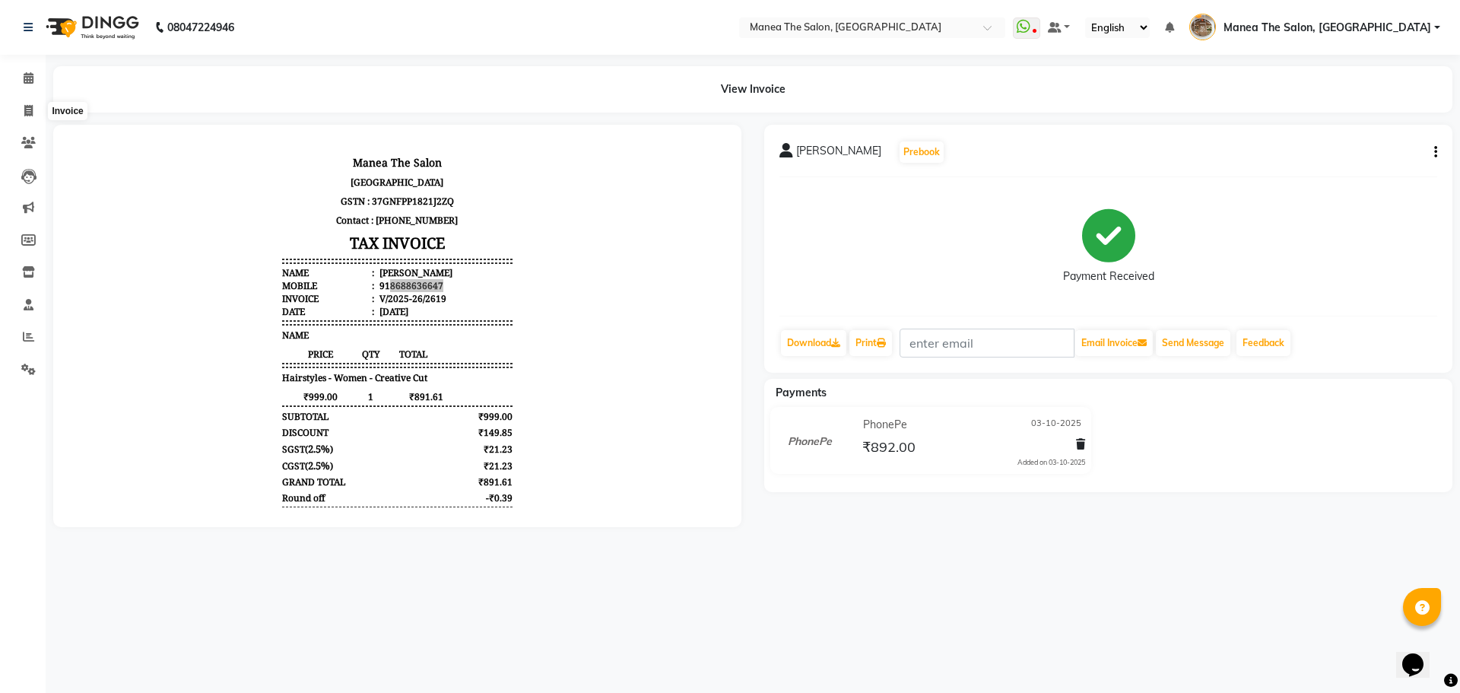
select select "service"
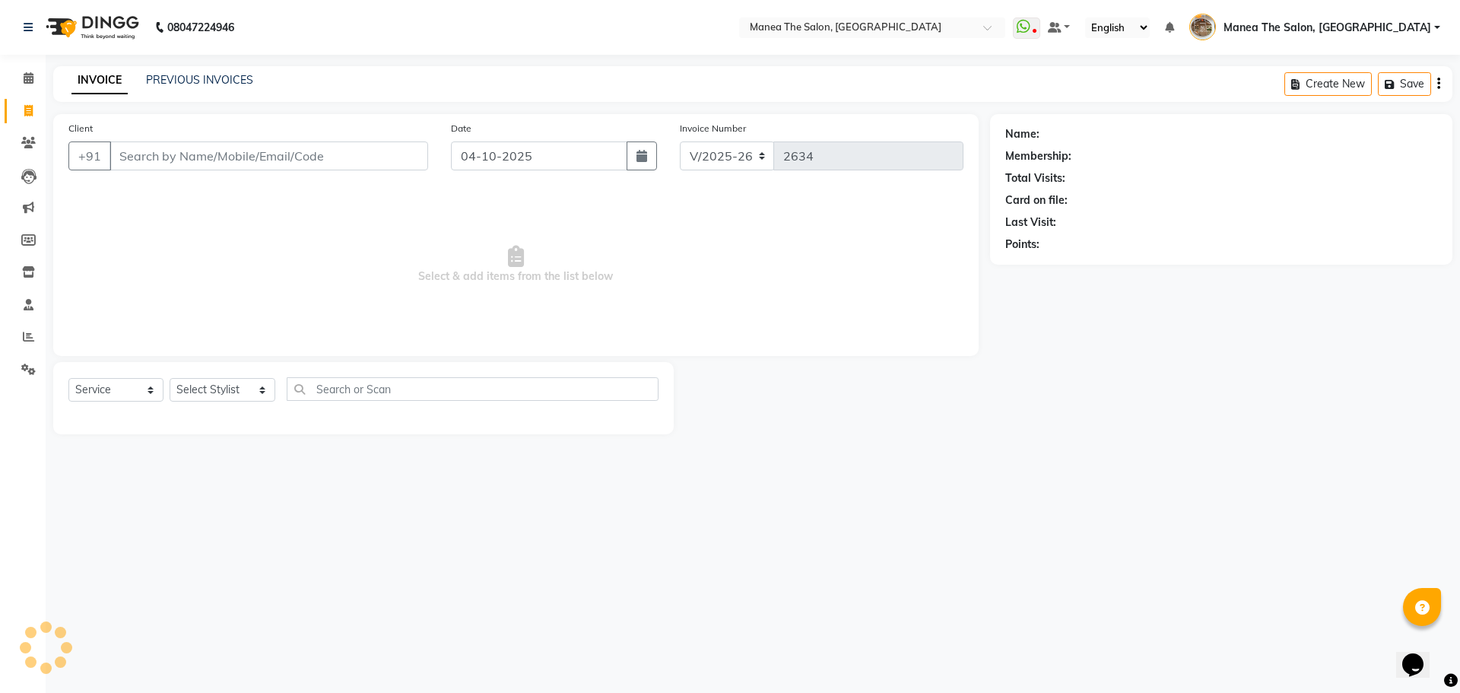
click at [313, 149] on input "Client" at bounding box center [269, 155] width 319 height 29
type input "8688636647"
select select "1: Object"
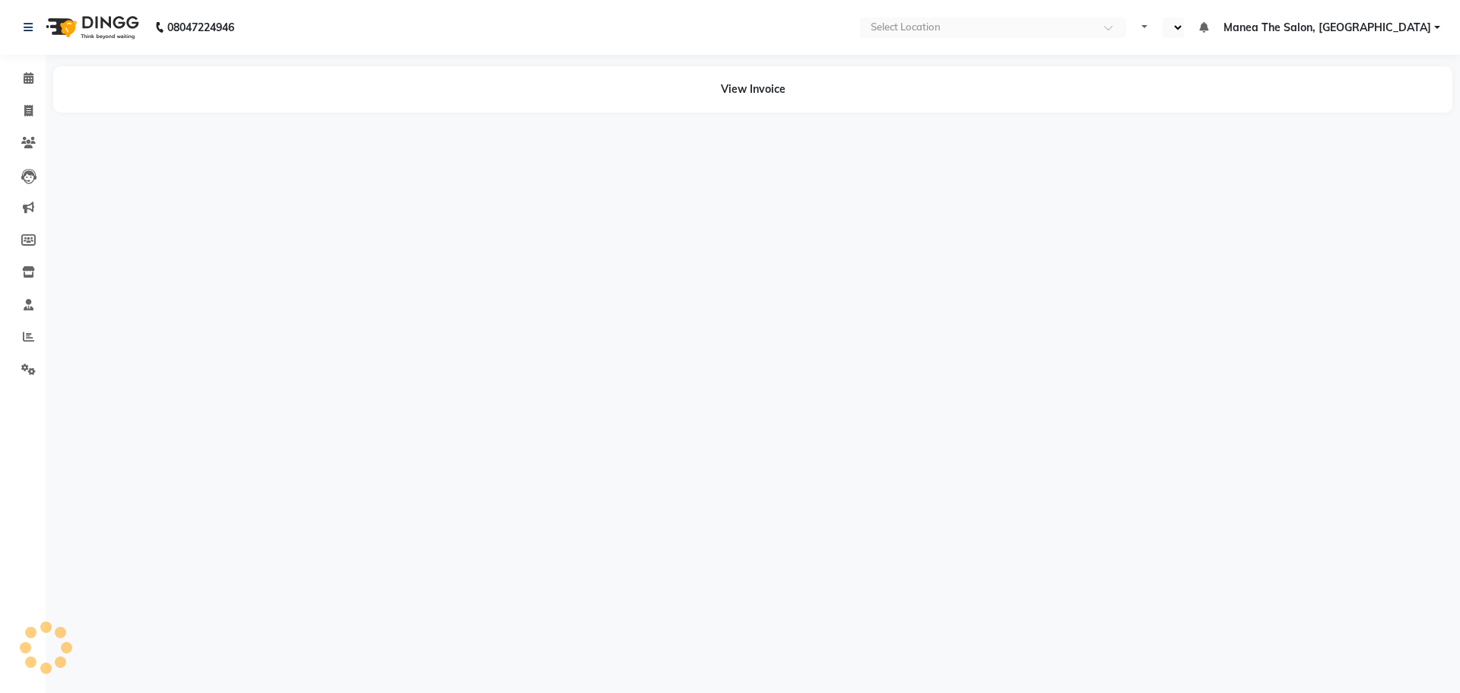
select select "en"
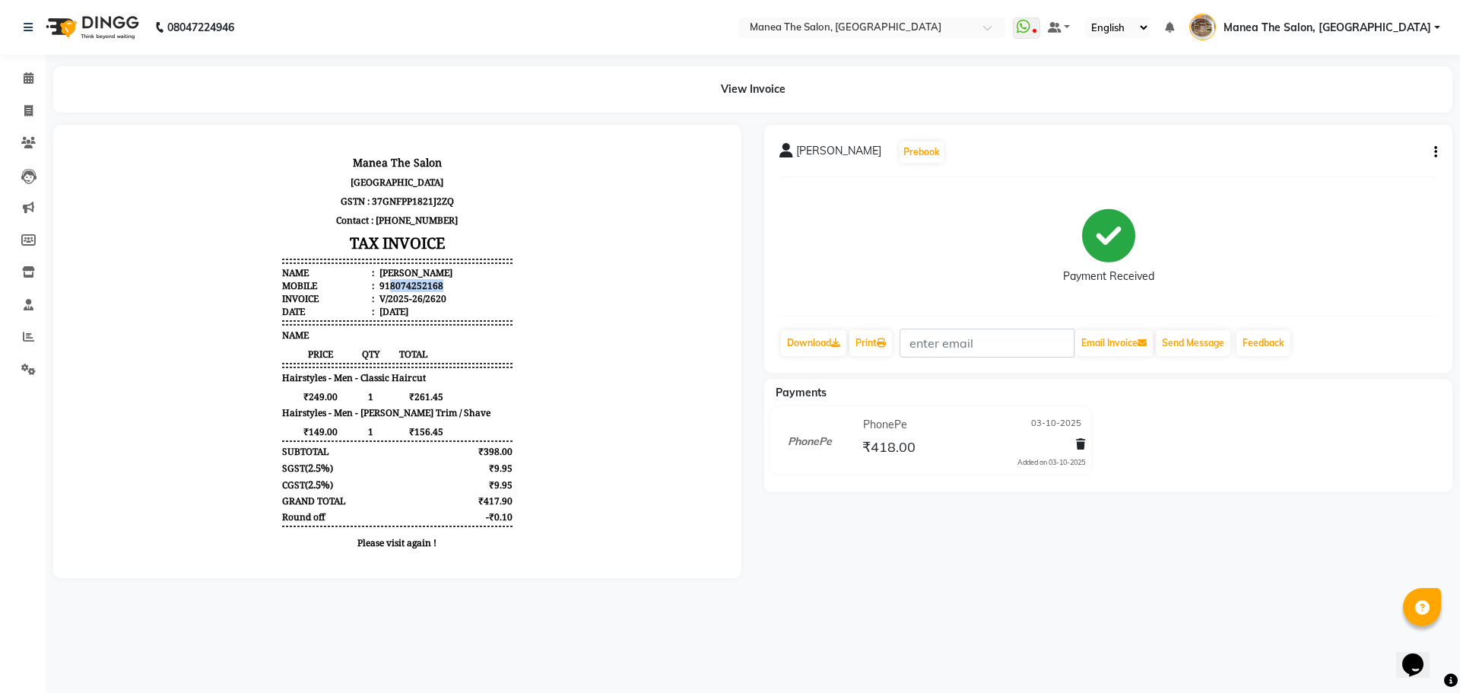
drag, startPoint x: 377, startPoint y: 284, endPoint x: 447, endPoint y: 283, distance: 70.0
click at [447, 283] on li "Mobile : 918074252168" at bounding box center [397, 285] width 230 height 13
copy div "8074252168"
drag, startPoint x: 26, startPoint y: 103, endPoint x: 21, endPoint y: 112, distance: 9.9
click at [26, 103] on span at bounding box center [28, 111] width 27 height 17
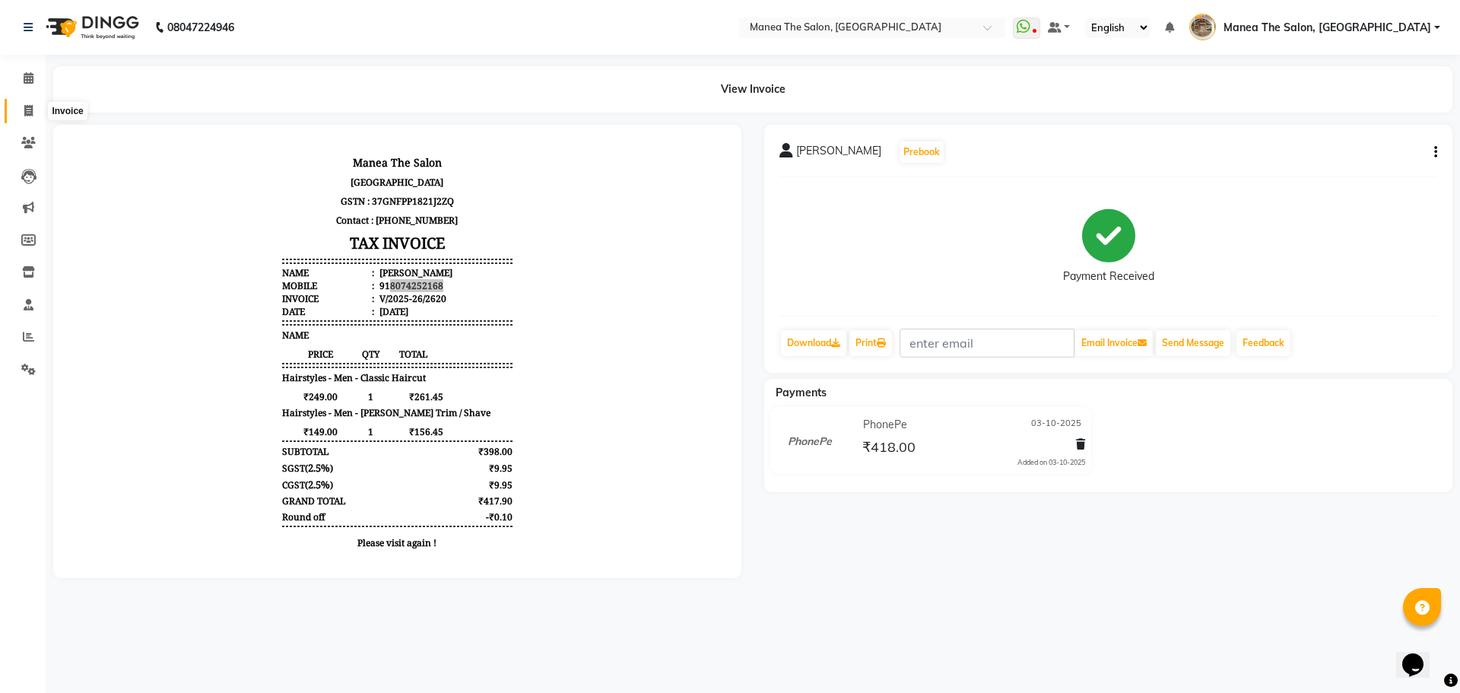
select select "service"
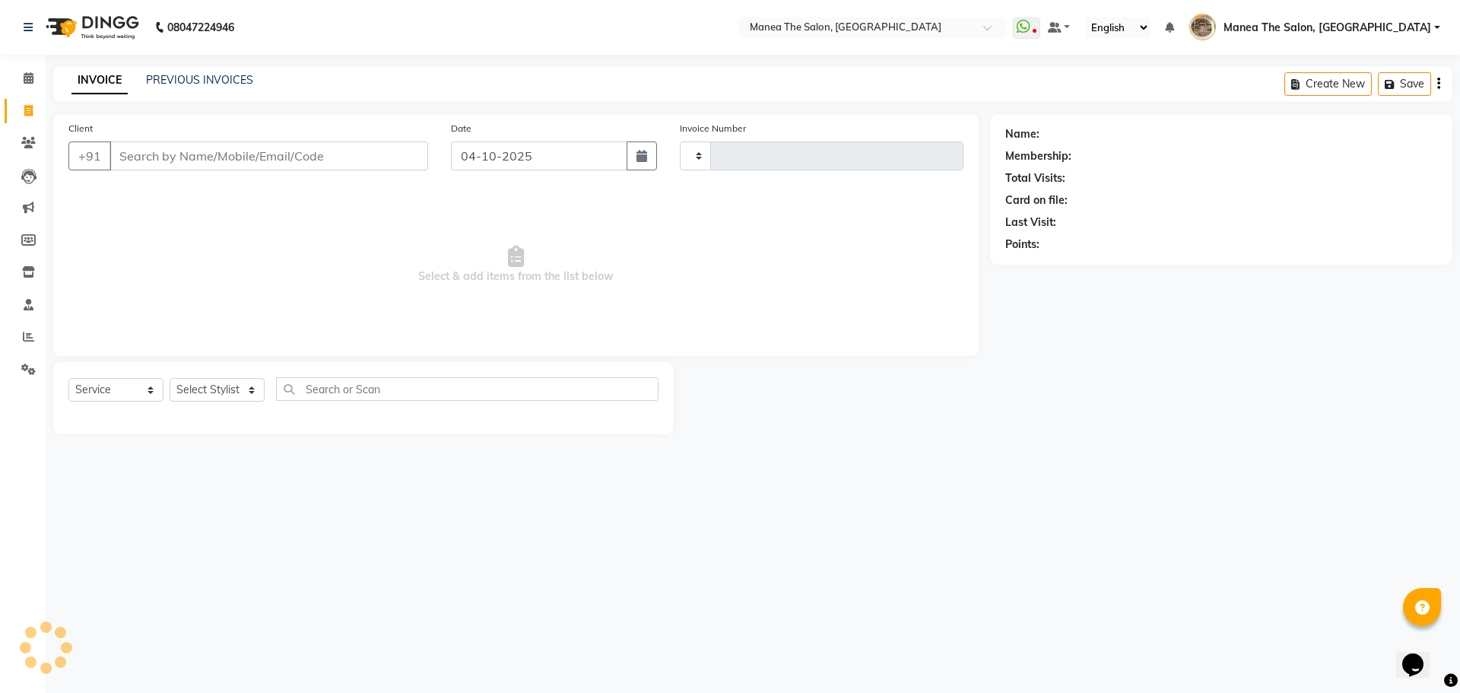
type input "2634"
select select "7287"
click at [368, 151] on input "Client" at bounding box center [269, 155] width 319 height 29
type input "8074252168"
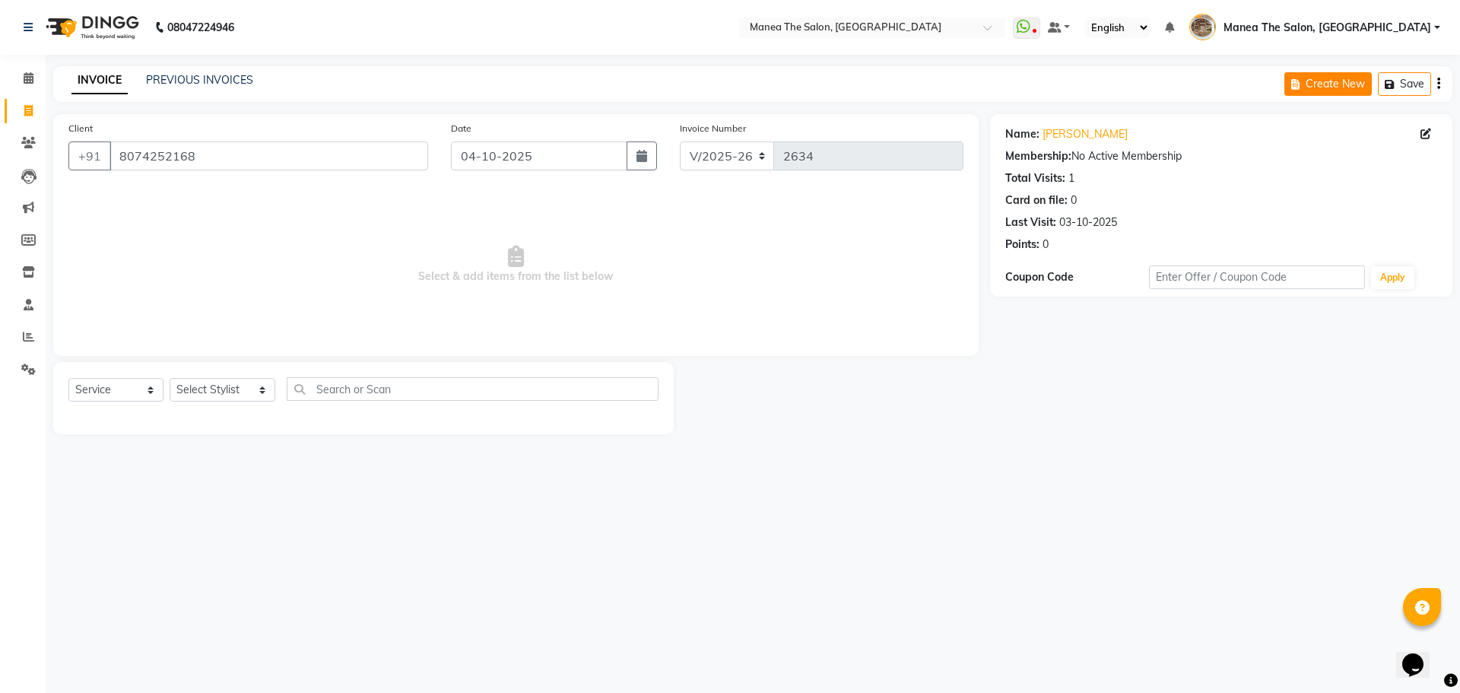
click at [1322, 80] on button "Create New" at bounding box center [1328, 84] width 87 height 24
select select "service"
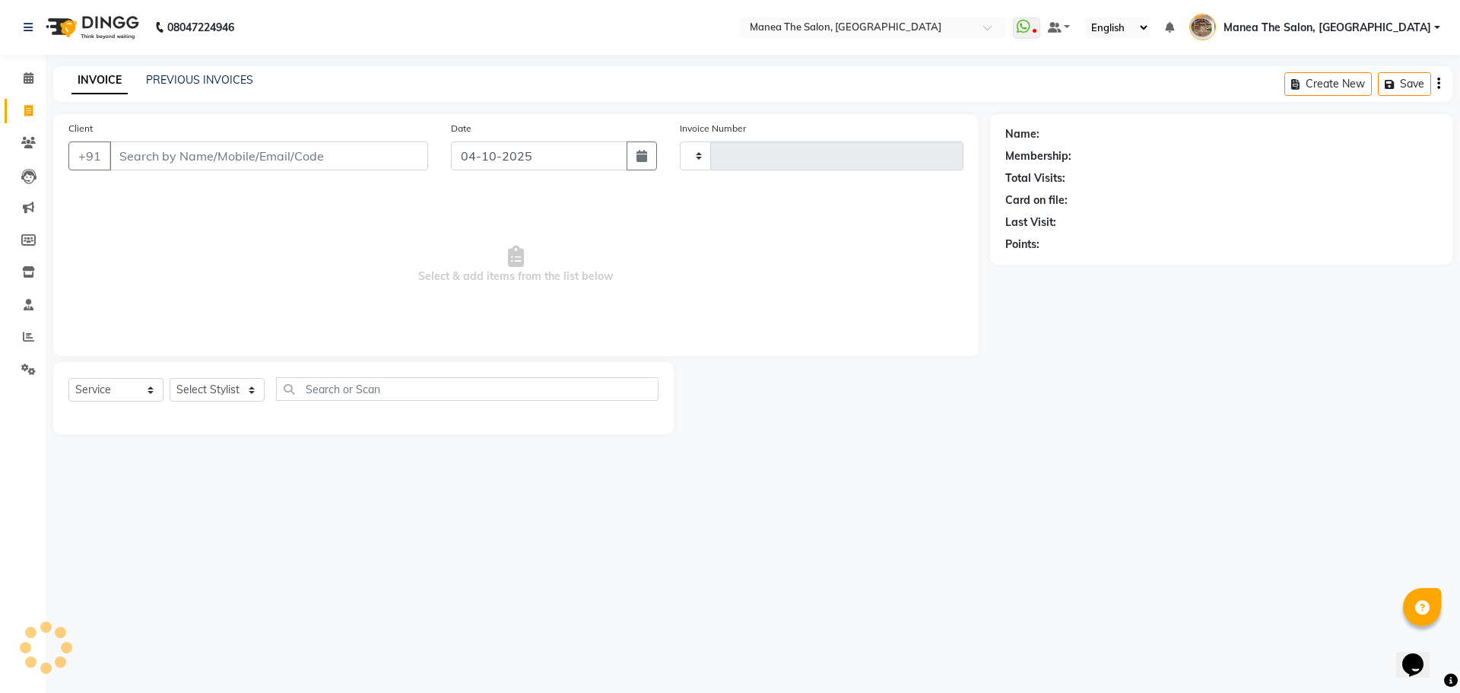
type input "2634"
select select "7287"
click at [404, 146] on input "Client" at bounding box center [269, 155] width 319 height 29
type input "9248653345"
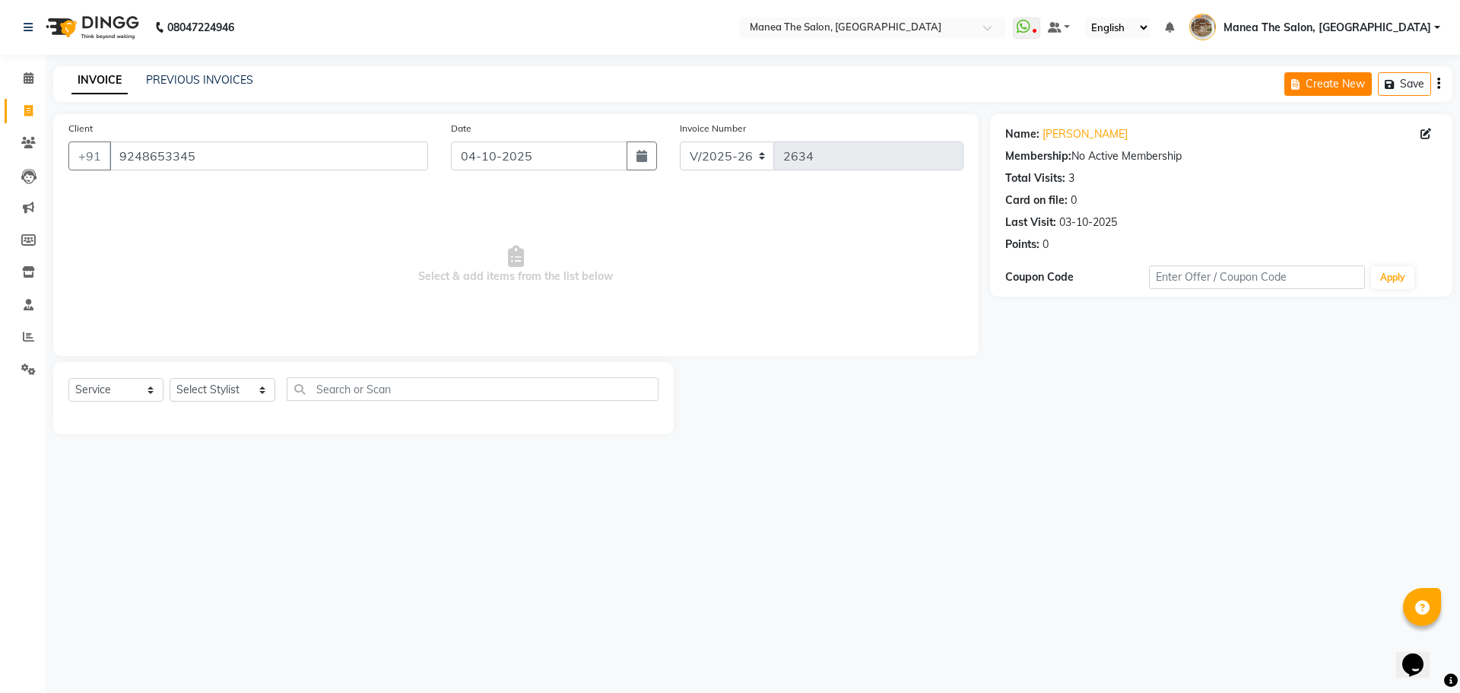
drag, startPoint x: 1316, startPoint y: 71, endPoint x: 1312, endPoint y: 79, distance: 8.5
click at [1313, 74] on div "Create New Save" at bounding box center [1369, 84] width 168 height 36
click at [1310, 80] on button "Create New" at bounding box center [1328, 84] width 87 height 24
select select "service"
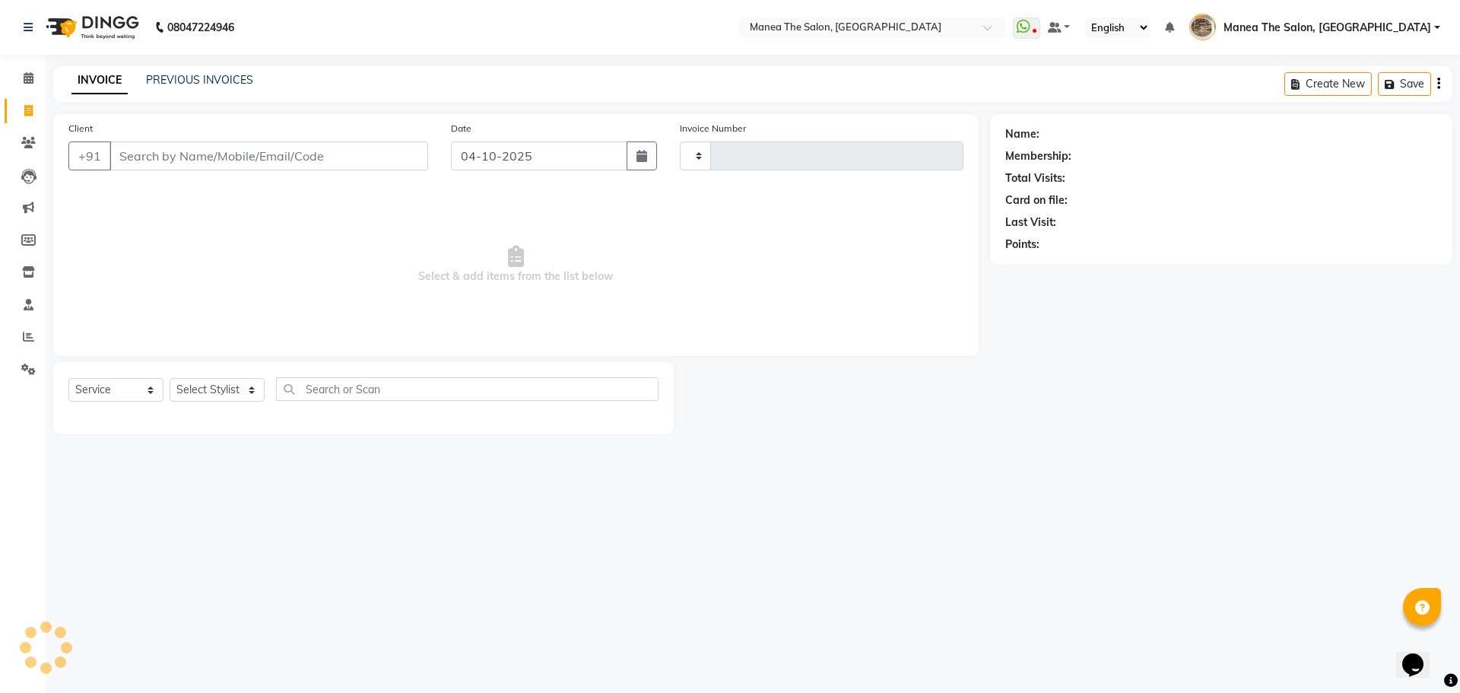
type input "2634"
select select "7287"
click at [368, 152] on input "Client" at bounding box center [269, 155] width 319 height 29
type input "9959834832"
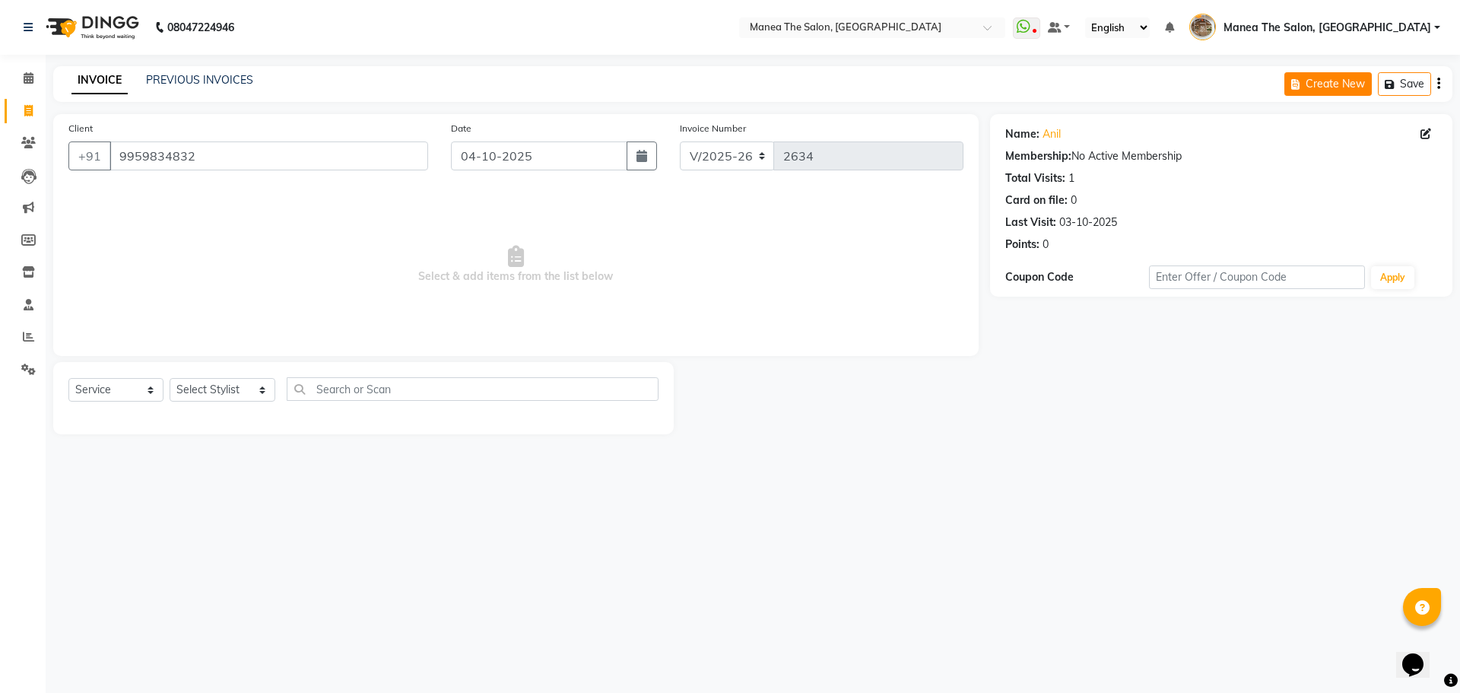
click at [1295, 87] on icon "button" at bounding box center [1298, 84] width 14 height 11
select select "service"
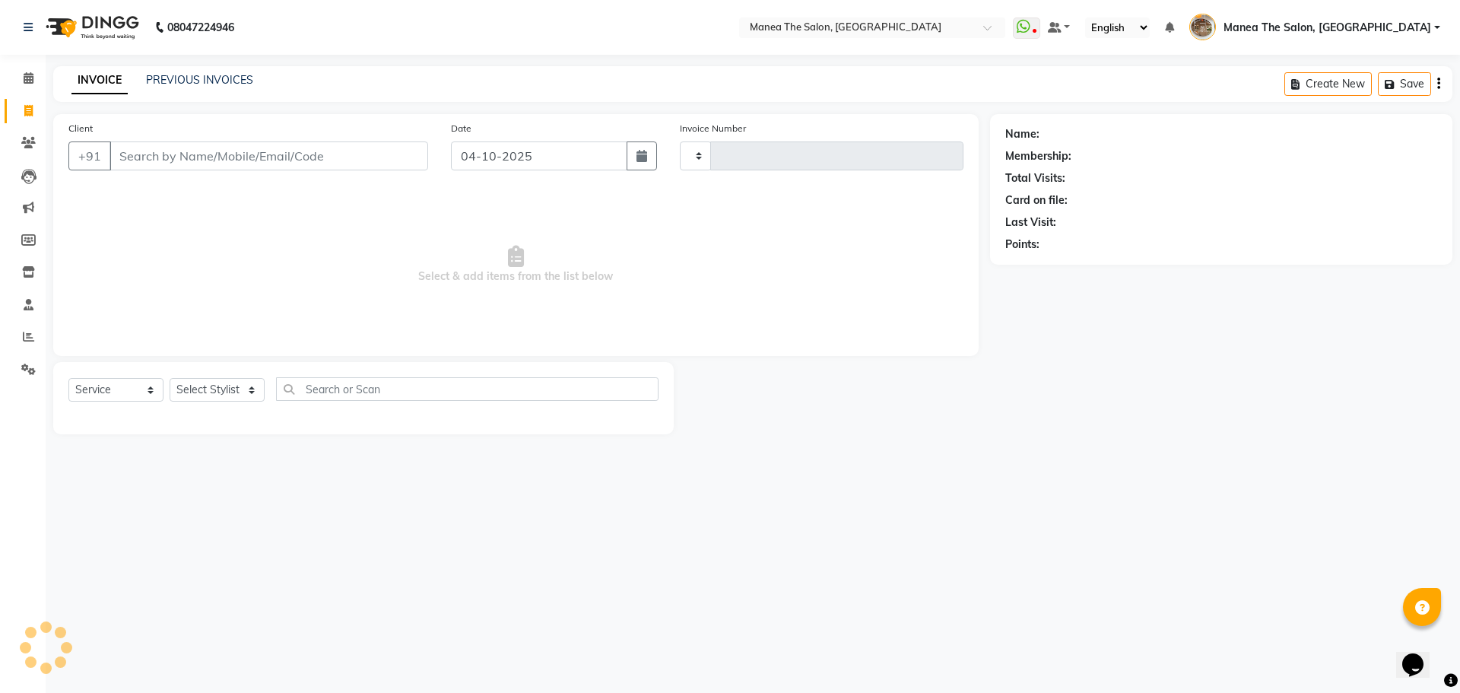
type input "2634"
select select "7287"
click at [364, 152] on input "Client" at bounding box center [269, 155] width 319 height 29
type input "9000230330"
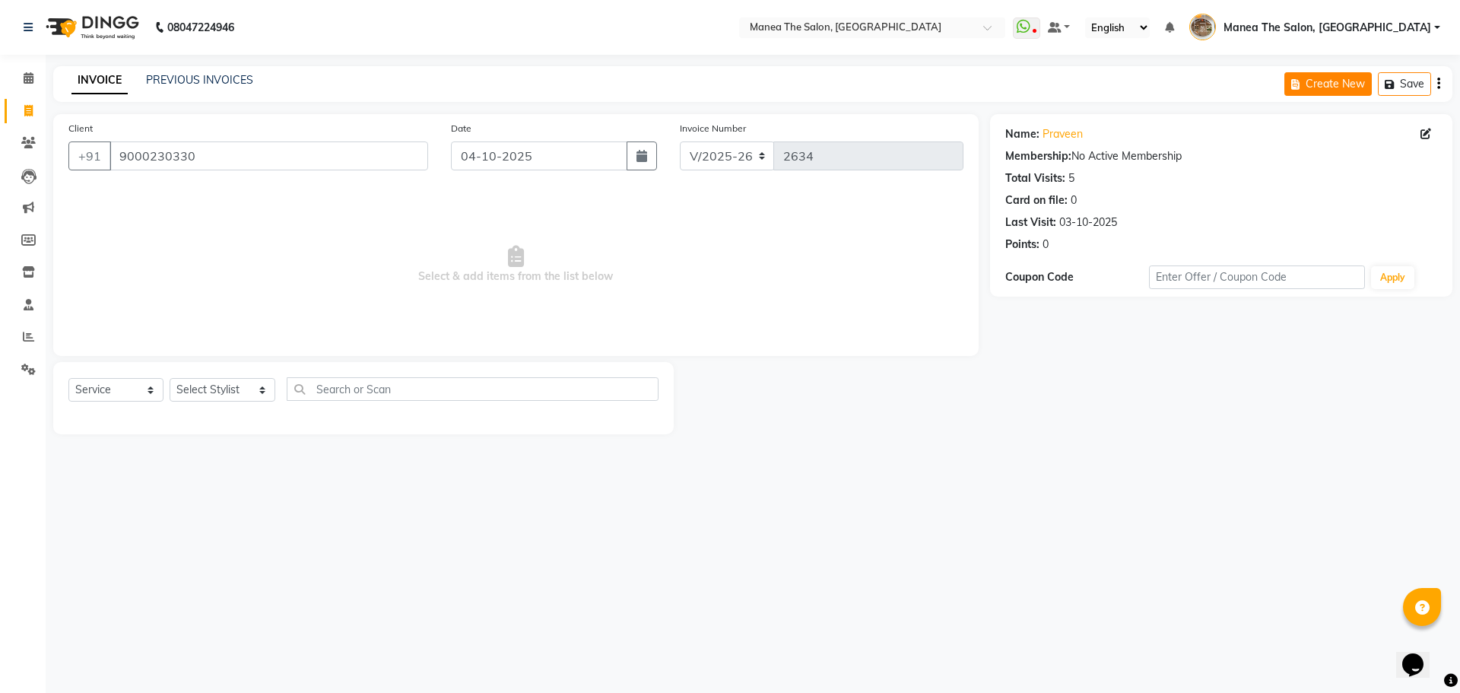
click at [1315, 78] on button "Create New" at bounding box center [1328, 84] width 87 height 24
select select "service"
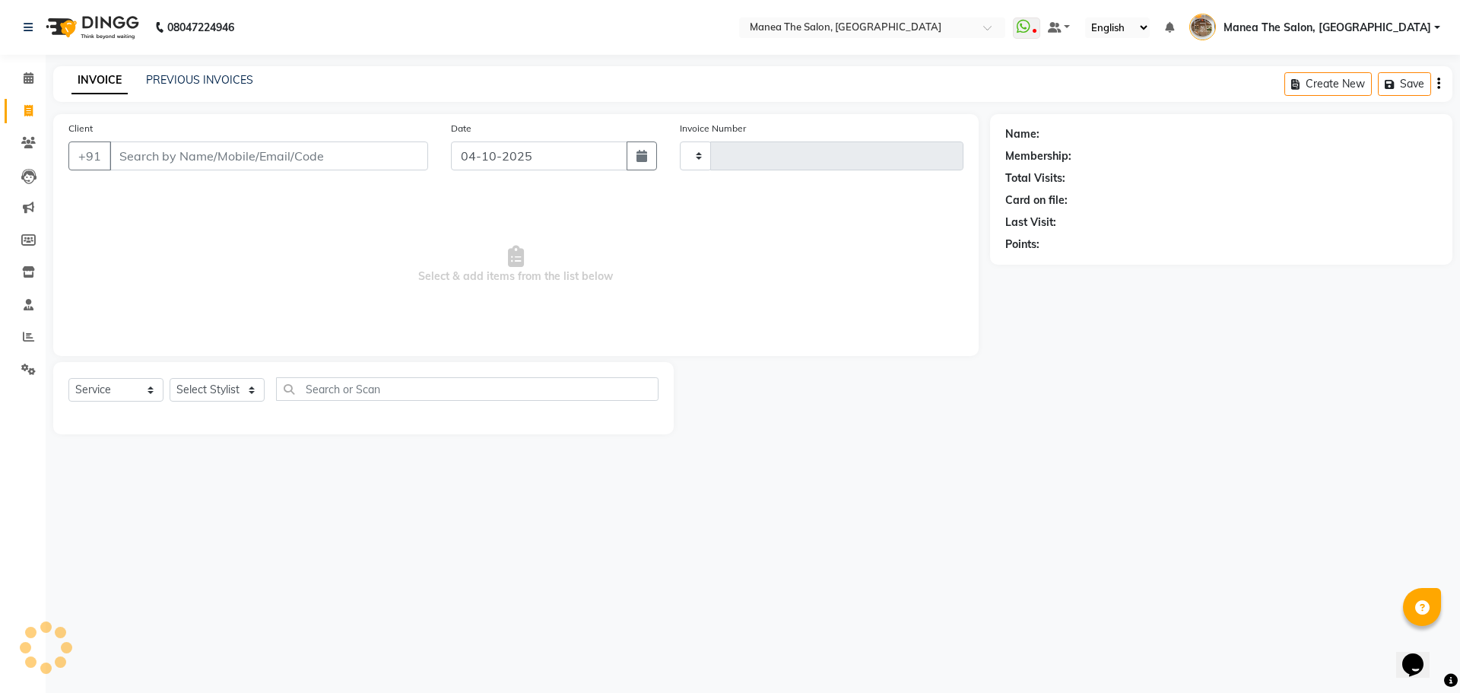
type input "2634"
select select "7287"
click at [402, 157] on input "Client" at bounding box center [269, 155] width 319 height 29
type input "9160111224"
select select "1: Object"
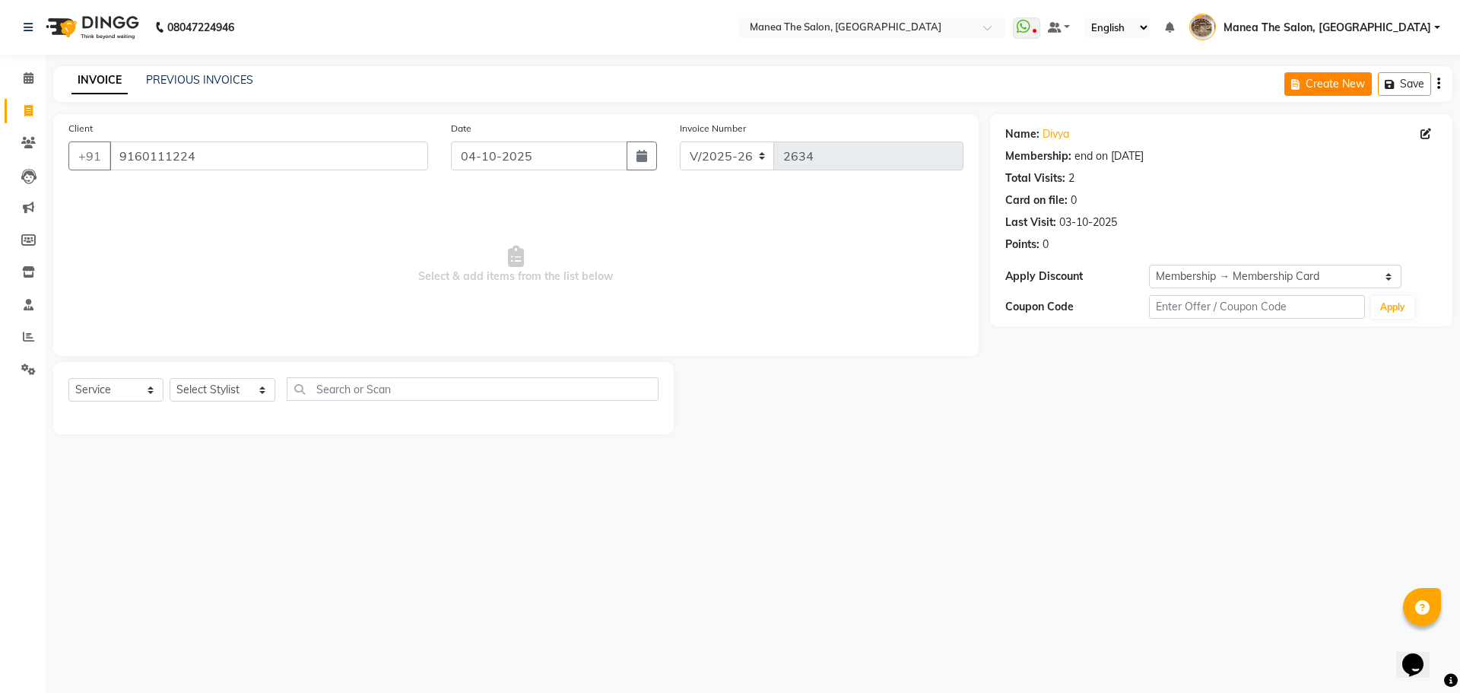
click at [1320, 90] on button "Create New" at bounding box center [1328, 84] width 87 height 24
select select "service"
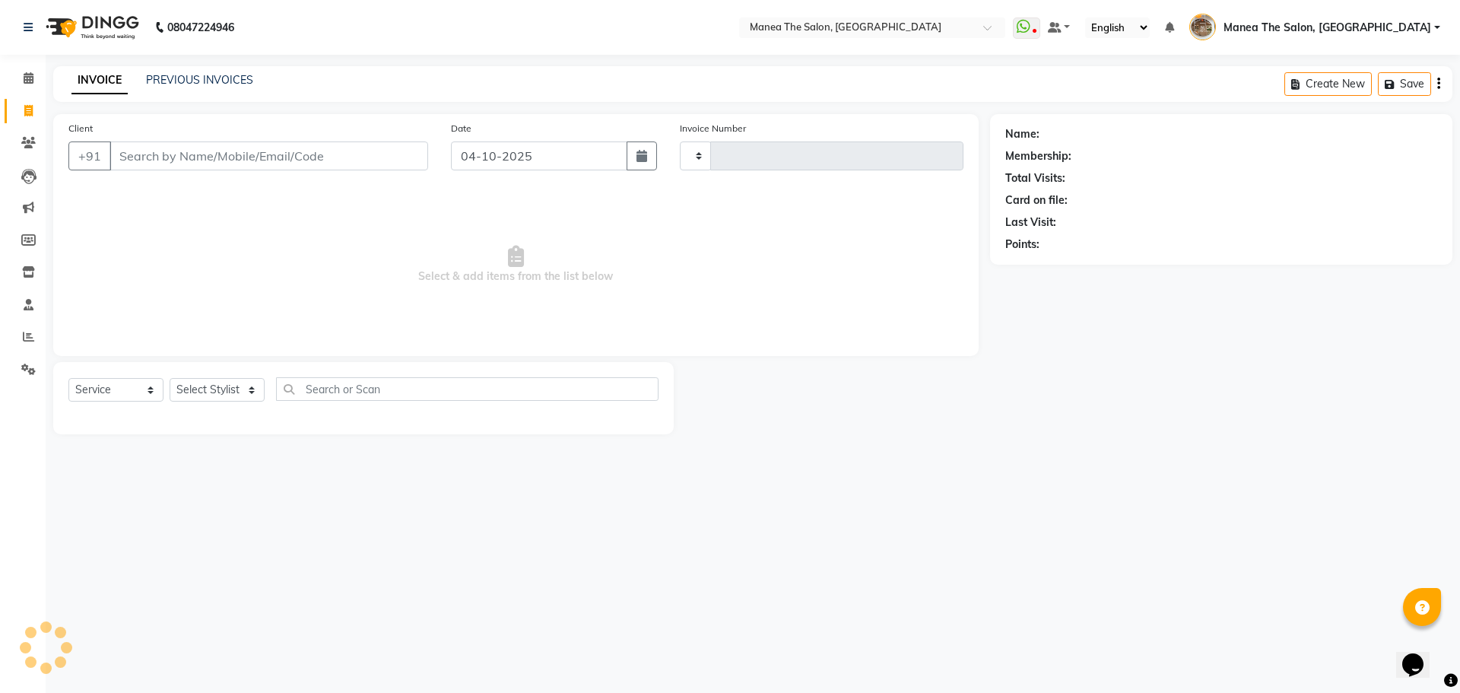
type input "2634"
select select "7287"
click at [376, 159] on input "Client" at bounding box center [269, 155] width 319 height 29
type input "8106765490"
select select "1: Object"
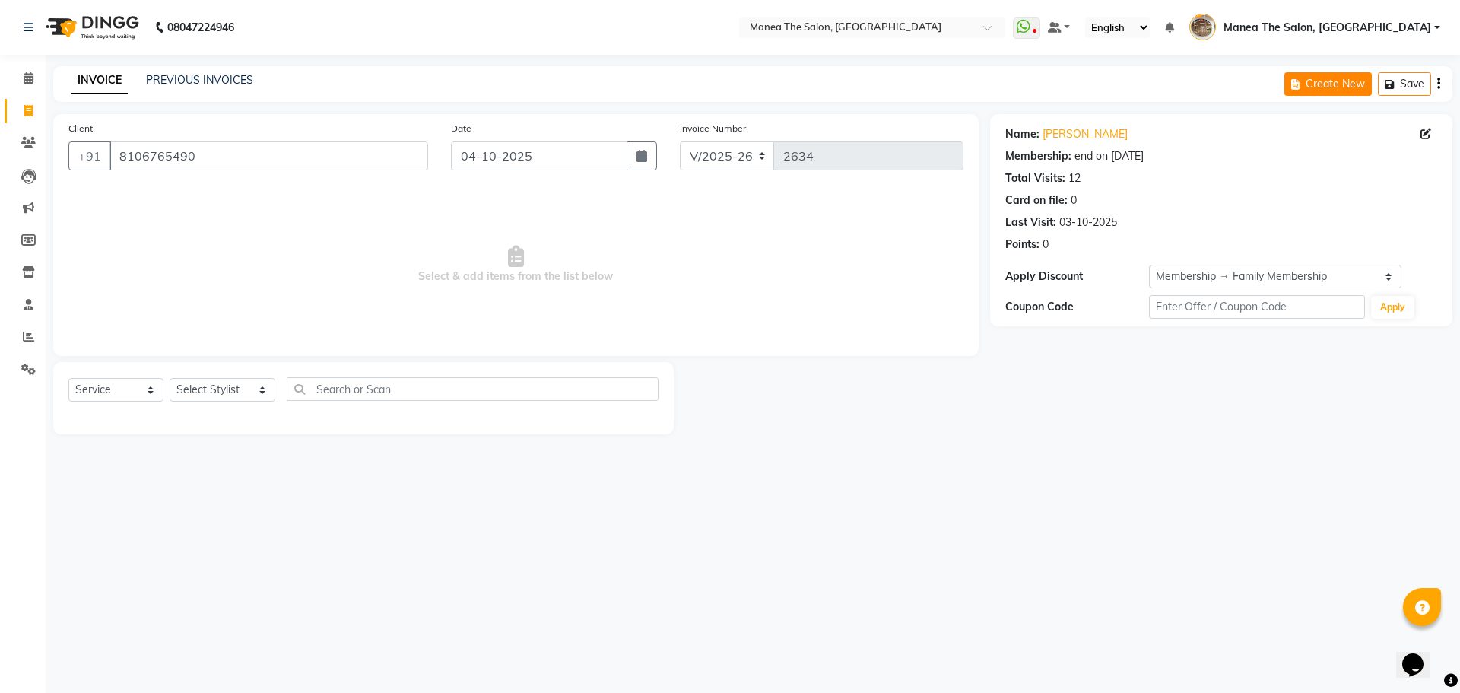
click at [1302, 86] on icon "button" at bounding box center [1298, 84] width 14 height 11
select select "service"
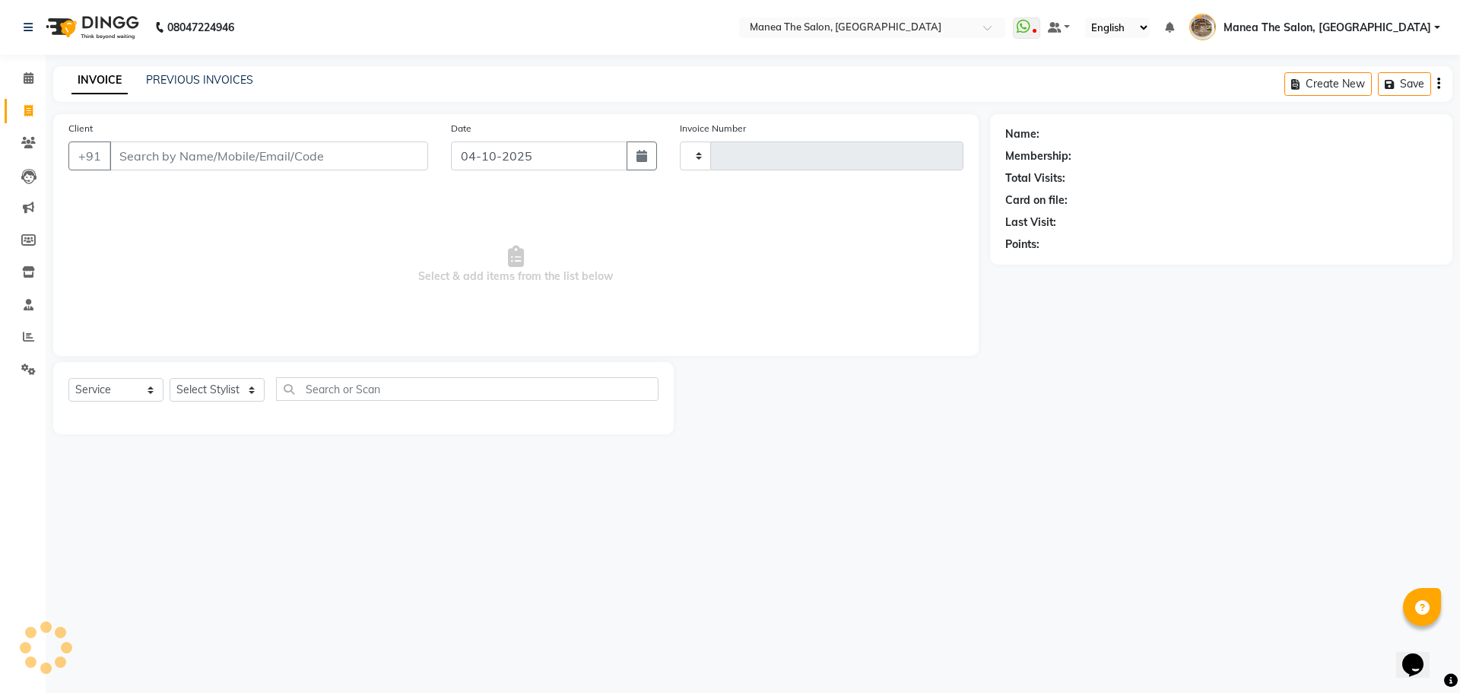
type input "2634"
select select "7287"
click at [351, 158] on input "Client" at bounding box center [269, 155] width 319 height 29
type input "9849817783"
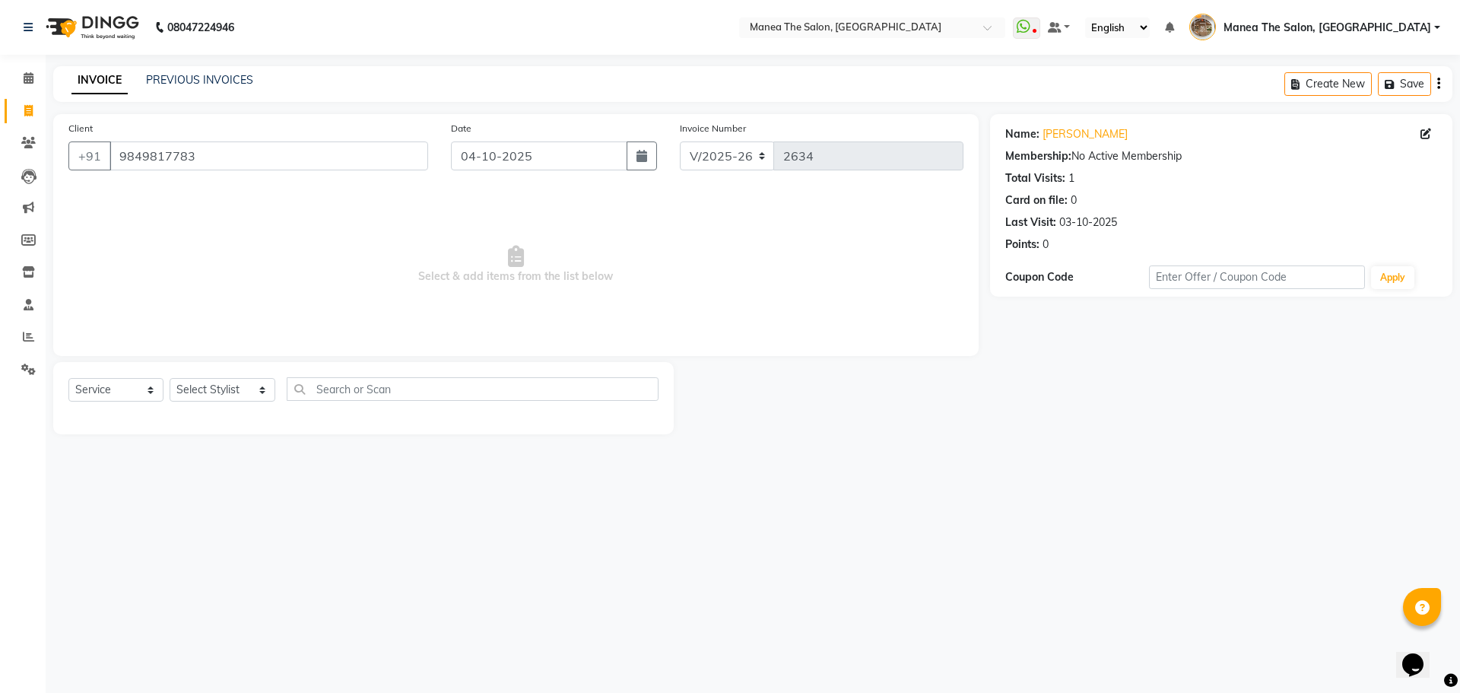
click at [1315, 71] on div "Create New Save" at bounding box center [1369, 84] width 168 height 36
click at [1270, 90] on div "INVOICE PREVIOUS INVOICES Create New Save" at bounding box center [752, 84] width 1399 height 36
click at [1314, 87] on button "Create New" at bounding box center [1328, 84] width 87 height 24
select select "service"
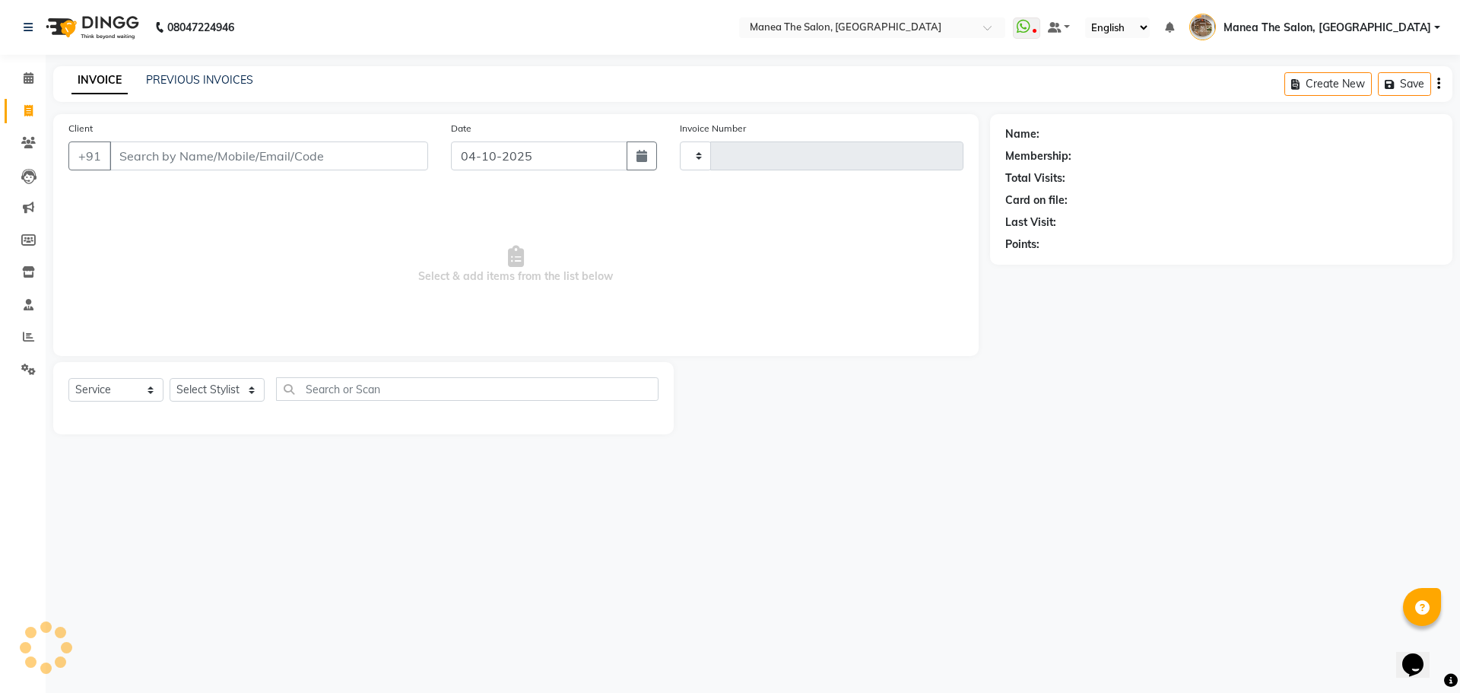
type input "2634"
select select "7287"
click at [306, 155] on input "Client" at bounding box center [269, 155] width 319 height 29
type input "9440613979"
select select "1: Object"
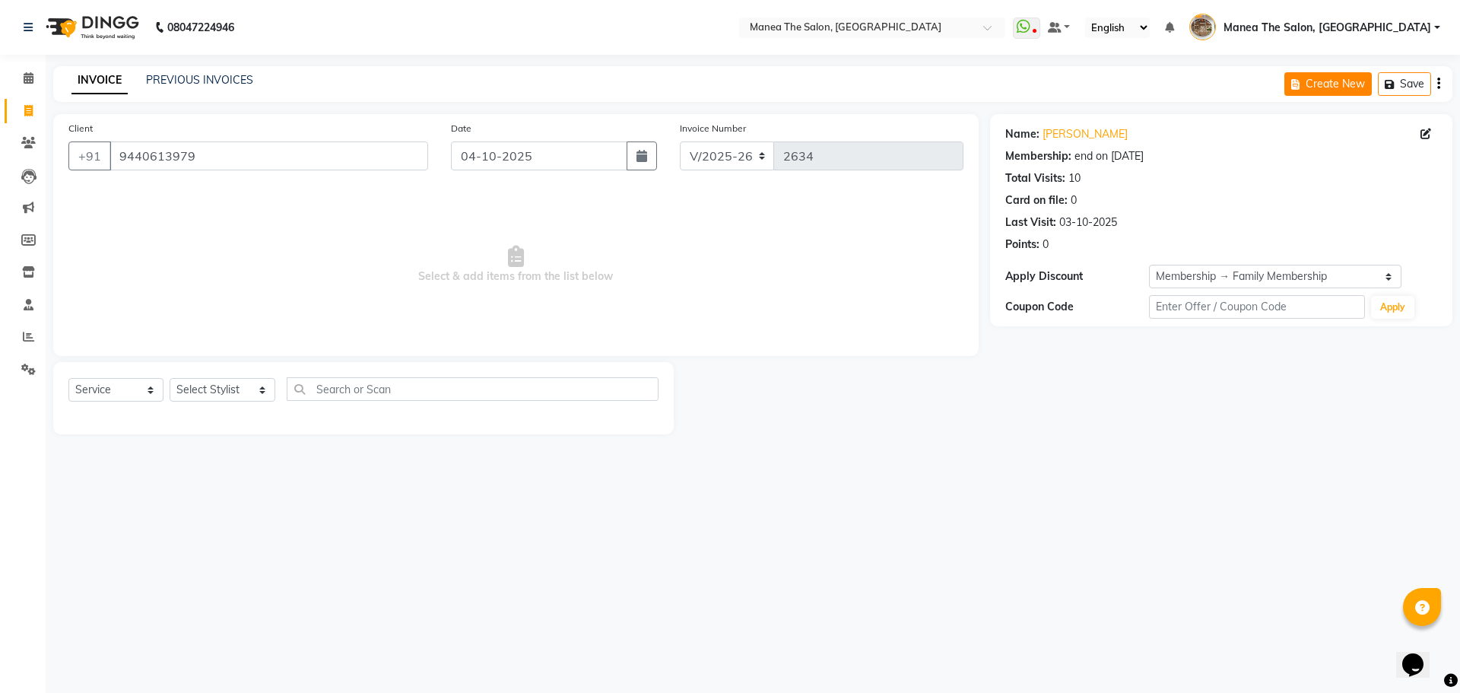
click at [1288, 84] on button "Create New" at bounding box center [1328, 84] width 87 height 24
select select "service"
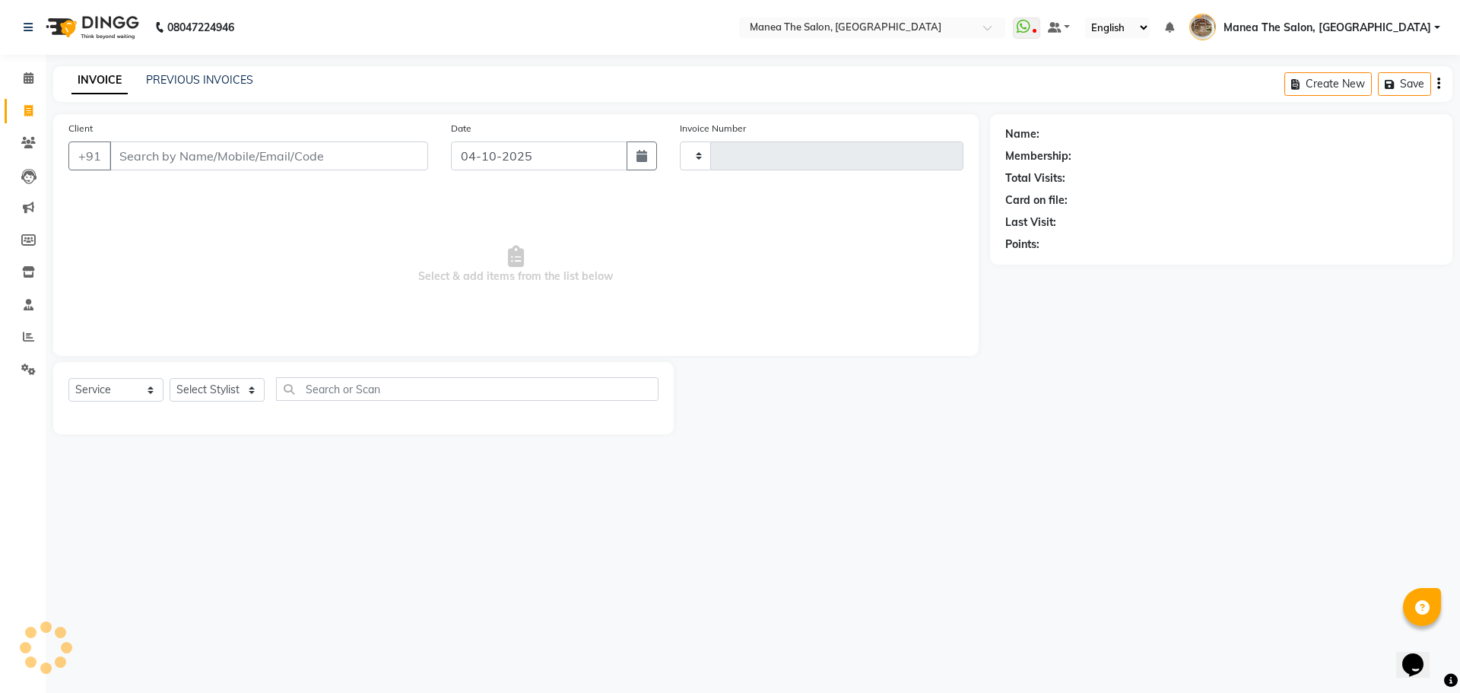
type input "2634"
select select "7287"
click at [211, 164] on input "Client" at bounding box center [269, 155] width 319 height 29
type input "9866122243"
select select "1: Object"
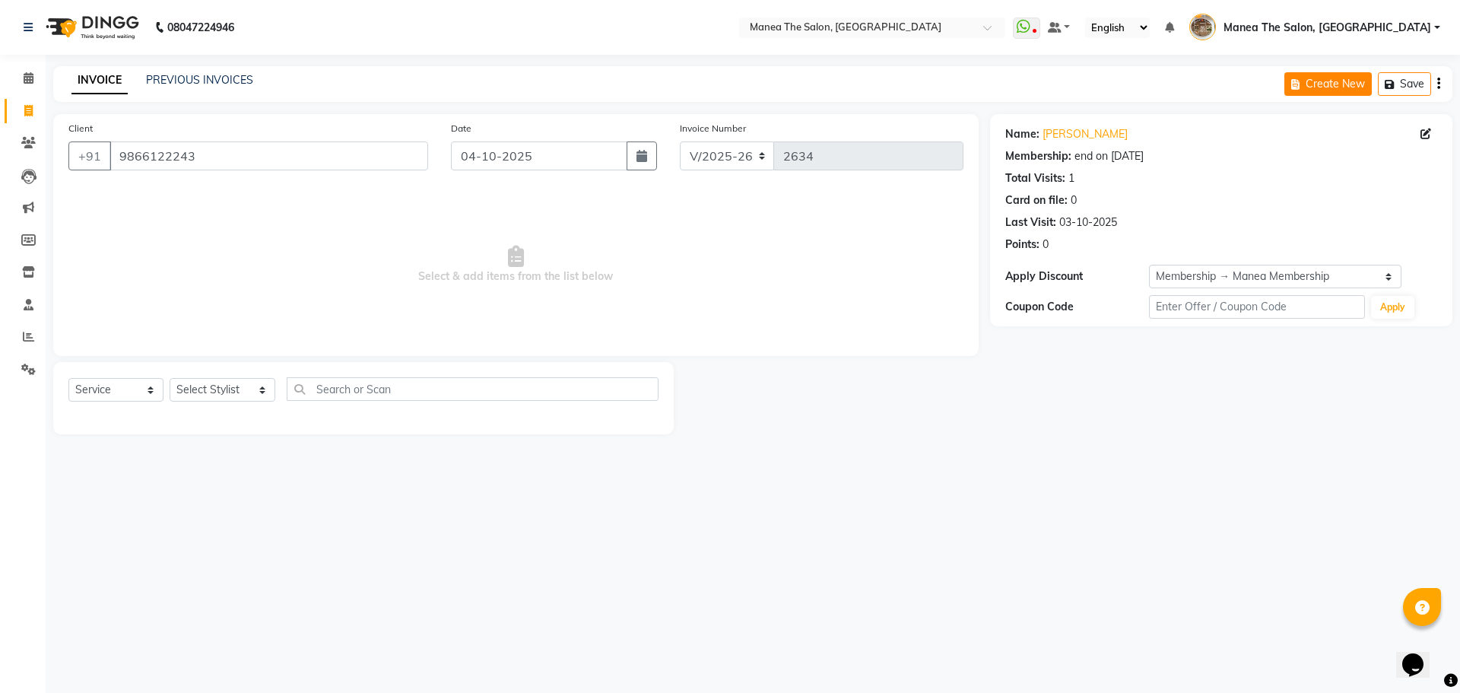
click at [1340, 89] on button "Create New" at bounding box center [1328, 84] width 87 height 24
select select "service"
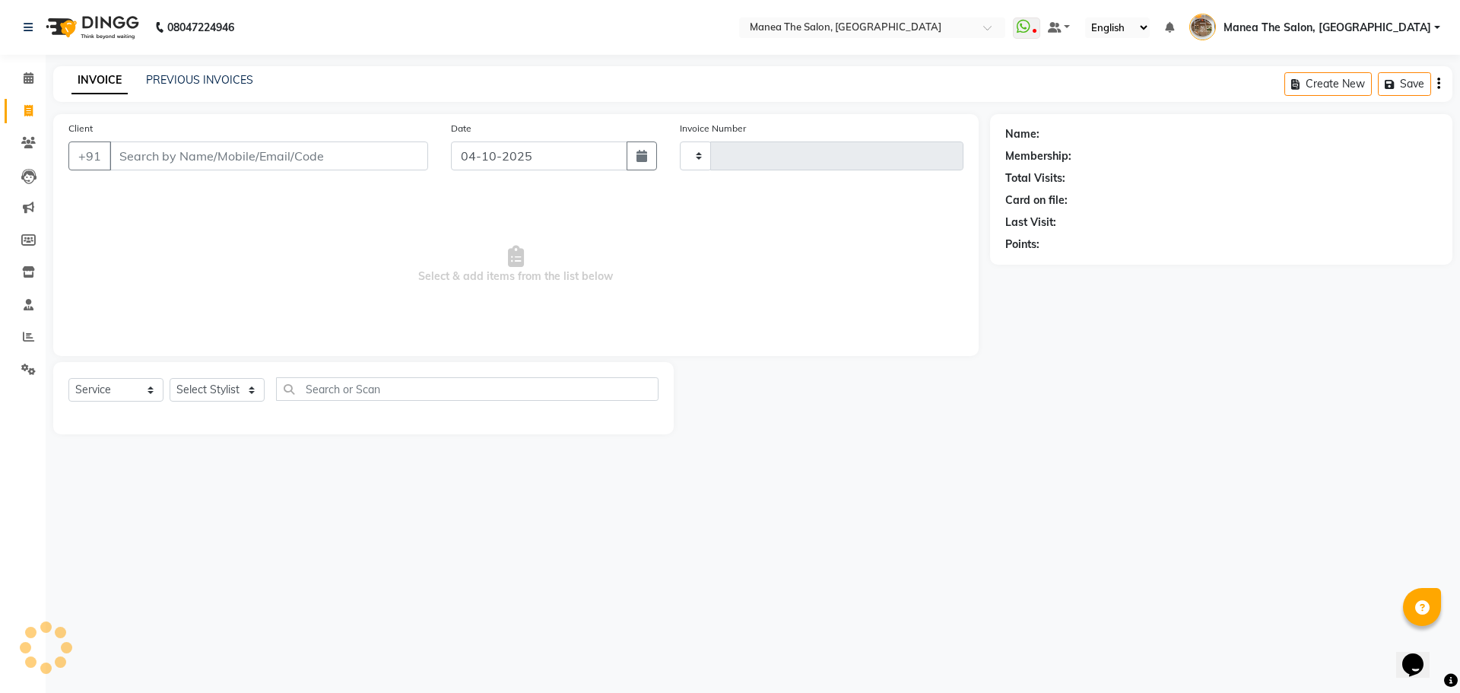
type input "2634"
select select "7287"
click at [332, 164] on input "Client" at bounding box center [269, 155] width 319 height 29
type input "9701459343"
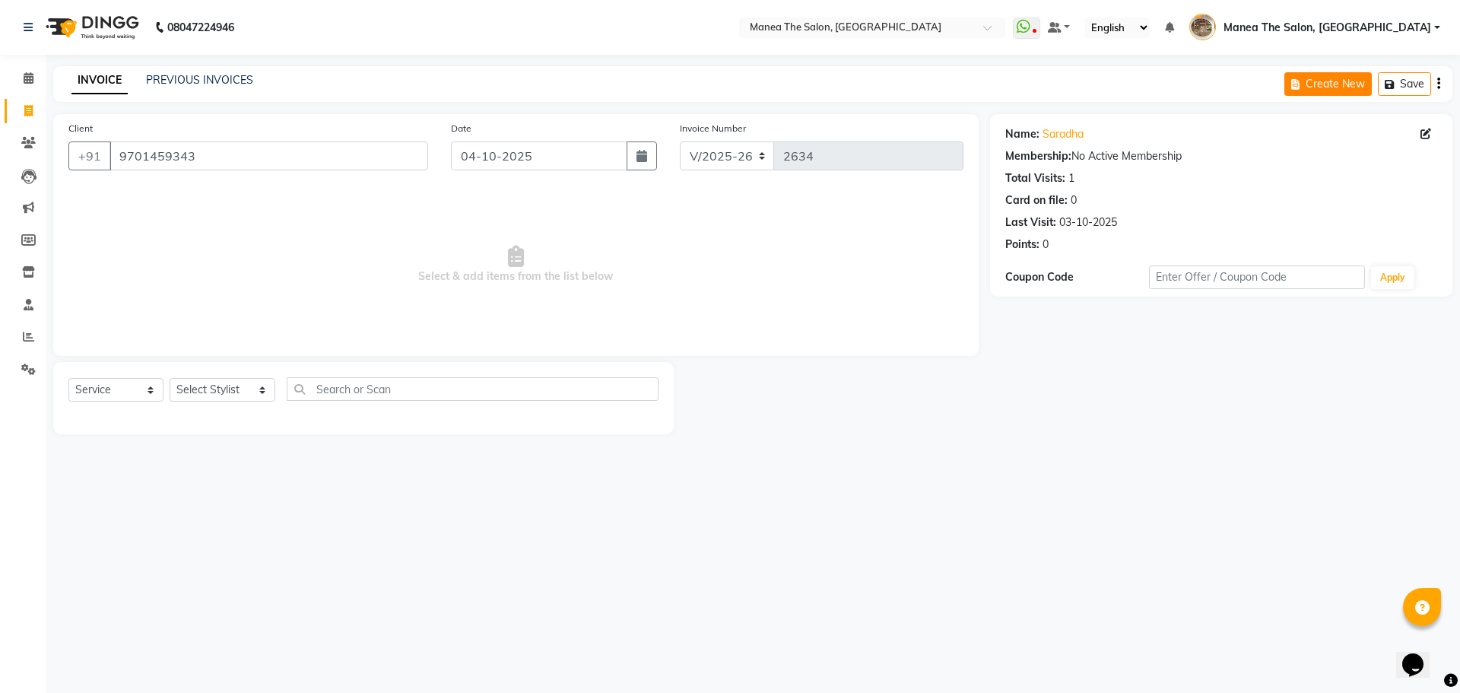
click at [1311, 77] on button "Create New" at bounding box center [1328, 84] width 87 height 24
select select "service"
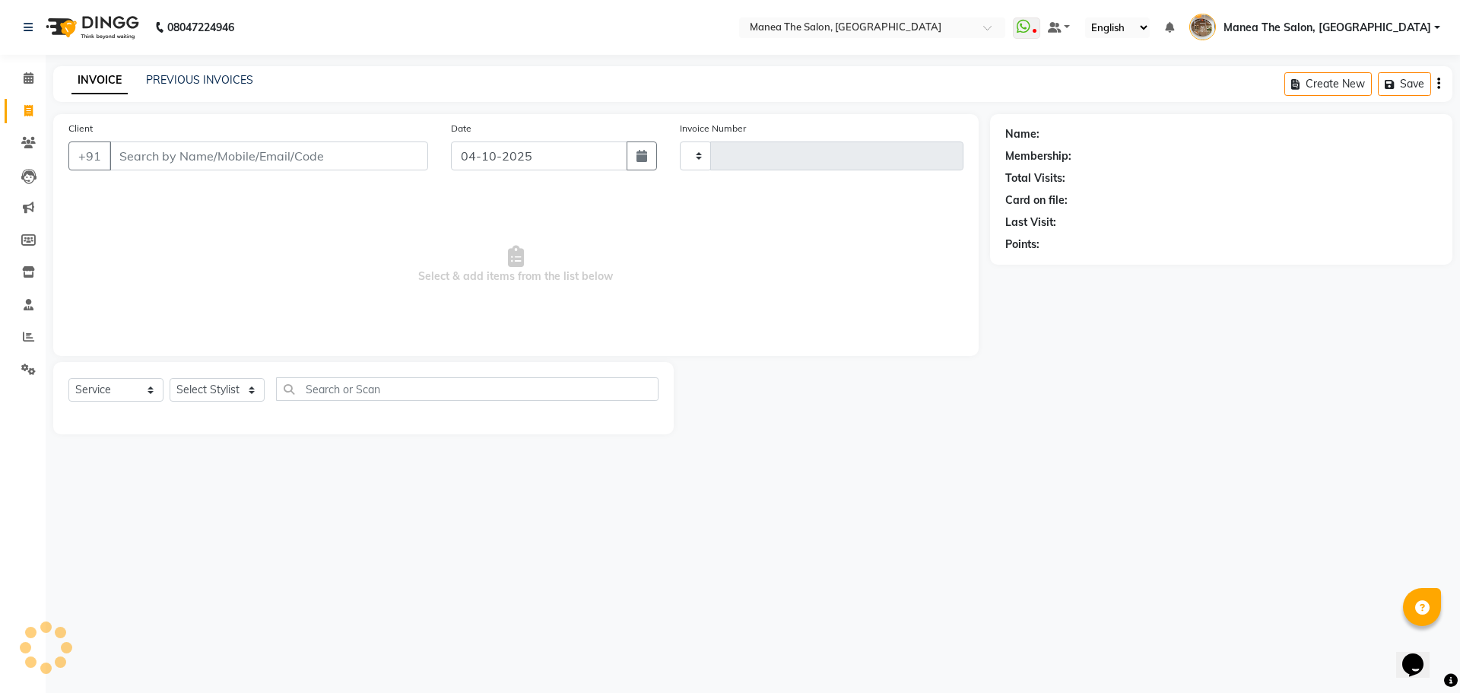
type input "2634"
select select "7287"
click at [344, 164] on input "Client" at bounding box center [269, 155] width 319 height 29
type input "9493010799"
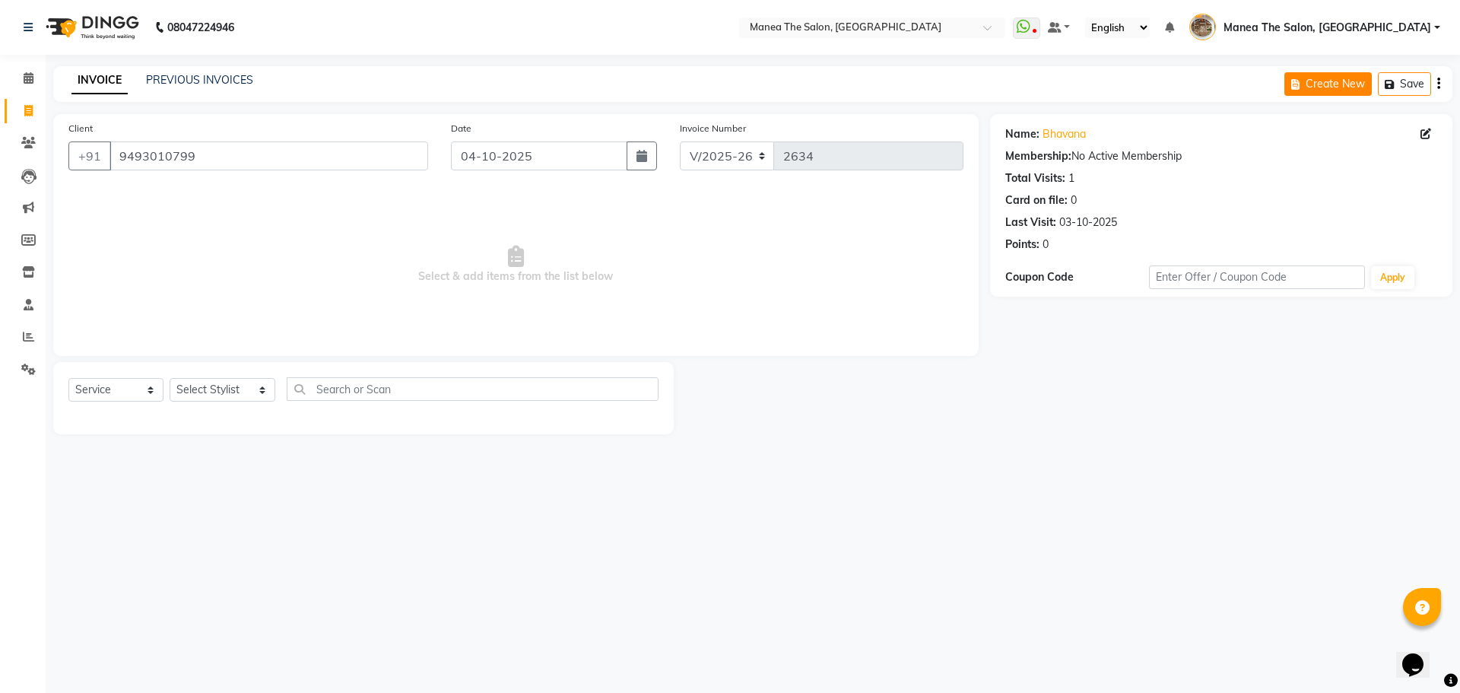
click at [1313, 85] on button "Create New" at bounding box center [1328, 84] width 87 height 24
select select "service"
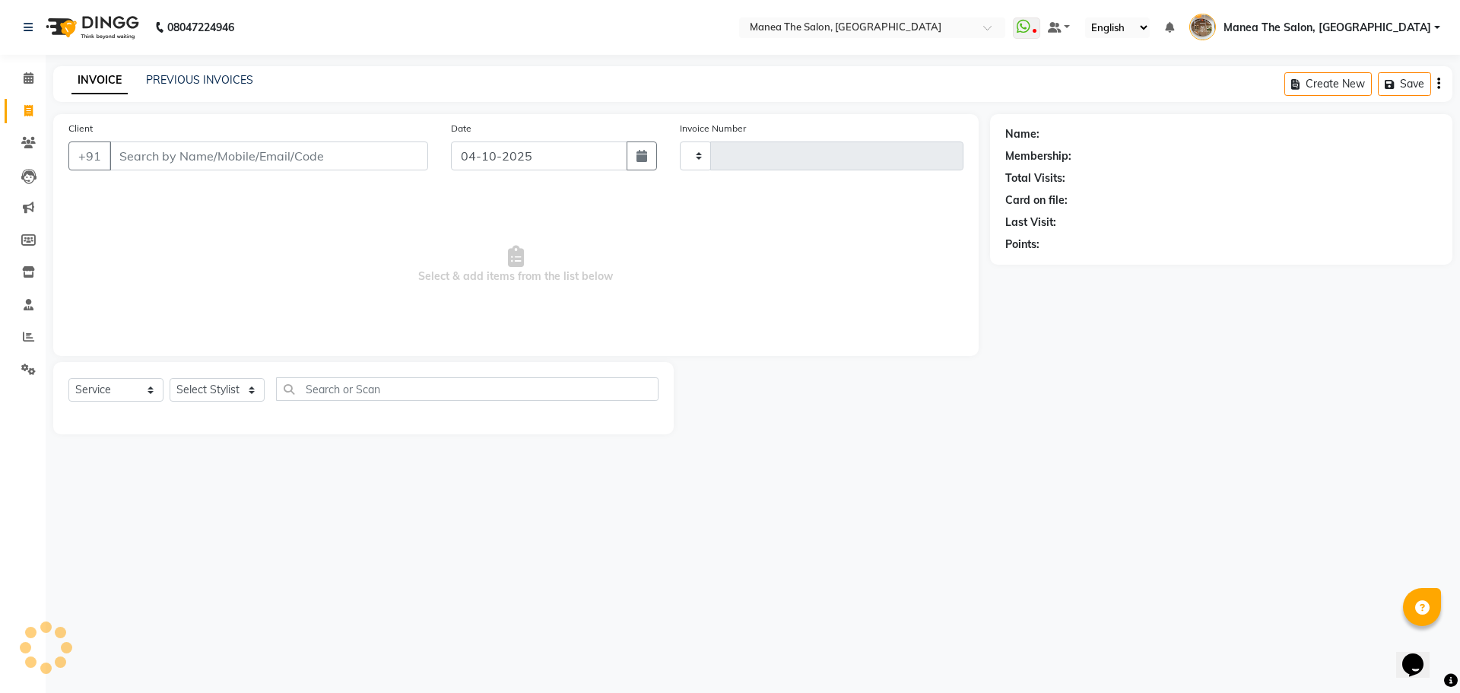
type input "2634"
select select "7287"
click at [280, 159] on input "Client" at bounding box center [269, 155] width 319 height 29
type input "9701166488"
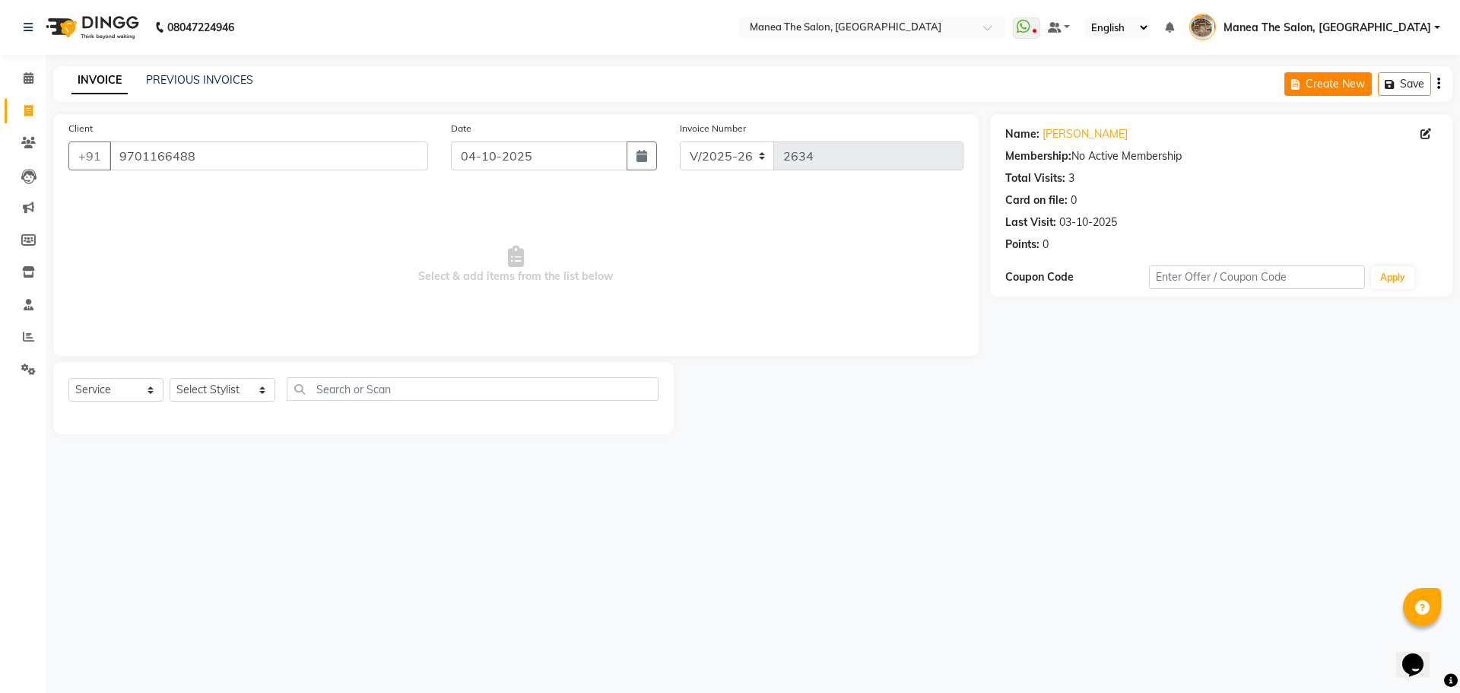
click at [1300, 84] on icon "button" at bounding box center [1298, 84] width 14 height 11
select select "service"
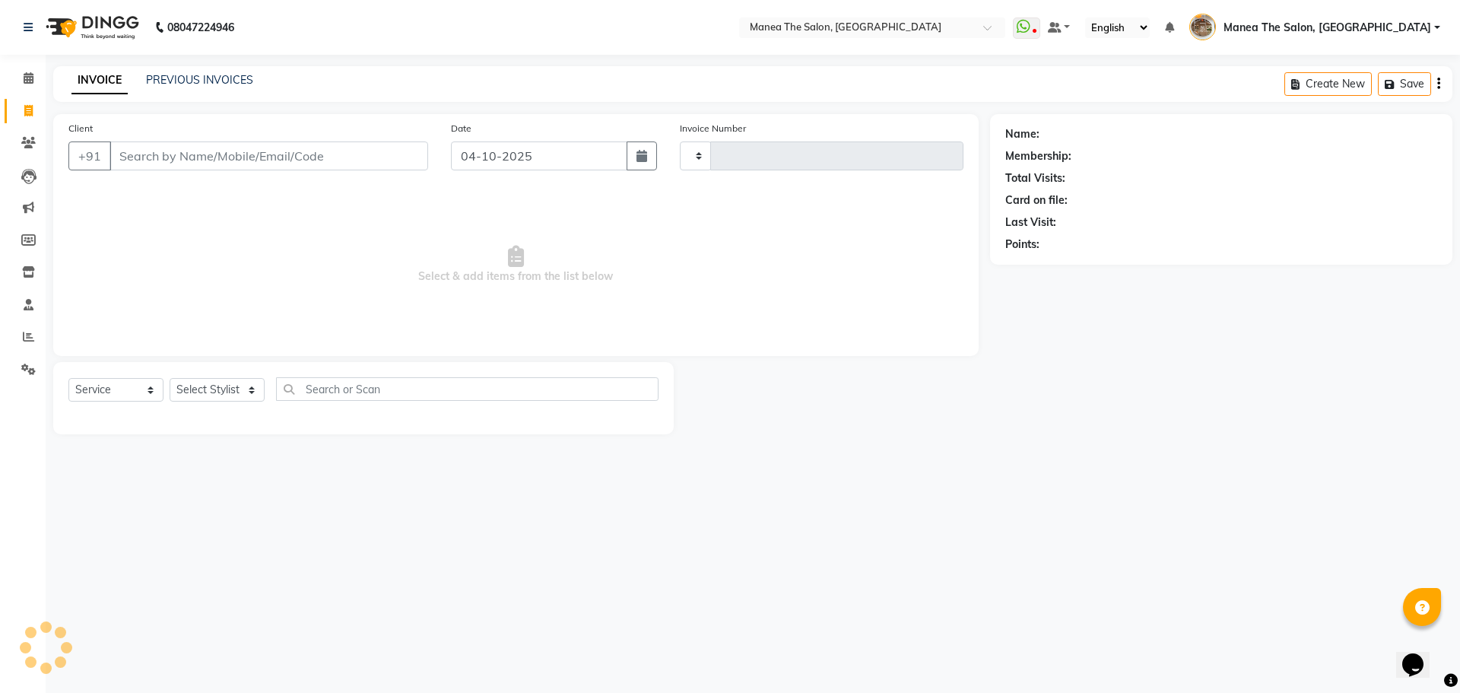
type input "2635"
select select "7287"
click at [380, 160] on input "Client" at bounding box center [269, 155] width 319 height 29
type input "9000831538"
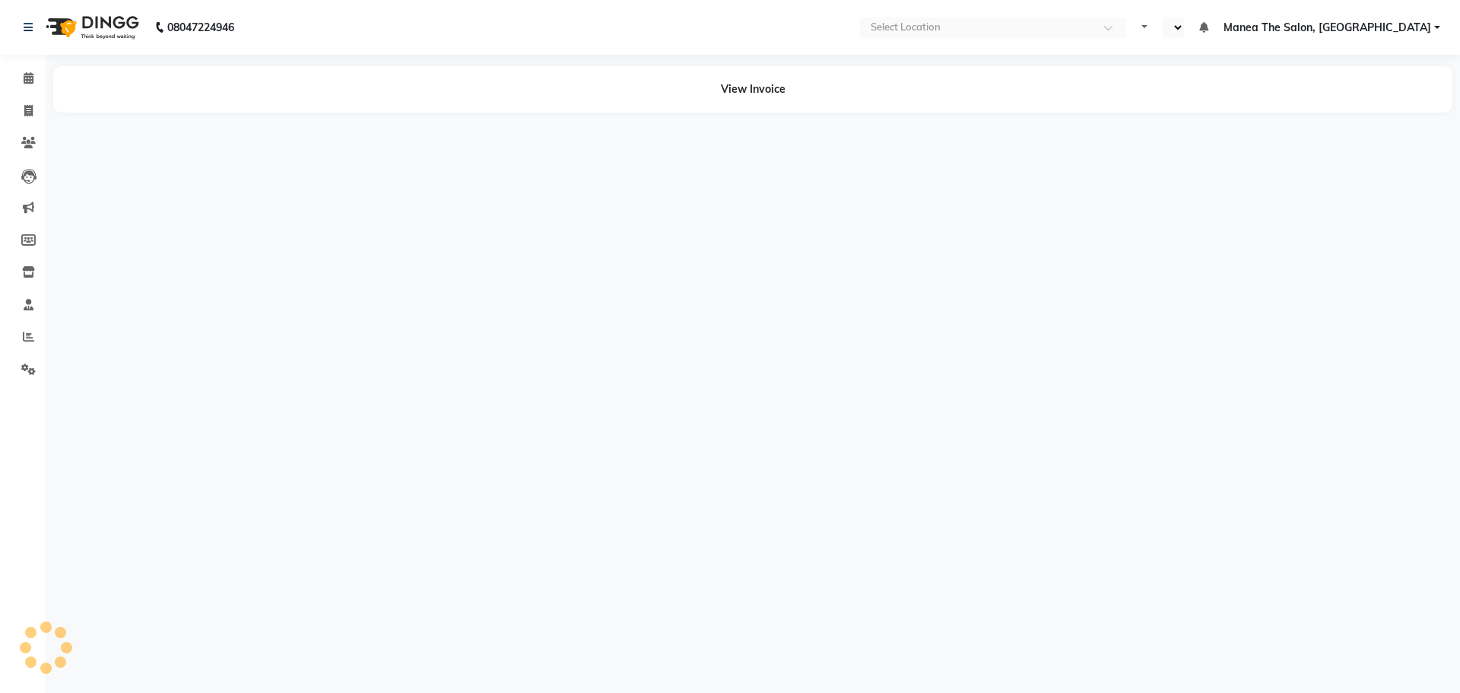
select select "en"
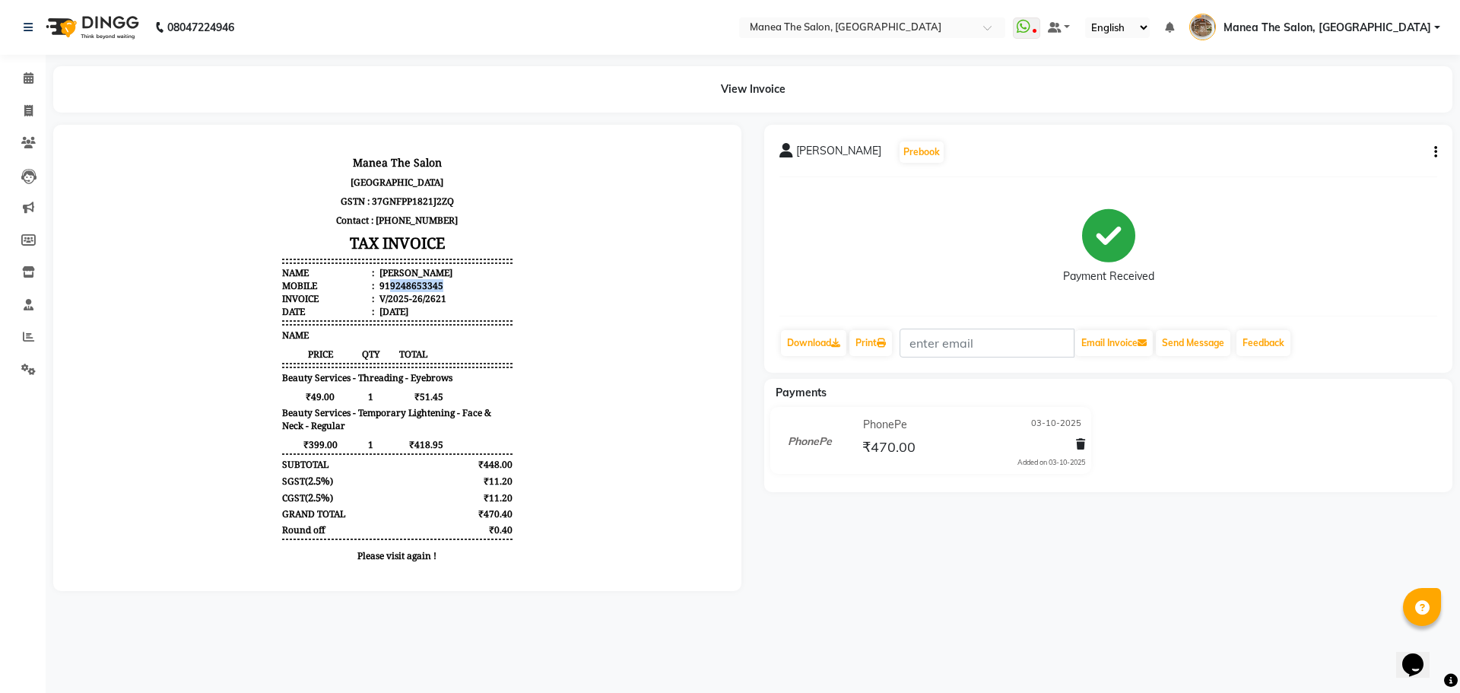
drag, startPoint x: 380, startPoint y: 286, endPoint x: 434, endPoint y: 284, distance: 54.0
click at [434, 284] on li "Mobile : 919248653345" at bounding box center [397, 285] width 230 height 13
copy div "9248653345"
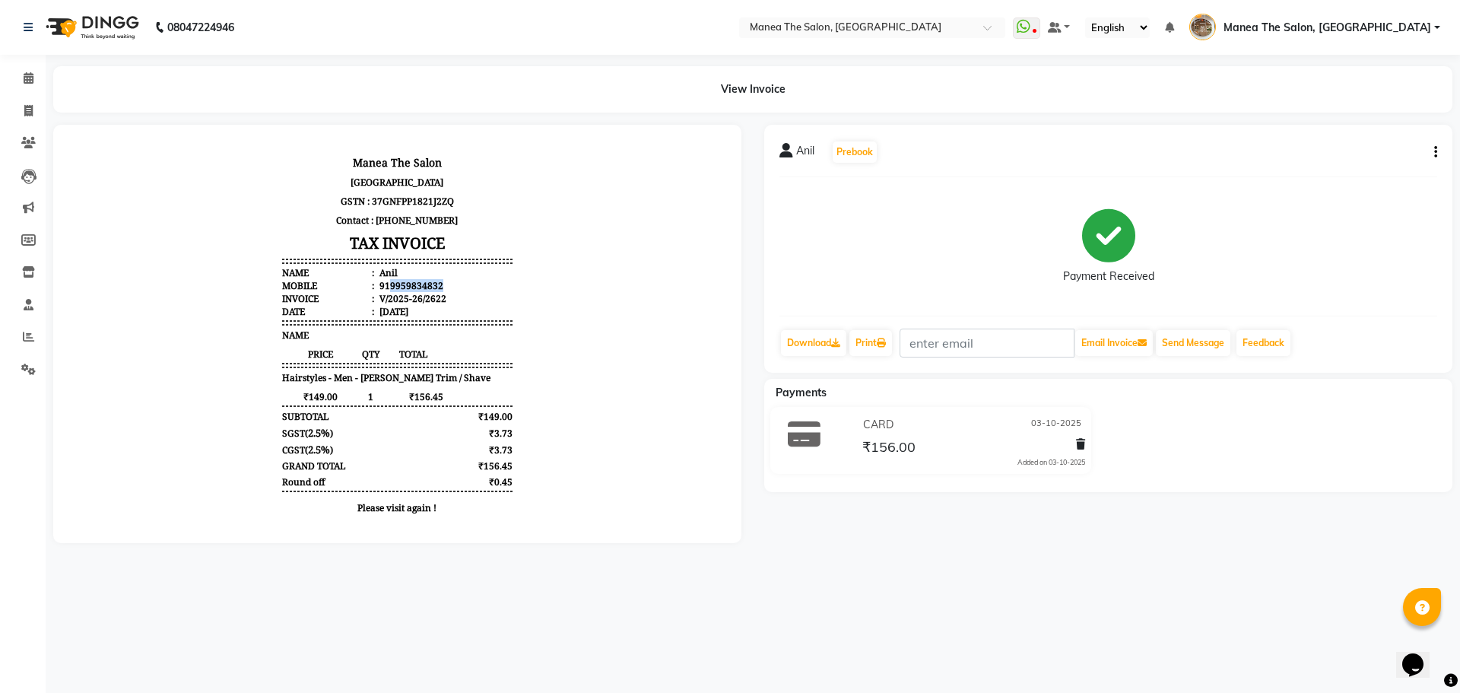
drag, startPoint x: 376, startPoint y: 285, endPoint x: 446, endPoint y: 286, distance: 70.0
click at [446, 286] on li "Mobile : 919959834832" at bounding box center [397, 285] width 230 height 13
copy div "9959834832"
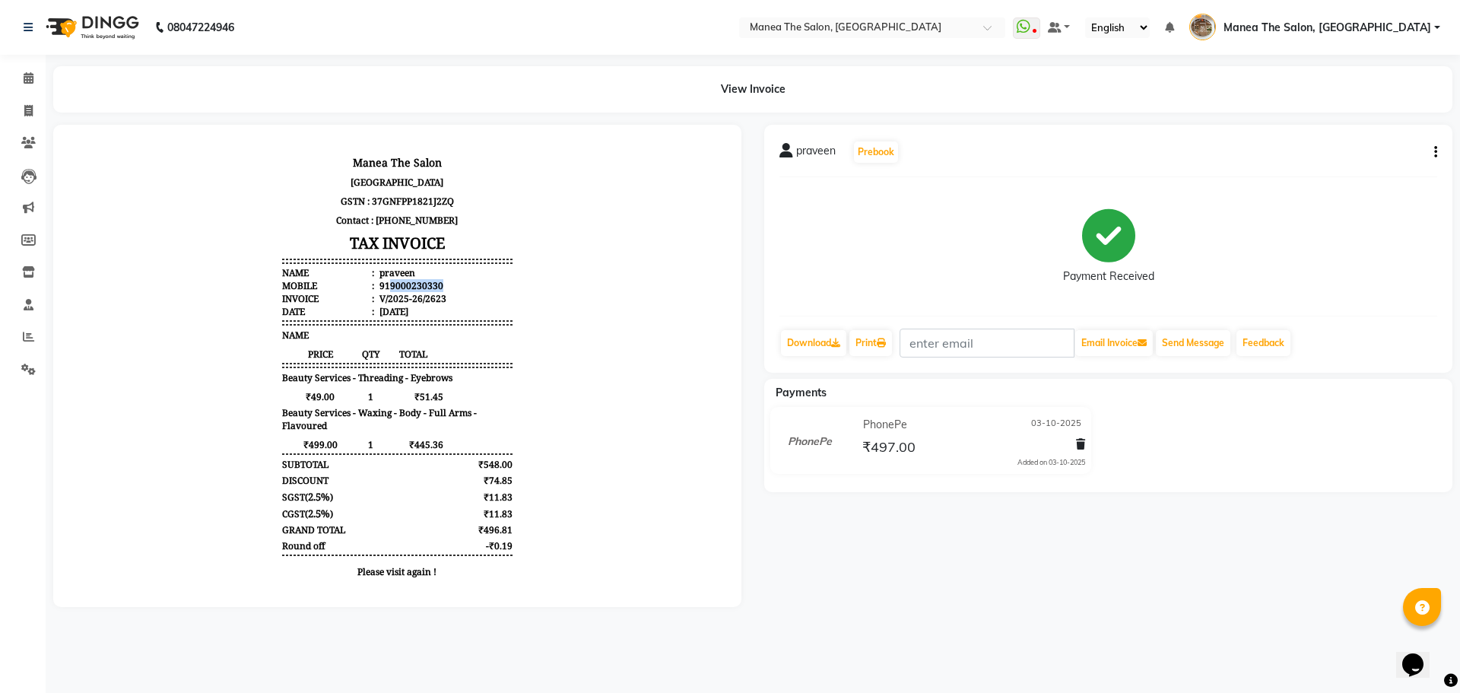
drag, startPoint x: 377, startPoint y: 284, endPoint x: 437, endPoint y: 284, distance: 59.3
click at [437, 284] on li "Mobile : 919000230330" at bounding box center [397, 285] width 230 height 13
copy div "9000230330"
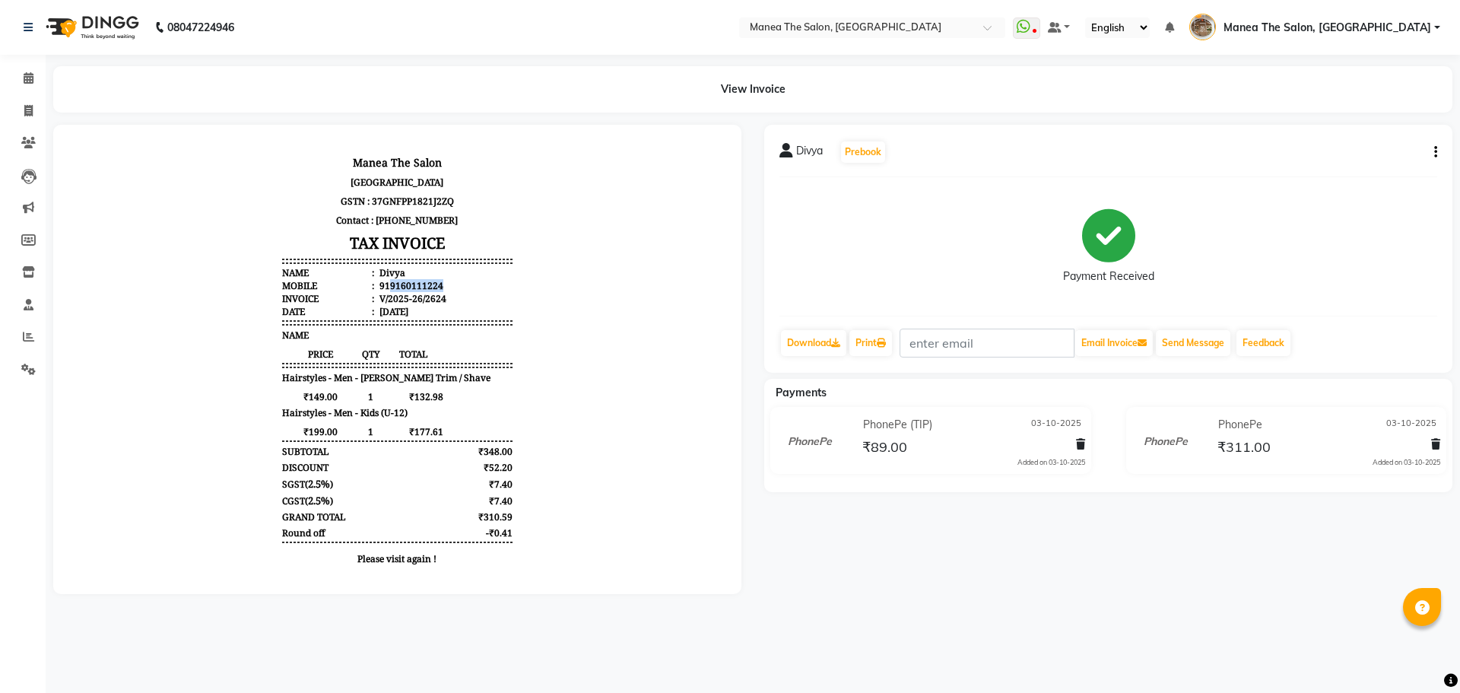
drag, startPoint x: 379, startPoint y: 283, endPoint x: 470, endPoint y: 284, distance: 91.3
click at [470, 284] on li "Mobile : 919160111224" at bounding box center [397, 285] width 230 height 13
copy div "9160111224"
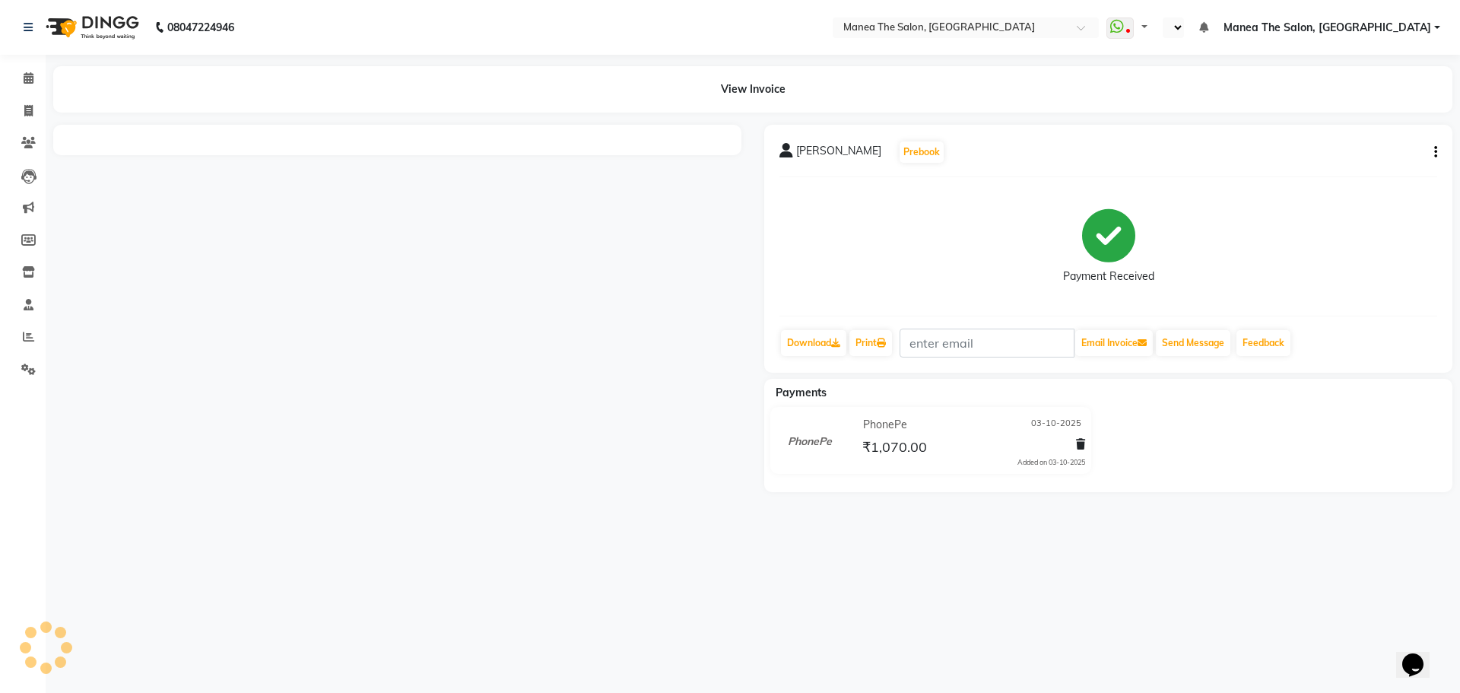
select select "en"
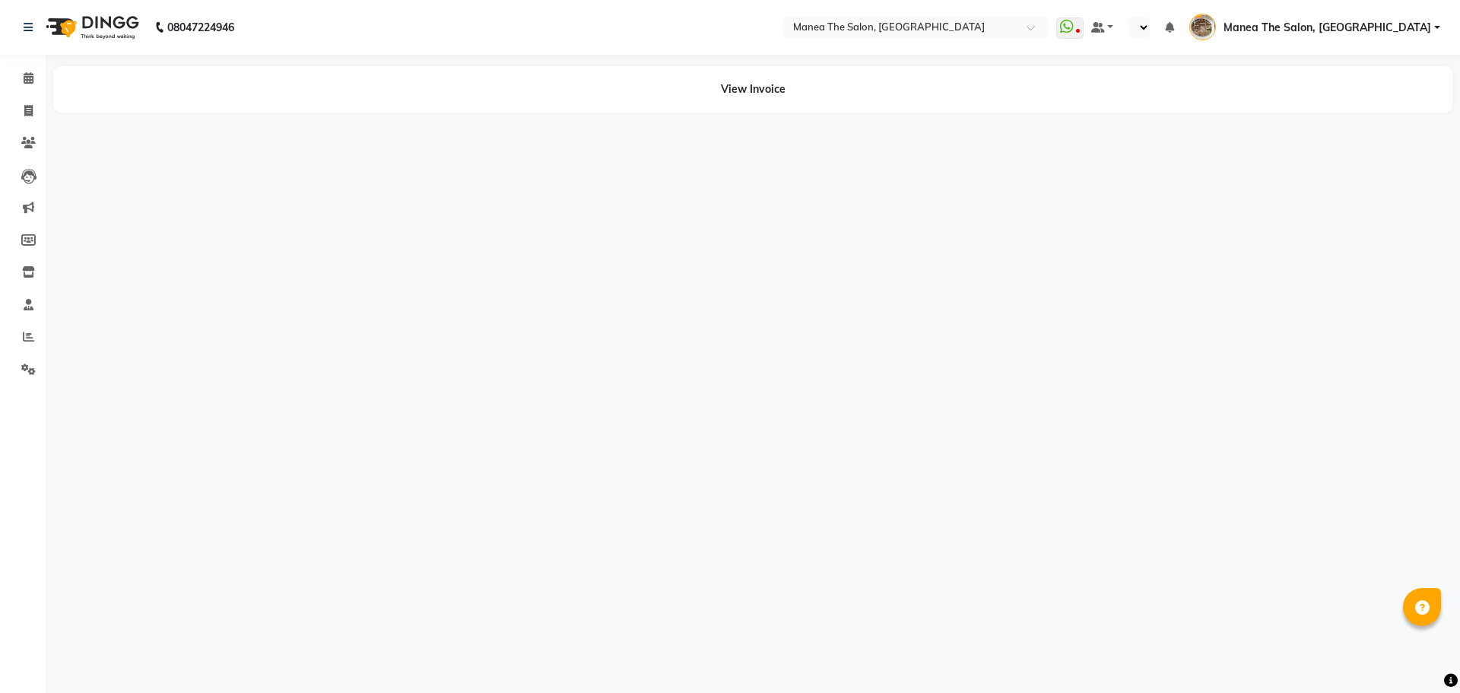
select select "en"
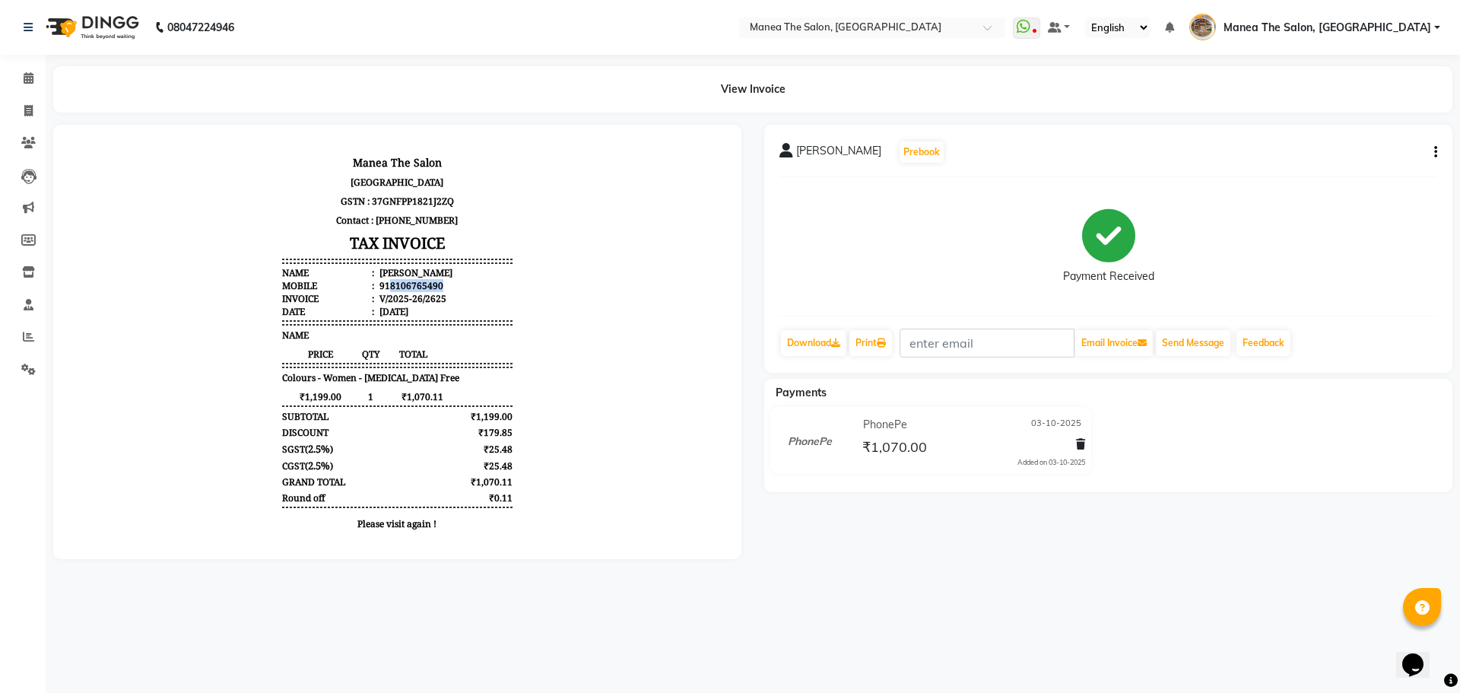
copy div "8106765490"
drag, startPoint x: 376, startPoint y: 284, endPoint x: 444, endPoint y: 281, distance: 67.8
click at [444, 281] on li "Mobile : 918106765490" at bounding box center [397, 285] width 230 height 13
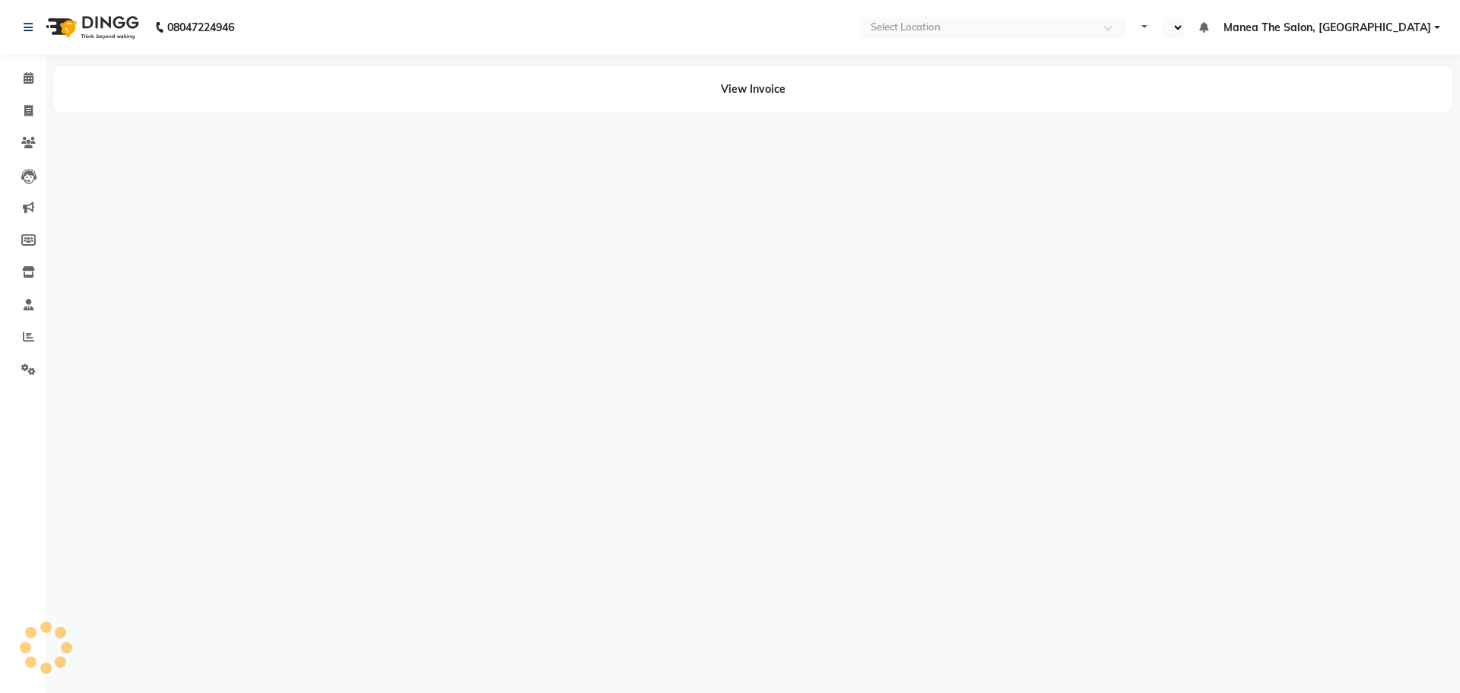
select select "en"
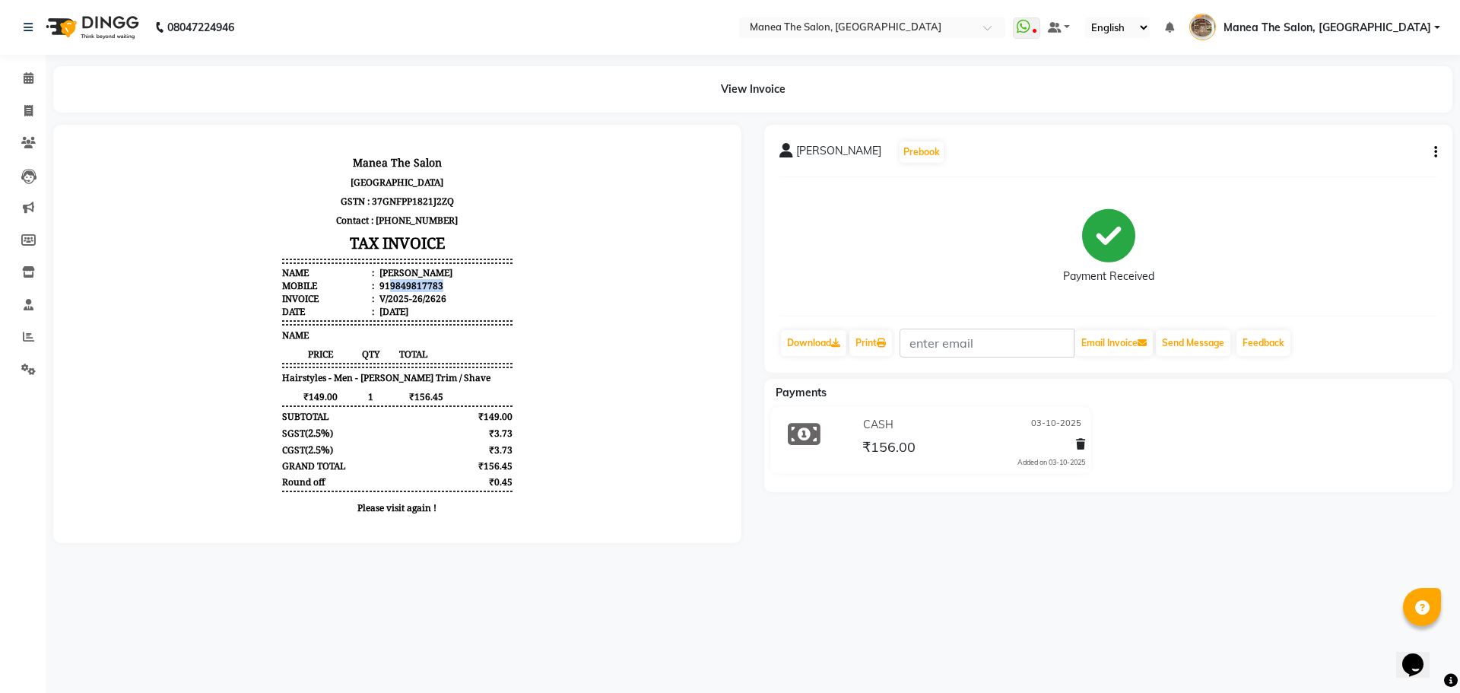
drag, startPoint x: 379, startPoint y: 284, endPoint x: 439, endPoint y: 284, distance: 60.1
click at [439, 284] on li "Mobile : 919849817783" at bounding box center [397, 285] width 230 height 13
copy div "9849817783"
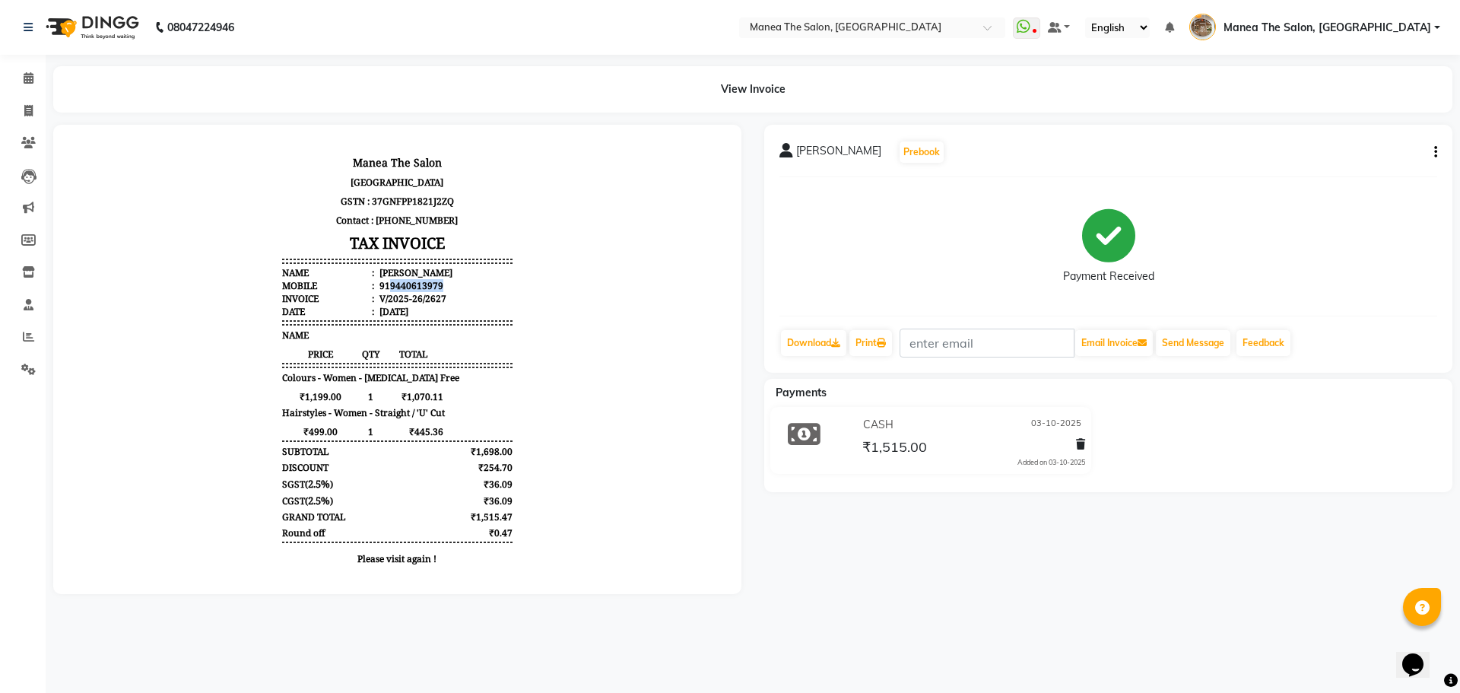
drag, startPoint x: 378, startPoint y: 287, endPoint x: 468, endPoint y: 287, distance: 89.7
click at [468, 287] on li "Mobile : 919440613979" at bounding box center [397, 285] width 230 height 13
copy div "9440613979"
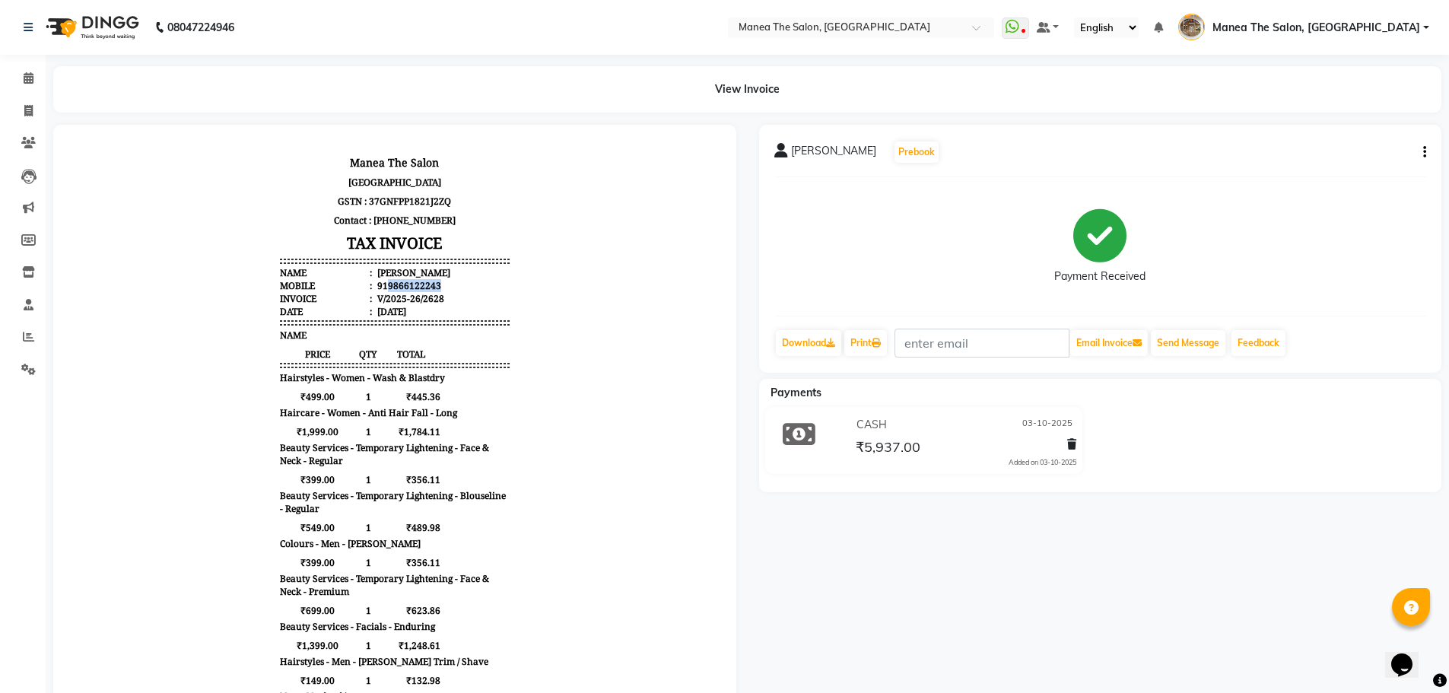
drag, startPoint x: 375, startPoint y: 287, endPoint x: 450, endPoint y: 284, distance: 75.3
click at [450, 284] on li "Mobile : 919866122243" at bounding box center [395, 285] width 230 height 13
copy div "9866122243"
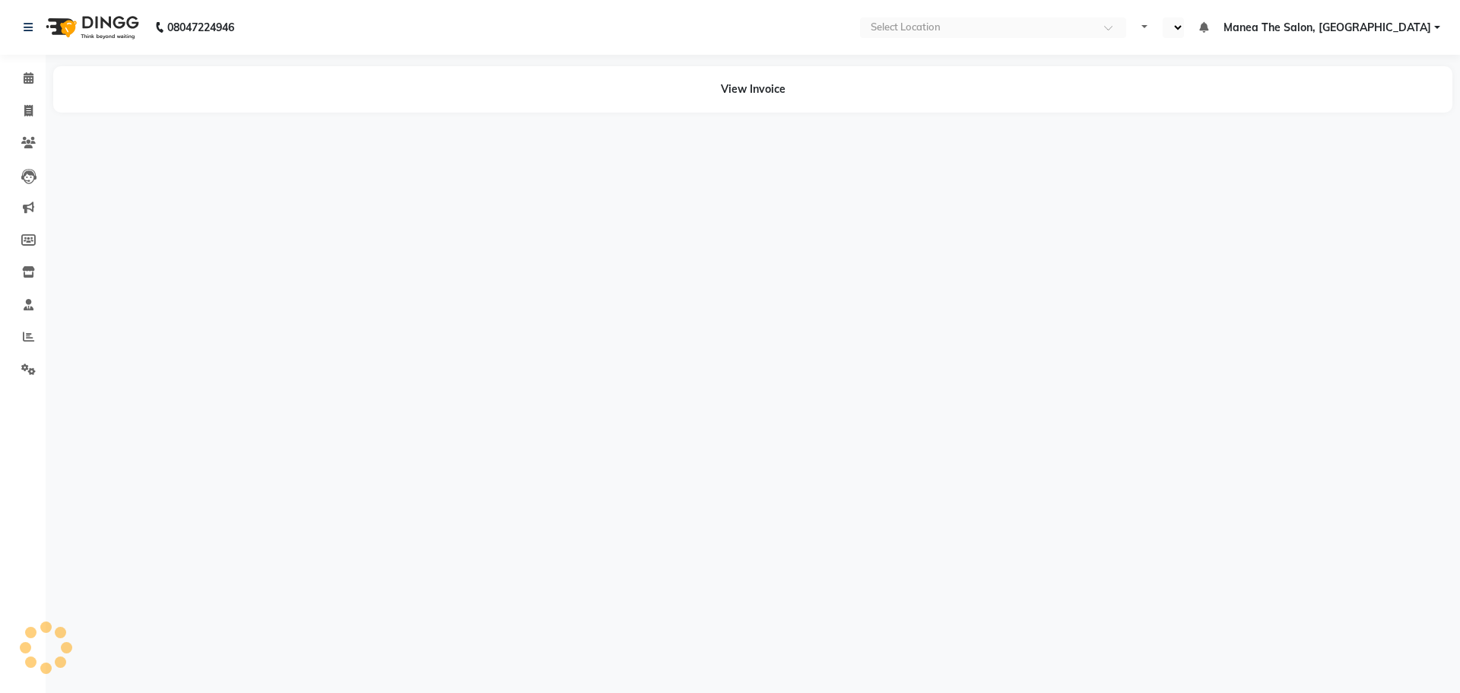
select select "en"
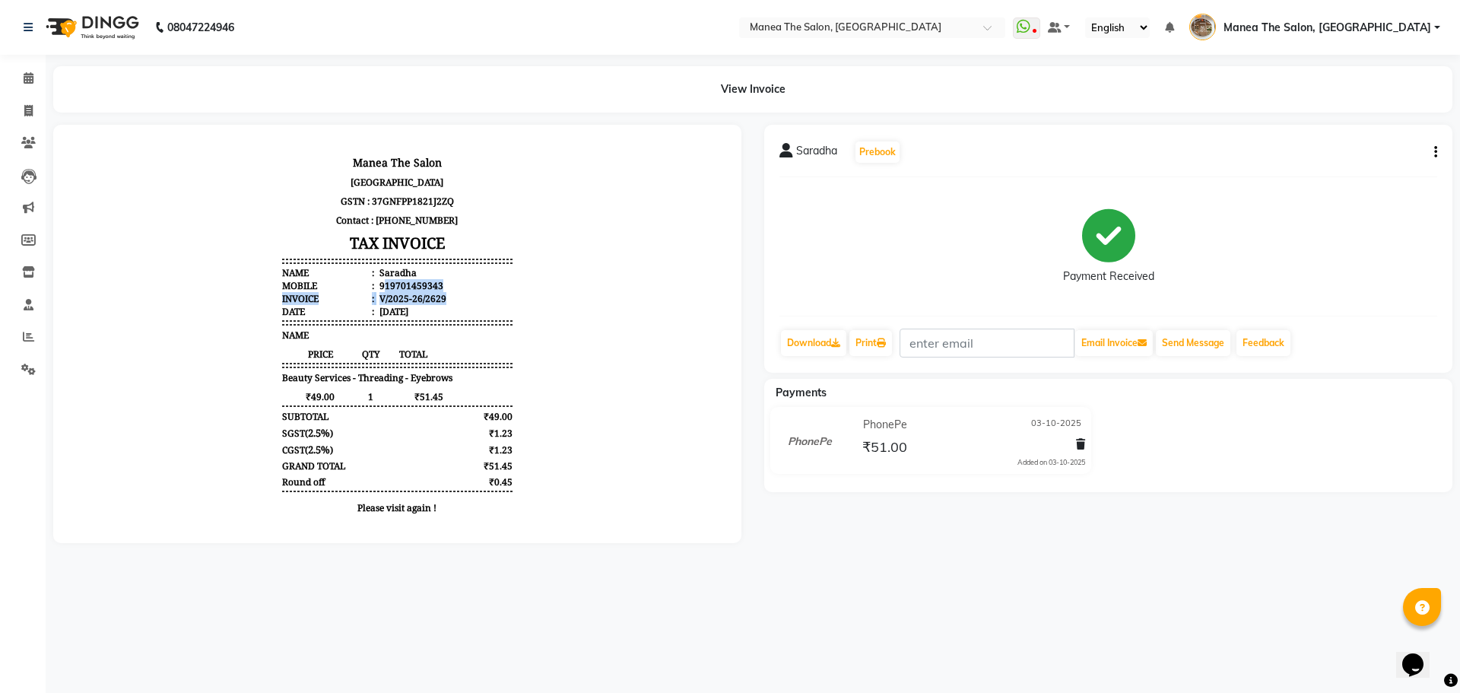
drag, startPoint x: 376, startPoint y: 284, endPoint x: 458, endPoint y: 297, distance: 83.0
click at [458, 297] on ul "Name : [PERSON_NAME] Mobile : 919701459343 Invoice : V/2025-26/2629 Date : [DAT…" at bounding box center [397, 292] width 230 height 52
click at [453, 282] on li "Mobile : 919701459343" at bounding box center [397, 285] width 230 height 13
drag, startPoint x: 377, startPoint y: 285, endPoint x: 459, endPoint y: 287, distance: 82.2
click at [459, 287] on li "Mobile : 919701459343" at bounding box center [397, 285] width 230 height 13
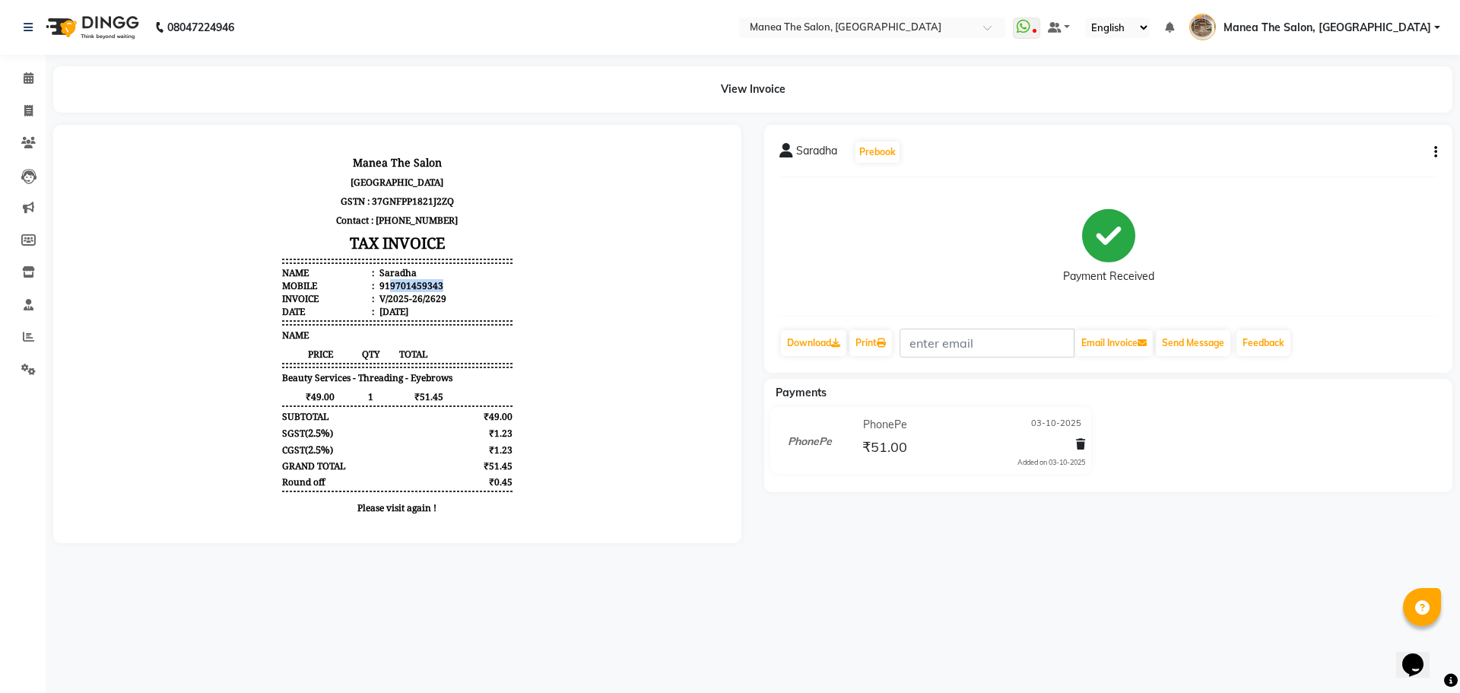
copy div "9701459343"
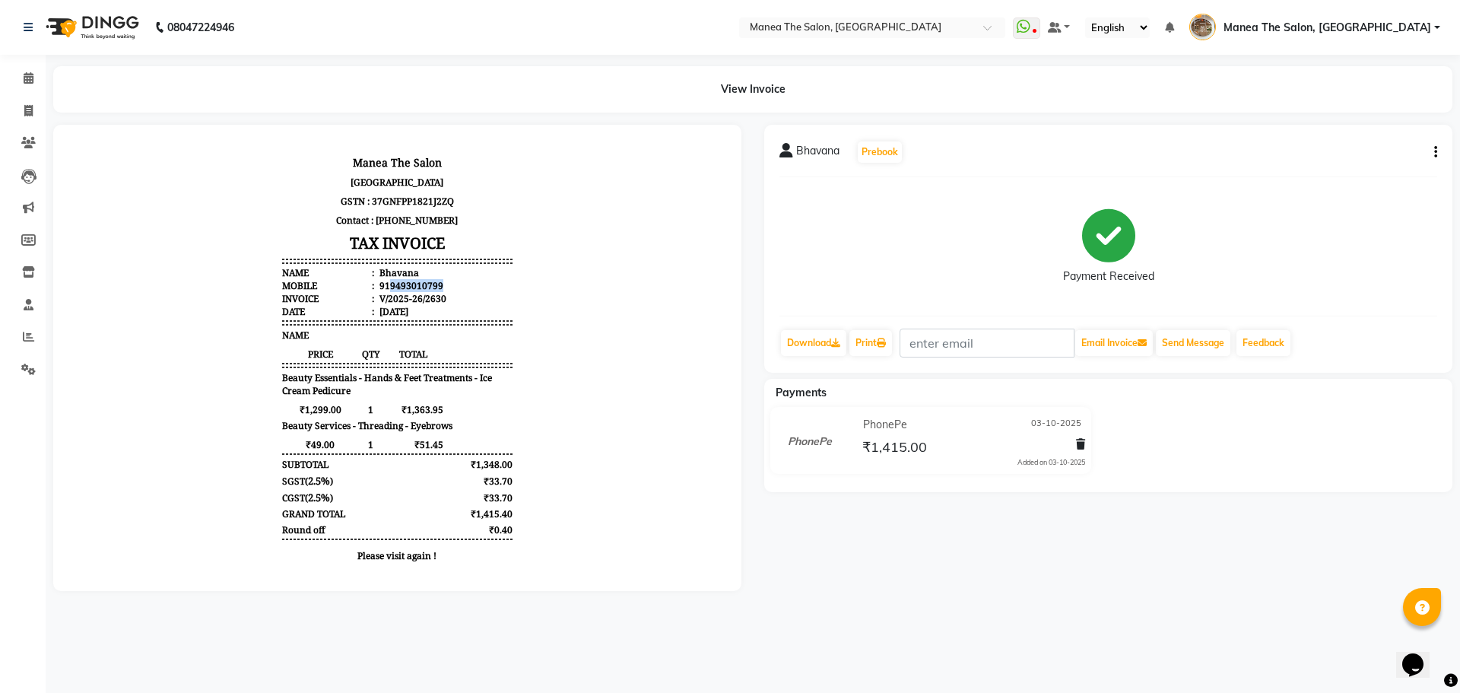
drag, startPoint x: 378, startPoint y: 283, endPoint x: 490, endPoint y: 281, distance: 111.8
click at [490, 281] on li "Mobile : 919493010799" at bounding box center [397, 285] width 230 height 13
copy div "9493010799"
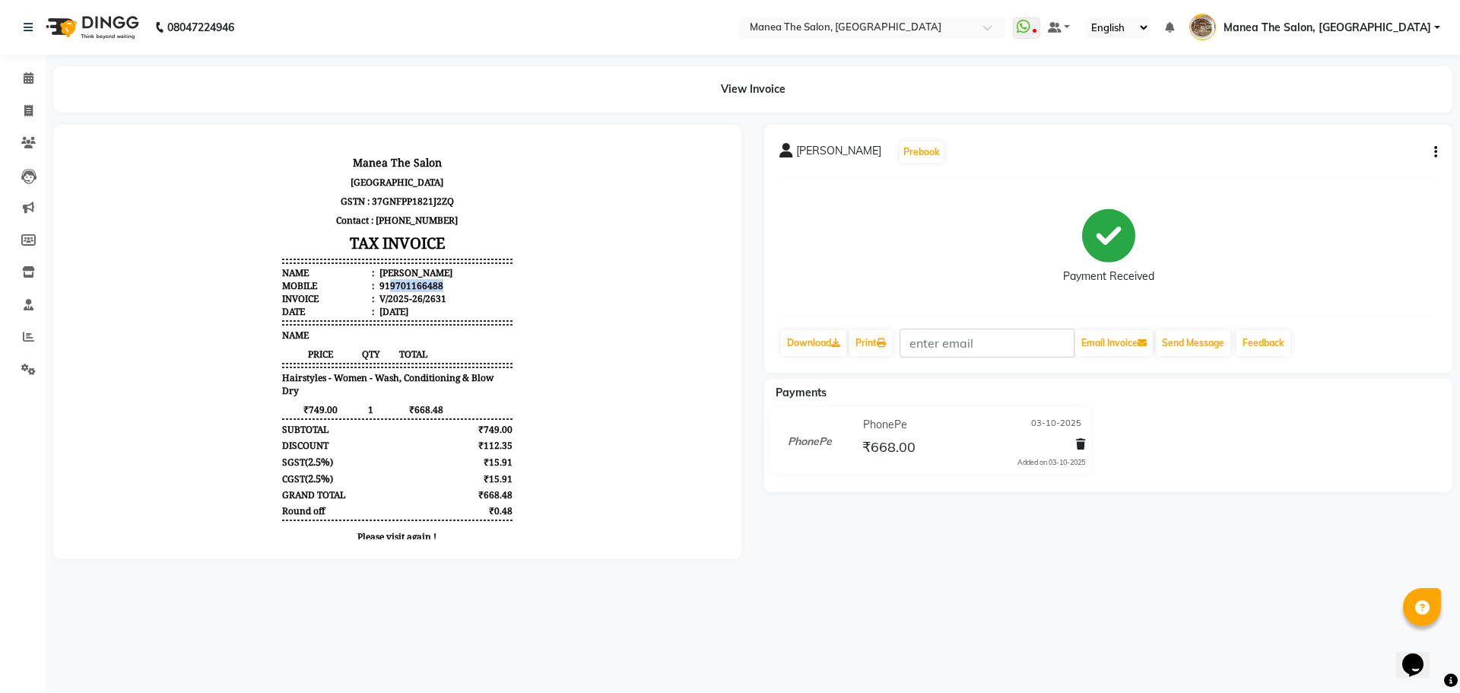
drag, startPoint x: 377, startPoint y: 284, endPoint x: 497, endPoint y: 284, distance: 120.2
click at [497, 284] on li "Mobile : 919701166488" at bounding box center [397, 285] width 230 height 13
copy div "9701166488"
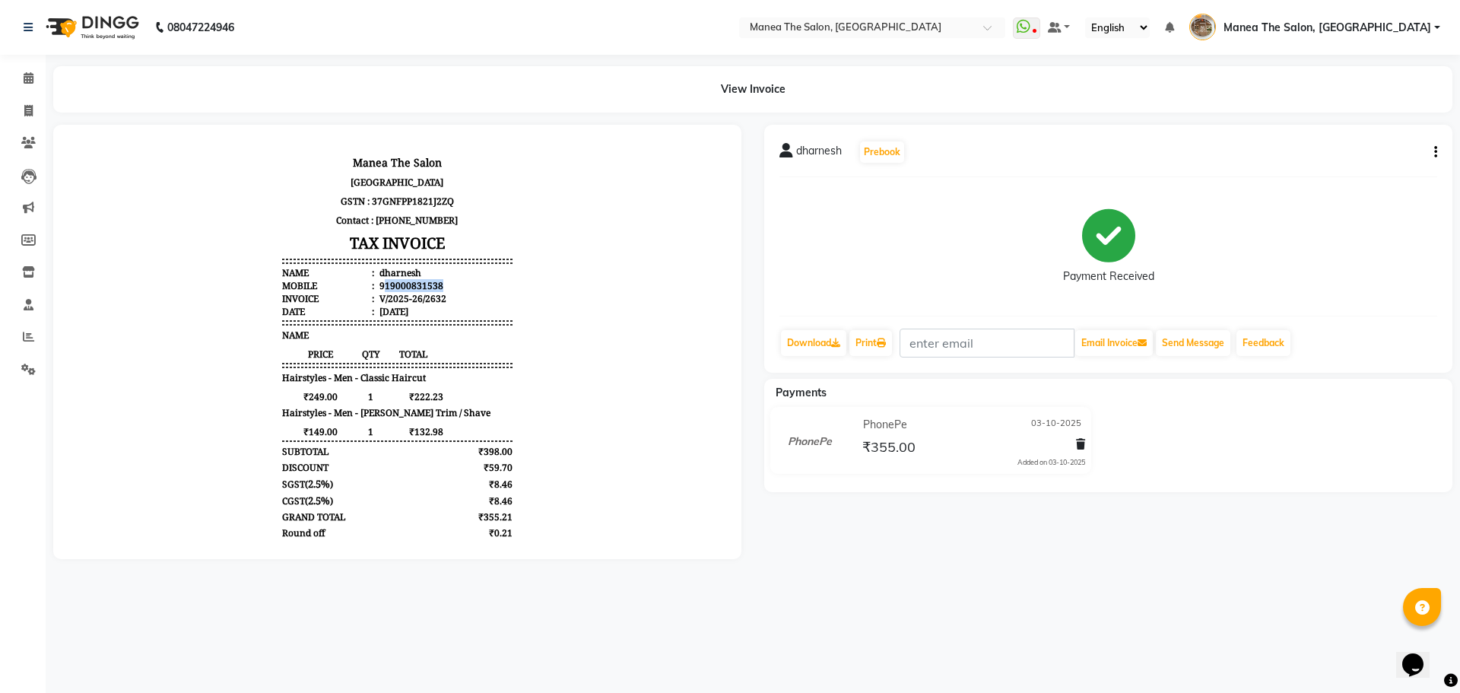
drag, startPoint x: 376, startPoint y: 288, endPoint x: 461, endPoint y: 284, distance: 85.3
click at [449, 284] on li "Mobile : 919000831538" at bounding box center [397, 285] width 230 height 13
click at [510, 285] on body "Manea The Salon [GEOGRAPHIC_DATA], [GEOGRAPHIC_DATA], [GEOGRAPHIC_DATA] GSTN : …" at bounding box center [398, 363] width 646 height 434
drag, startPoint x: 379, startPoint y: 282, endPoint x: 448, endPoint y: 285, distance: 69.3
click at [448, 285] on li "Mobile : 919000831538" at bounding box center [397, 285] width 230 height 13
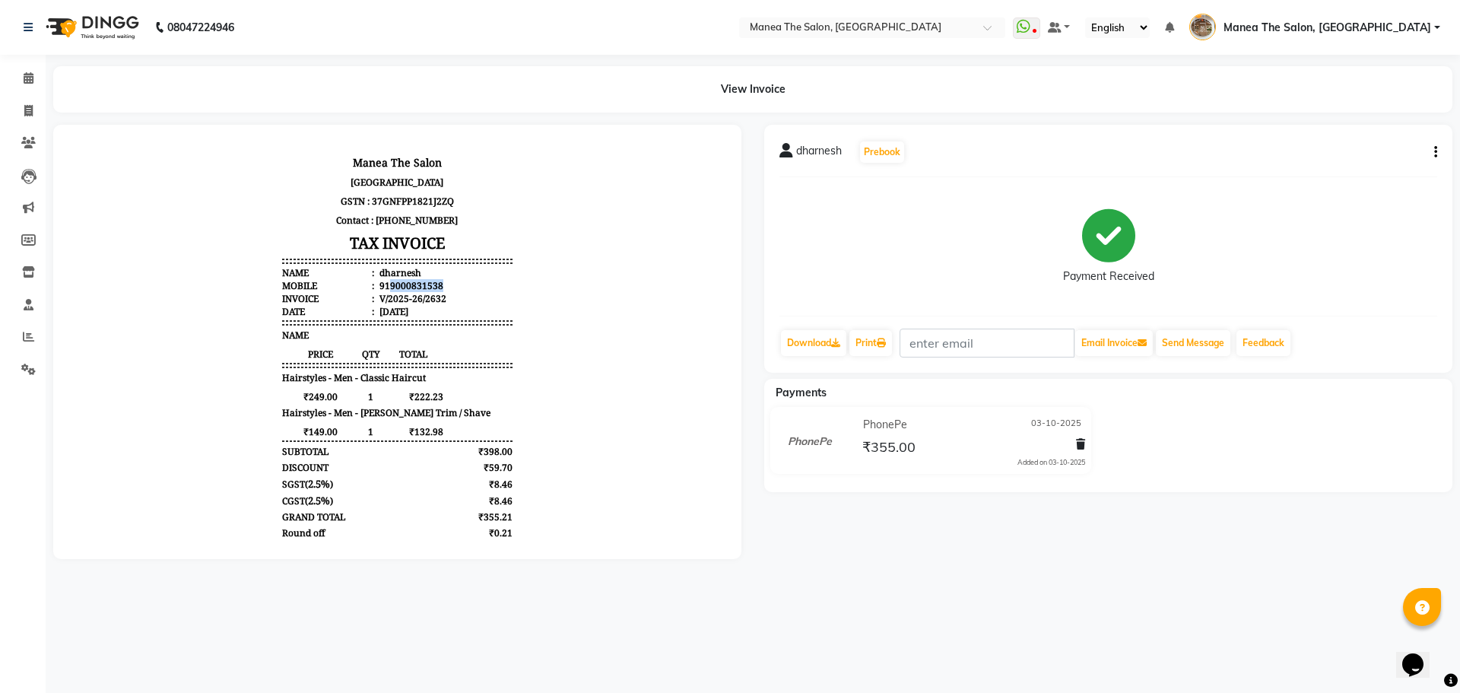
copy div "9000831538"
drag, startPoint x: 31, startPoint y: 110, endPoint x: 91, endPoint y: 115, distance: 60.3
click at [31, 110] on icon at bounding box center [28, 110] width 8 height 11
select select "service"
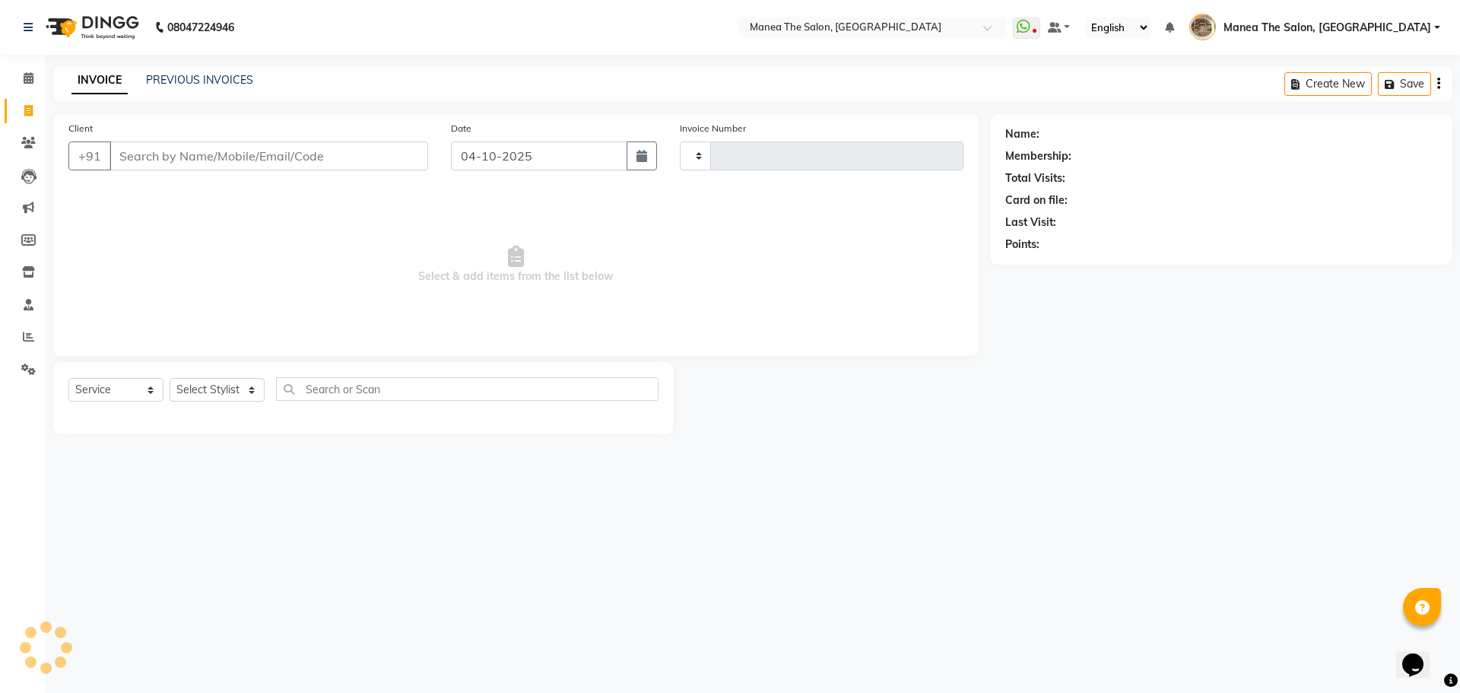
type input "2635"
select select "7287"
click at [181, 151] on input "Client" at bounding box center [269, 155] width 319 height 29
type input "7032808580"
select select "1: Object"
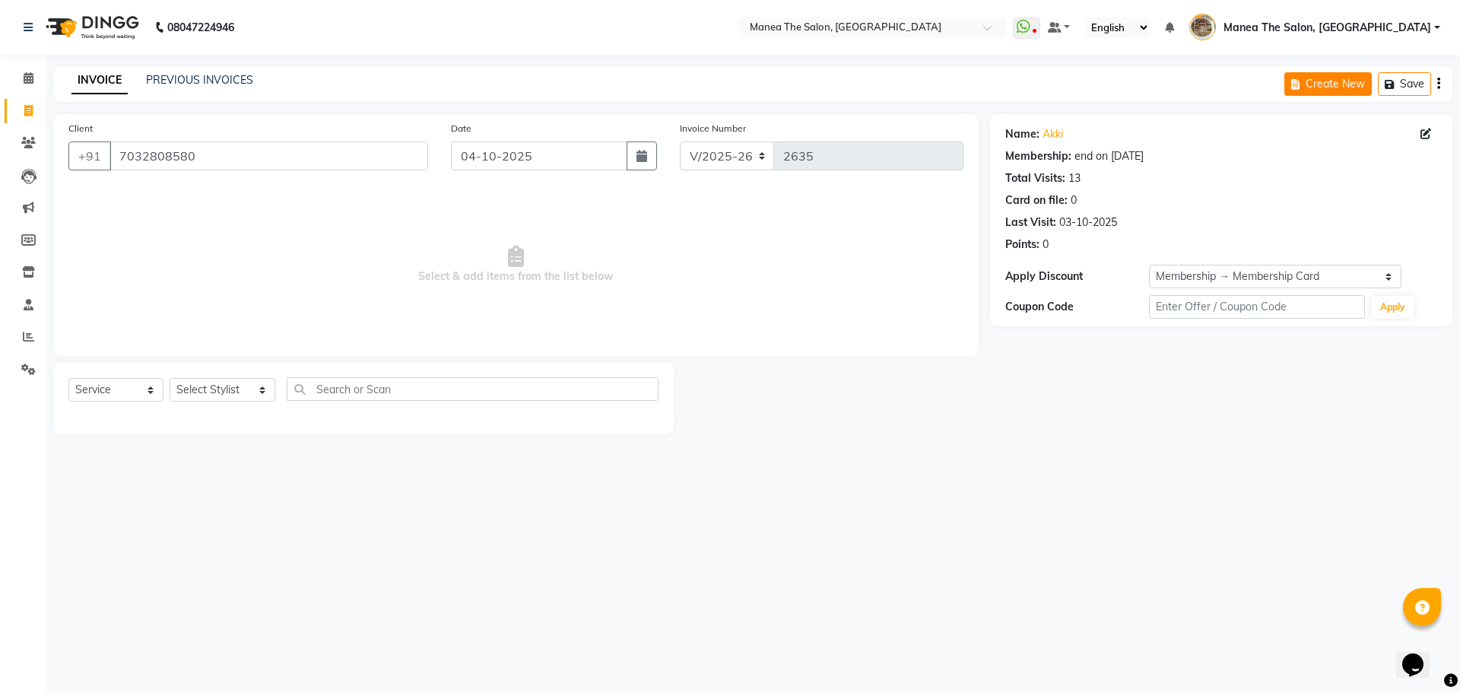
click at [1323, 90] on button "Create New" at bounding box center [1328, 84] width 87 height 24
select select "service"
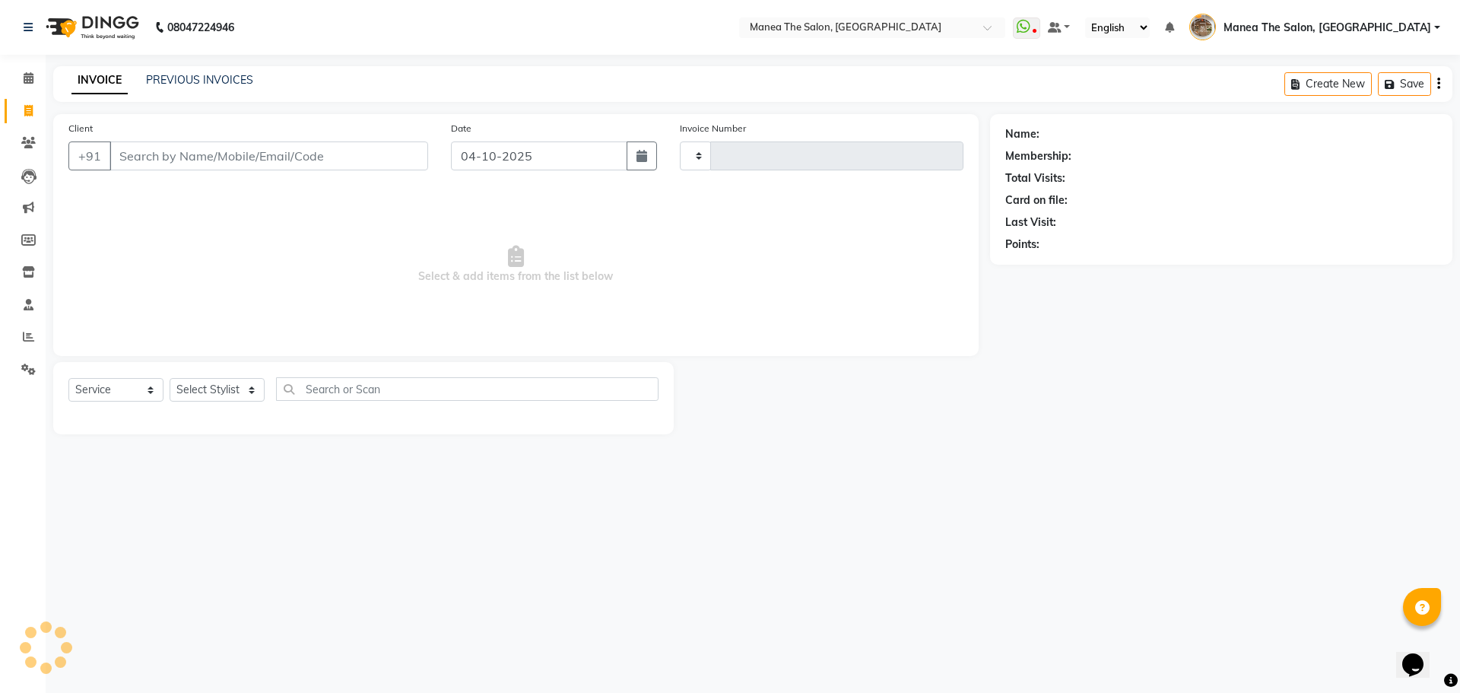
type input "2636"
select select "7287"
click at [301, 154] on input "Client" at bounding box center [269, 155] width 319 height 29
click at [179, 80] on link "PREVIOUS INVOICES" at bounding box center [199, 80] width 107 height 14
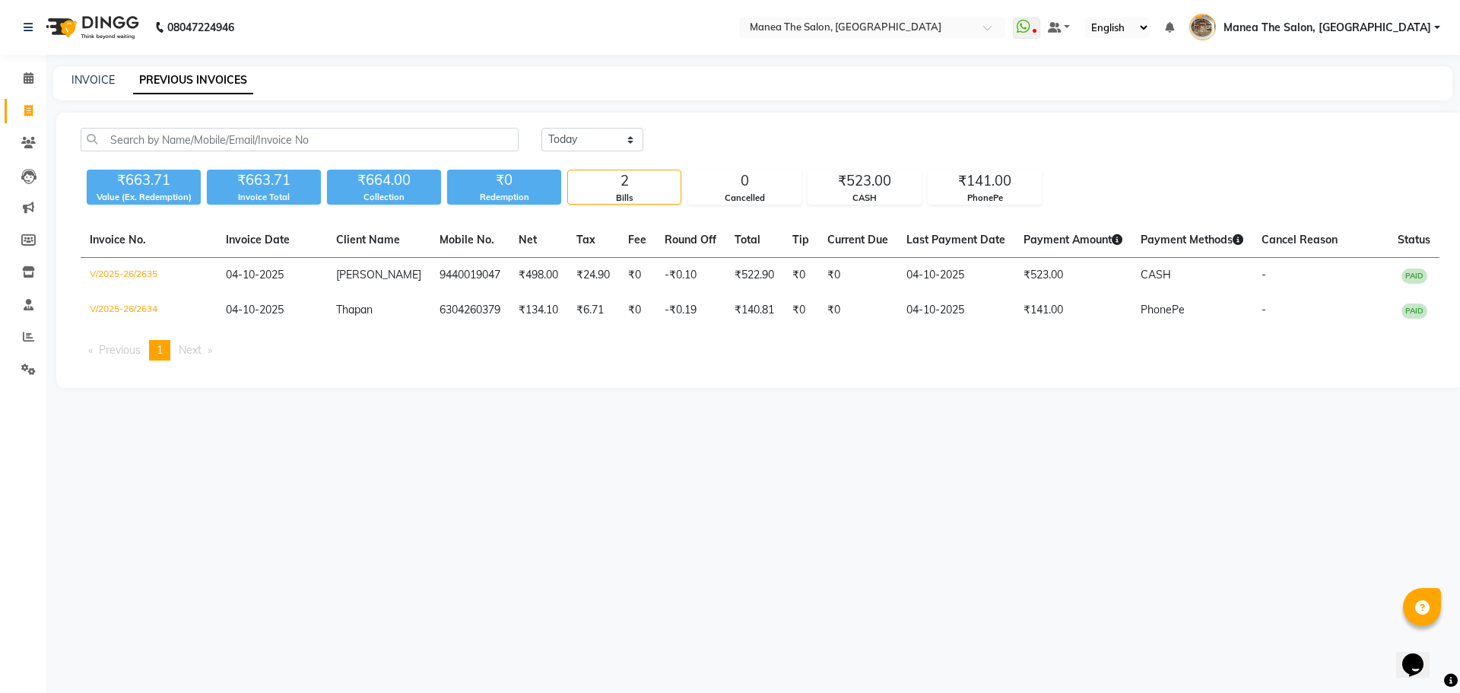
click at [108, 89] on div "INVOICE PREVIOUS INVOICES" at bounding box center [752, 83] width 1399 height 34
click at [87, 78] on link "INVOICE" at bounding box center [92, 80] width 43 height 14
select select "service"
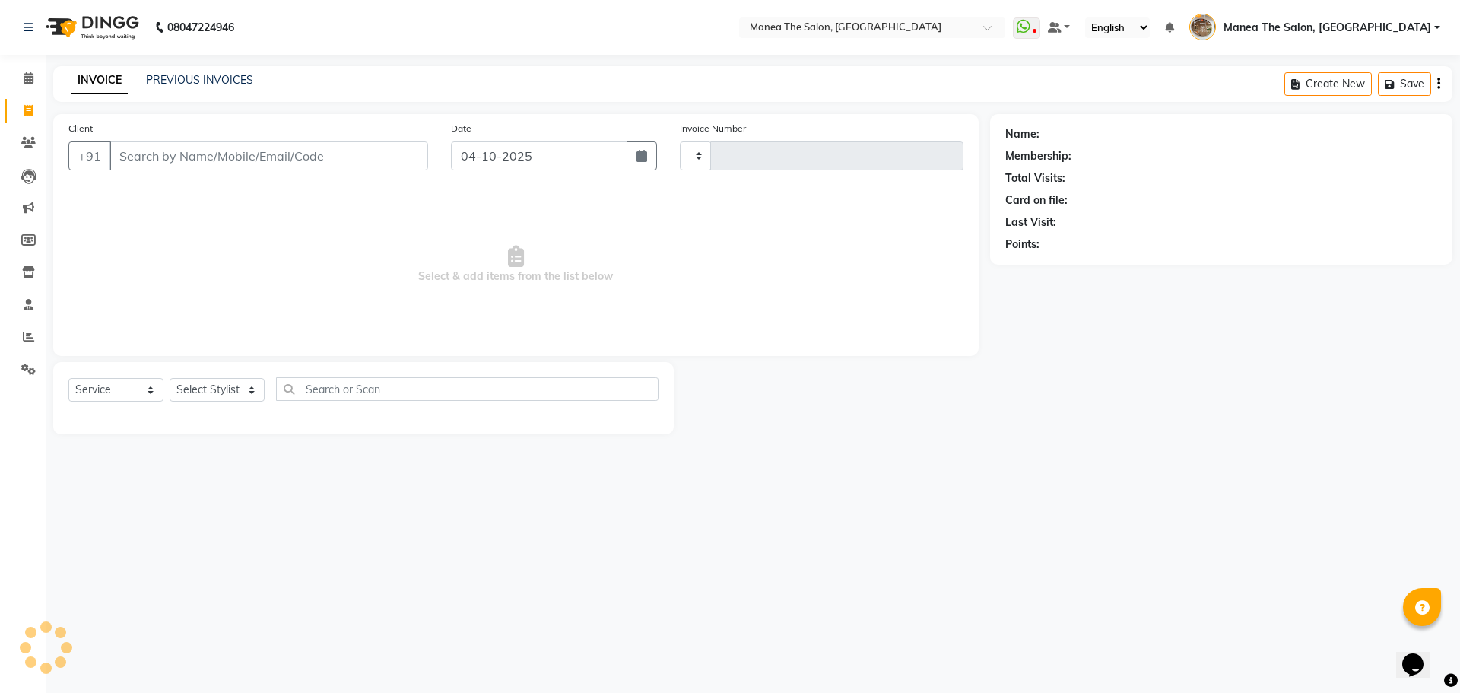
type input "2636"
select select "7287"
click at [281, 149] on input "Client" at bounding box center [269, 155] width 319 height 29
click at [202, 368] on div "Select Service Product Membership Package Voucher Prepaid Gift Card Select Styl…" at bounding box center [363, 398] width 621 height 72
click at [221, 386] on select "Select Stylist [PERSON_NAME] Front Office Kaif [PERSON_NAME] [PERSON_NAME] Pelu…" at bounding box center [223, 390] width 106 height 24
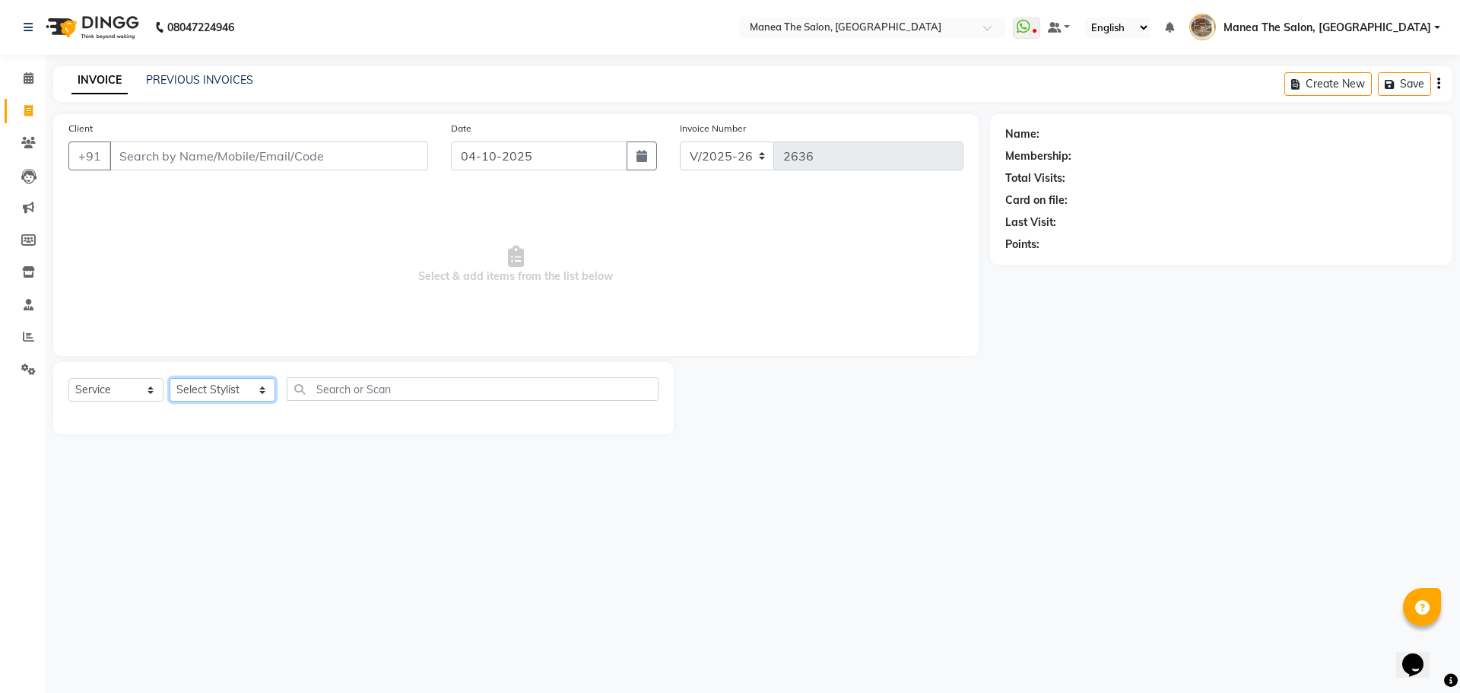
select select "63195"
click at [170, 378] on select "Select Stylist [PERSON_NAME] Front Office Kaif [PERSON_NAME] [PERSON_NAME] Pelu…" at bounding box center [223, 390] width 106 height 24
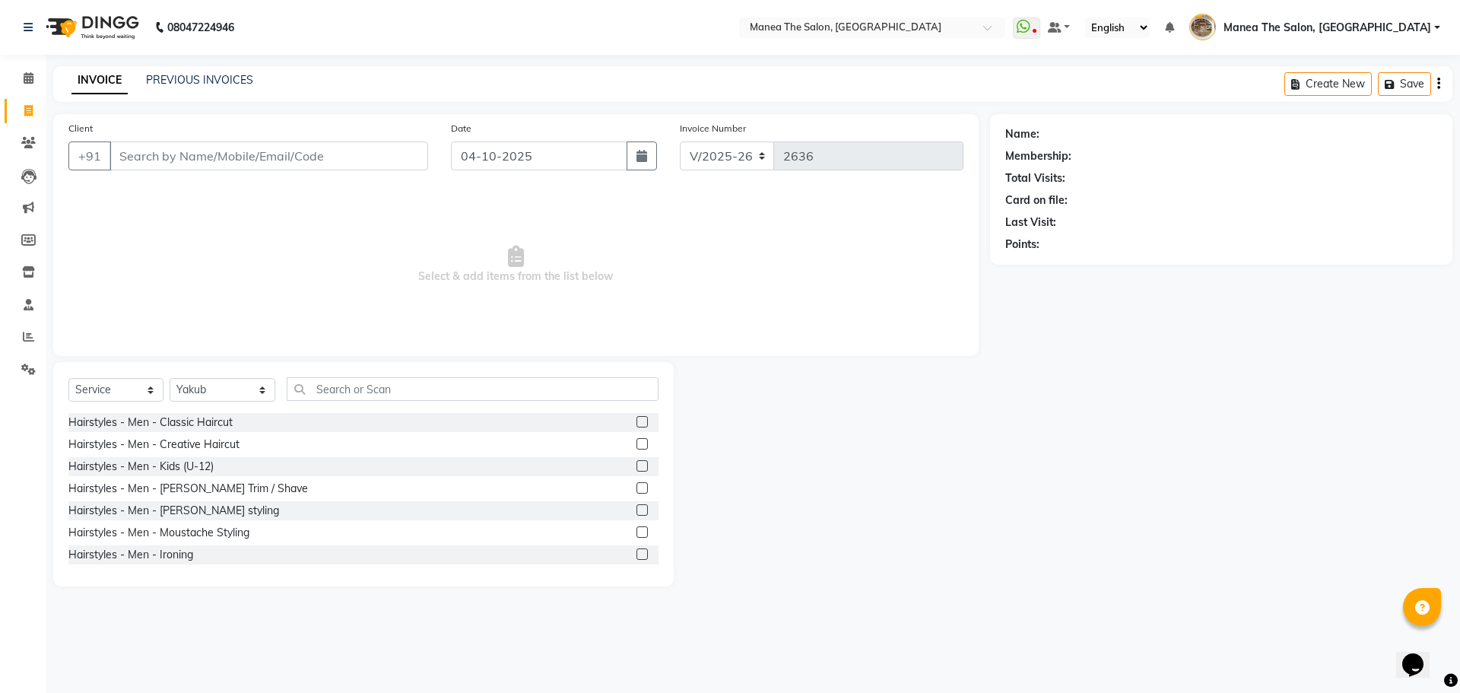
click at [637, 422] on label at bounding box center [642, 421] width 11 height 11
click at [637, 422] on input "checkbox" at bounding box center [642, 423] width 10 height 10
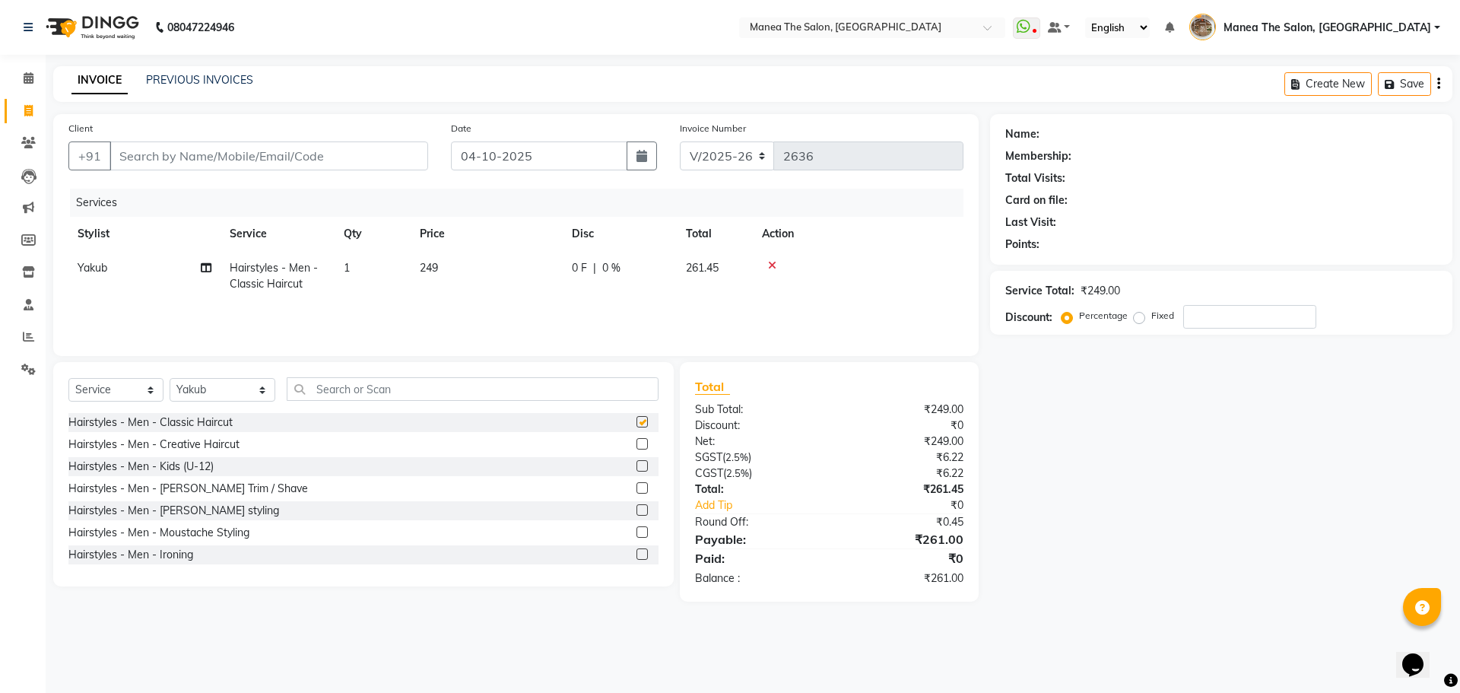
checkbox input "false"
click at [418, 154] on input "Client" at bounding box center [269, 155] width 319 height 29
type input "9"
type input "0"
type input "9963793750"
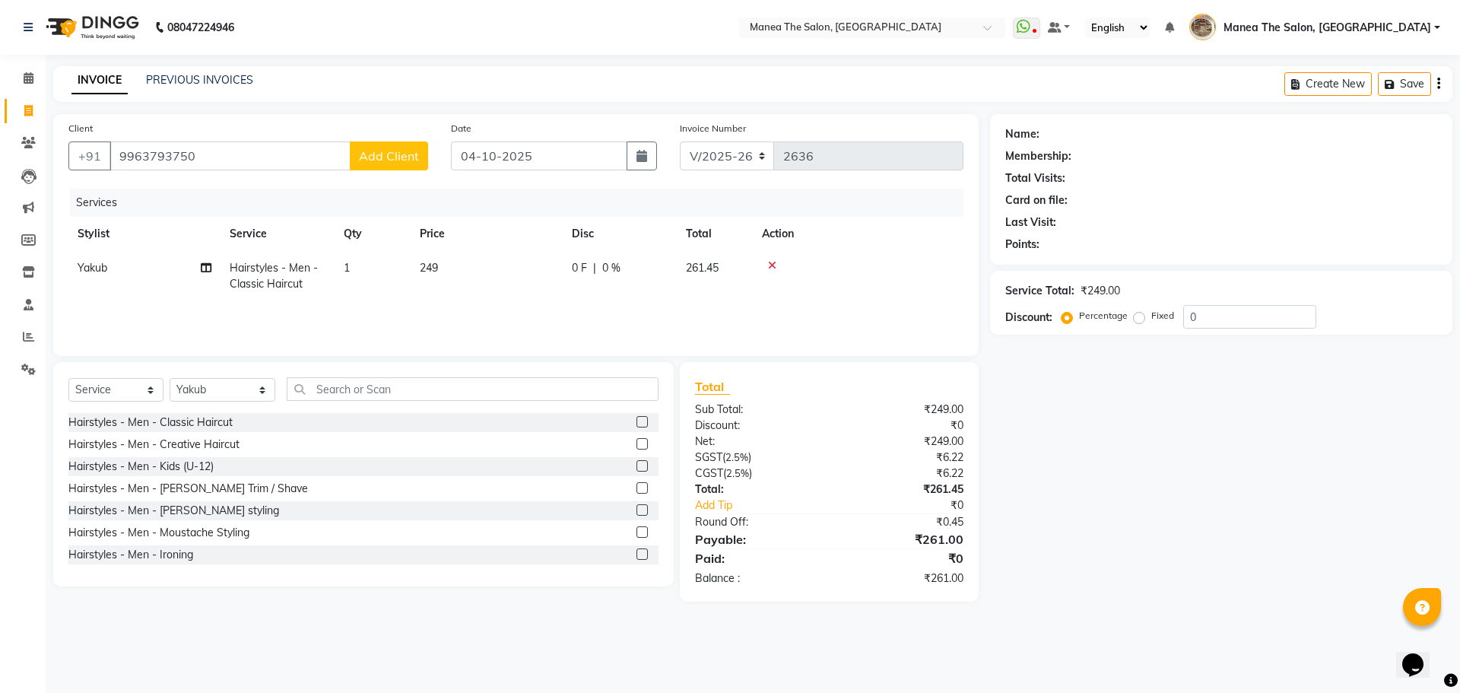
click at [383, 141] on button "Add Client" at bounding box center [389, 155] width 78 height 29
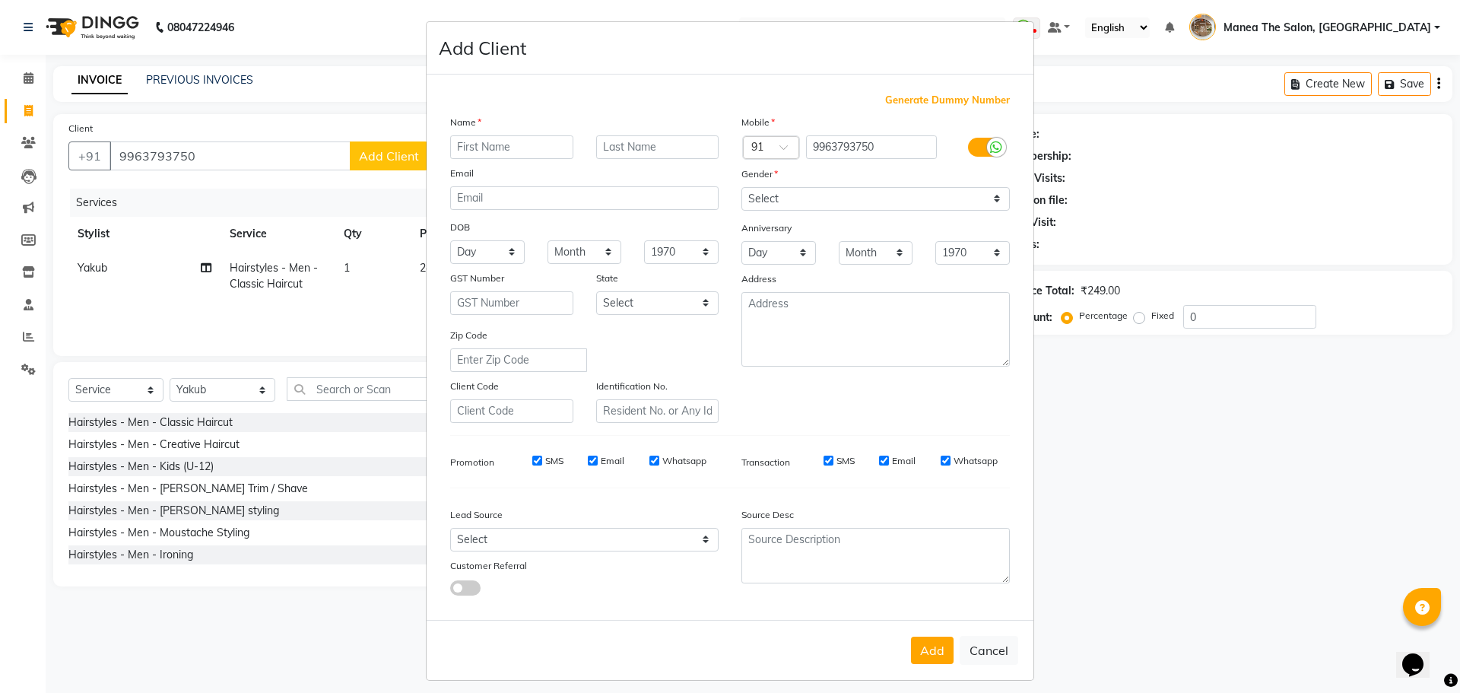
click at [472, 141] on input "text" at bounding box center [511, 147] width 123 height 24
type input "V"
click at [973, 641] on button "Cancel" at bounding box center [989, 650] width 59 height 29
select select
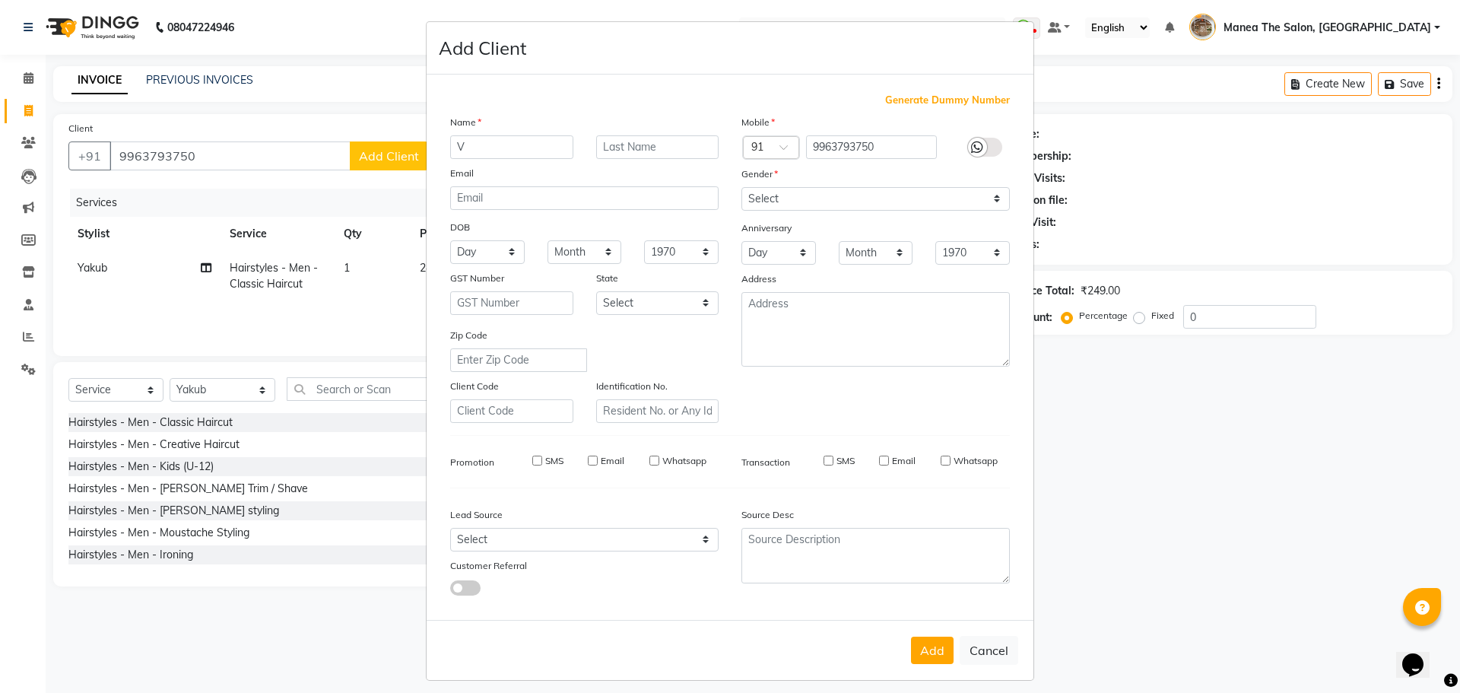
select select
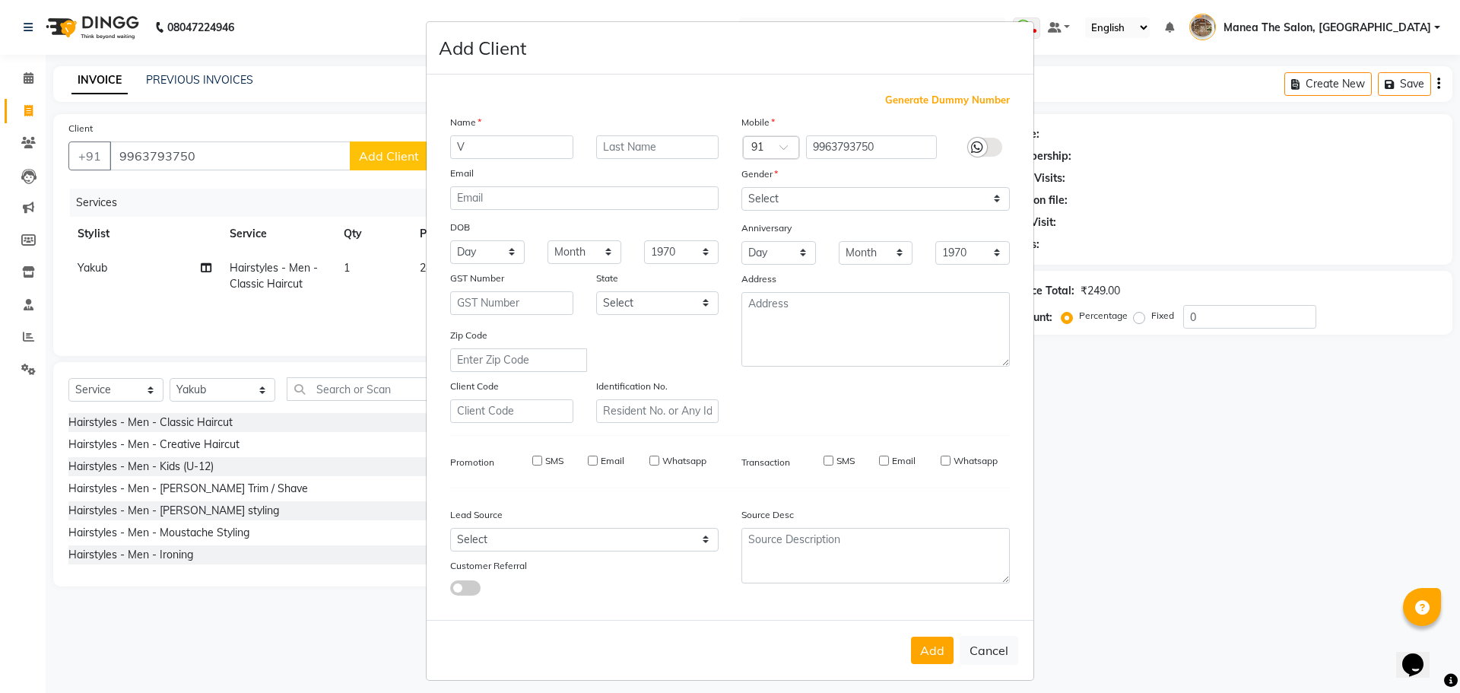
checkbox input "false"
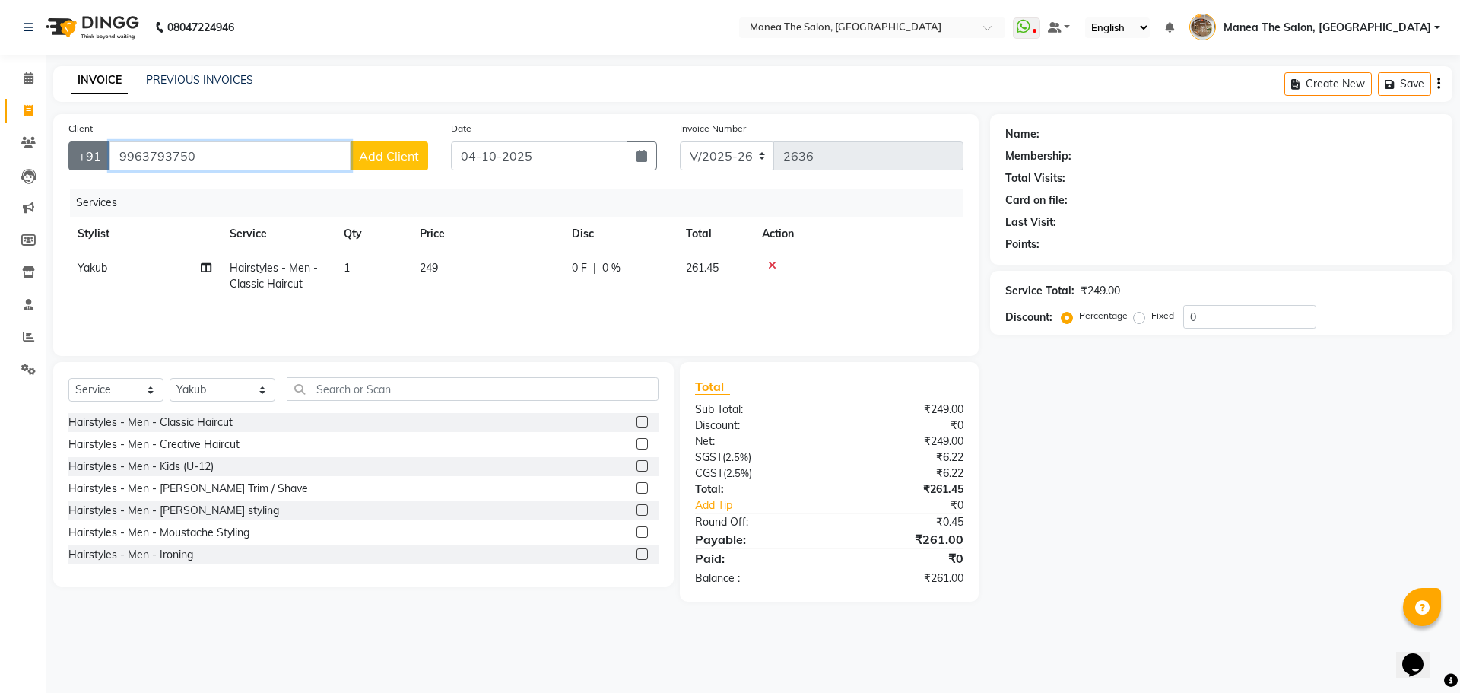
drag, startPoint x: 218, startPoint y: 150, endPoint x: 98, endPoint y: 145, distance: 119.5
click at [98, 145] on div "+91 9963793750 Add Client" at bounding box center [248, 155] width 360 height 29
click at [261, 152] on input "Client" at bounding box center [269, 155] width 319 height 29
click at [243, 183] on span "9989074" at bounding box center [269, 190] width 53 height 15
type input "9989074540"
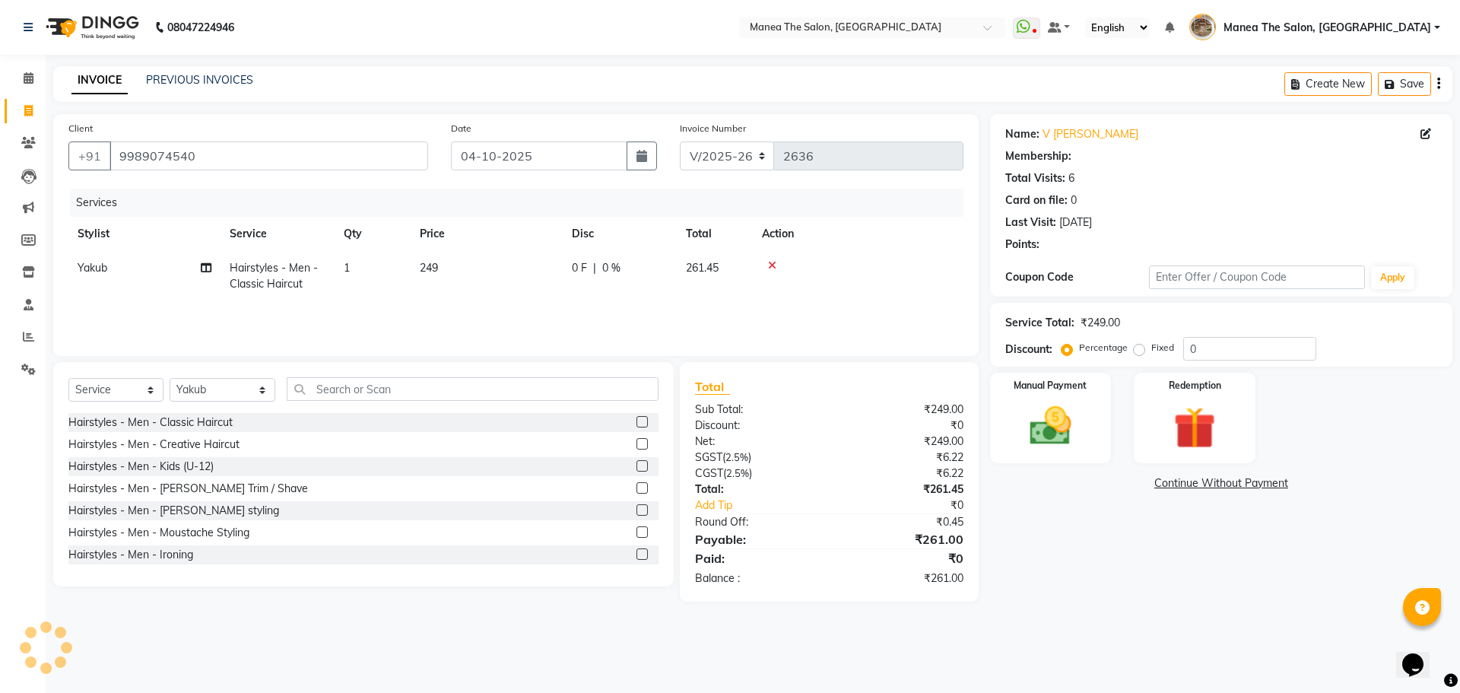
select select "1: Object"
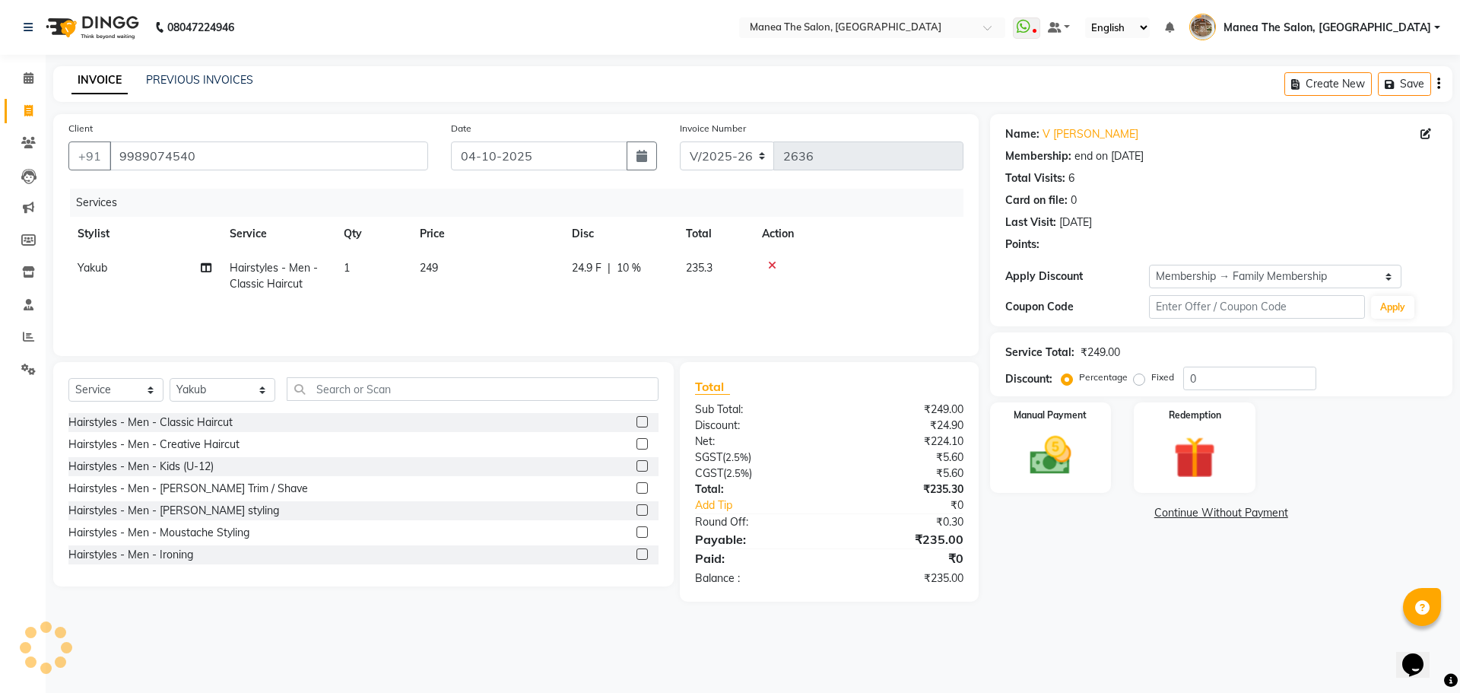
type input "10"
click at [1101, 525] on div "Name: V Anirudh Membership: end on 09-02-2027 Total Visits: 6 Card on file: 0 L…" at bounding box center [1227, 357] width 474 height 487
click at [1034, 466] on img at bounding box center [1050, 455] width 71 height 50
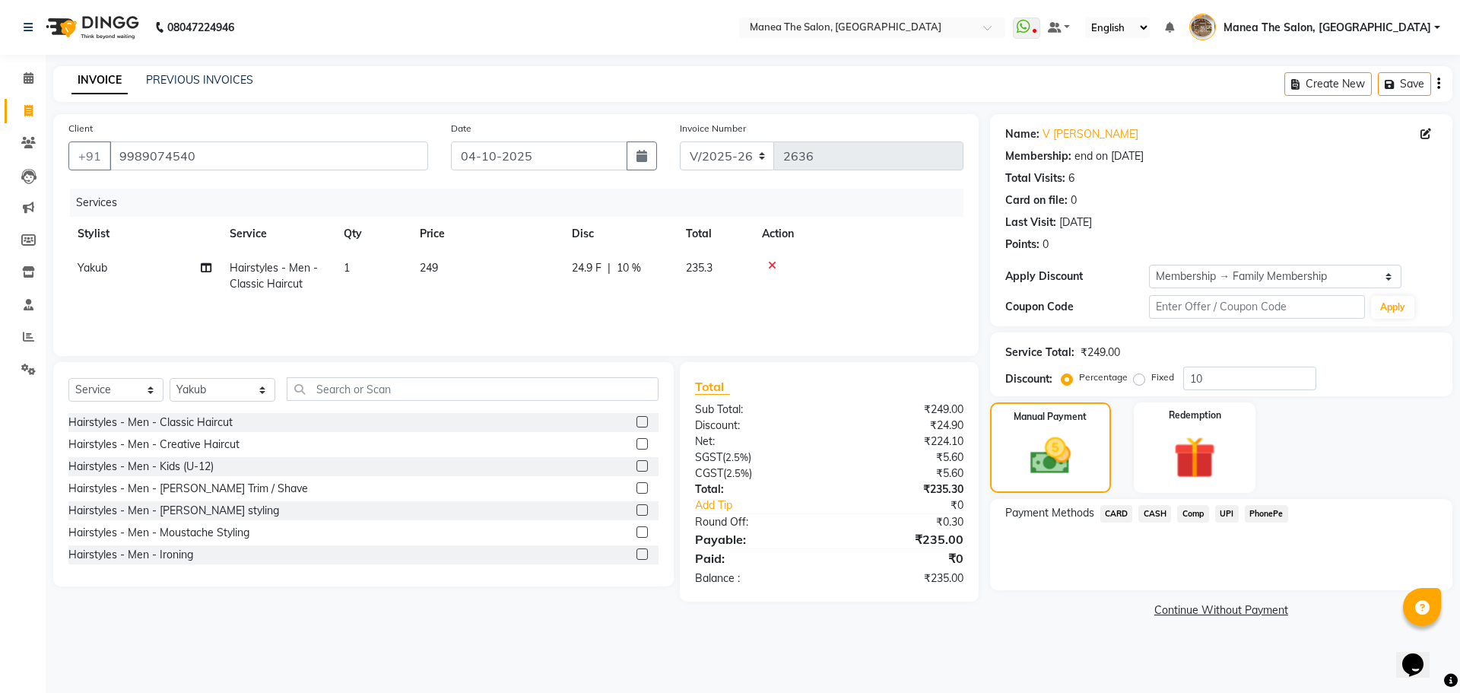
click at [1154, 510] on span "CASH" at bounding box center [1155, 513] width 33 height 17
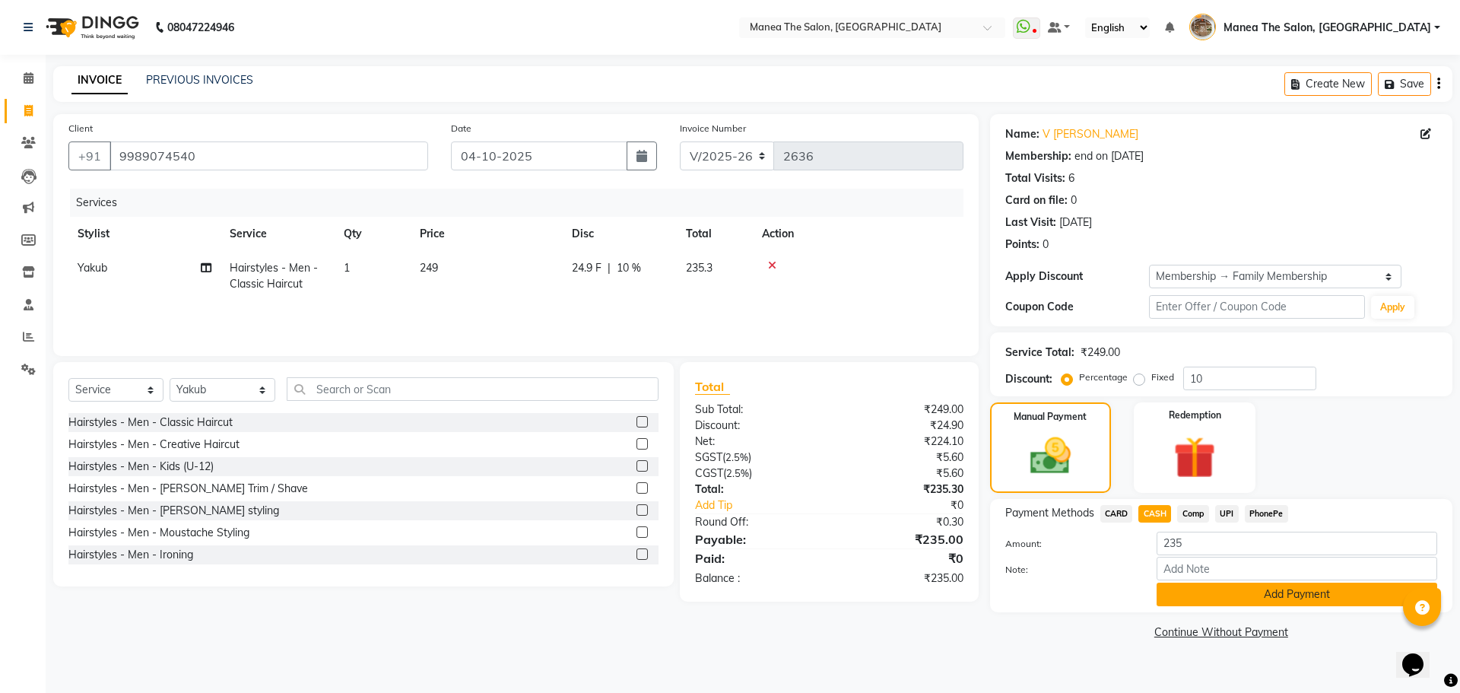
click at [1181, 596] on button "Add Payment" at bounding box center [1297, 595] width 281 height 24
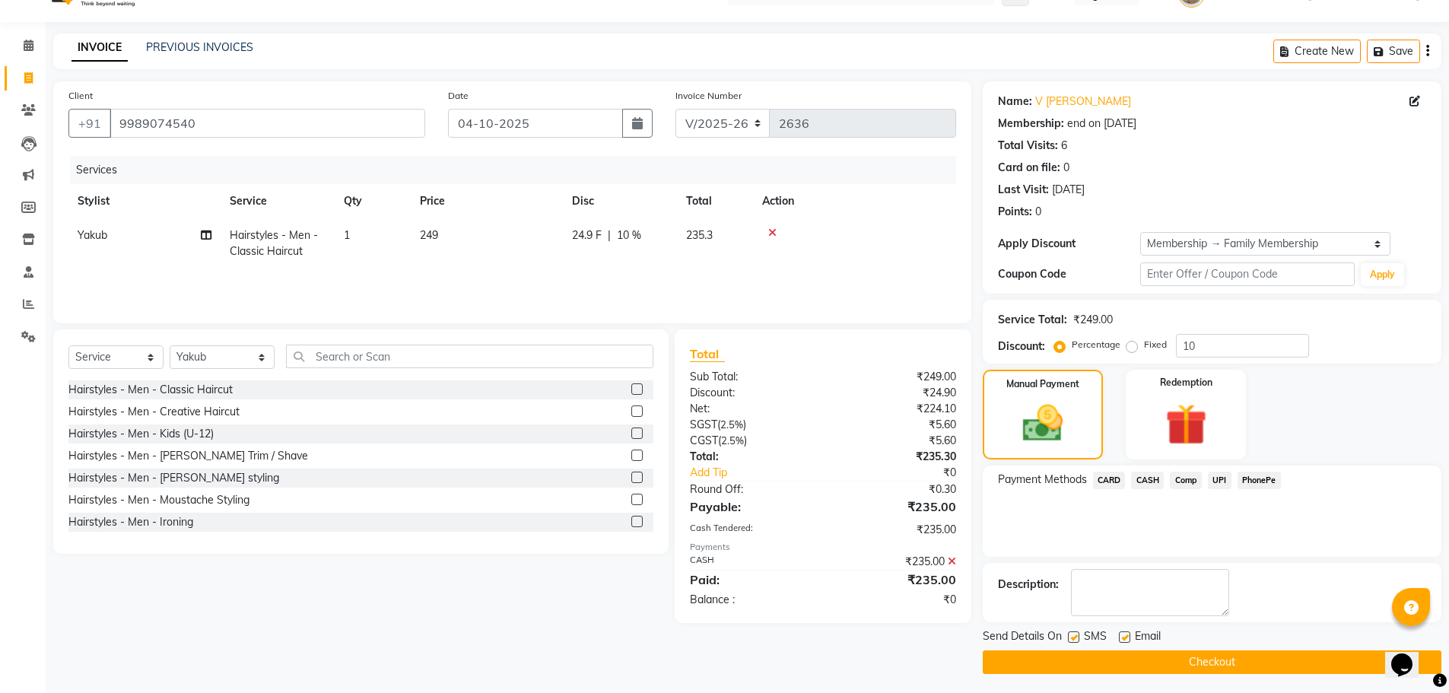
scroll to position [37, 0]
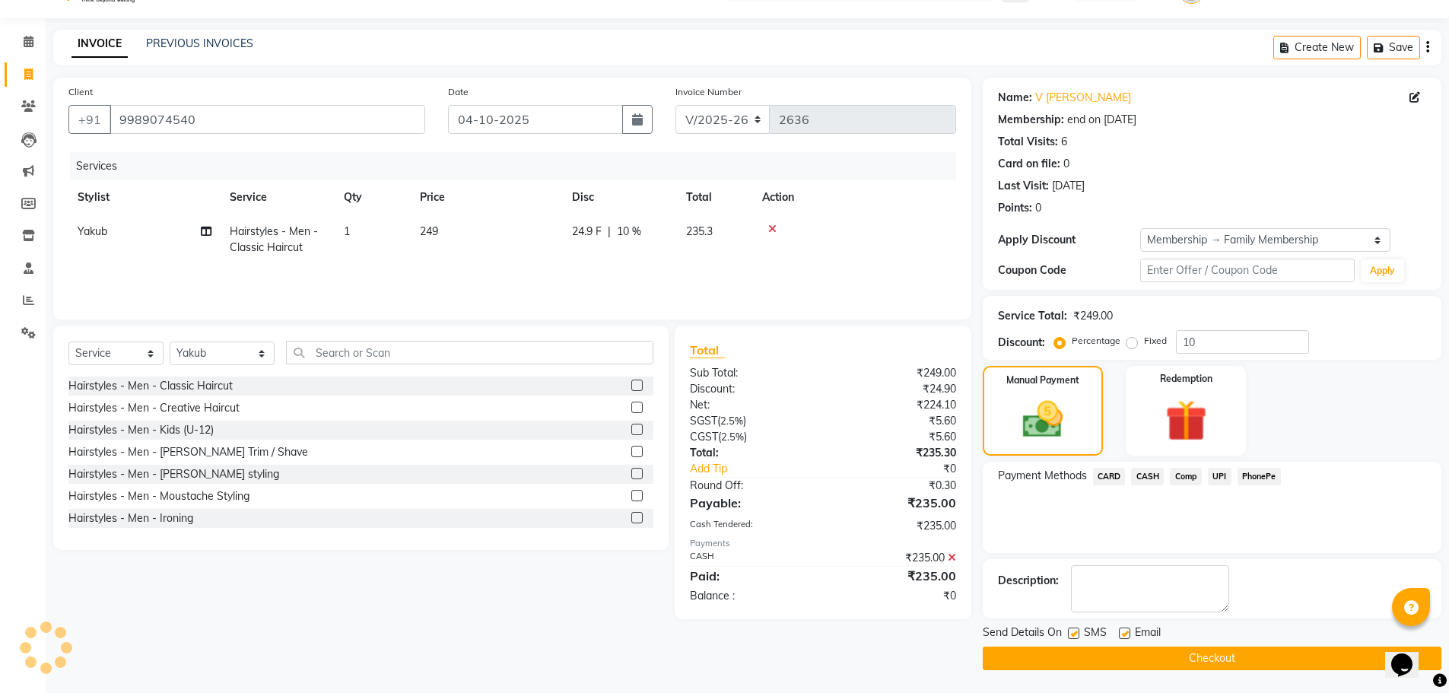
click at [1193, 662] on button "Checkout" at bounding box center [1212, 658] width 459 height 24
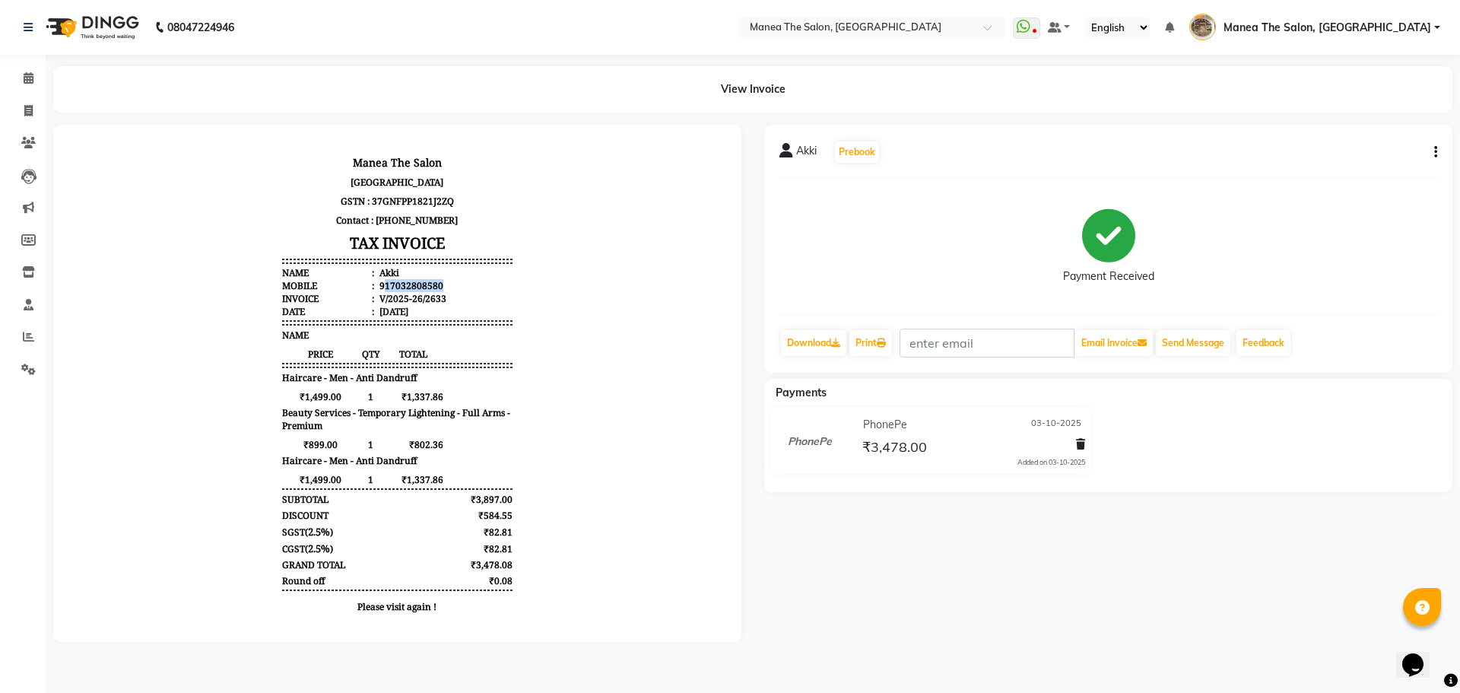
drag, startPoint x: 376, startPoint y: 281, endPoint x: 460, endPoint y: 282, distance: 84.4
click at [460, 282] on li "Mobile : 917032808580" at bounding box center [397, 285] width 230 height 13
click at [502, 300] on div "Manea The Salon Pantakaluva Road, Kanuru, Vijayawada GSTN : 37GNFPP1821J2ZQ Con…" at bounding box center [397, 387] width 242 height 482
drag, startPoint x: 379, startPoint y: 283, endPoint x: 437, endPoint y: 284, distance: 57.8
click at [437, 284] on li "Mobile : 917032808580" at bounding box center [397, 285] width 230 height 13
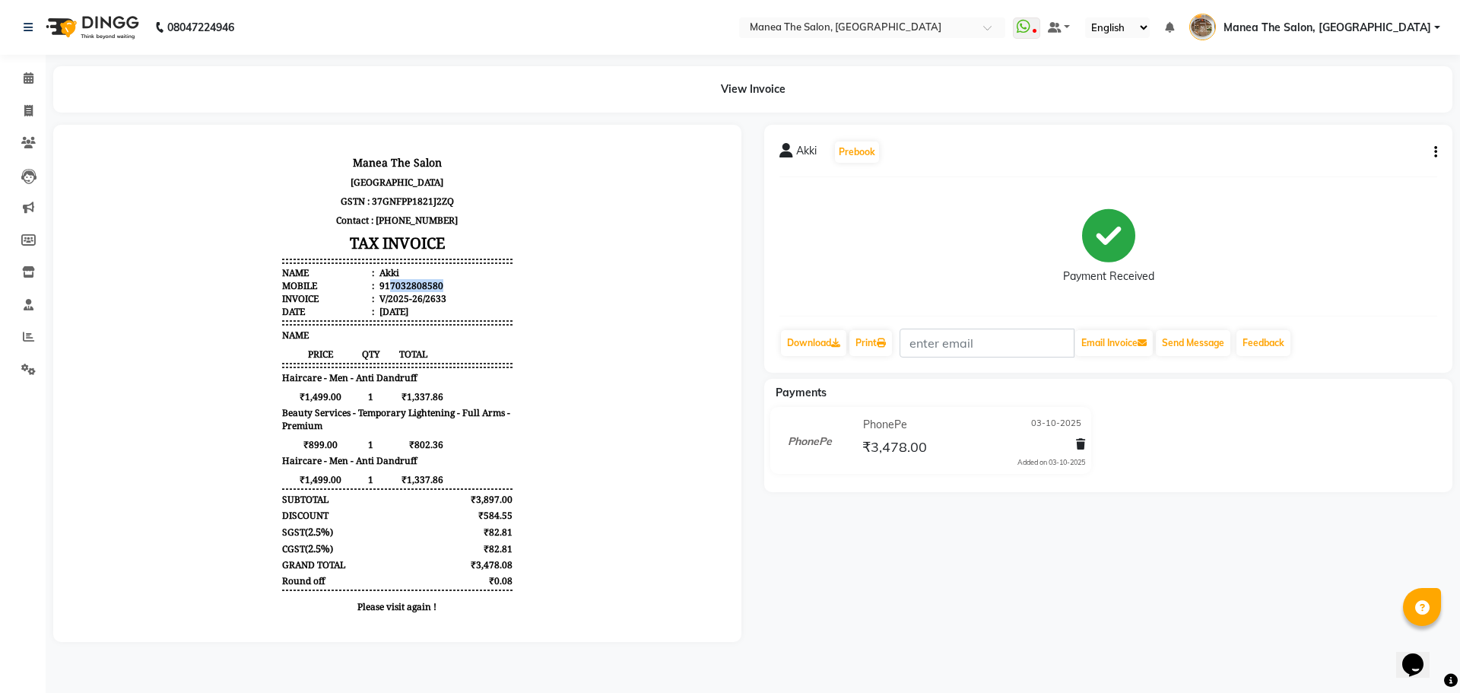
copy div "7032808580"
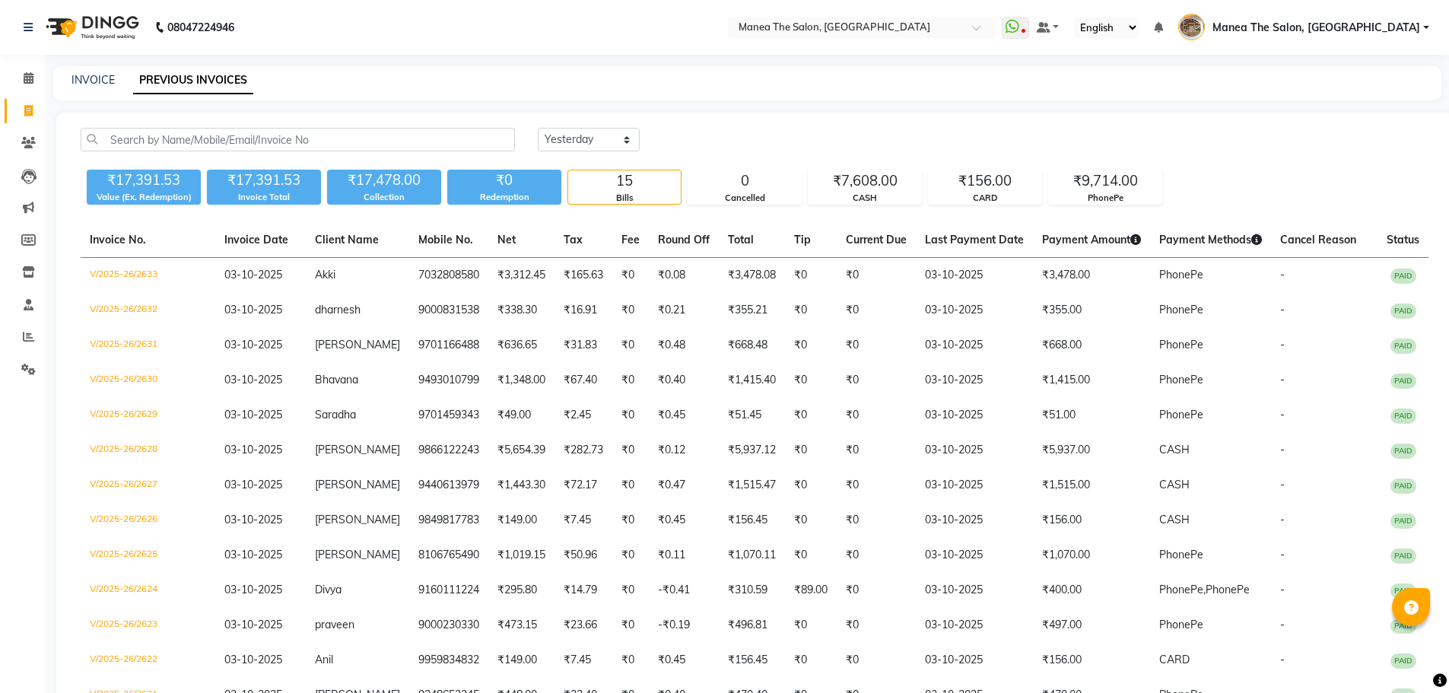
select select "yesterday"
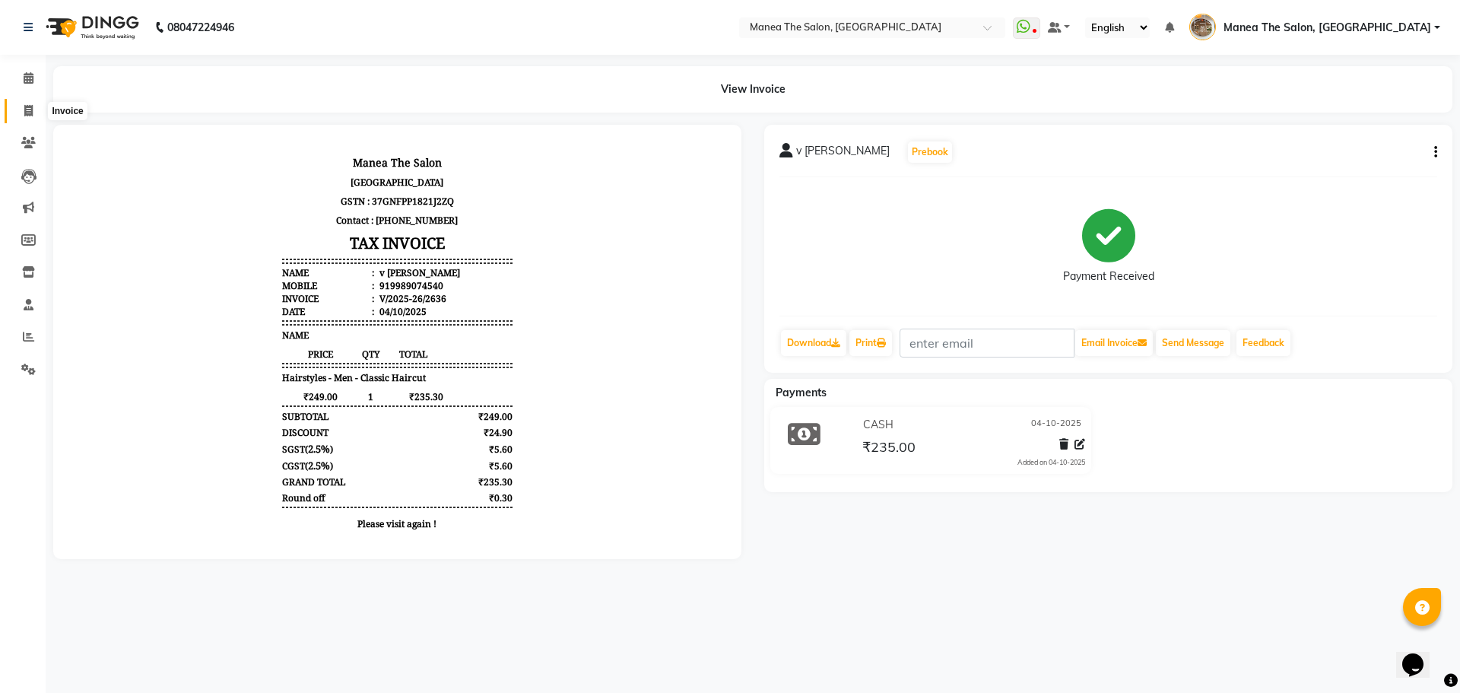
drag, startPoint x: 27, startPoint y: 103, endPoint x: 69, endPoint y: 104, distance: 42.6
click at [27, 106] on span at bounding box center [28, 111] width 27 height 17
select select "7287"
select select "service"
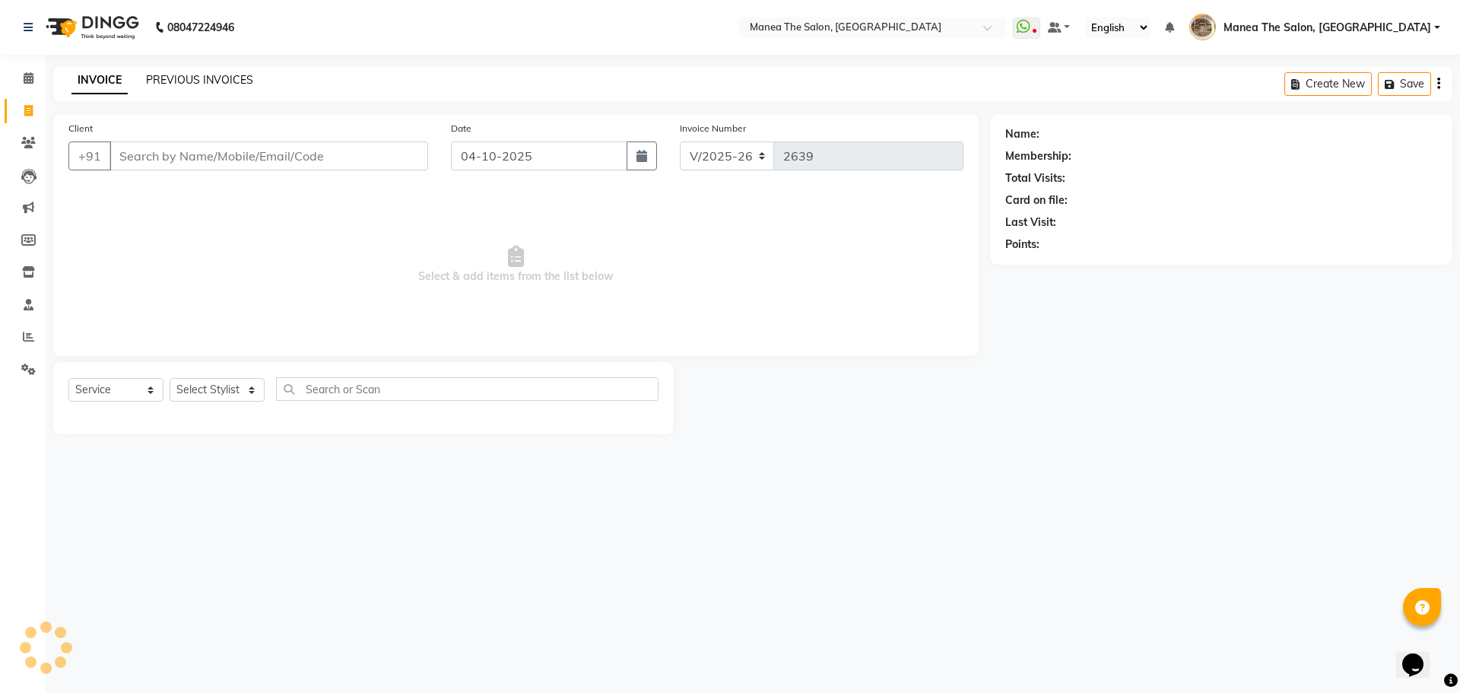
click at [178, 78] on link "PREVIOUS INVOICES" at bounding box center [199, 80] width 107 height 14
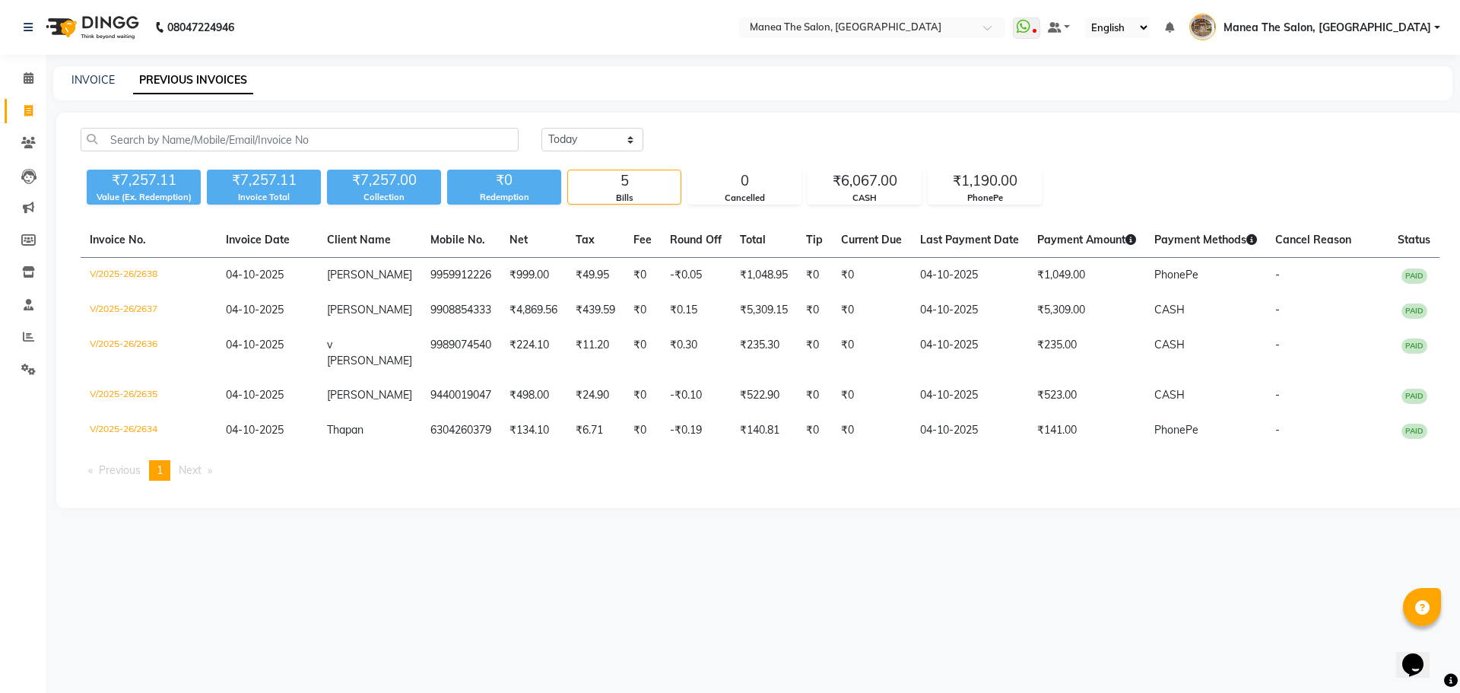
click at [93, 87] on div "INVOICE" at bounding box center [92, 80] width 43 height 16
click at [104, 75] on link "INVOICE" at bounding box center [92, 80] width 43 height 14
select select "service"
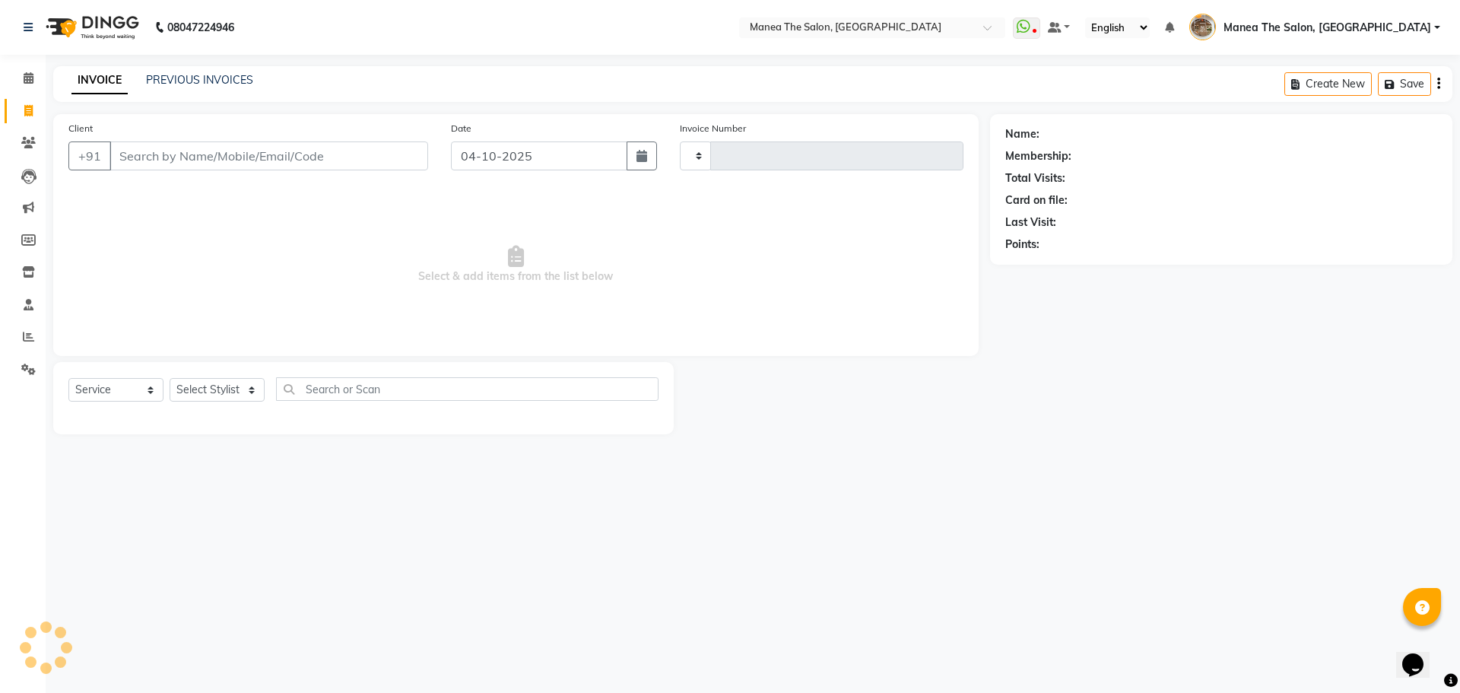
type input "2639"
select select "7287"
drag, startPoint x: 224, startPoint y: 360, endPoint x: 225, endPoint y: 381, distance: 20.6
click at [224, 366] on div "Client +91 Date [DATE] Invoice Number V/2025 V/[PHONE_NUMBER] Select & add item…" at bounding box center [516, 274] width 948 height 320
click at [225, 384] on select "Select Stylist" at bounding box center [217, 390] width 95 height 24
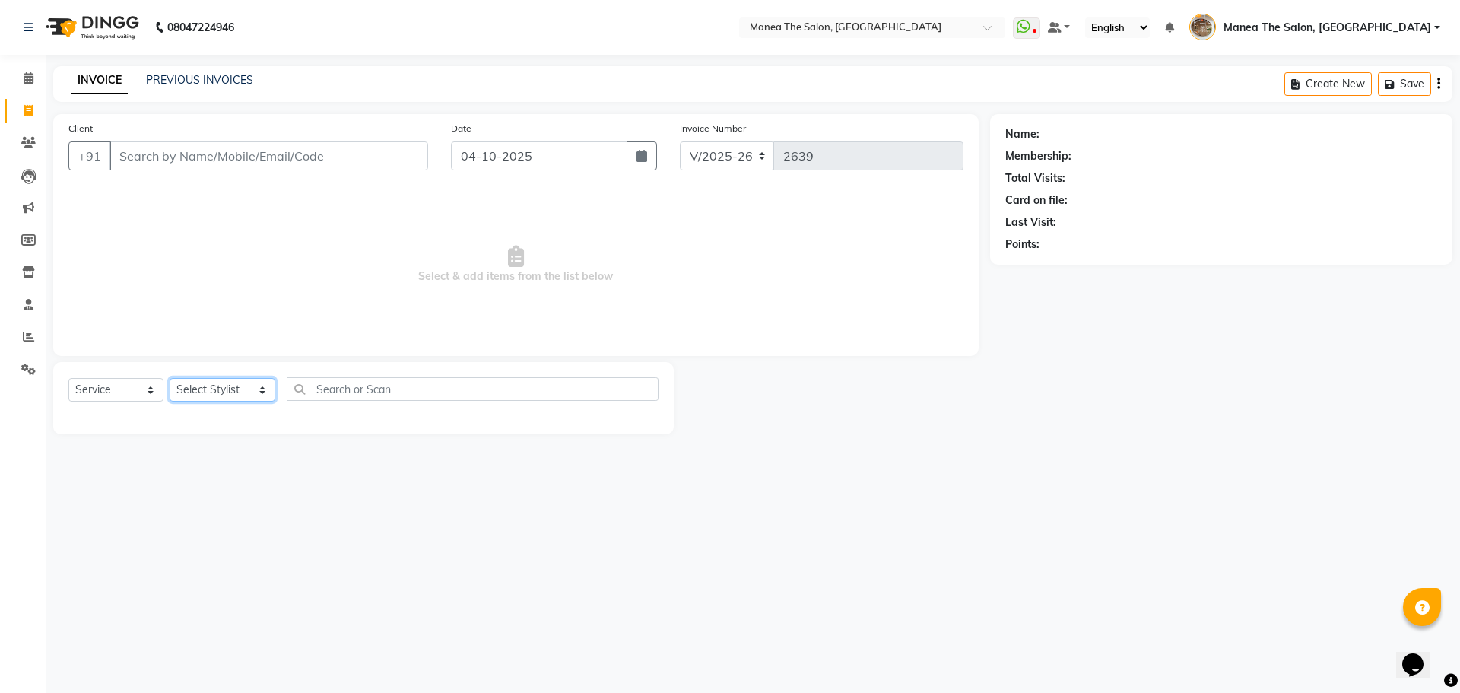
select select "82652"
click at [170, 378] on select "Select Stylist [PERSON_NAME] Front Office Kaif [PERSON_NAME] [PERSON_NAME] Pelu…" at bounding box center [223, 390] width 106 height 24
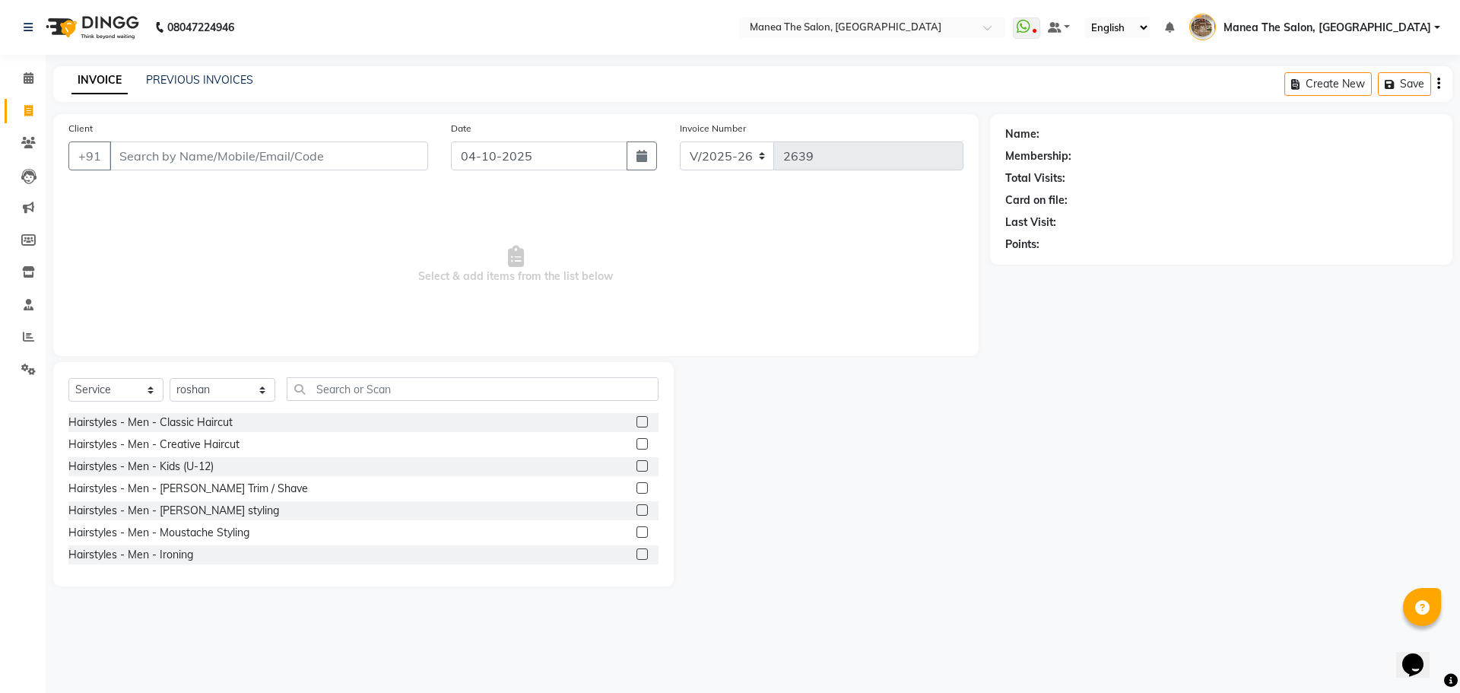
click at [637, 424] on label at bounding box center [642, 421] width 11 height 11
click at [637, 424] on input "checkbox" at bounding box center [642, 423] width 10 height 10
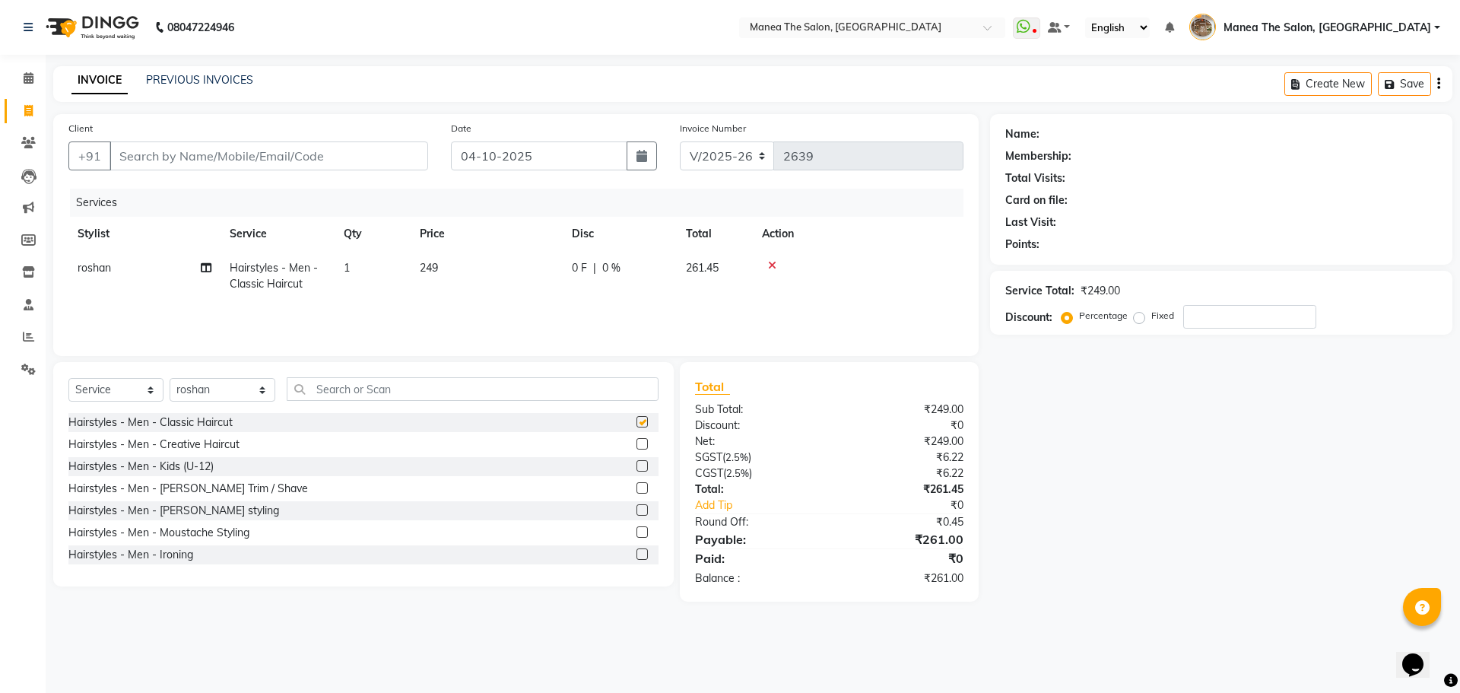
checkbox input "false"
click at [354, 168] on input "Client" at bounding box center [269, 155] width 319 height 29
type input "8"
type input "0"
type input "8727053737"
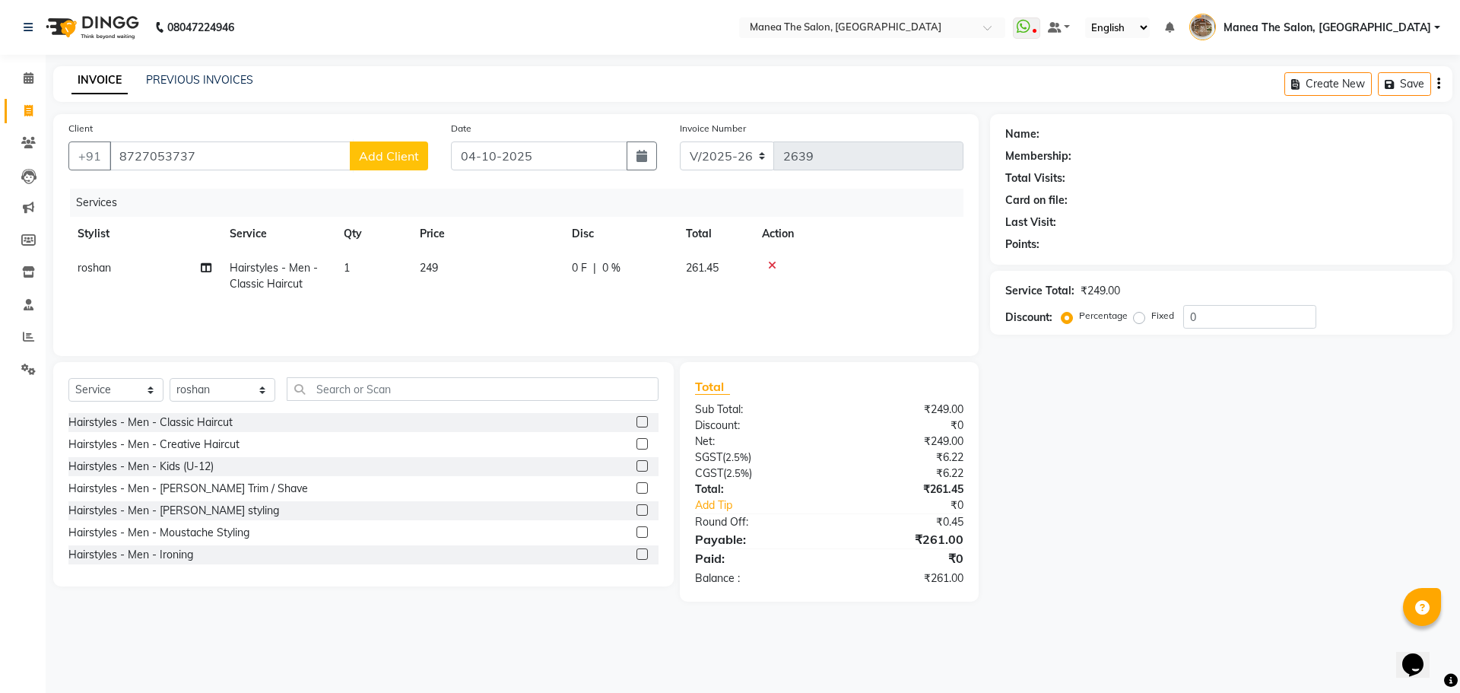
click at [389, 156] on span "Add Client" at bounding box center [389, 155] width 60 height 15
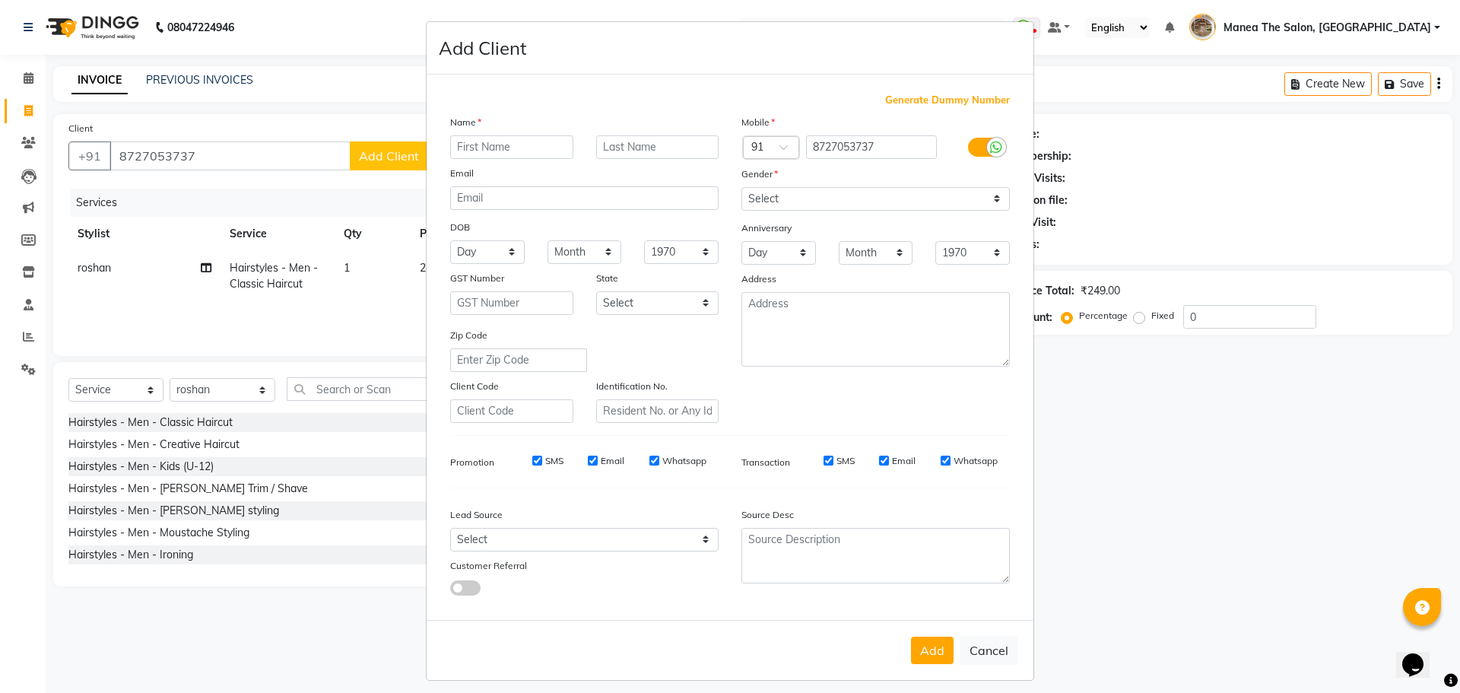
click at [455, 141] on input "text" at bounding box center [511, 147] width 123 height 24
drag, startPoint x: 480, startPoint y: 151, endPoint x: 488, endPoint y: 150, distance: 8.5
click at [487, 150] on input "Shanymukh" at bounding box center [511, 147] width 123 height 24
click at [485, 148] on input "Shanymukh" at bounding box center [511, 147] width 123 height 24
type input "[PERSON_NAME]"
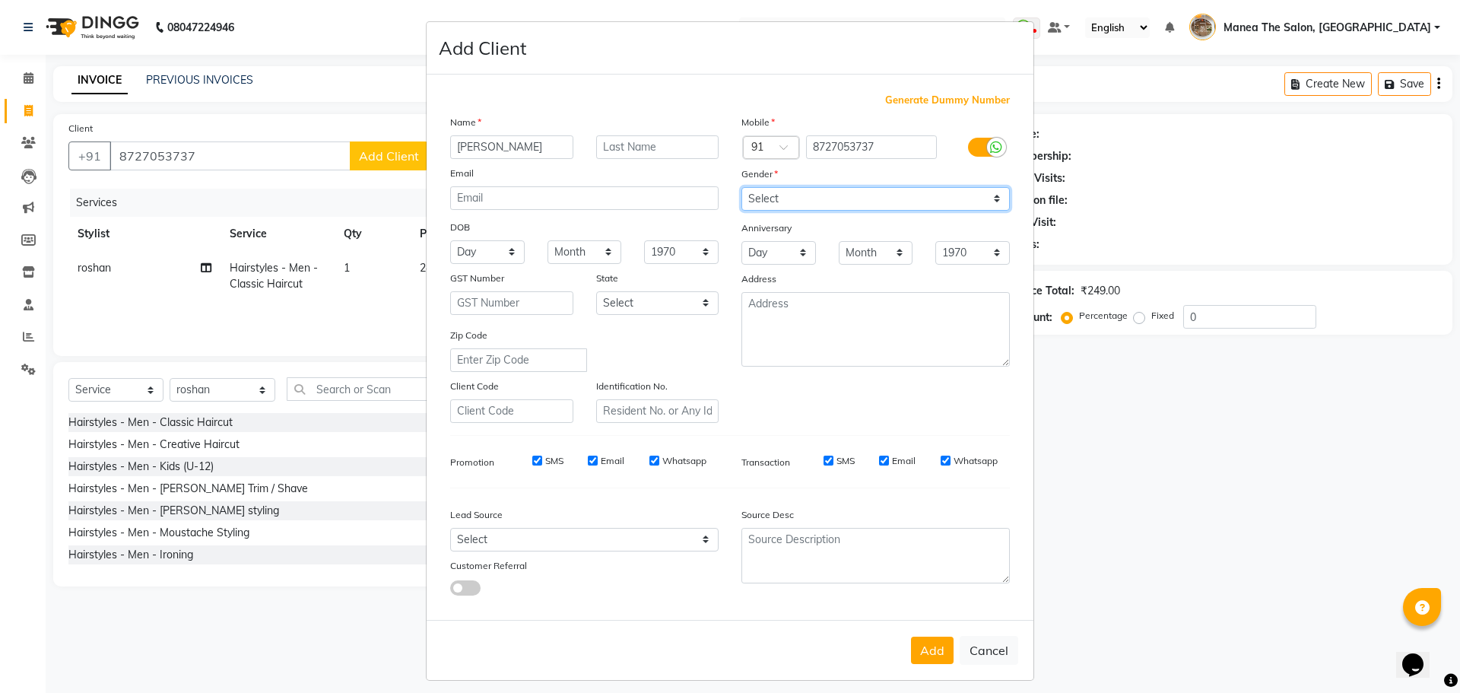
click at [760, 201] on select "Select [DEMOGRAPHIC_DATA] [DEMOGRAPHIC_DATA] Other Prefer Not To Say" at bounding box center [876, 199] width 268 height 24
select select "[DEMOGRAPHIC_DATA]"
click at [742, 187] on select "Select [DEMOGRAPHIC_DATA] [DEMOGRAPHIC_DATA] Other Prefer Not To Say" at bounding box center [876, 199] width 268 height 24
drag, startPoint x: 920, startPoint y: 646, endPoint x: 932, endPoint y: 621, distance: 27.2
click at [921, 646] on button "Add" at bounding box center [932, 650] width 43 height 27
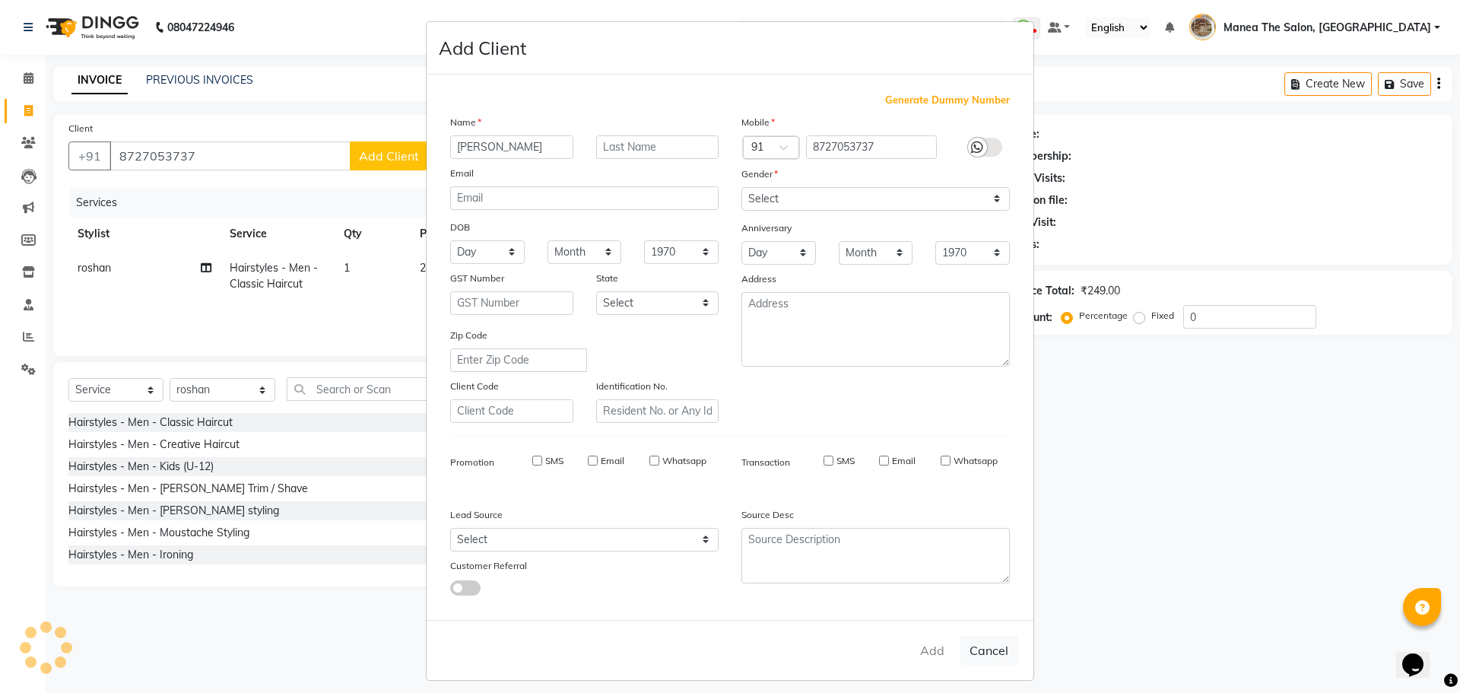
select select
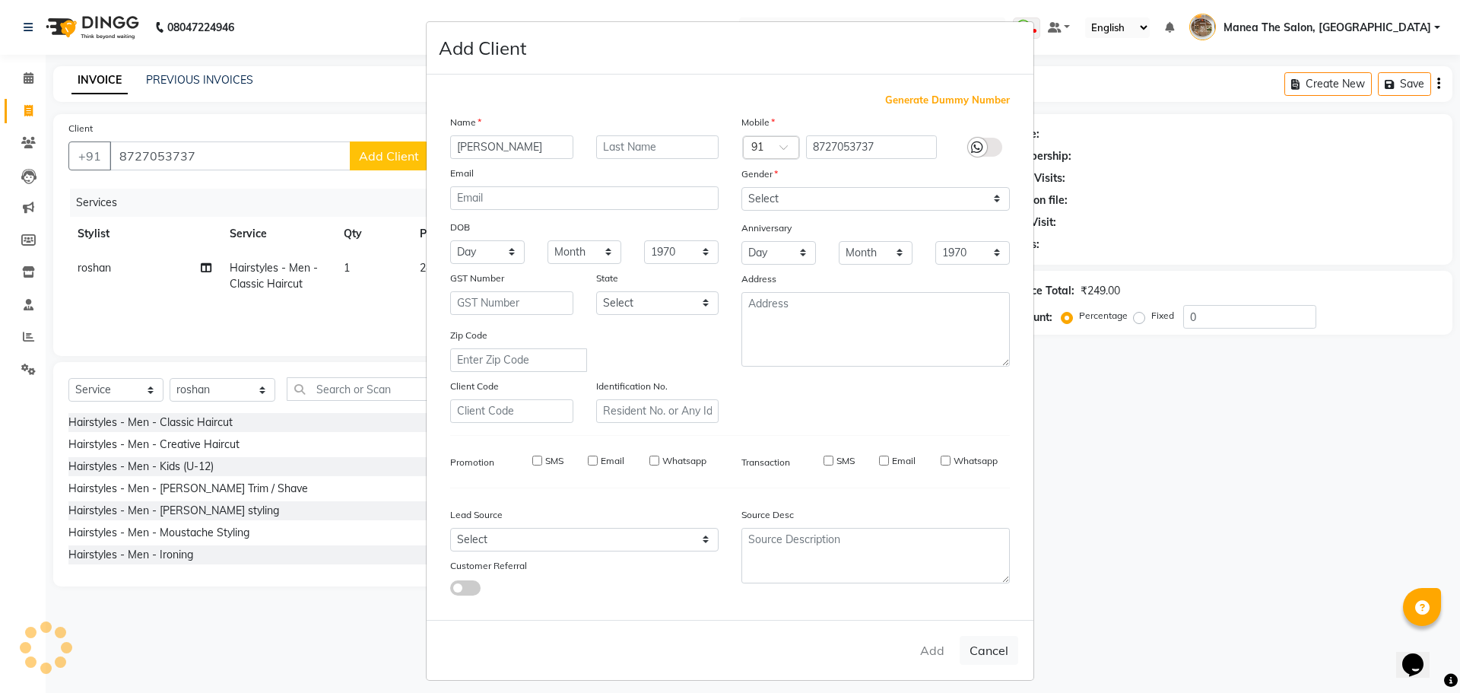
select select
checkbox input "false"
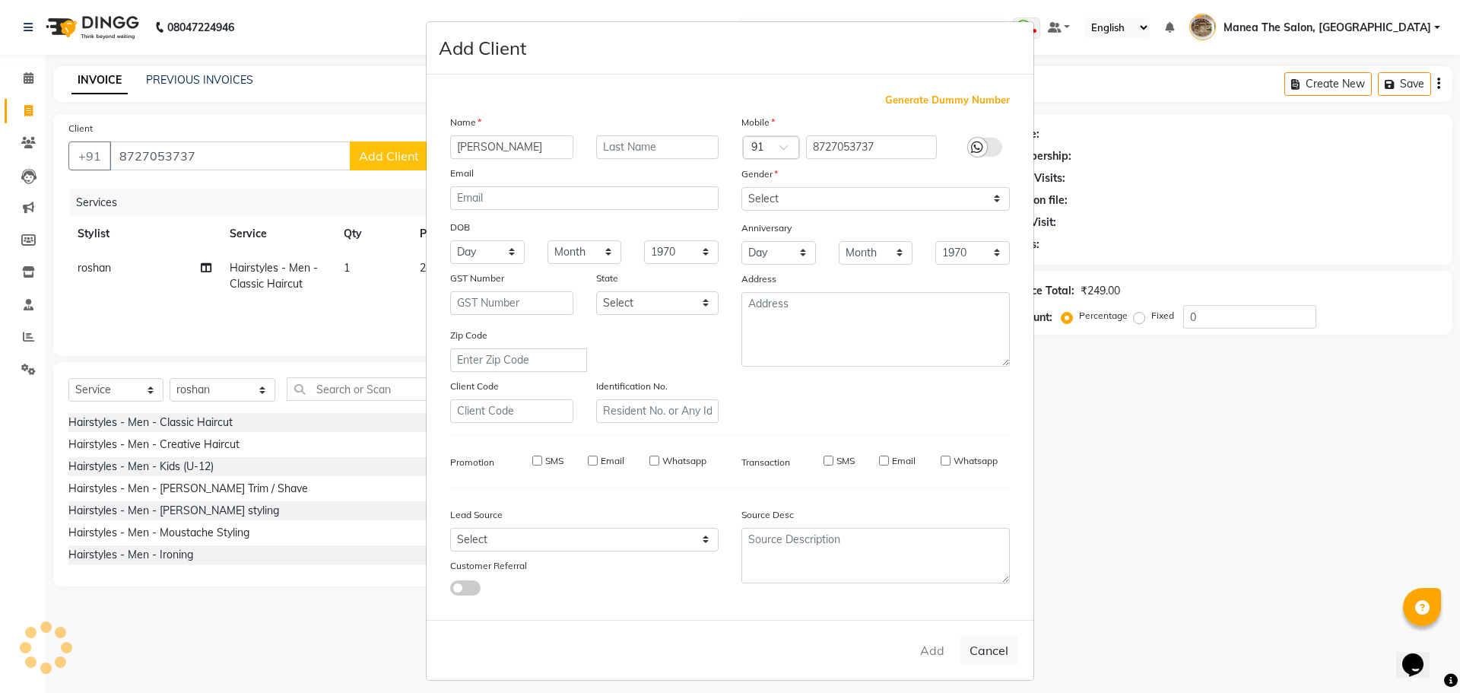
checkbox input "false"
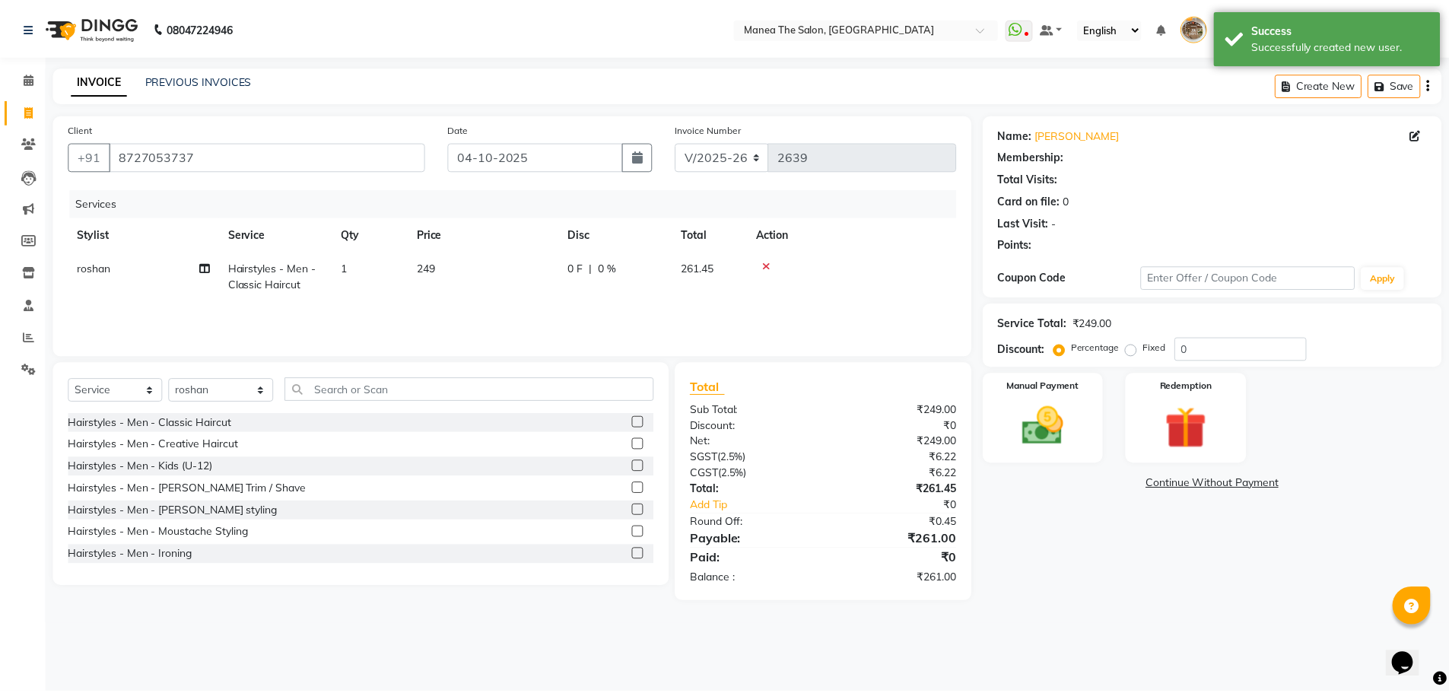
scroll to position [9, 0]
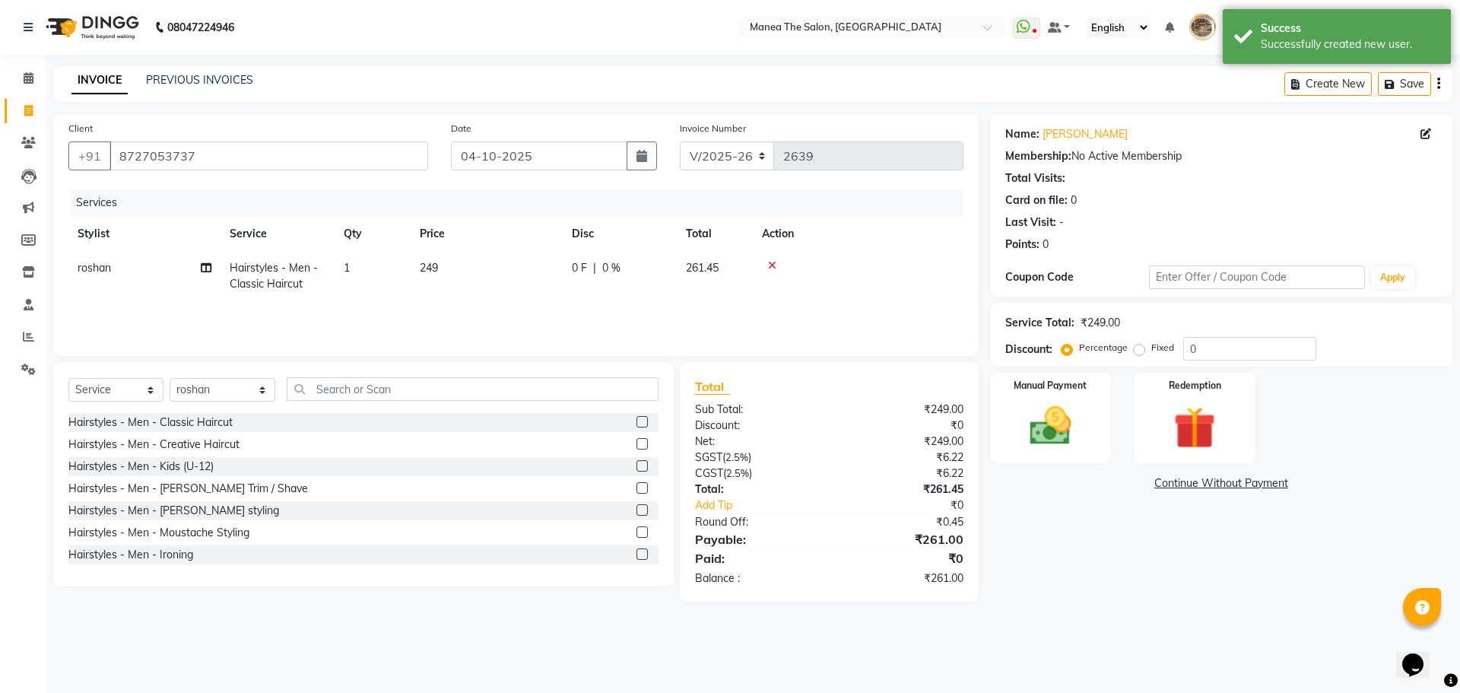
drag, startPoint x: 1046, startPoint y: 434, endPoint x: 1123, endPoint y: 453, distance: 79.3
click at [1046, 434] on img at bounding box center [1051, 426] width 68 height 49
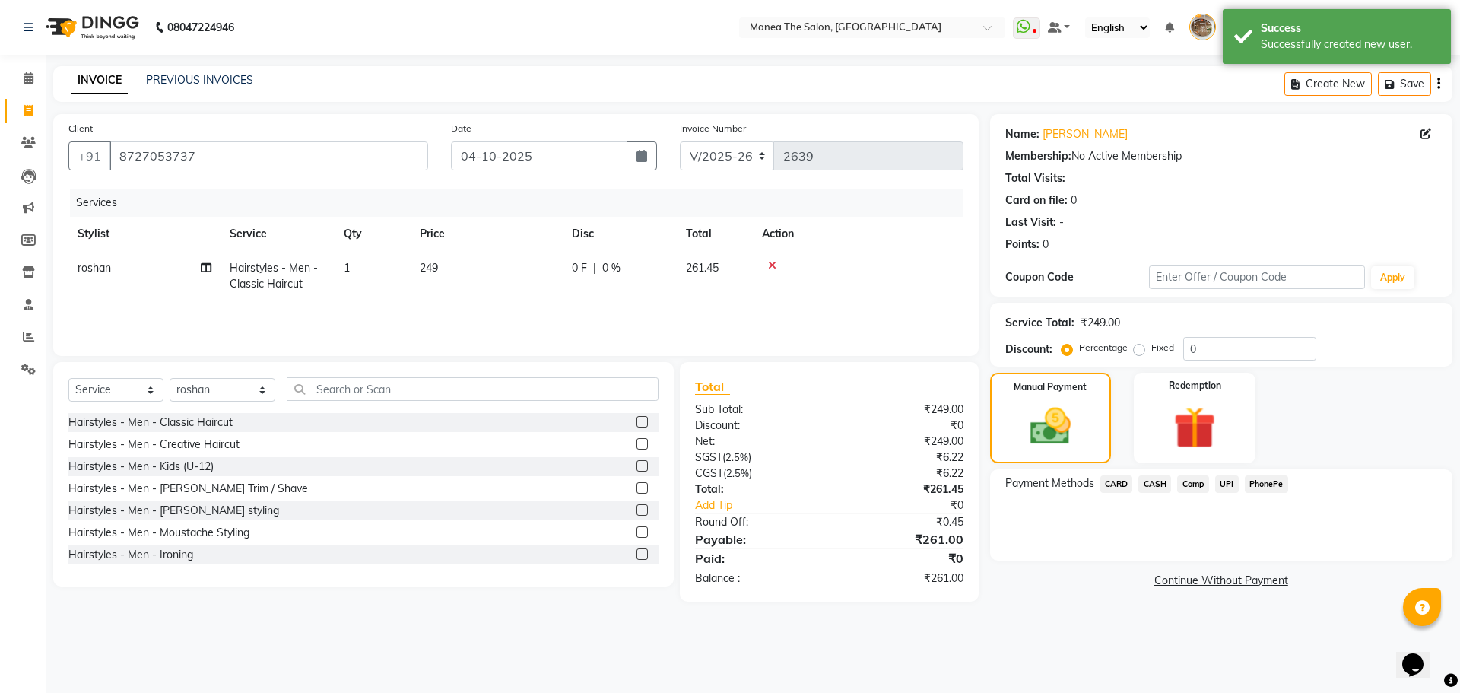
click at [1265, 487] on span "PhonePe" at bounding box center [1266, 483] width 43 height 17
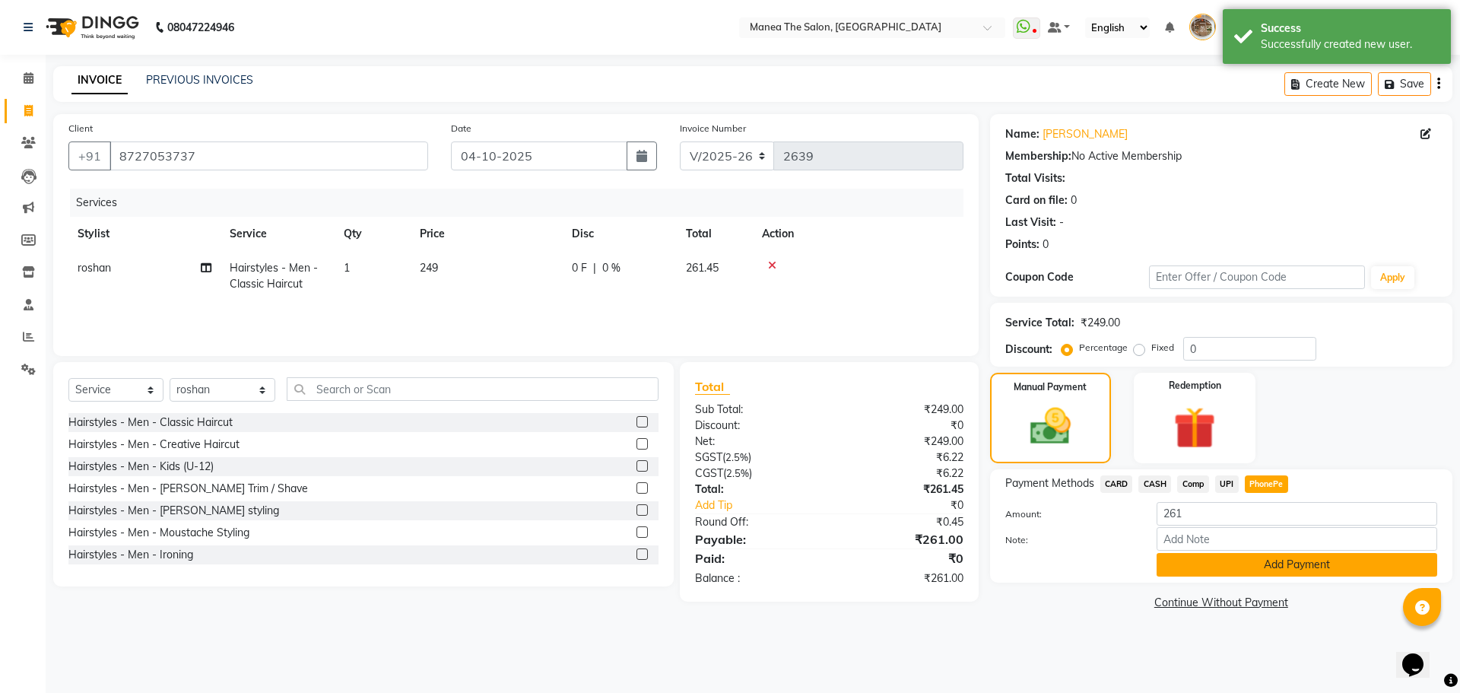
click at [1229, 573] on button "Add Payment" at bounding box center [1297, 565] width 281 height 24
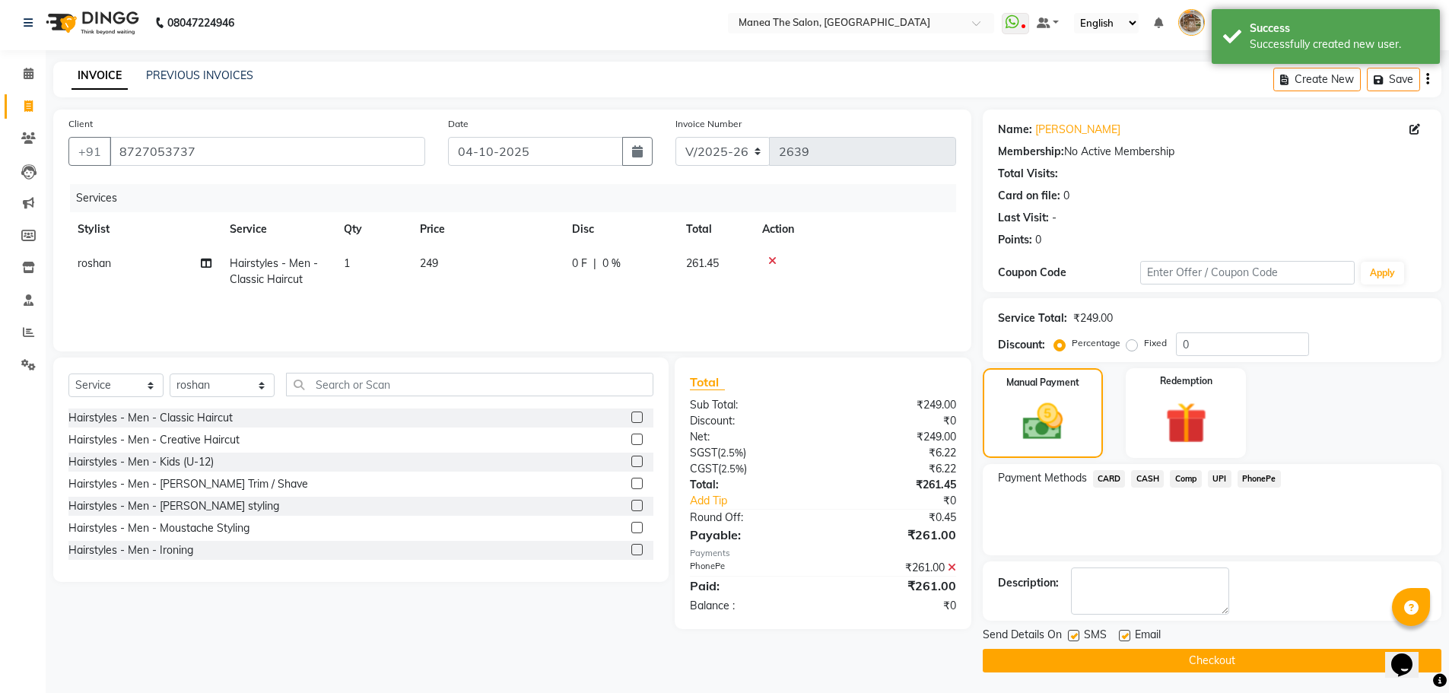
scroll to position [7, 0]
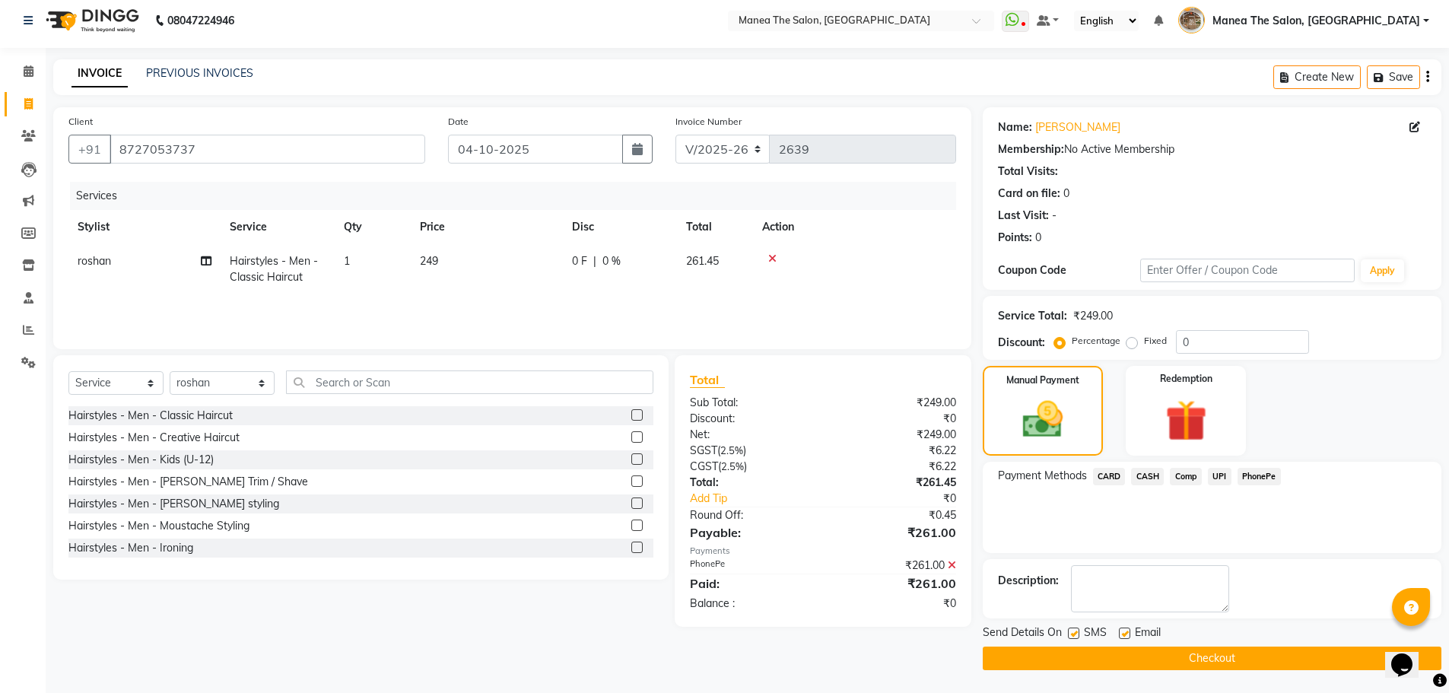
click at [1244, 662] on button "Checkout" at bounding box center [1212, 658] width 459 height 24
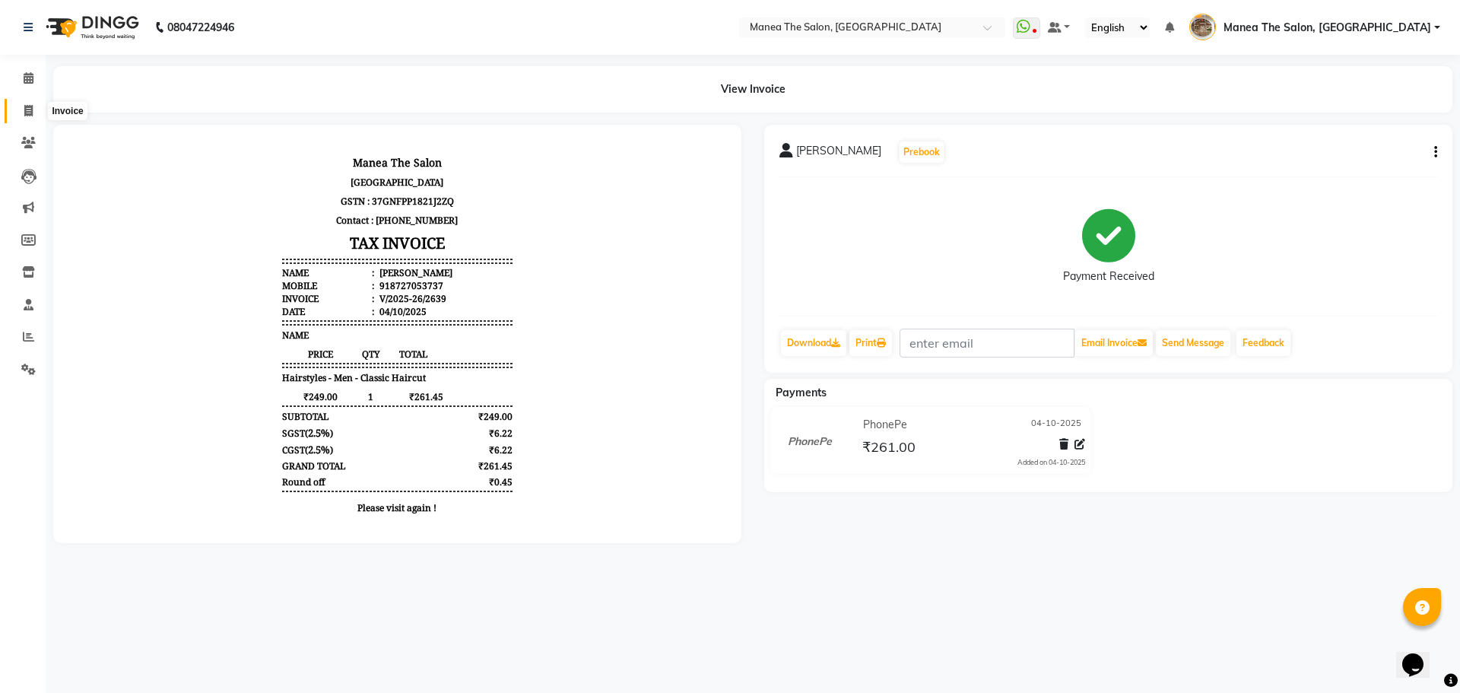
click at [34, 115] on span at bounding box center [28, 111] width 27 height 17
select select "service"
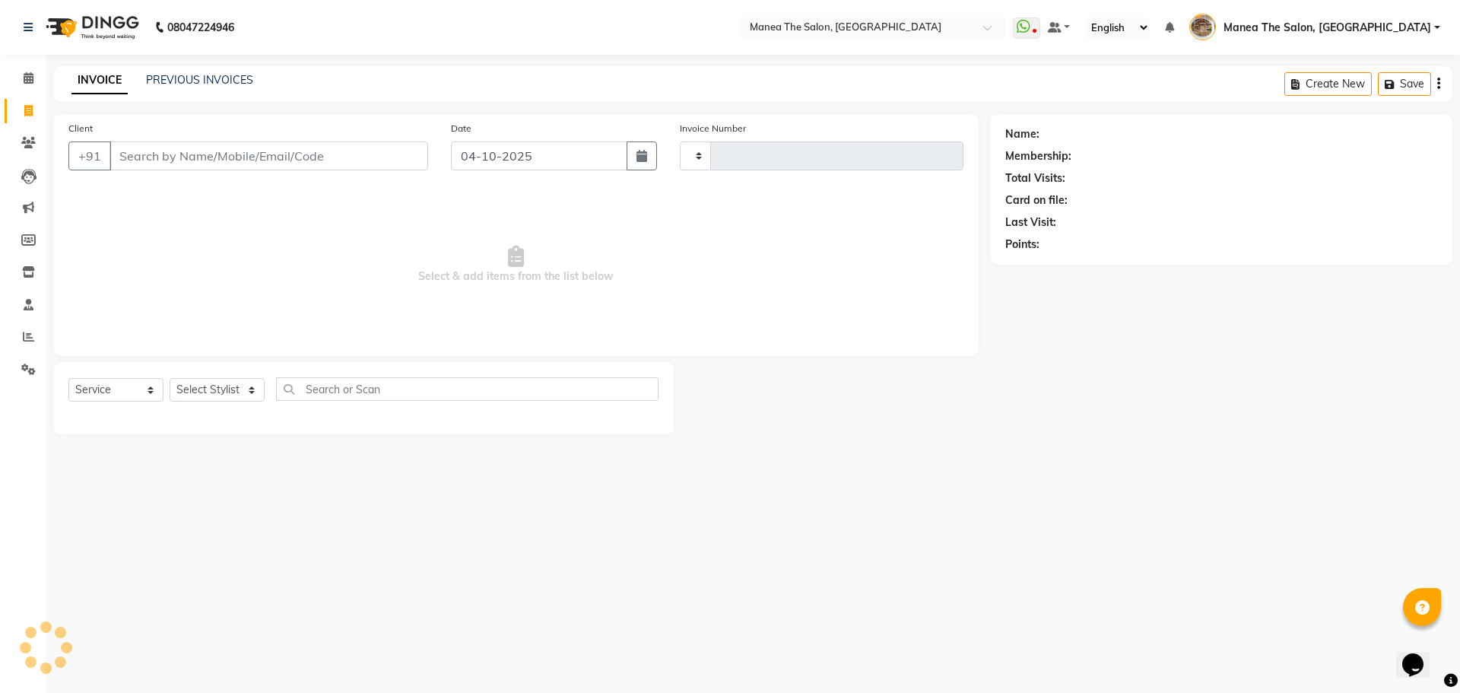
type input "2640"
select select "7287"
